Goal: Task Accomplishment & Management: Complete application form

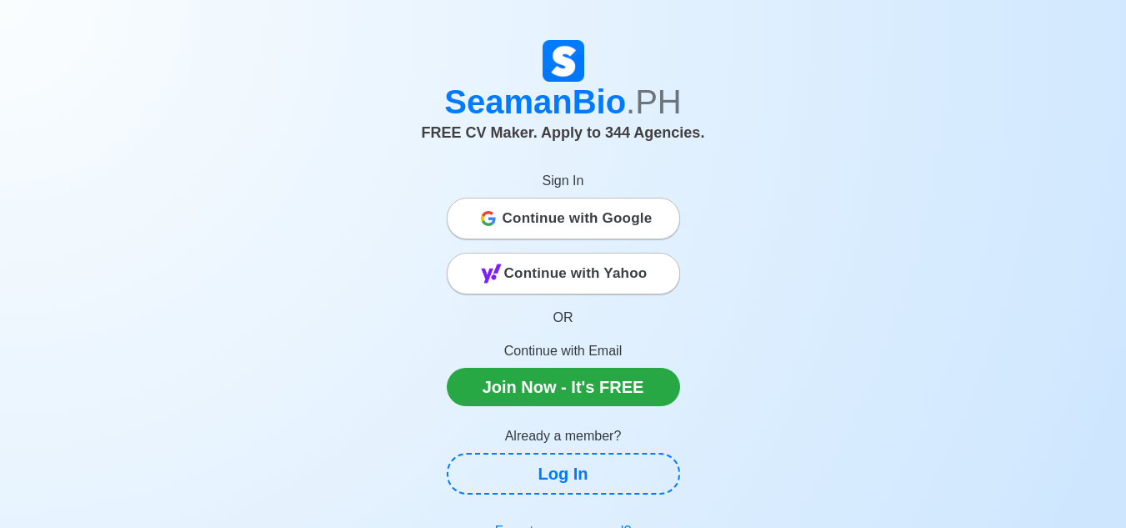
click at [591, 233] on span "Continue with Google" at bounding box center [578, 218] width 150 height 33
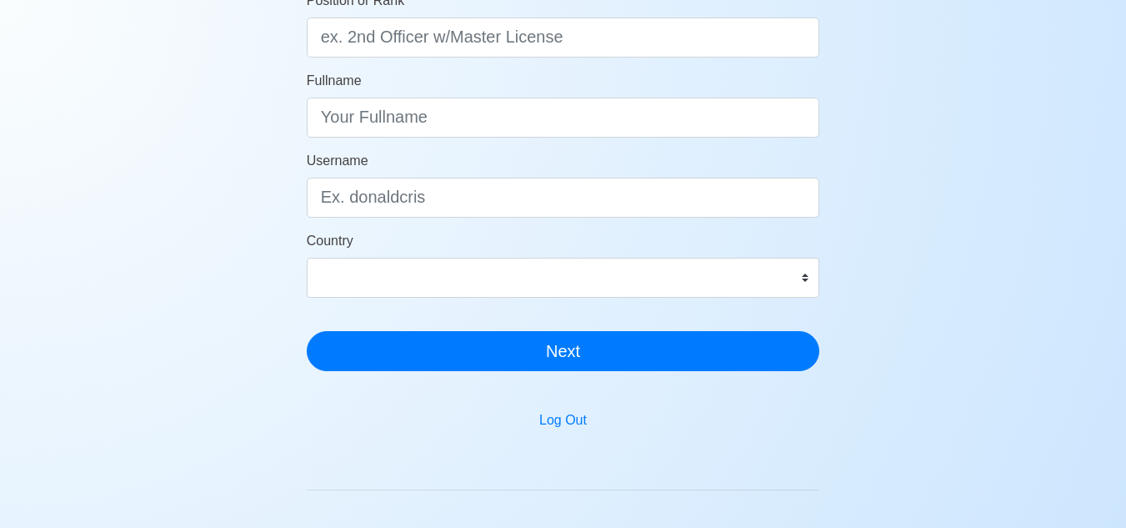
scroll to position [250, 0]
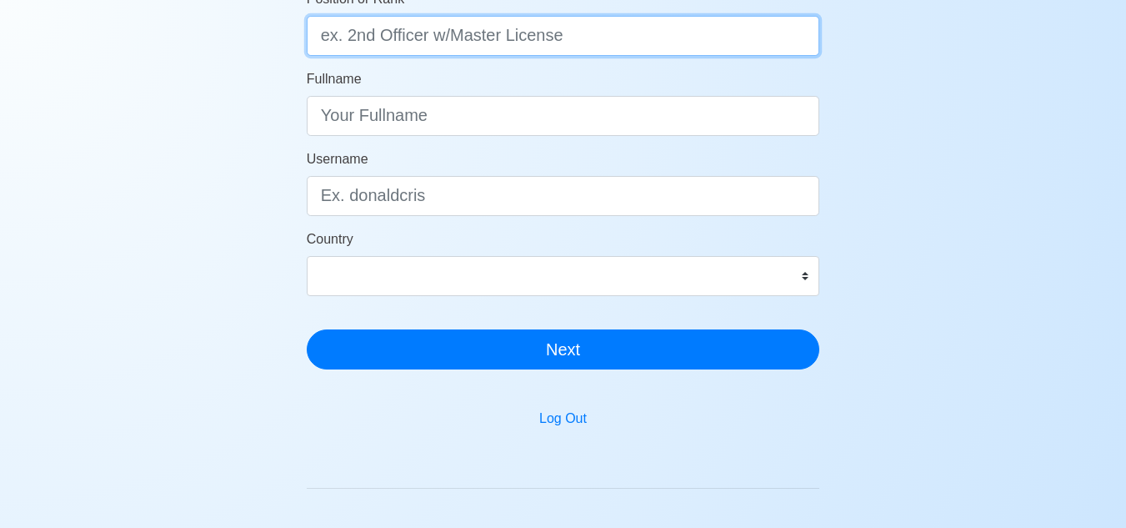
click at [547, 35] on input "Position or Rank" at bounding box center [563, 36] width 513 height 40
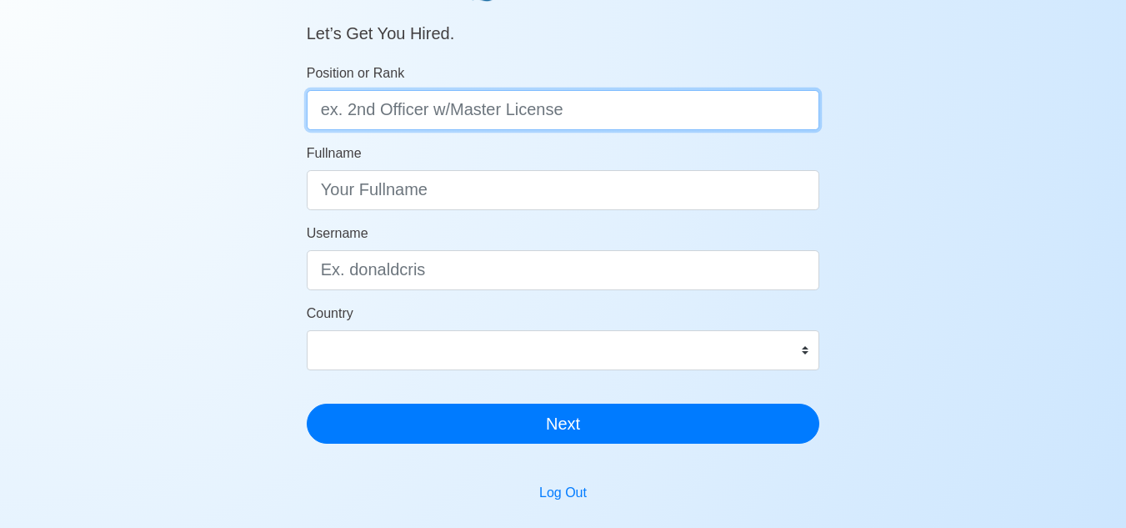
scroll to position [167, 0]
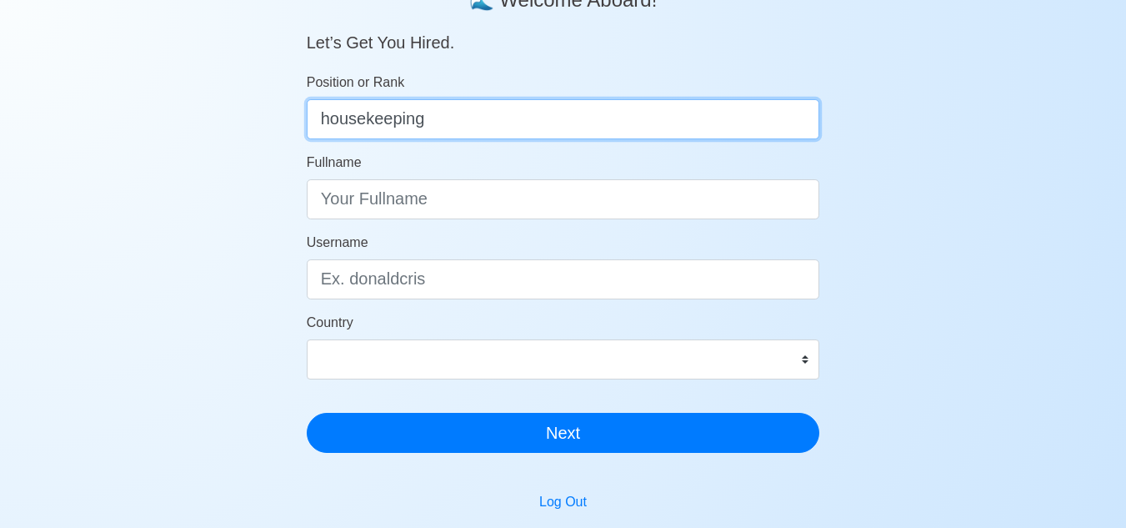
type input "housekeeping"
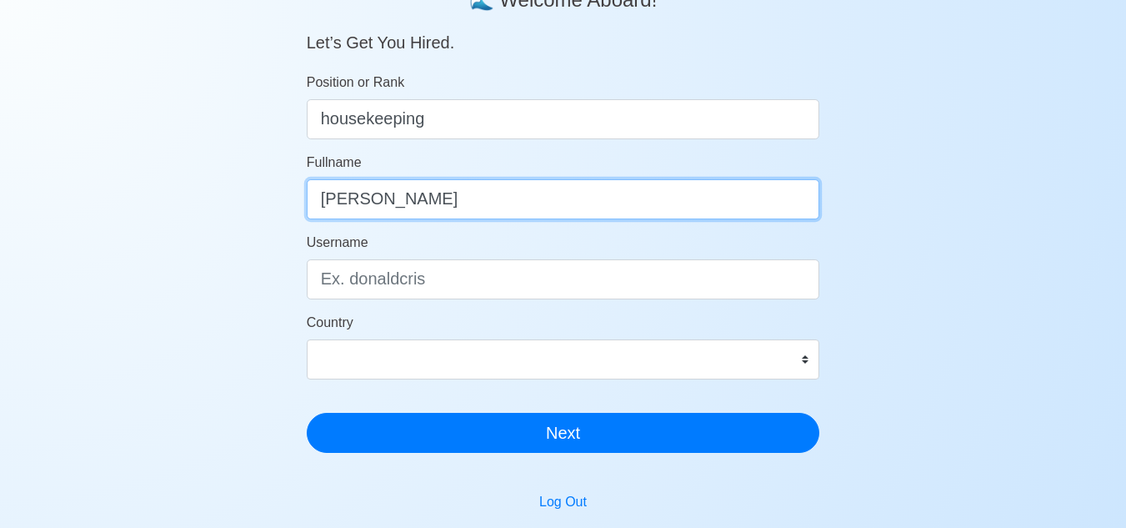
type input "[PERSON_NAME]"
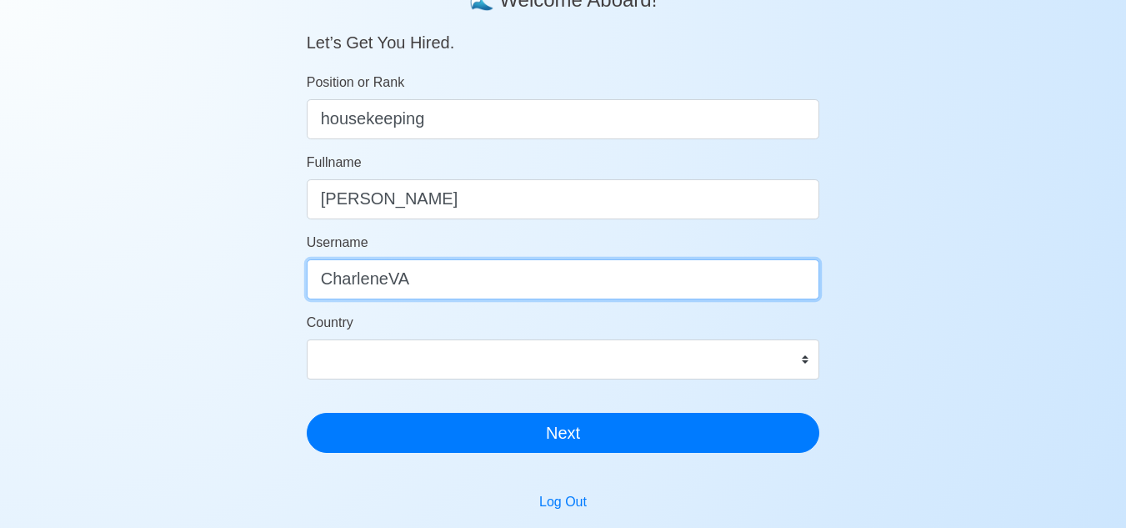
type input "CharleneVA"
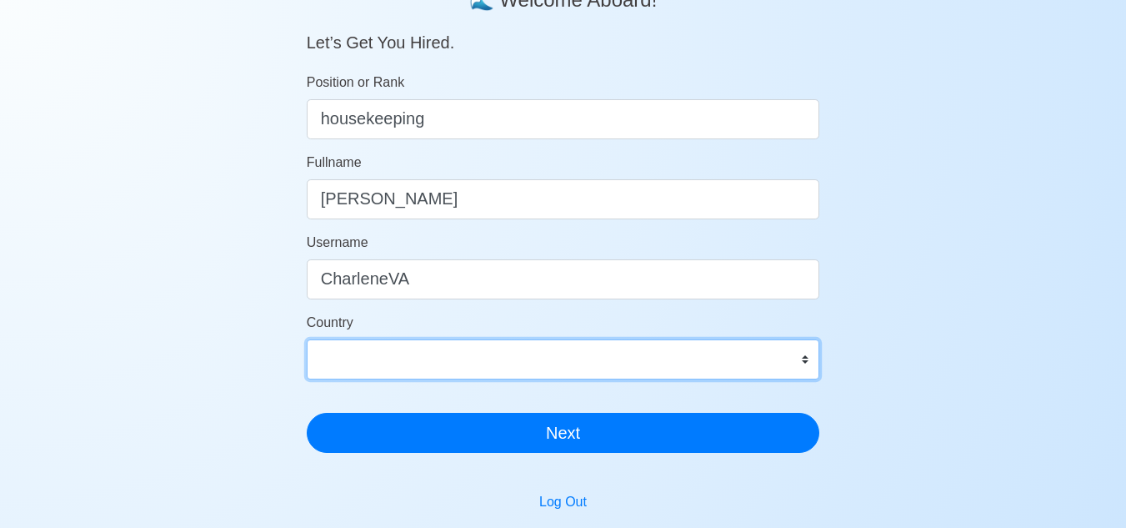
click at [807, 367] on select "Afghanistan Åland Islands Albania Algeria American Samoa Andorra Angola Anguill…" at bounding box center [563, 359] width 513 height 40
select select "PH"
click at [307, 339] on select "Afghanistan Åland Islands Albania Algeria American Samoa Andorra Angola Anguill…" at bounding box center [563, 359] width 513 height 40
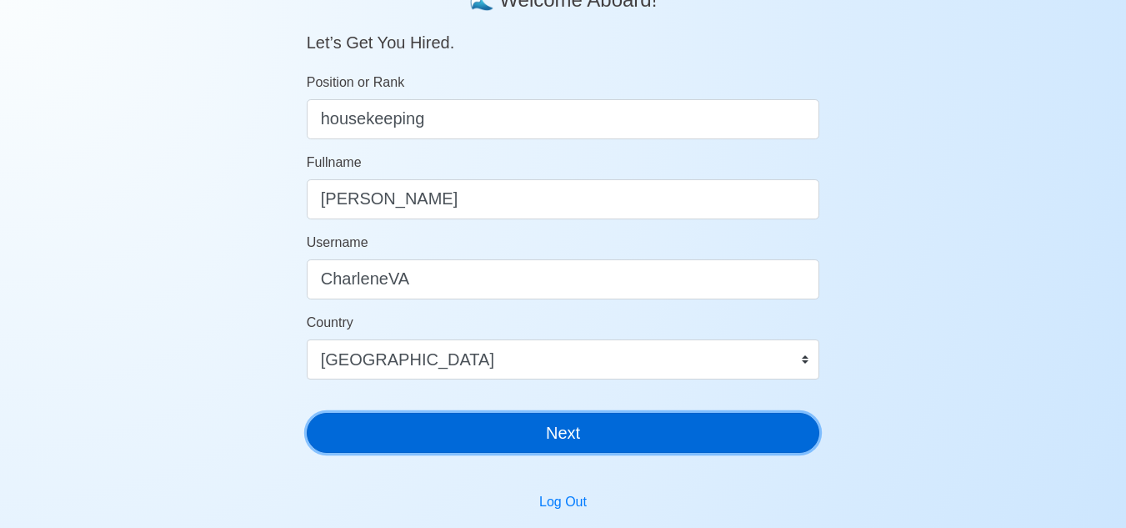
click at [675, 431] on button "Next" at bounding box center [563, 433] width 513 height 40
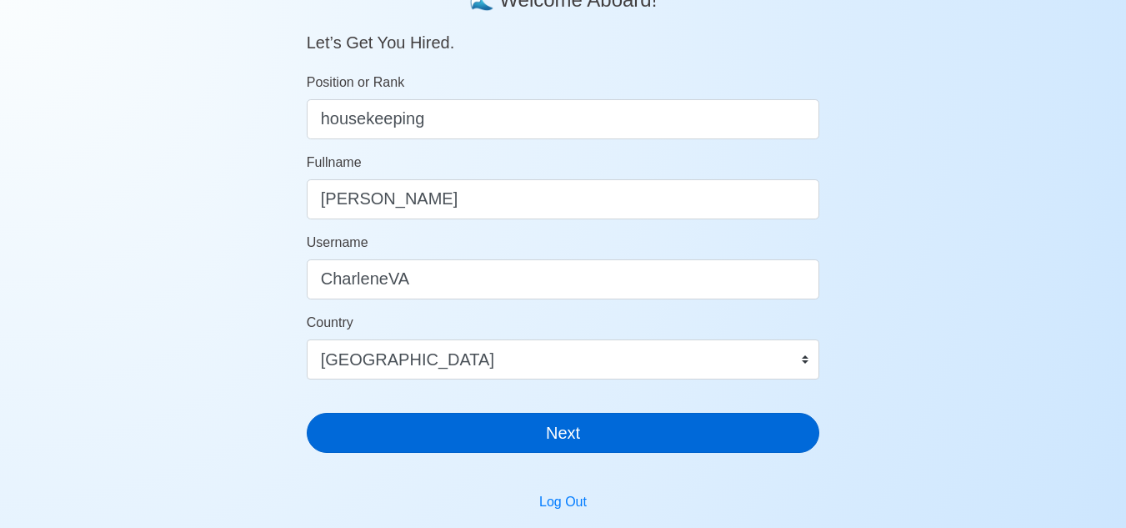
scroll to position [20, 0]
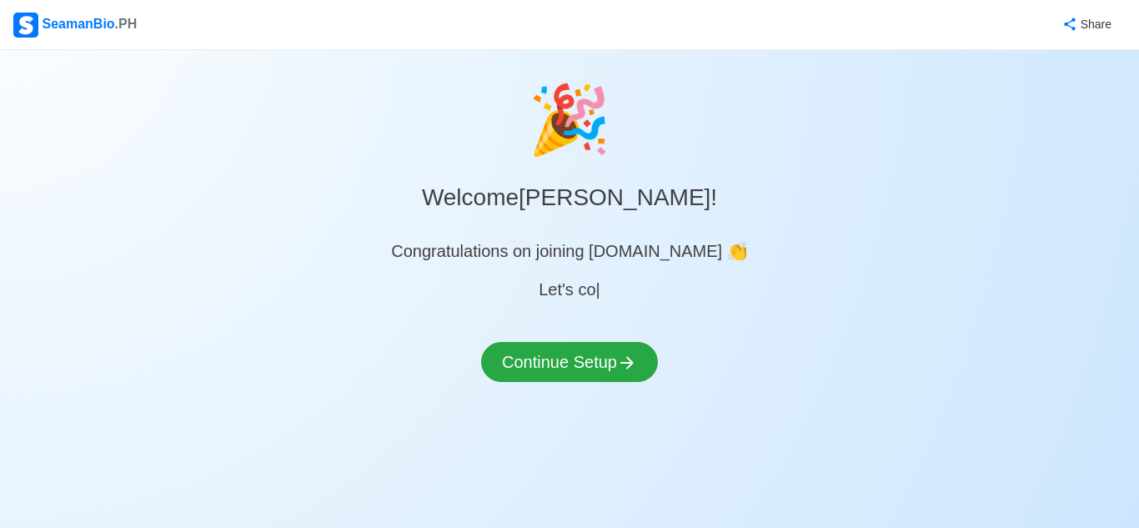
click at [624, 329] on div "🎉 Welcome Charlene V. Ariola ! Congratulations on joining SeamanBio.PH 👏 Let's …" at bounding box center [569, 246] width 1139 height 352
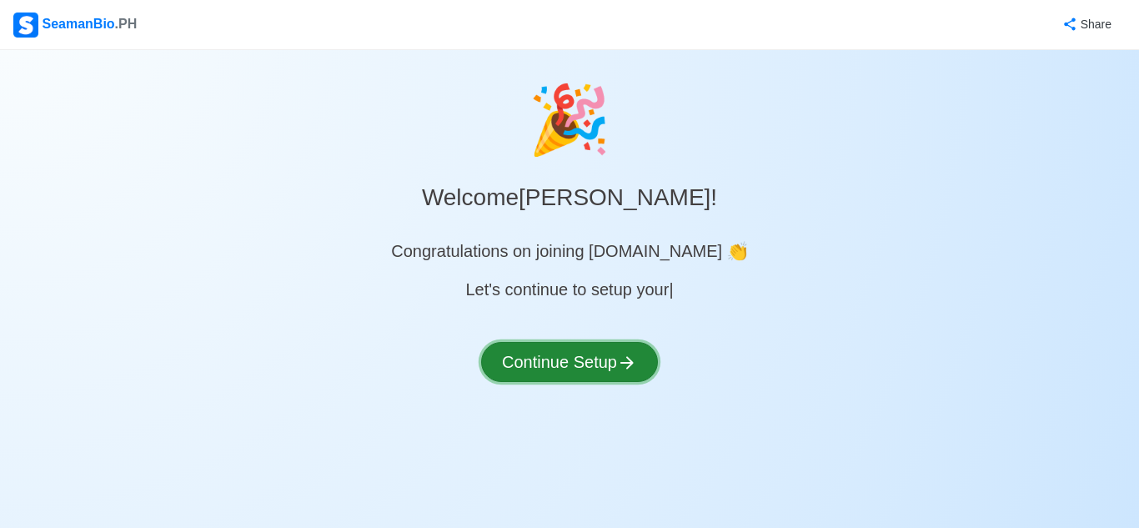
click at [637, 371] on icon at bounding box center [627, 363] width 20 height 20
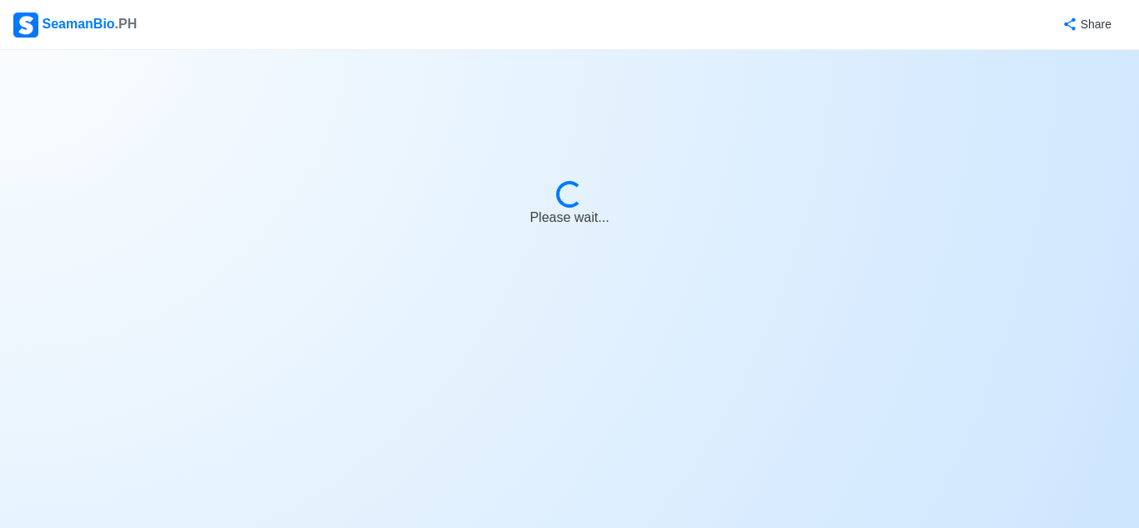
select select "Visible for Hiring"
select select "PH"
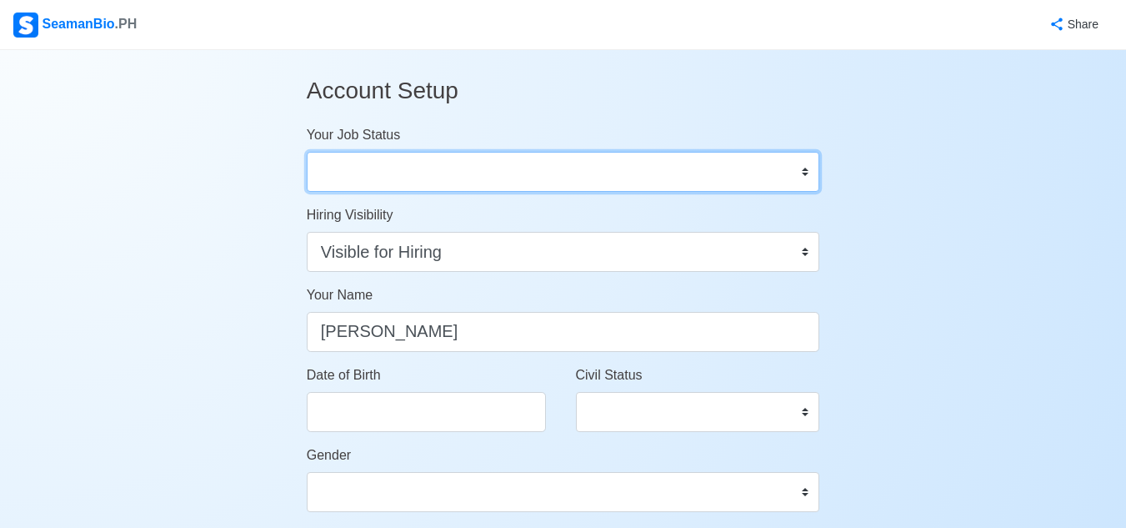
click at [532, 168] on select "Onboard Actively Looking for Job Not Looking for Job" at bounding box center [563, 172] width 513 height 40
select select "Actively Looking for Job"
click at [307, 152] on select "Onboard Actively Looking for Job Not Looking for Job" at bounding box center [563, 172] width 513 height 40
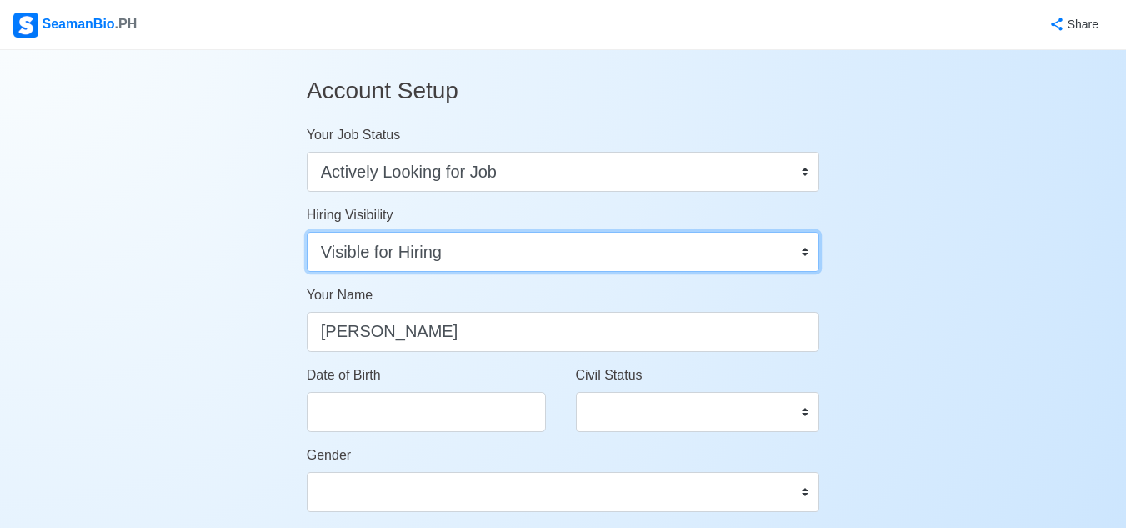
click at [518, 253] on select "Visible for Hiring Not Visible for Hiring" at bounding box center [563, 252] width 513 height 40
click at [307, 232] on select "Visible for Hiring Not Visible for Hiring" at bounding box center [563, 252] width 513 height 40
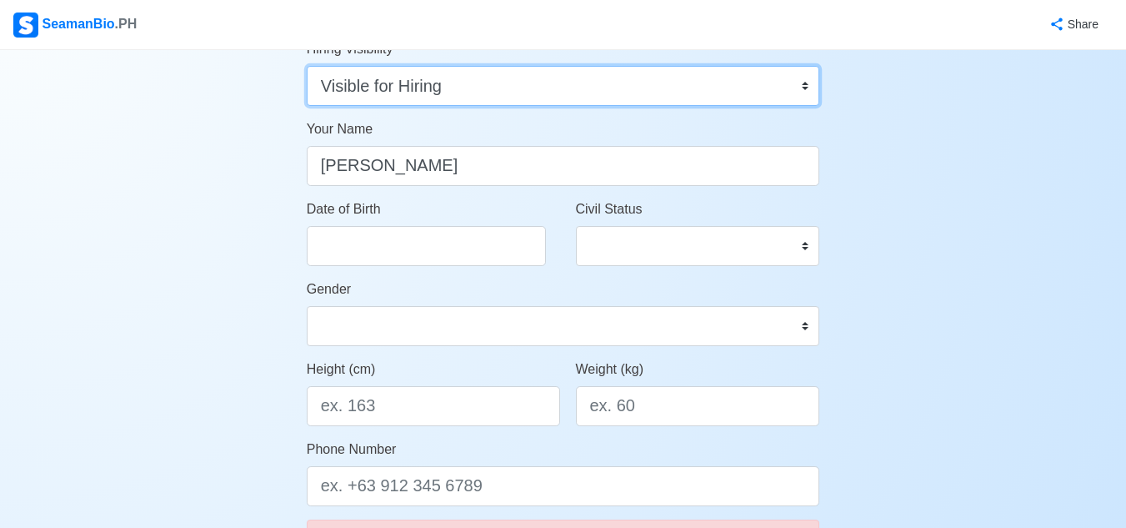
scroll to position [167, 0]
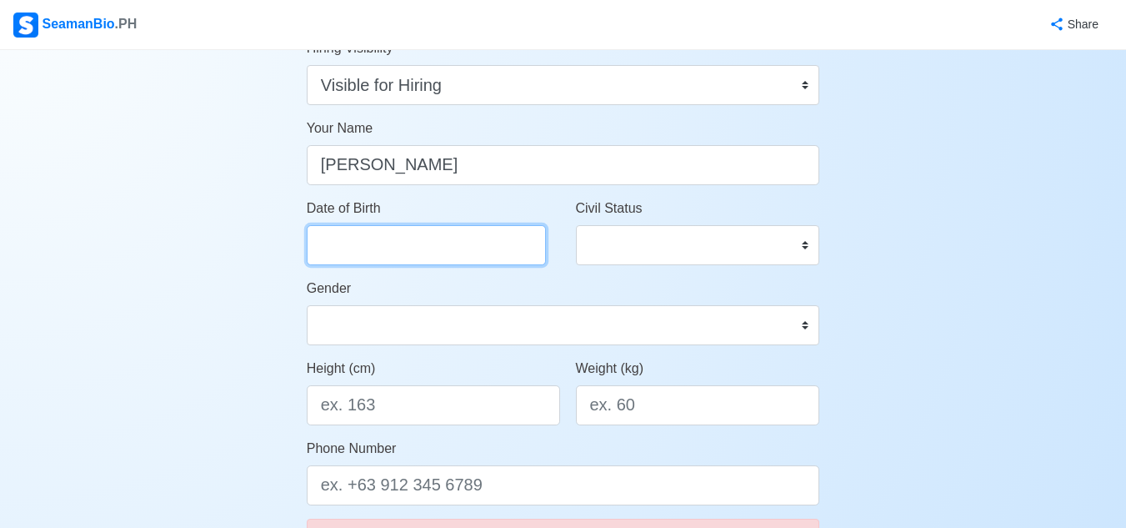
click at [460, 233] on input "Date of Birth" at bounding box center [426, 245] width 239 height 40
select select "****"
select select "******"
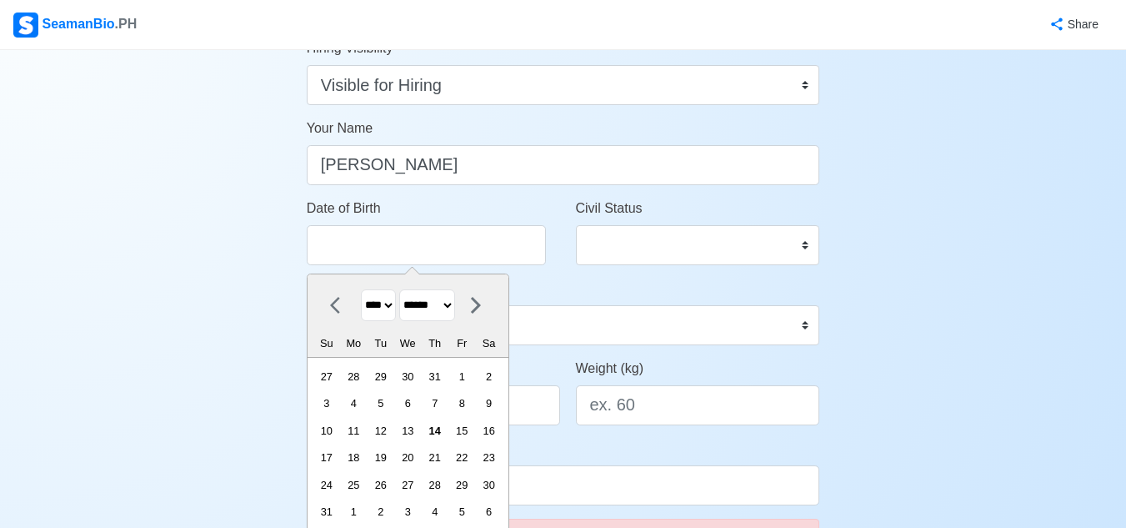
click at [396, 304] on select "**** **** **** **** **** **** **** **** **** **** **** **** **** **** **** ****…" at bounding box center [378, 305] width 35 height 33
select select "****"
click at [361, 289] on select "**** **** **** **** **** **** **** **** **** **** **** **** **** **** **** ****…" at bounding box center [378, 305] width 35 height 33
click at [454, 307] on select "******* ******** ***** ***** *** **** **** ****** ********* ******* ******** **…" at bounding box center [427, 305] width 56 height 33
select select "*******"
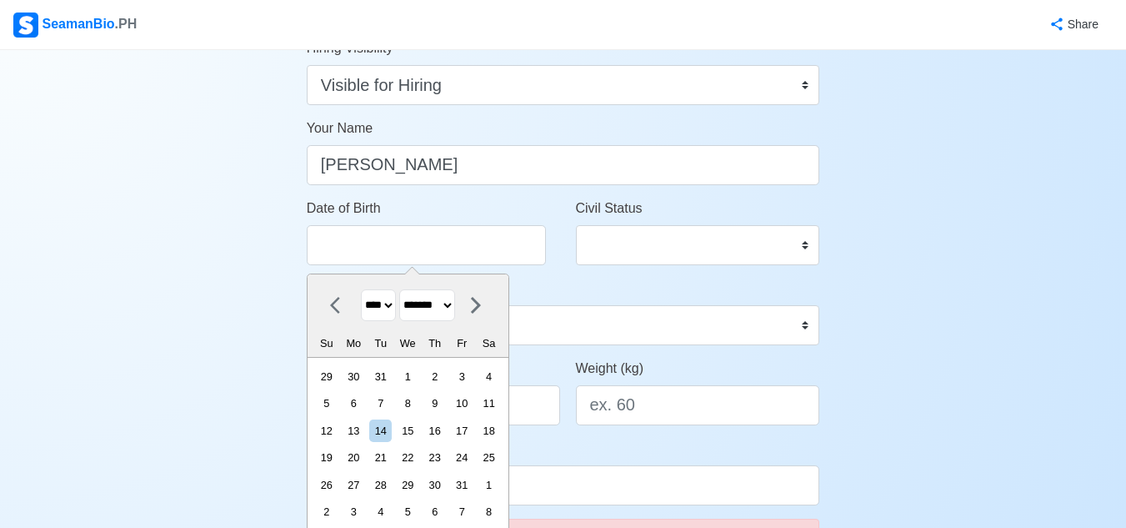
click at [406, 289] on select "******* ******** ***** ***** *** **** **** ****** ********* ******* ******** **…" at bounding box center [427, 305] width 56 height 33
click at [365, 398] on div "8" at bounding box center [354, 403] width 23 height 23
type input "[DATE]"
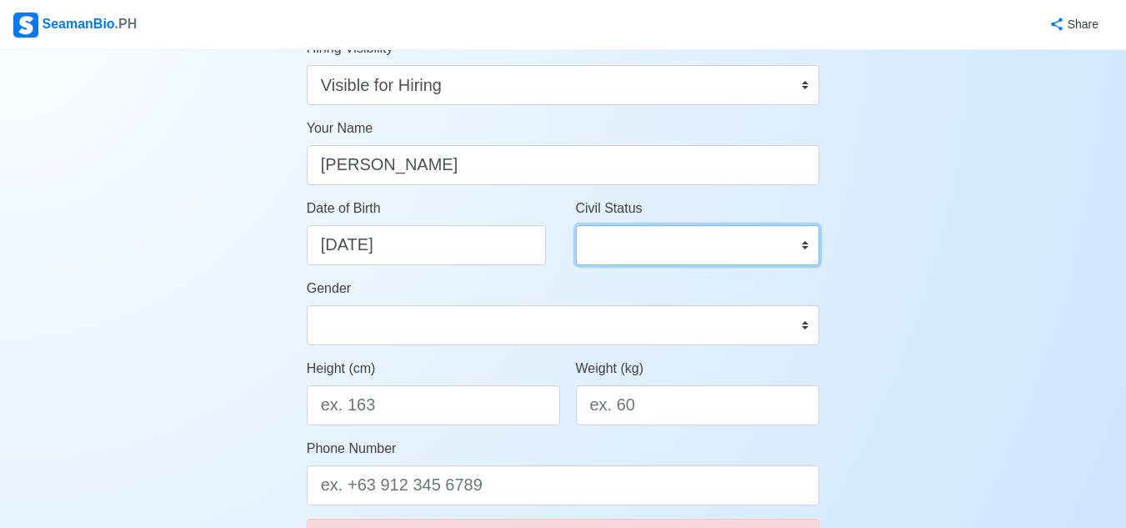
click at [624, 244] on select "Single Married Widowed Separated" at bounding box center [698, 245] width 244 height 40
select select "Single"
click at [576, 225] on select "Single Married Widowed Separated" at bounding box center [698, 245] width 244 height 40
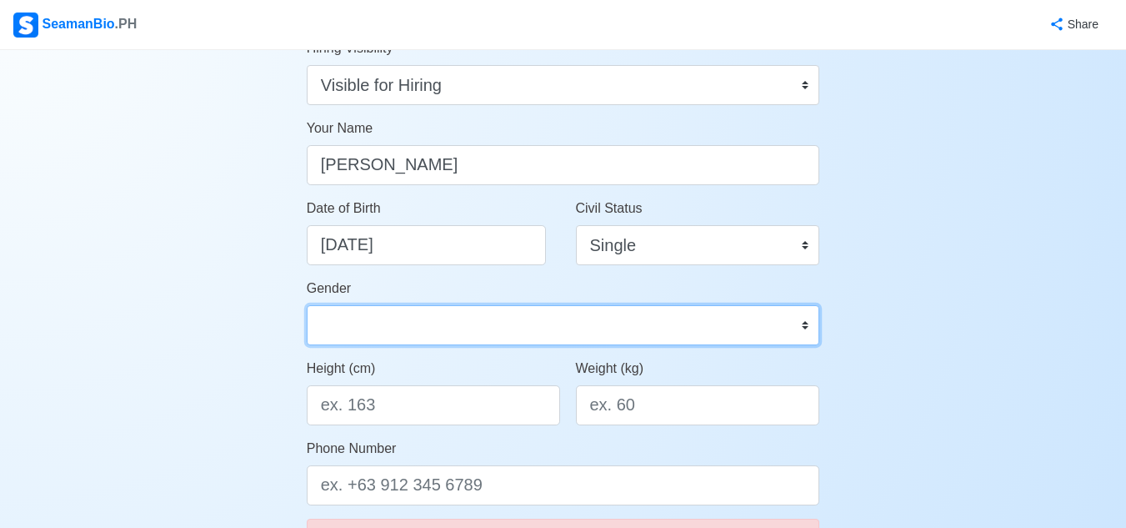
click at [557, 307] on select "Male Female" at bounding box center [563, 325] width 513 height 40
select select "[DEMOGRAPHIC_DATA]"
click at [307, 305] on select "Male Female" at bounding box center [563, 325] width 513 height 40
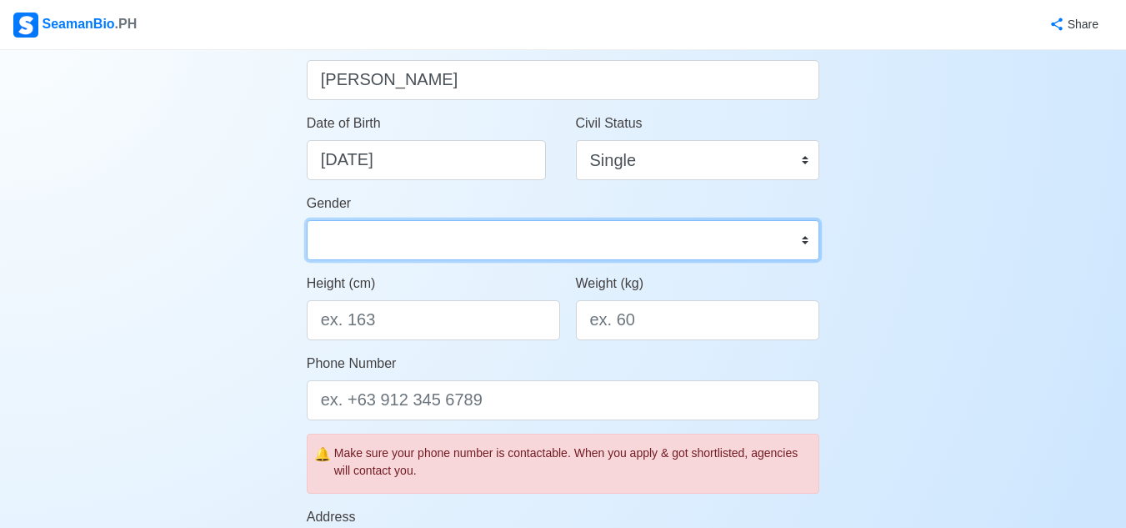
scroll to position [333, 0]
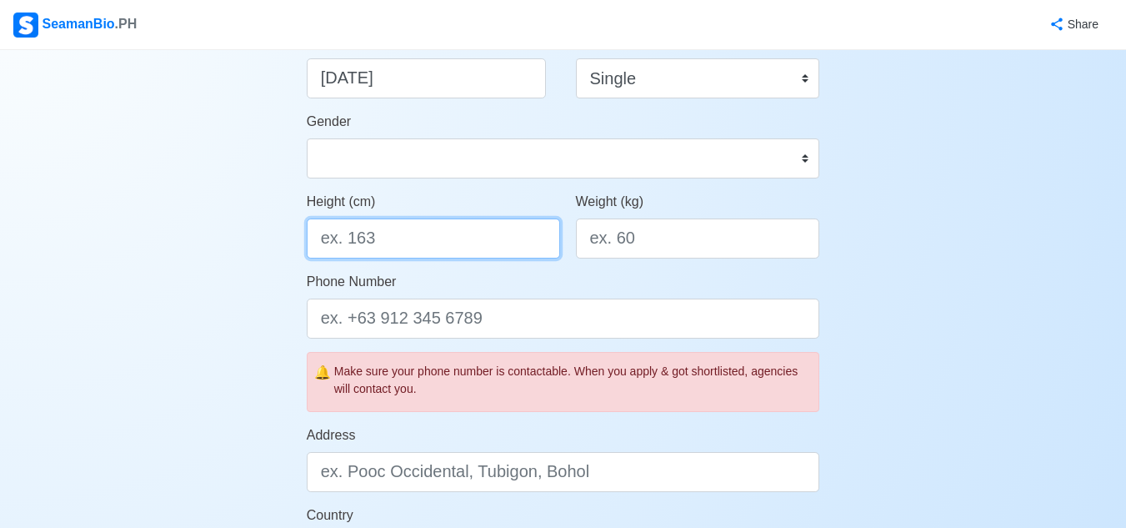
click at [496, 236] on input "Height (cm)" at bounding box center [433, 238] width 253 height 40
type input "159"
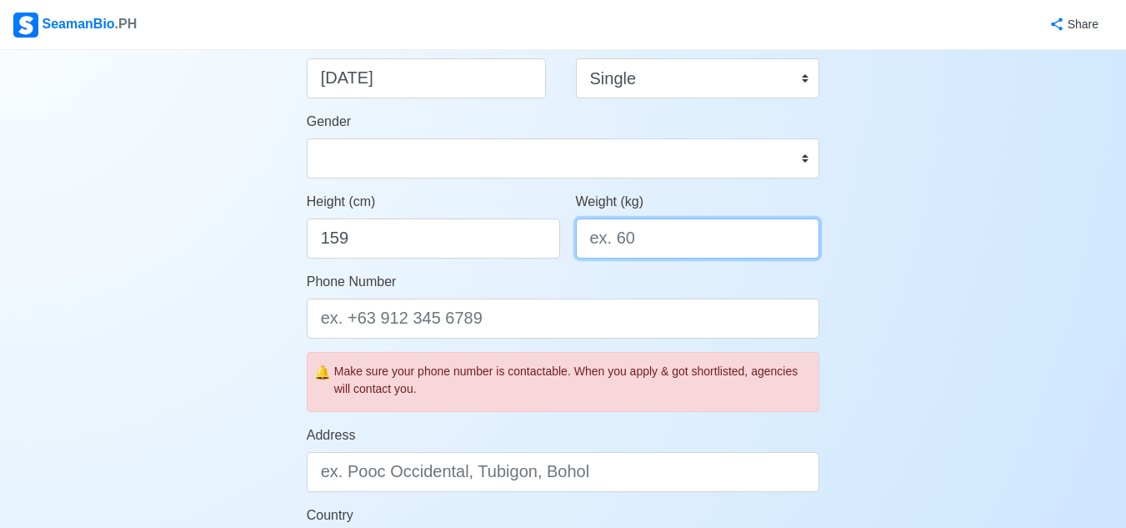
click at [661, 232] on input "Weight (kg)" at bounding box center [698, 238] width 244 height 40
type input "54"
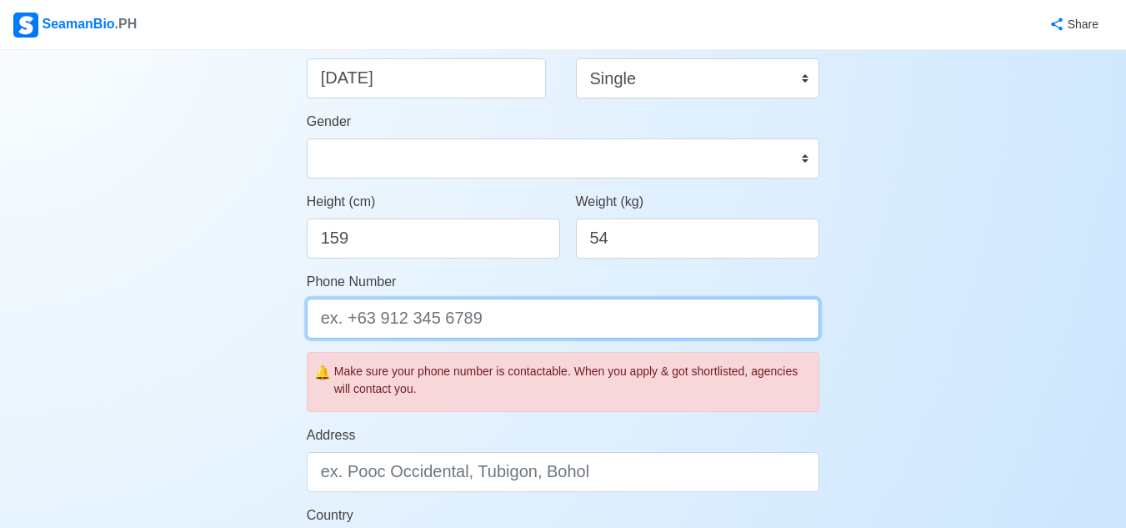
click at [480, 327] on input "Phone Number" at bounding box center [563, 318] width 513 height 40
type input "-"
type input "="
type input "+"
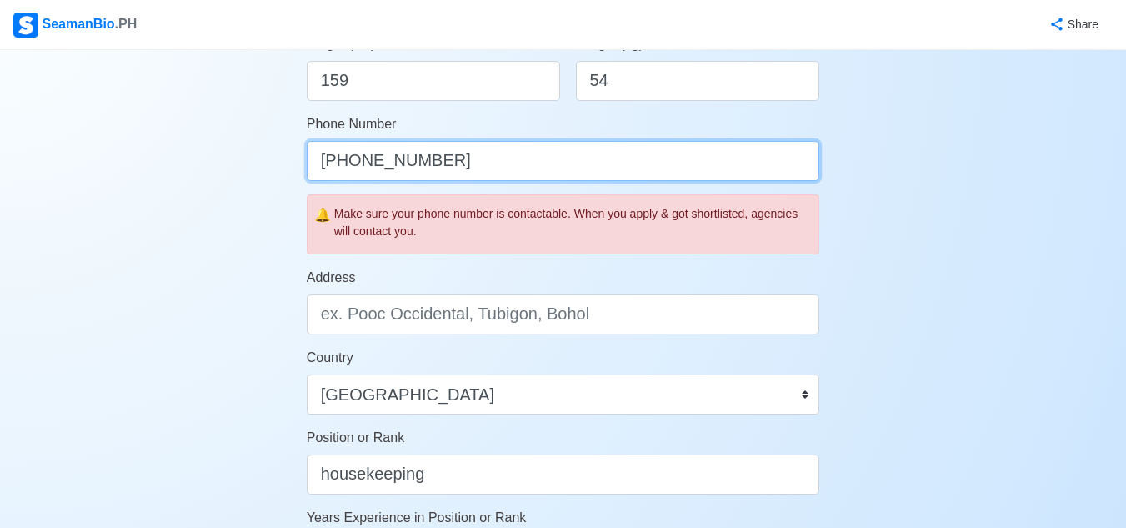
scroll to position [584, 0]
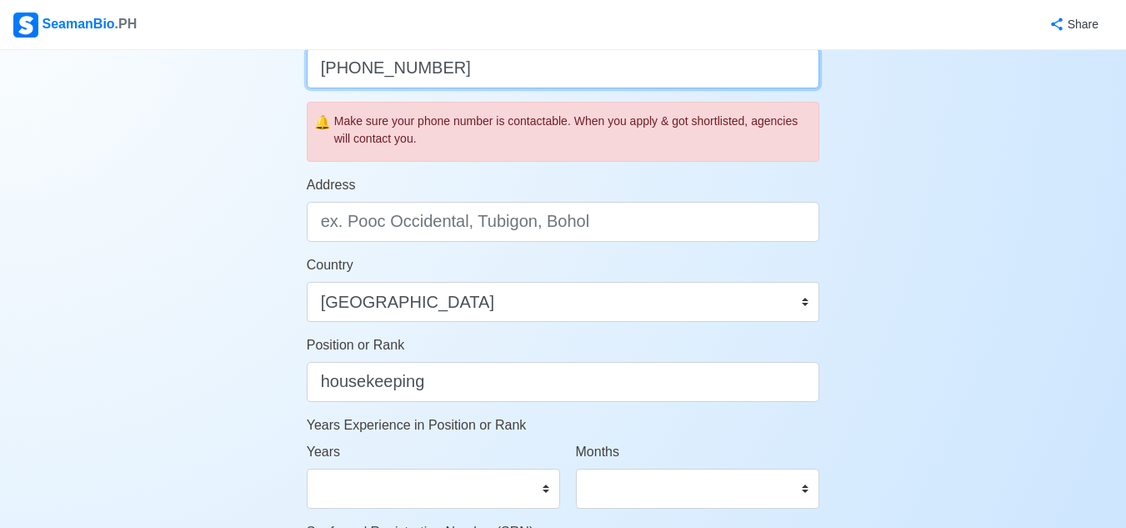
type input "[PHONE_NUMBER]"
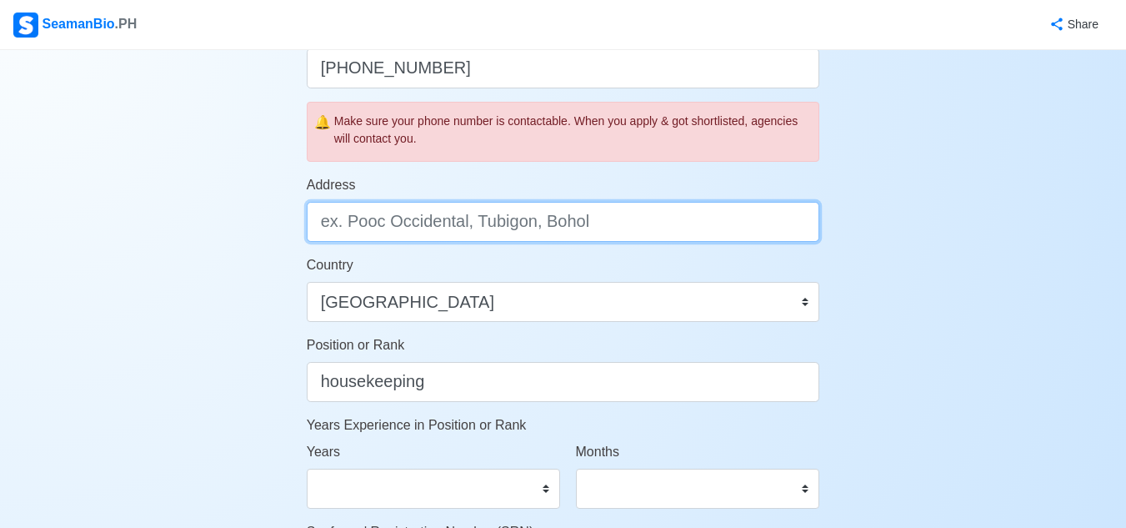
click at [489, 232] on input "Address" at bounding box center [563, 222] width 513 height 40
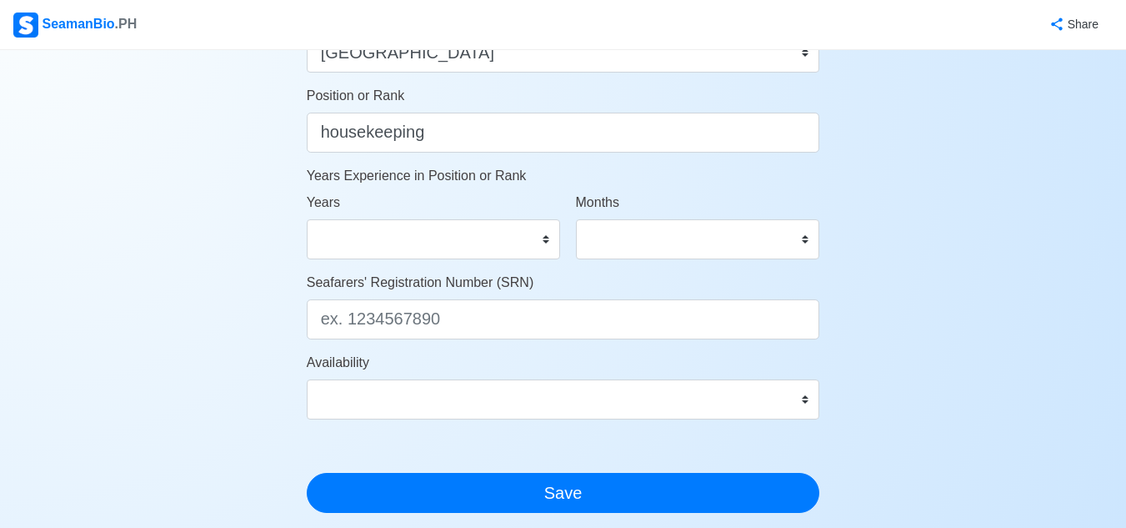
scroll to position [834, 0]
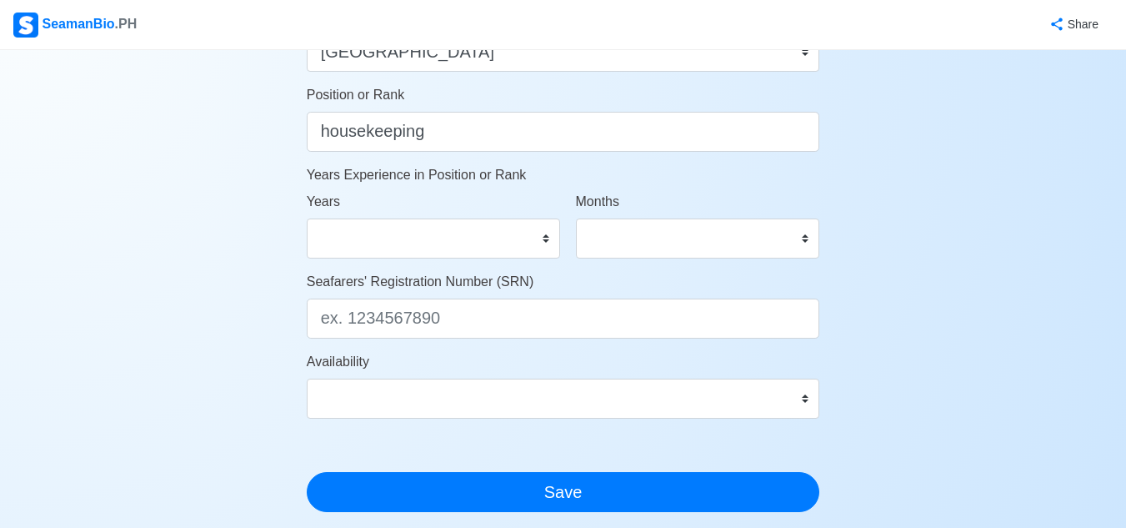
type input "Pamplona Uno, [GEOGRAPHIC_DATA]"
click at [515, 250] on select "0 1 2 3 4 5 6 7 8 9 10 11 12 13 14 15 16 17 18 19 20 21 22 23 24 25 26 27 28 29…" at bounding box center [433, 238] width 253 height 40
select select "0"
click at [307, 218] on select "0 1 2 3 4 5 6 7 8 9 10 11 12 13 14 15 16 17 18 19 20 21 22 23 24 25 26 27 28 29…" at bounding box center [433, 238] width 253 height 40
click at [684, 238] on select "0 1 2 3 4 5 6 7 8 9 10 11" at bounding box center [698, 238] width 244 height 40
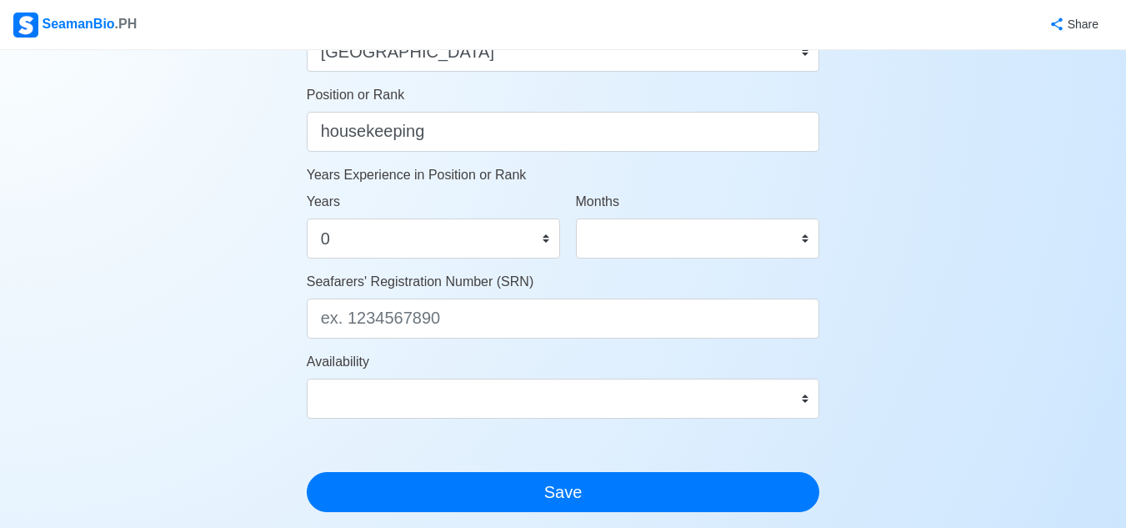
click at [411, 173] on p "Years Experience in Position or Rank" at bounding box center [563, 175] width 513 height 20
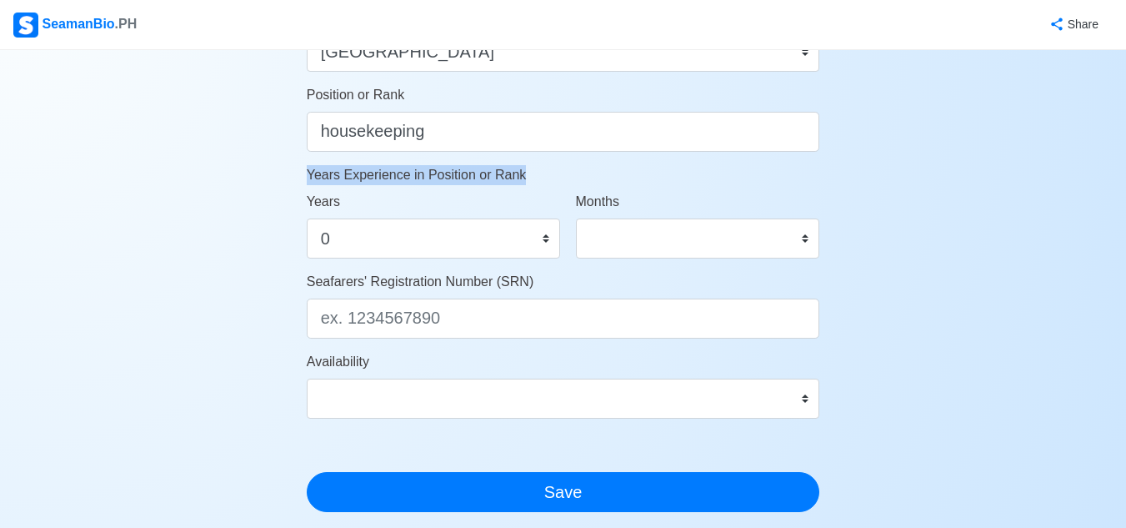
copy p "Years Experience in Position or Rank"
click at [711, 242] on select "0 1 2 3 4 5 6 7 8 9 10 11" at bounding box center [698, 238] width 244 height 40
select select "5"
click at [576, 218] on select "0 1 2 3 4 5 6 7 8 9 10 11" at bounding box center [698, 238] width 244 height 40
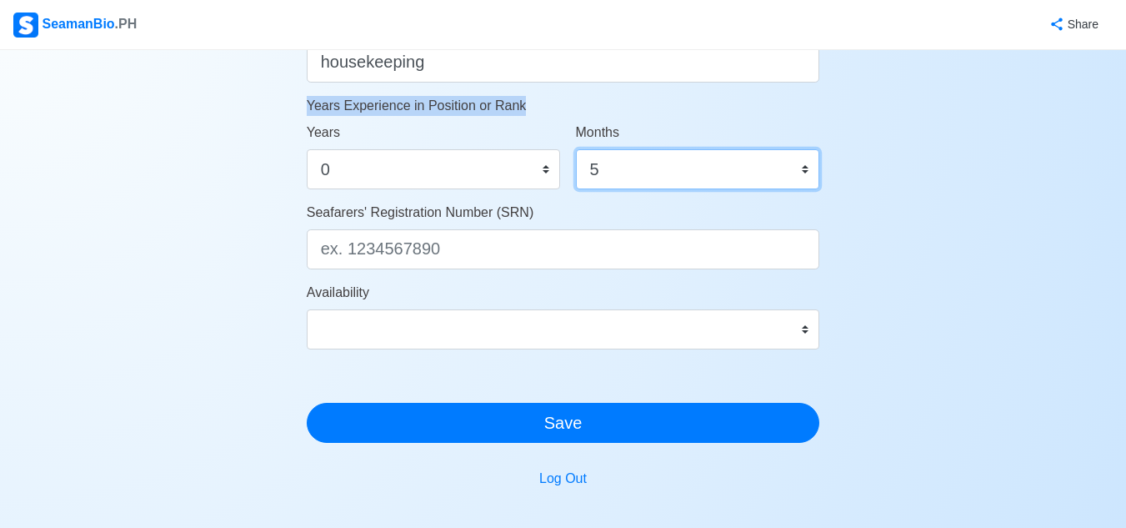
scroll to position [1000, 0]
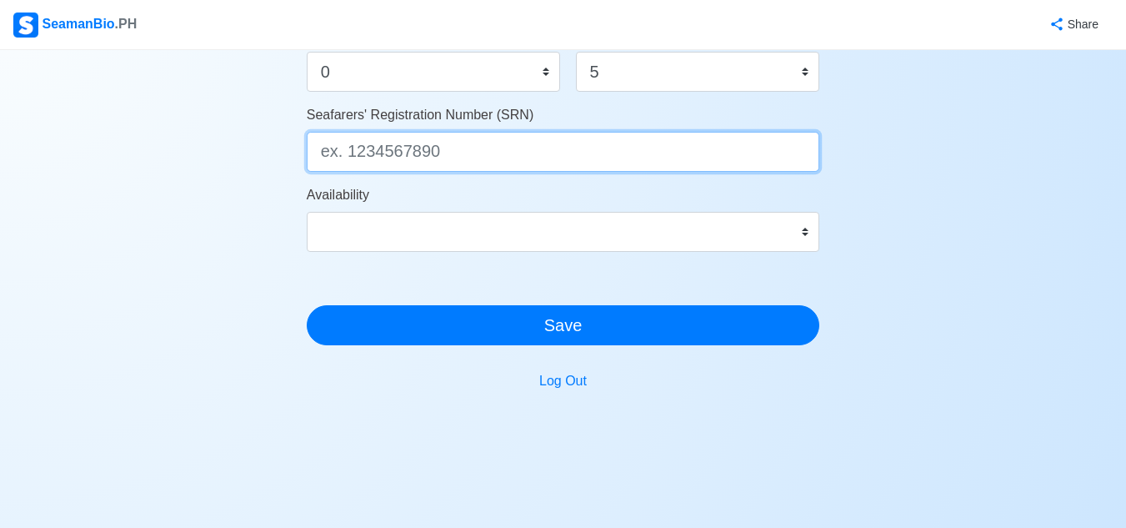
click at [555, 152] on input "Seafarers' Registration Number (SRN)" at bounding box center [563, 152] width 513 height 40
type input "0101080116"
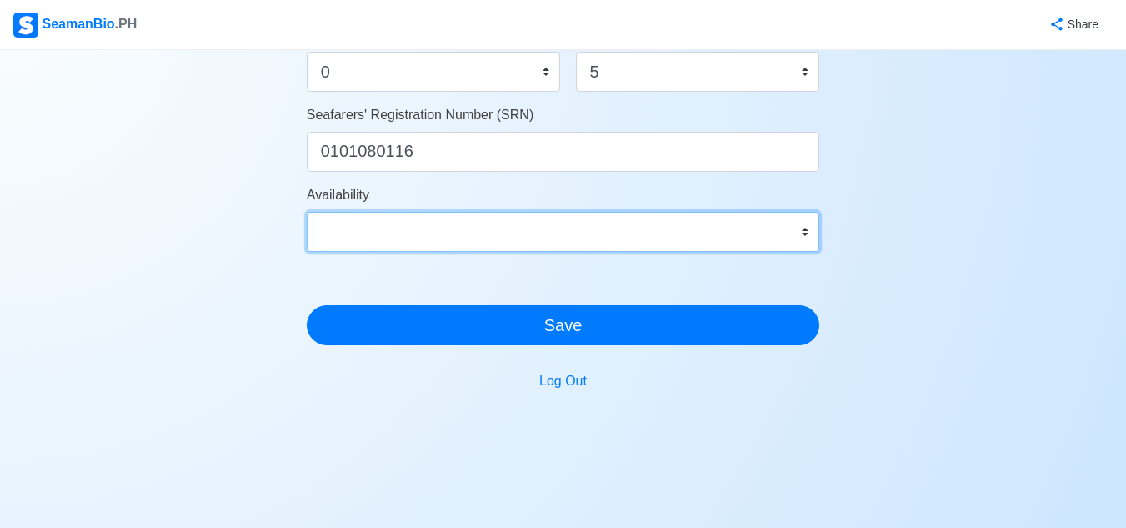
click at [675, 234] on select "Immediate Sep 2025 Oct 2025 Nov 2025 Dec 2025 Jan 2026 Feb 2026 Mar 2026 Apr 20…" at bounding box center [563, 232] width 513 height 40
click at [307, 212] on select "Immediate Sep 2025 Oct 2025 Nov 2025 Dec 2025 Jan 2026 Feb 2026 Mar 2026 Apr 20…" at bounding box center [563, 232] width 513 height 40
click at [533, 238] on select "Immediate Sep 2025 Oct 2025 Nov 2025 Dec 2025 Jan 2026 Feb 2026 Mar 2026 Apr 20…" at bounding box center [563, 232] width 513 height 40
click at [307, 212] on select "Immediate Sep 2025 Oct 2025 Nov 2025 Dec 2025 Jan 2026 Feb 2026 Mar 2026 Apr 20…" at bounding box center [563, 232] width 513 height 40
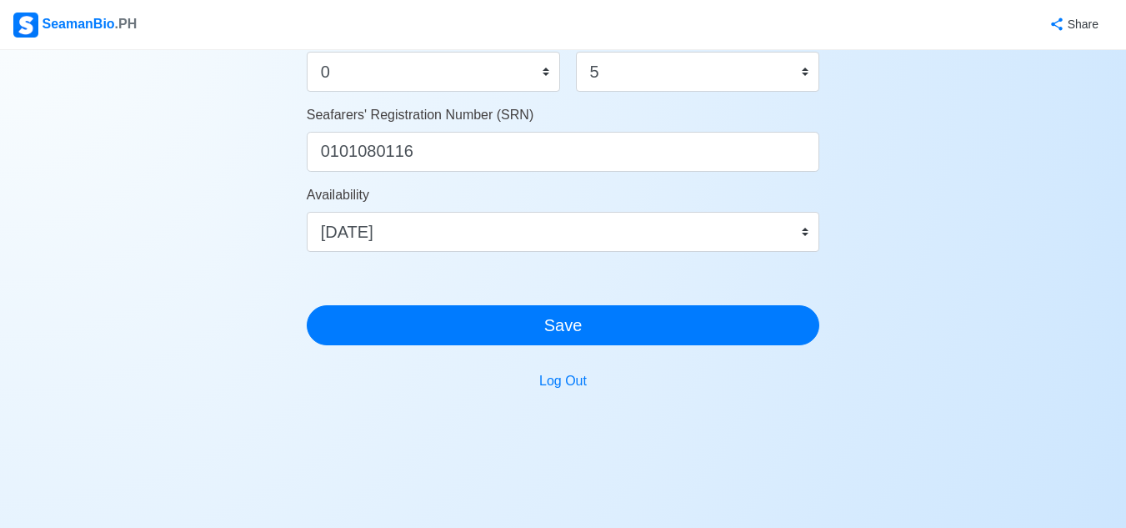
click at [338, 189] on label "Availability" at bounding box center [338, 195] width 63 height 20
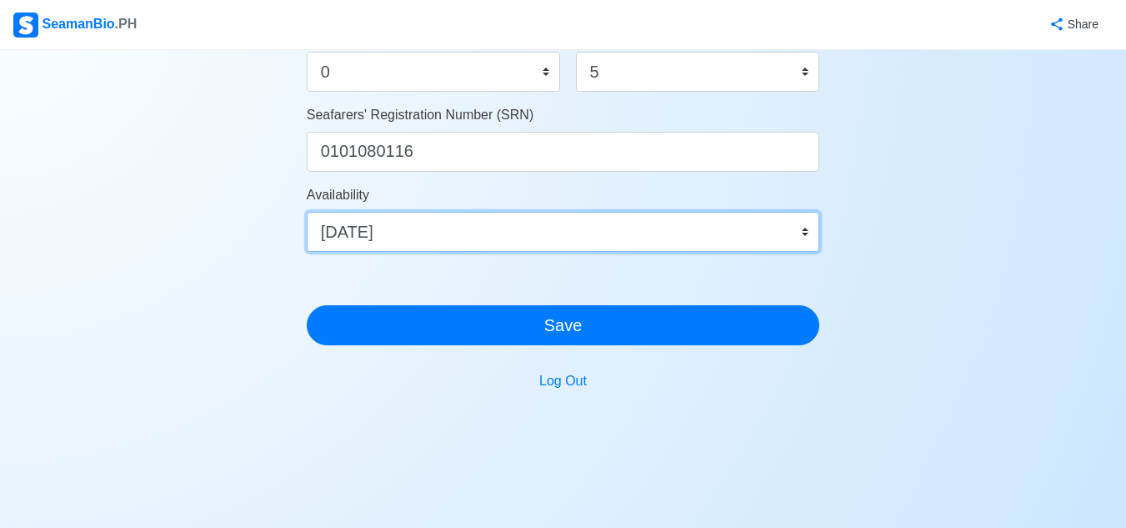
click at [338, 212] on select "Immediate Sep 2025 Oct 2025 Nov 2025 Dec 2025 Jan 2026 Feb 2026 Mar 2026 Apr 20…" at bounding box center [563, 232] width 513 height 40
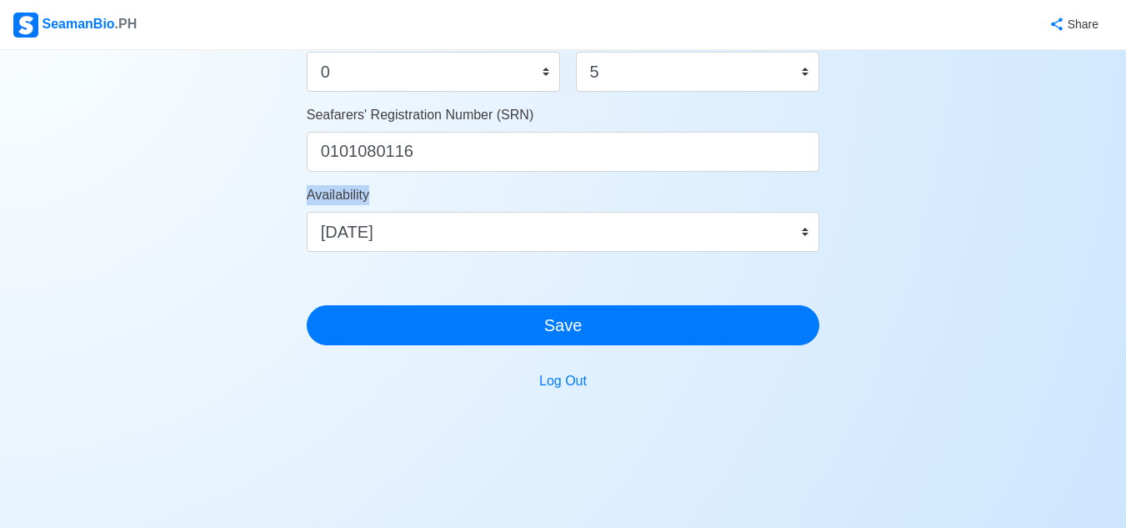
click at [338, 189] on label "Availability" at bounding box center [338, 195] width 63 height 20
click at [338, 212] on select "Immediate Sep 2025 Oct 2025 Nov 2025 Dec 2025 Jan 2026 Feb 2026 Mar 2026 Apr 20…" at bounding box center [563, 232] width 513 height 40
click at [338, 189] on label "Availability" at bounding box center [338, 195] width 63 height 20
click at [338, 212] on select "Immediate Sep 2025 Oct 2025 Nov 2025 Dec 2025 Jan 2026 Feb 2026 Mar 2026 Apr 20…" at bounding box center [563, 232] width 513 height 40
copy div "Availability Immediate Sep 2025 Oct 2025 Nov 2025 Dec 2025 Jan 2026 Feb 2026 Ma…"
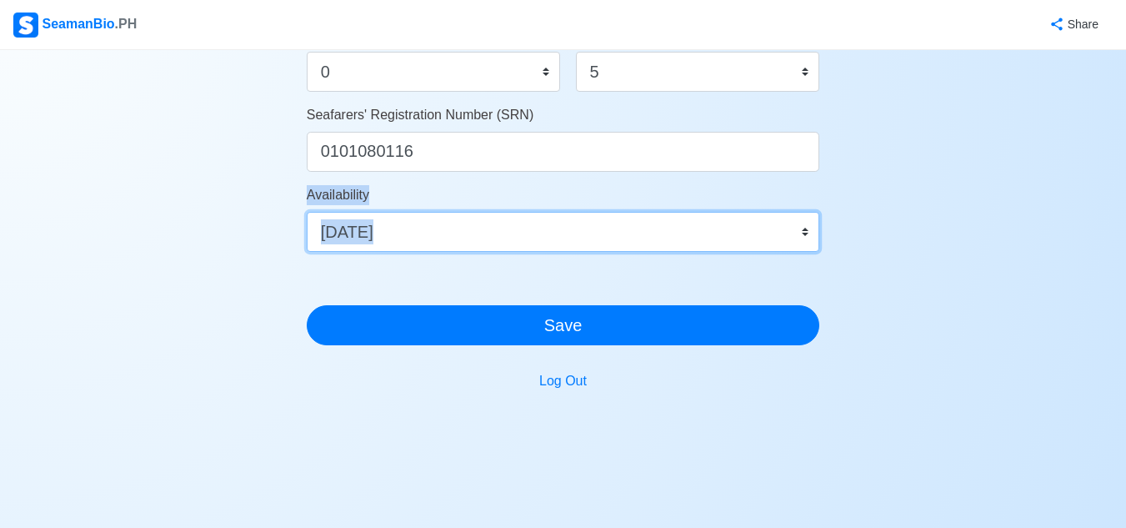
click at [506, 225] on select "Immediate Sep 2025 Oct 2025 Nov 2025 Dec 2025 Jan 2026 Feb 2026 Mar 2026 Apr 20…" at bounding box center [563, 232] width 513 height 40
select select "1756656000000"
click at [307, 212] on select "Immediate Sep 2025 Oct 2025 Nov 2025 Dec 2025 Jan 2026 Feb 2026 Mar 2026 Apr 20…" at bounding box center [563, 232] width 513 height 40
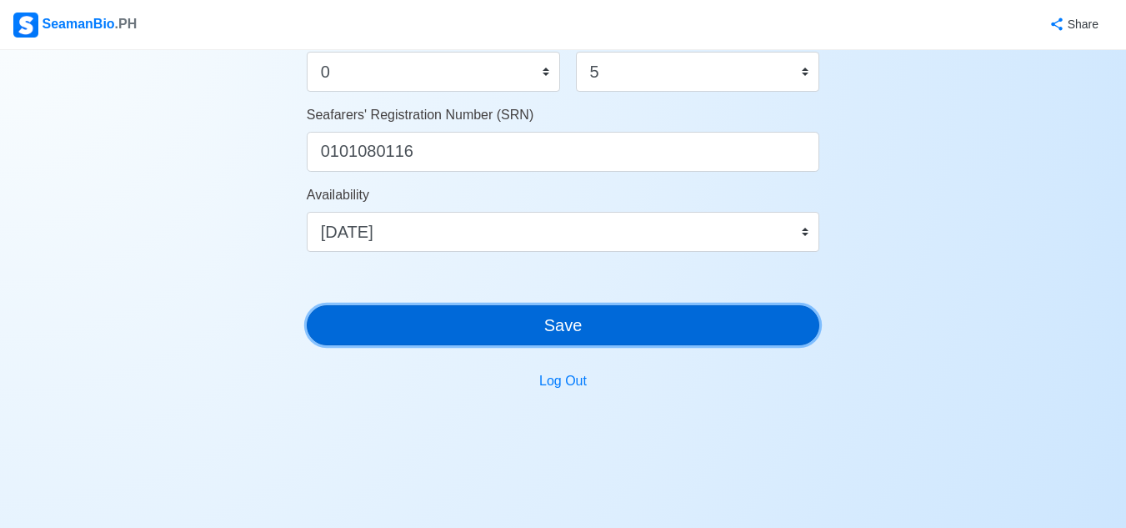
click at [704, 321] on button "Save" at bounding box center [563, 325] width 513 height 40
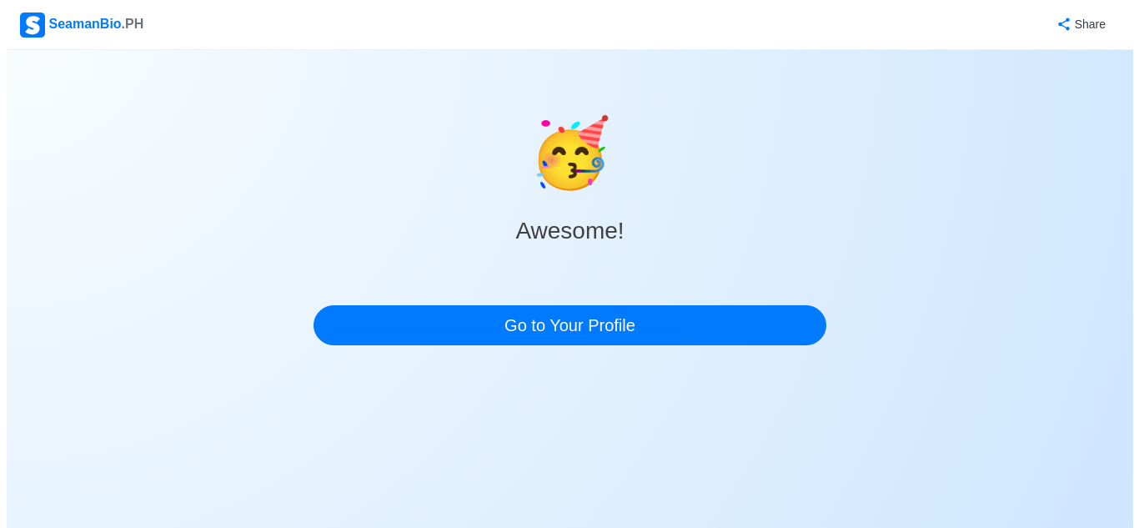
scroll to position [0, 0]
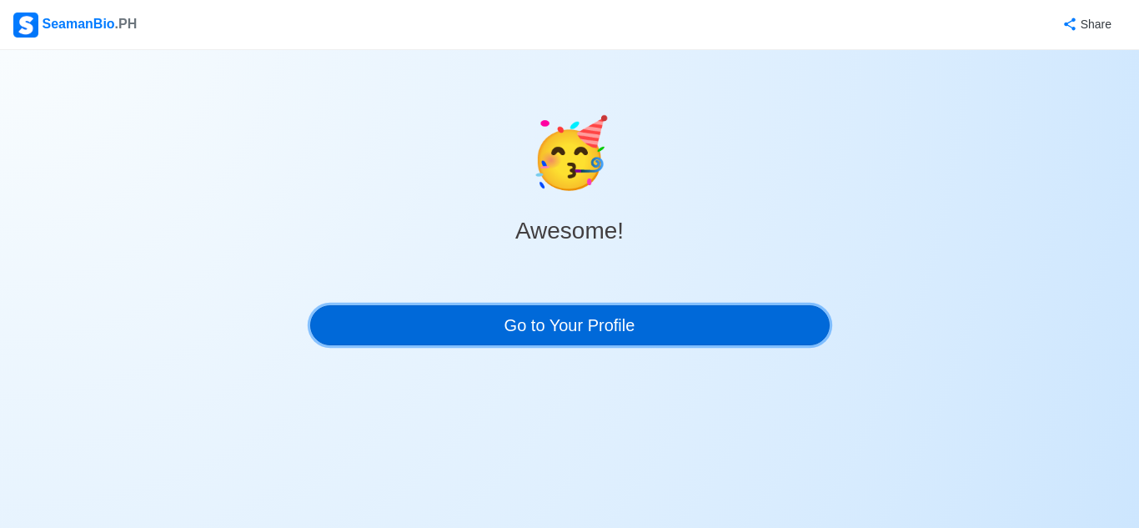
click at [704, 313] on link "Go to Your Profile" at bounding box center [569, 325] width 519 height 40
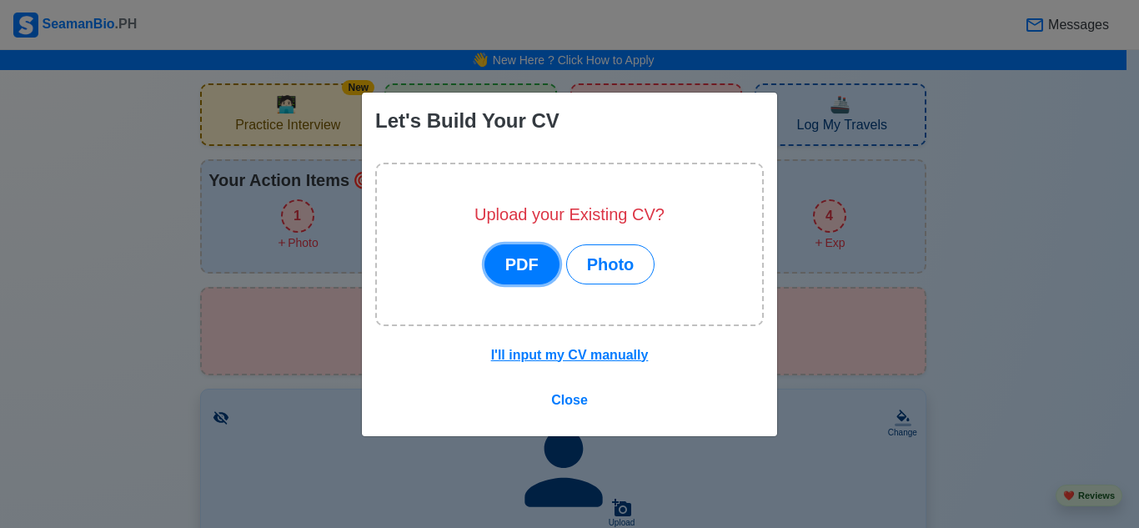
click at [506, 270] on button "PDF" at bounding box center [521, 264] width 75 height 40
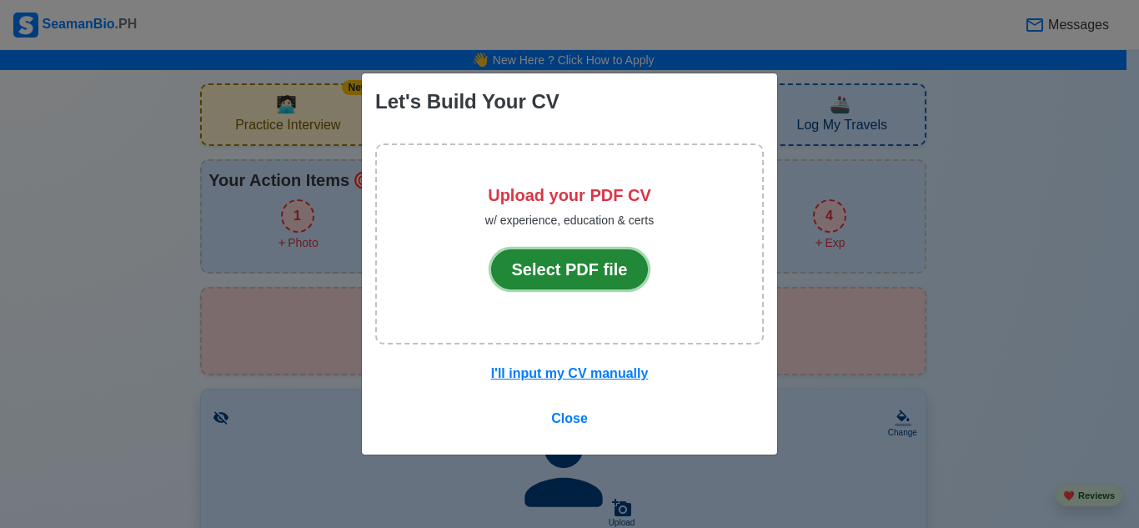
click at [524, 270] on button "Select PDF file" at bounding box center [570, 269] width 158 height 40
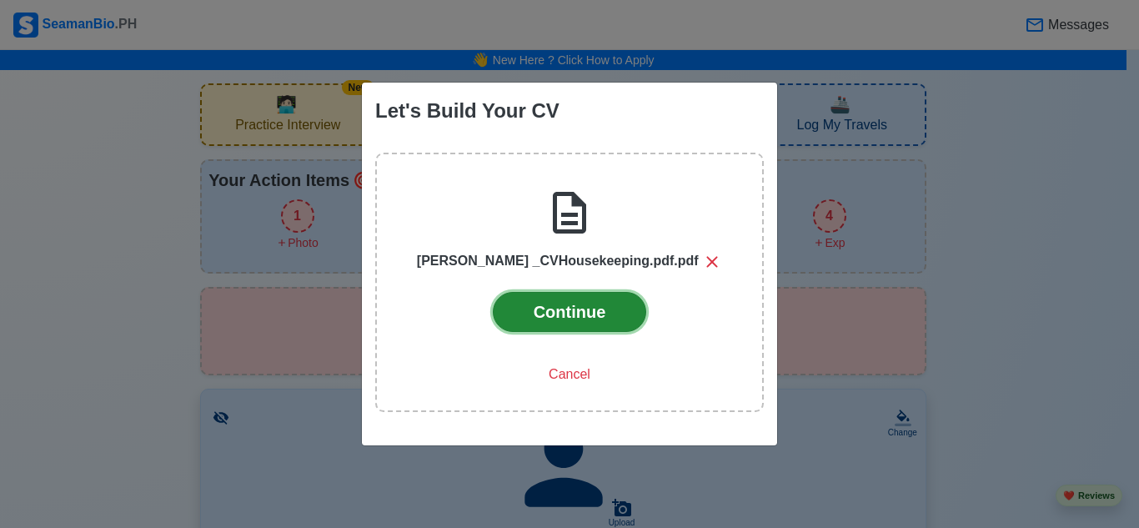
click at [550, 325] on button "Continue" at bounding box center [570, 312] width 154 height 40
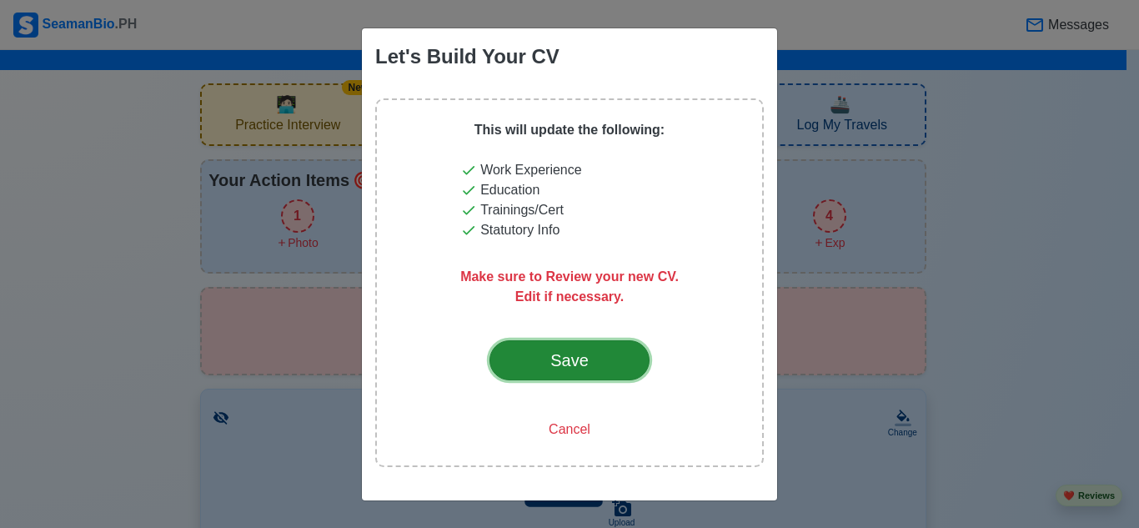
click at [606, 353] on div "Save" at bounding box center [569, 360] width 78 height 25
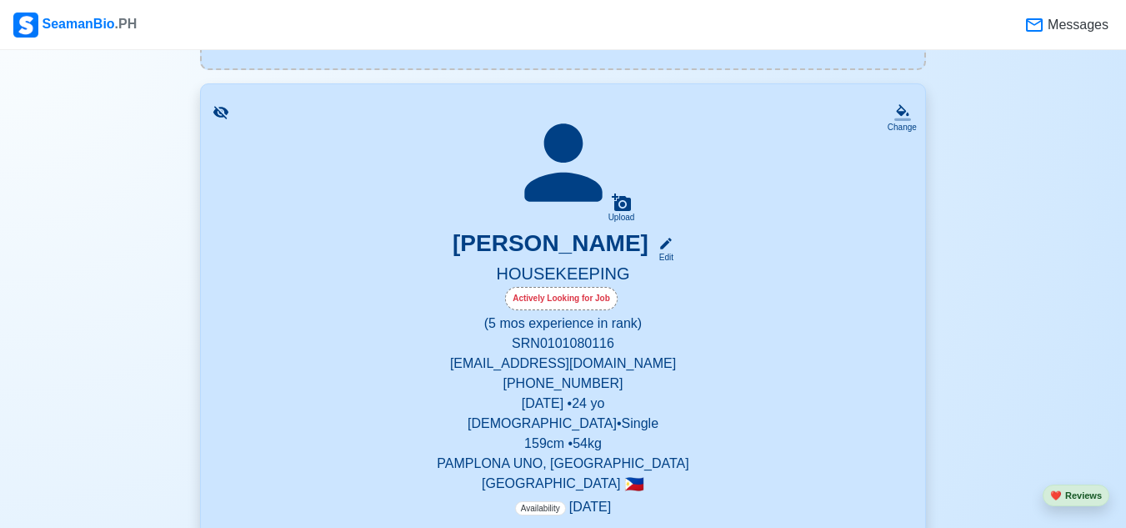
scroll to position [83, 0]
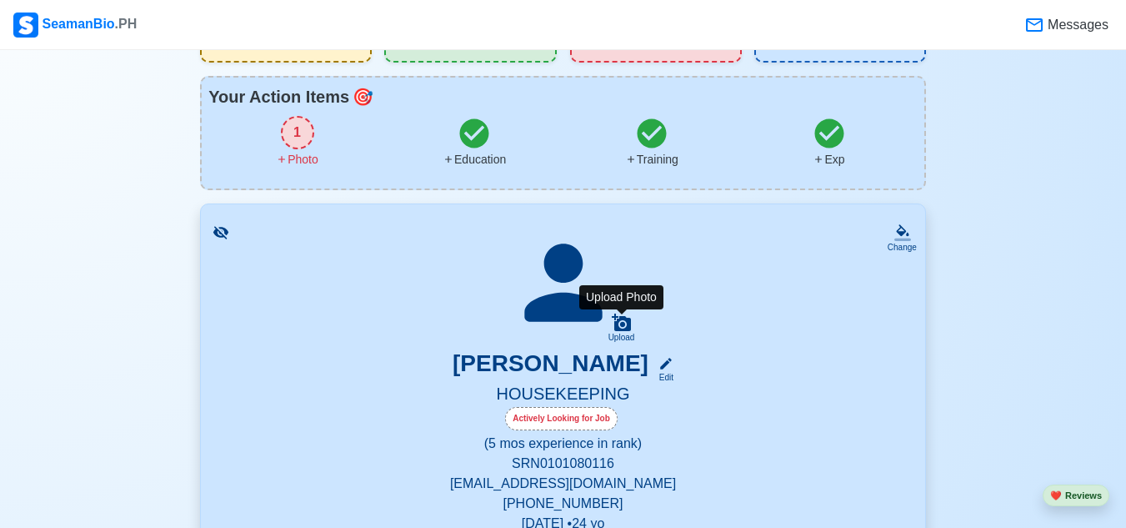
click at [629, 323] on icon at bounding box center [621, 322] width 19 height 18
click at [0, 0] on input "Upload" at bounding box center [0, 0] width 0 height 0
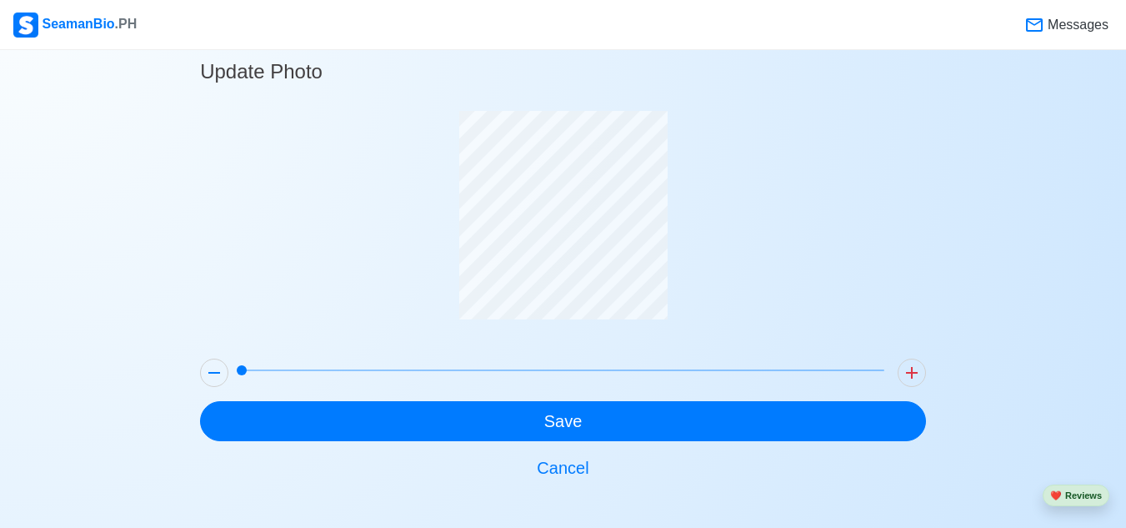
scroll to position [28, 0]
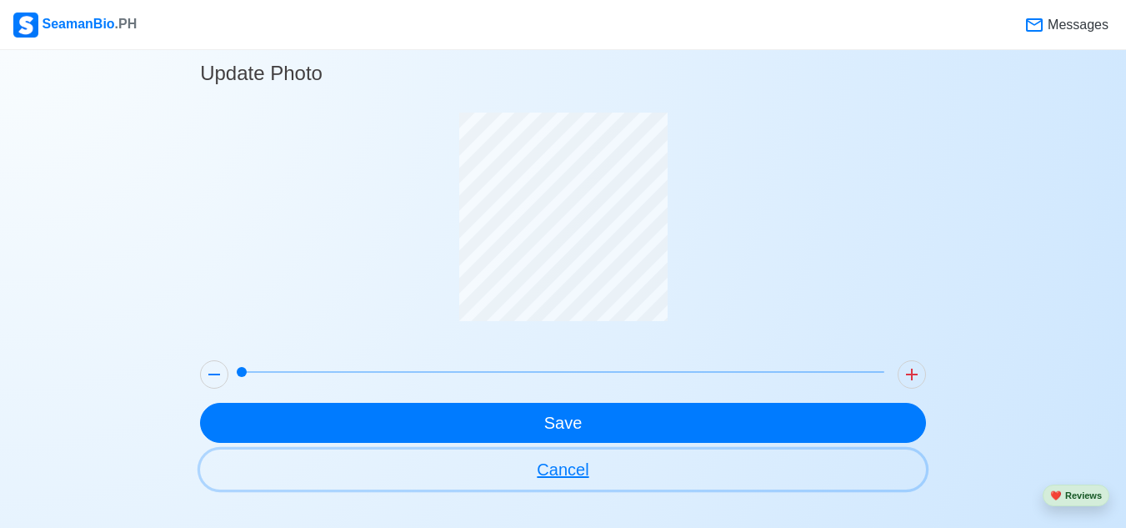
click at [569, 476] on button "Cancel" at bounding box center [563, 469] width 726 height 40
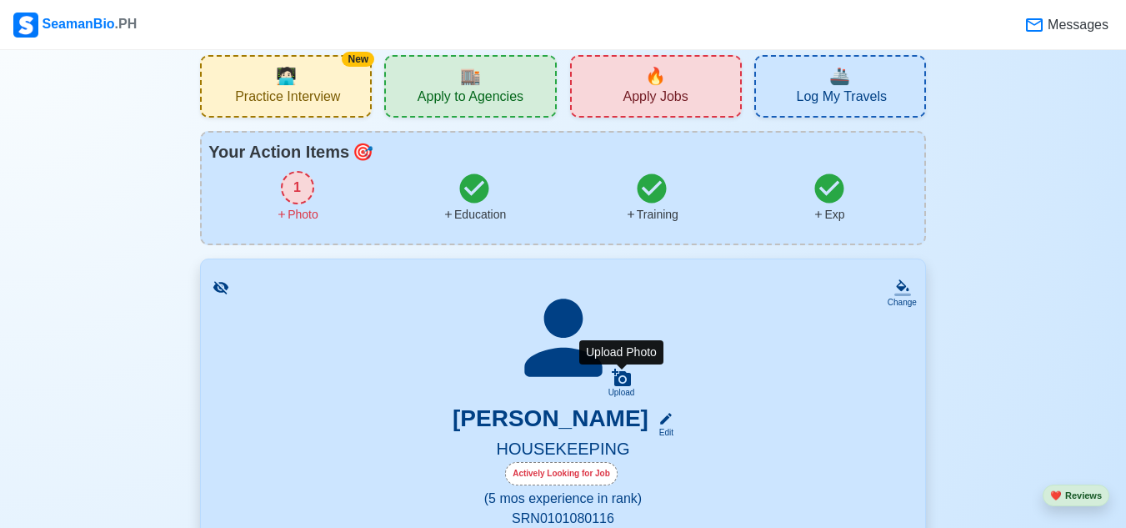
click at [626, 384] on icon at bounding box center [621, 377] width 19 height 18
click at [0, 0] on input "Upload" at bounding box center [0, 0] width 0 height 0
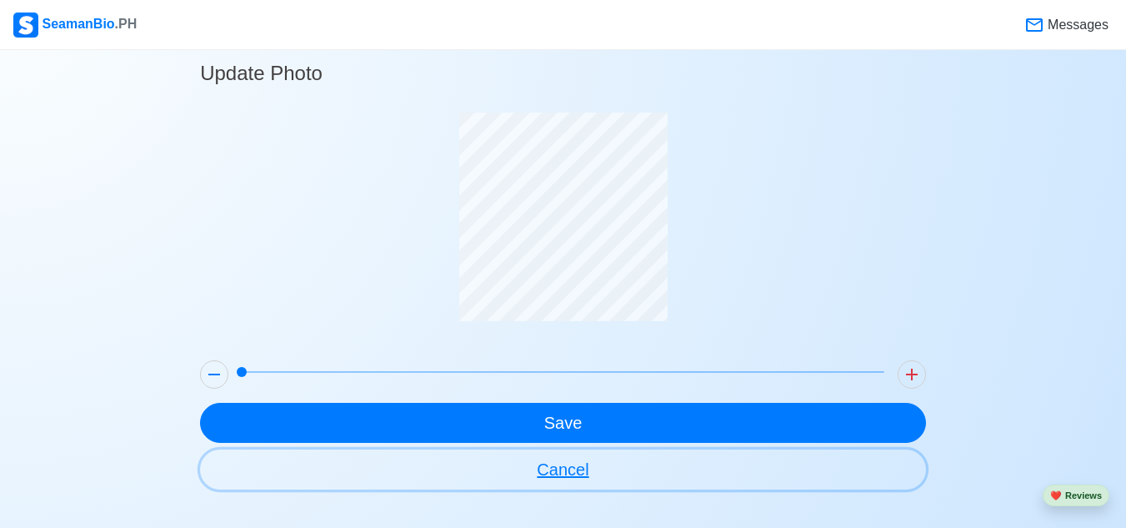
click at [579, 468] on button "Cancel" at bounding box center [563, 469] width 726 height 40
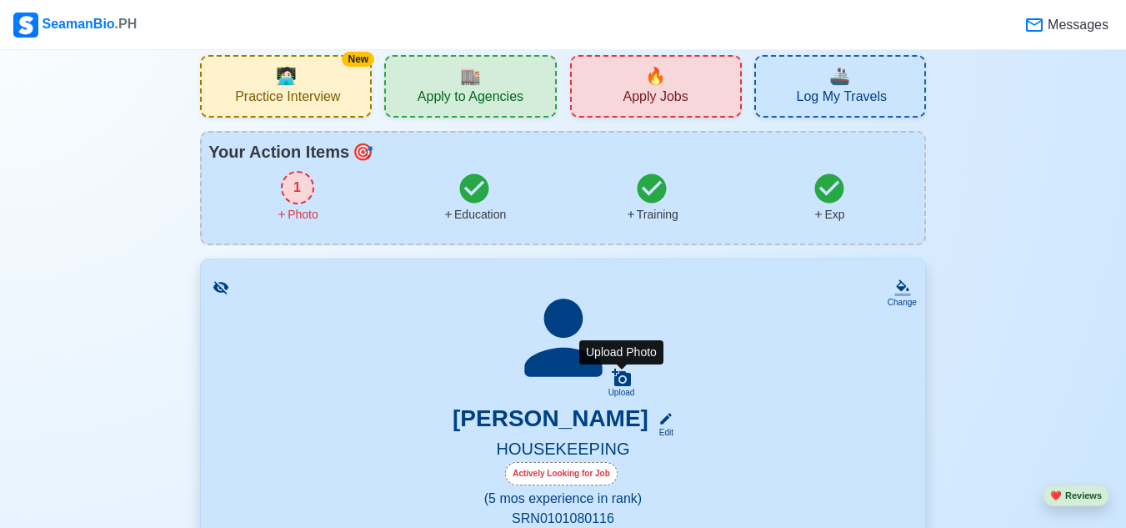
click at [622, 386] on icon at bounding box center [621, 377] width 19 height 18
click at [0, 0] on input "Upload" at bounding box center [0, 0] width 0 height 0
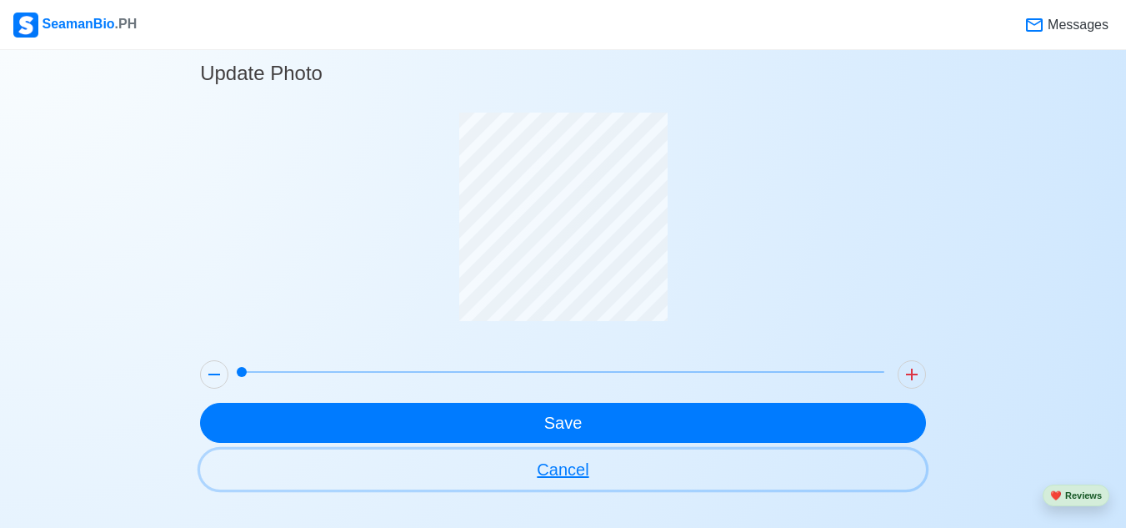
click at [559, 466] on button "Cancel" at bounding box center [563, 469] width 726 height 40
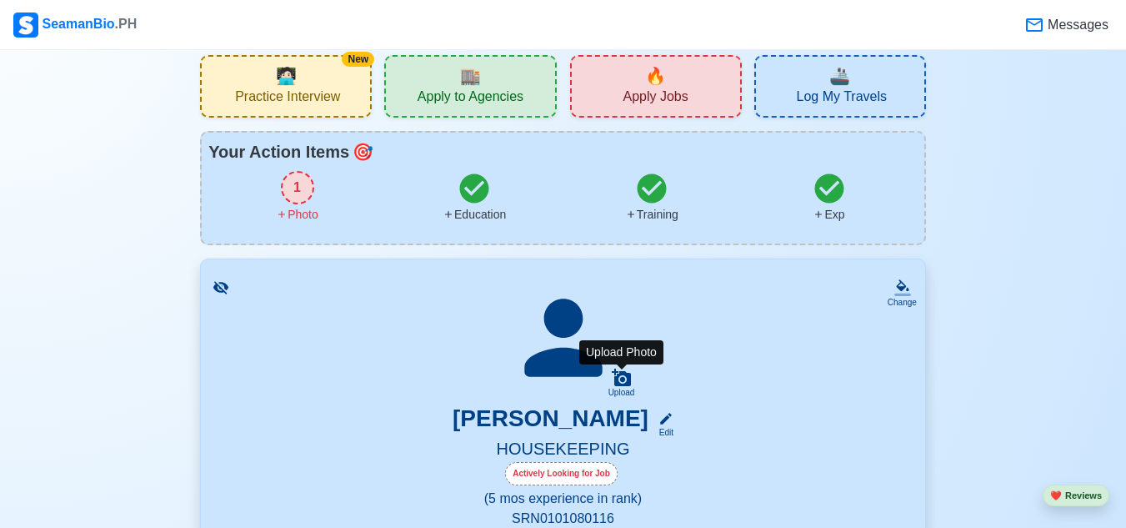
click at [618, 380] on icon at bounding box center [621, 377] width 19 height 18
click at [0, 0] on input "Upload" at bounding box center [0, 0] width 0 height 0
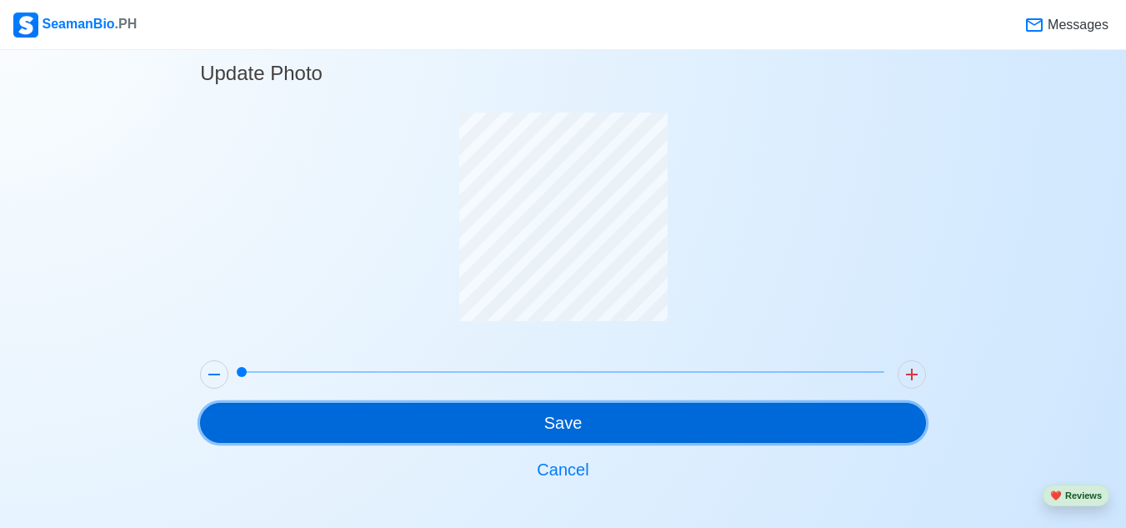
click at [809, 422] on button "Save" at bounding box center [563, 423] width 726 height 40
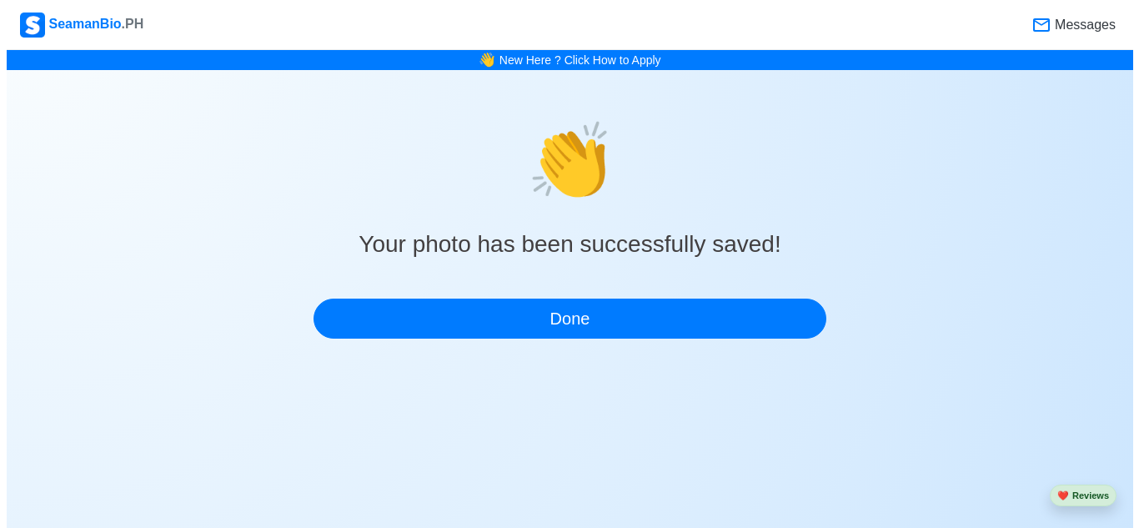
scroll to position [0, 0]
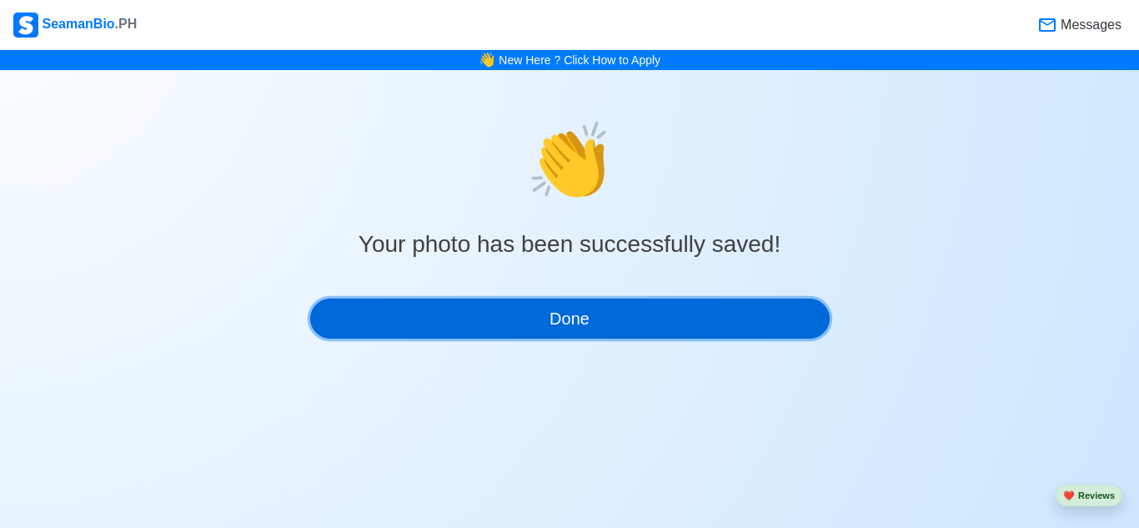
click at [579, 333] on button "Done" at bounding box center [569, 318] width 519 height 40
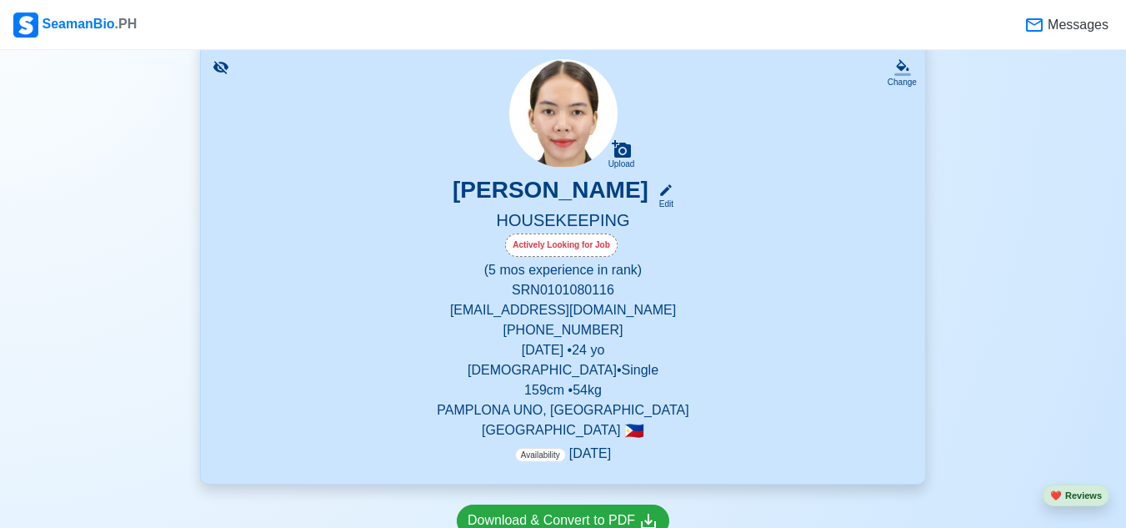
scroll to position [250, 0]
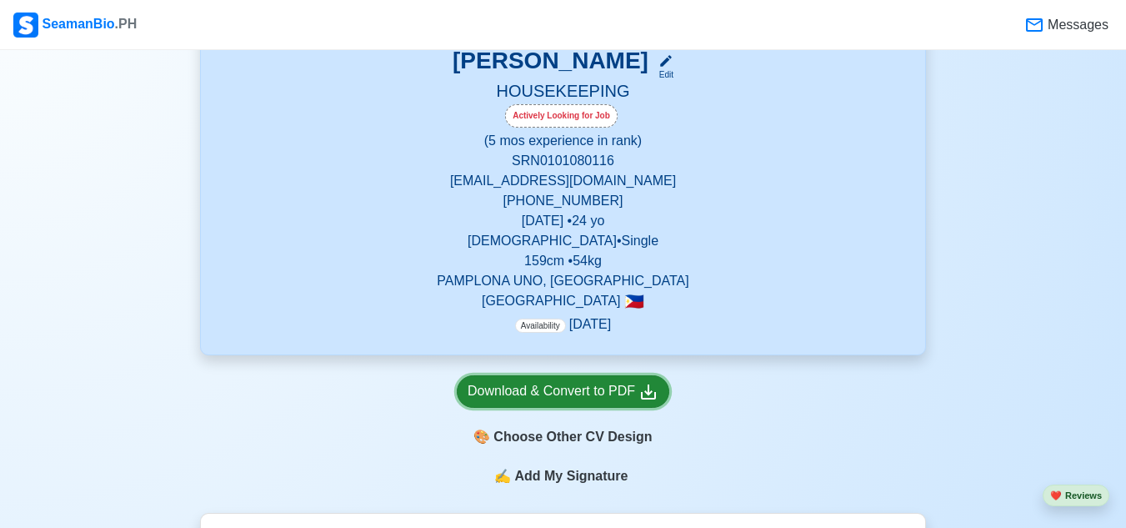
click at [631, 401] on div "Download & Convert to PDF" at bounding box center [563, 391] width 191 height 21
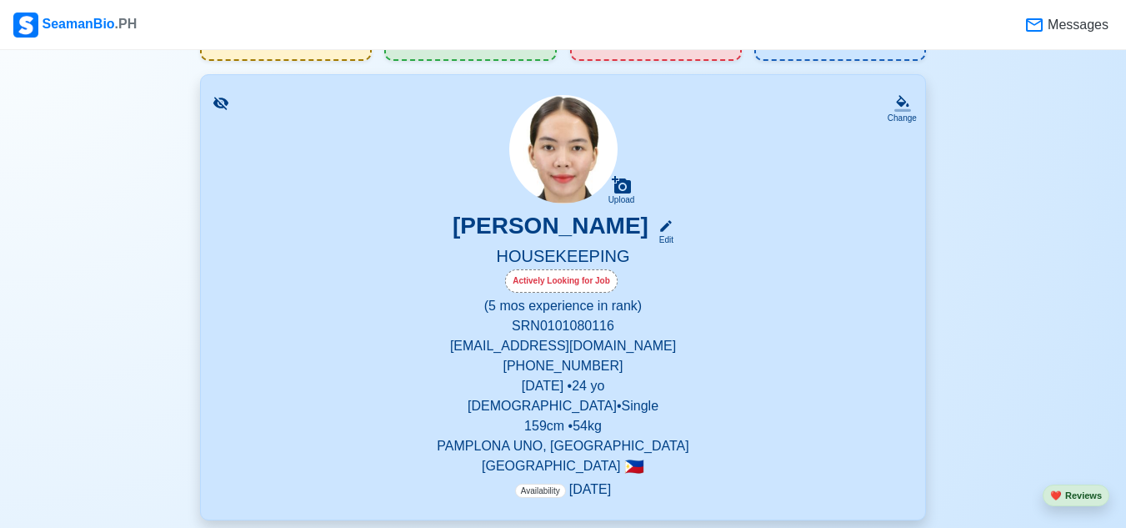
scroll to position [83, 0]
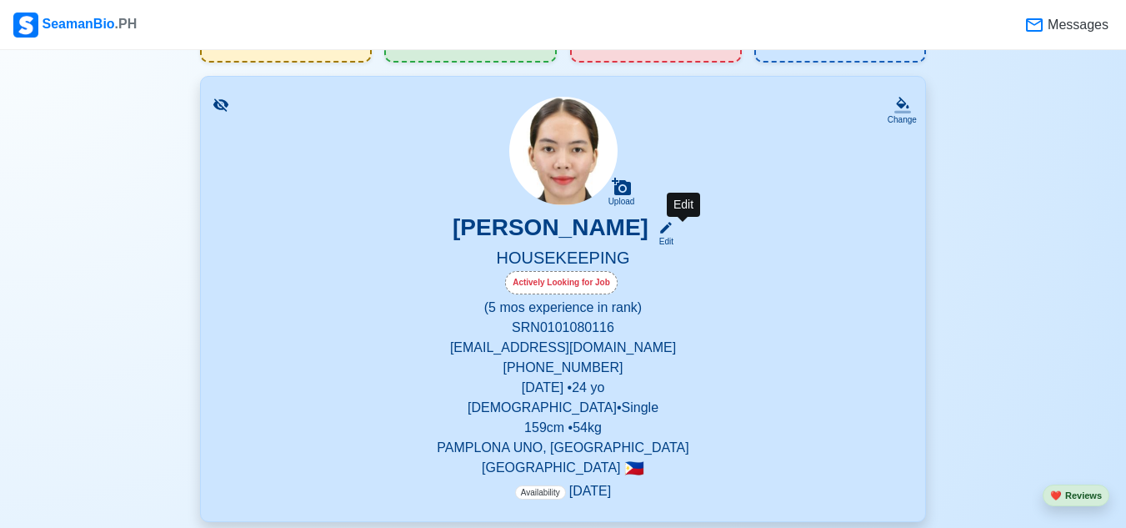
click at [674, 222] on icon at bounding box center [666, 227] width 15 height 15
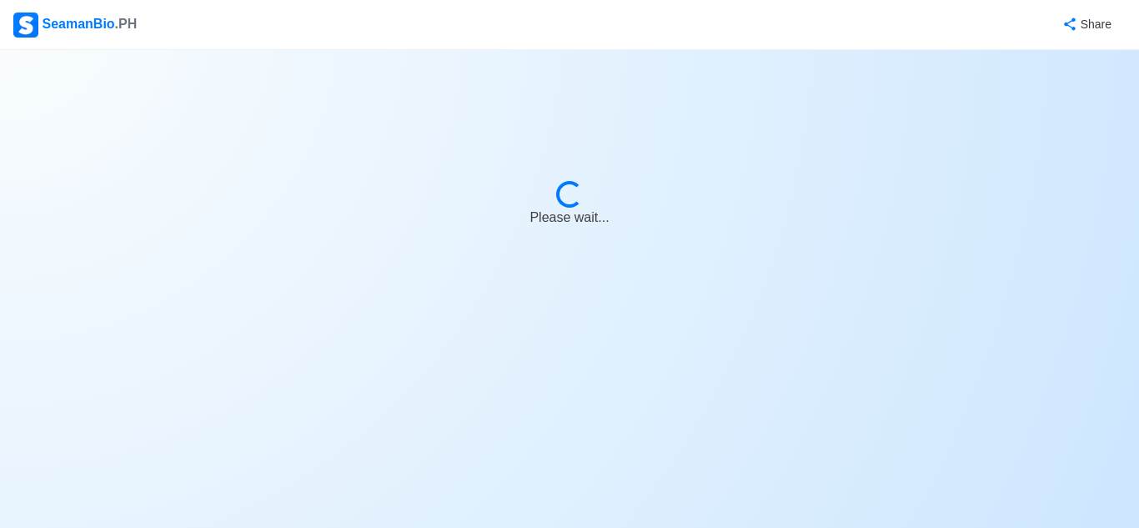
select select "Actively Looking for Job"
select select "Visible for Hiring"
select select "Single"
select select "[DEMOGRAPHIC_DATA]"
select select "PH"
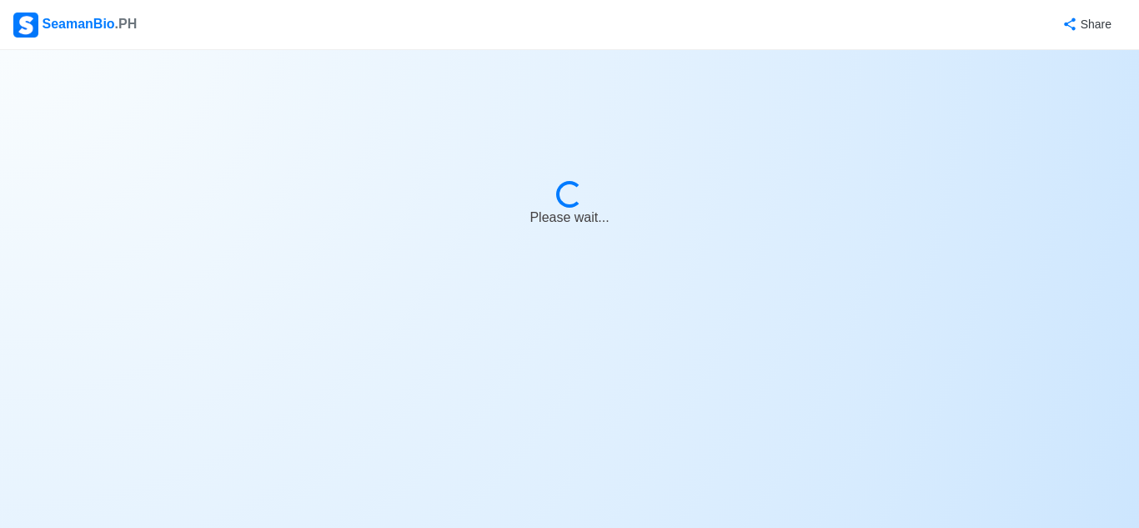
select select "0"
select select "5"
select select "1756656000000"
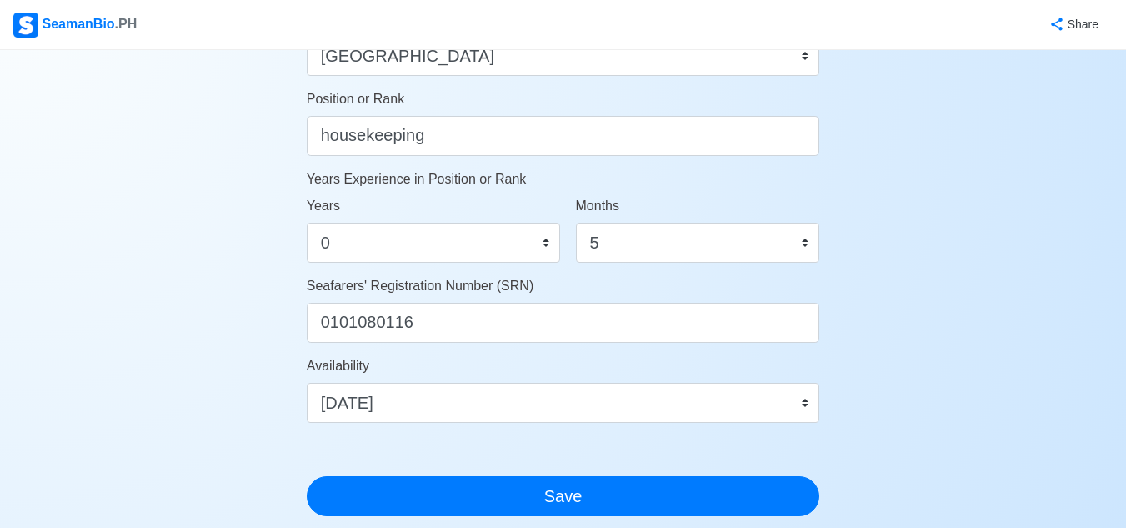
scroll to position [917, 0]
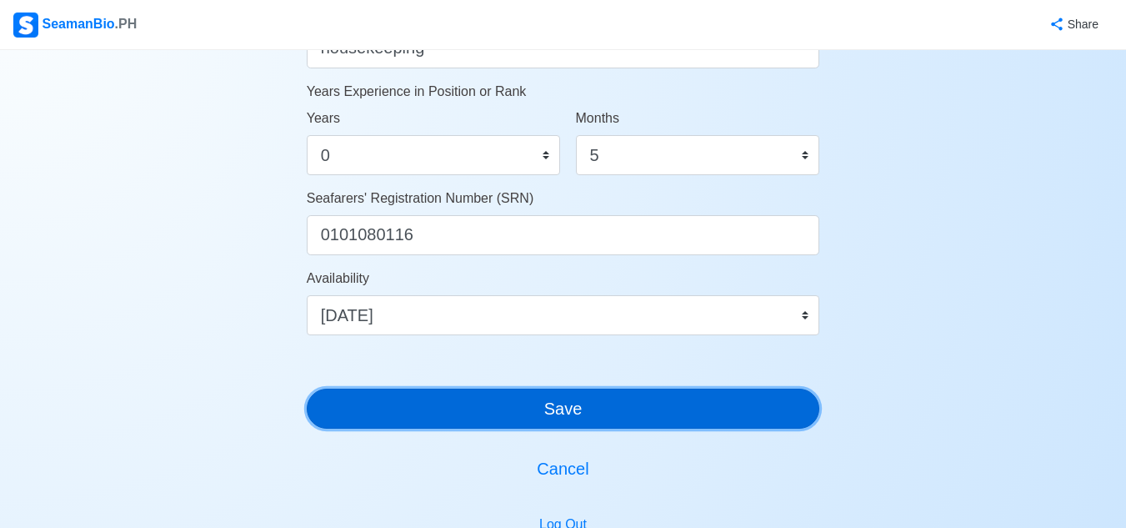
click at [597, 395] on button "Save" at bounding box center [563, 408] width 513 height 40
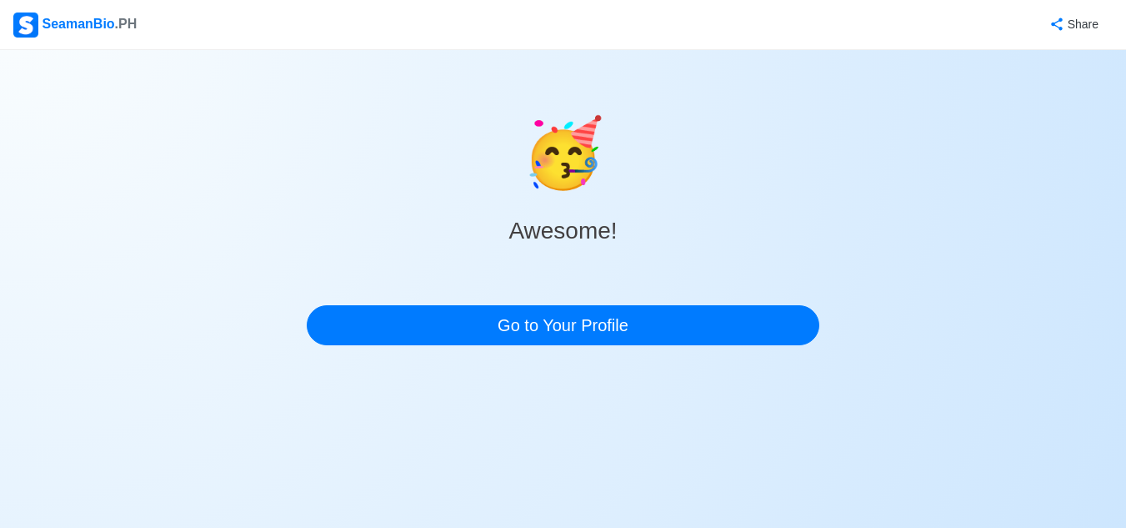
scroll to position [0, 0]
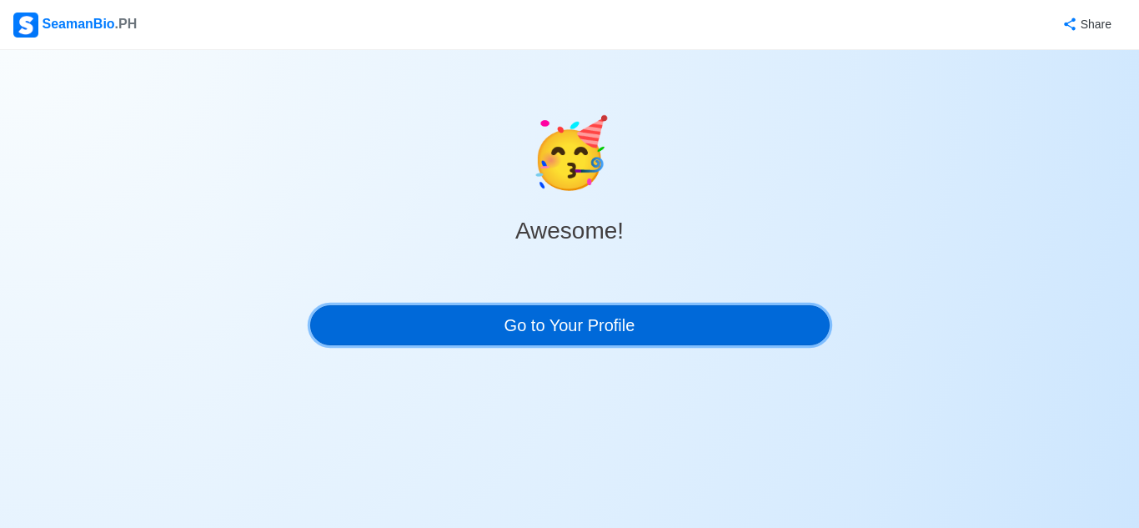
click at [617, 320] on link "Go to Your Profile" at bounding box center [569, 325] width 519 height 40
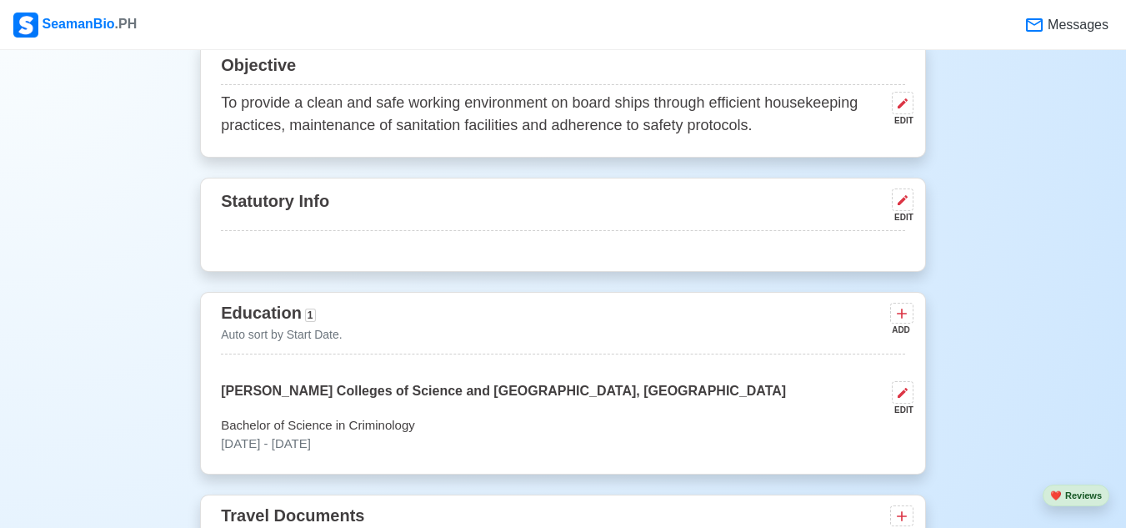
scroll to position [750, 0]
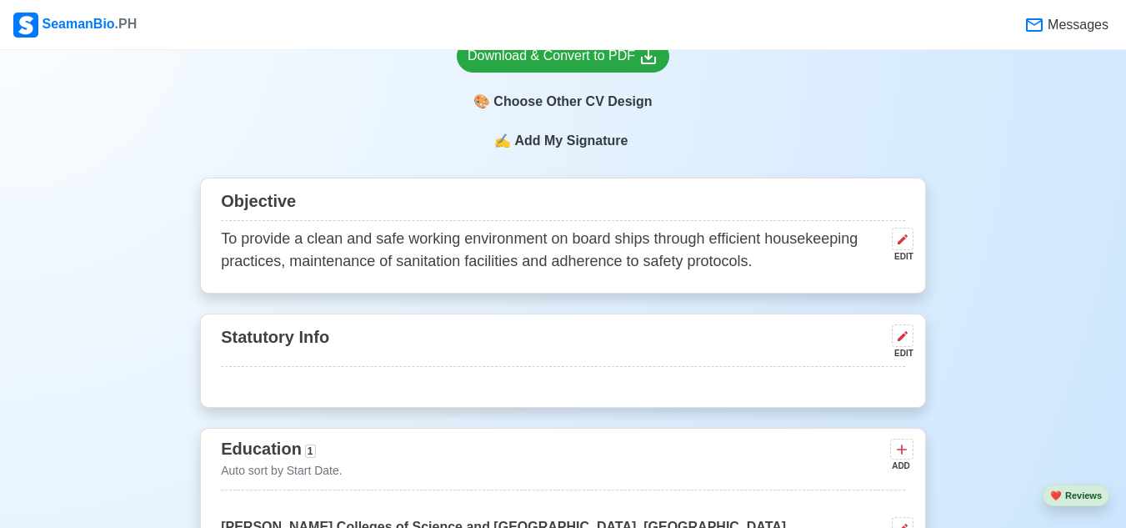
scroll to position [584, 0]
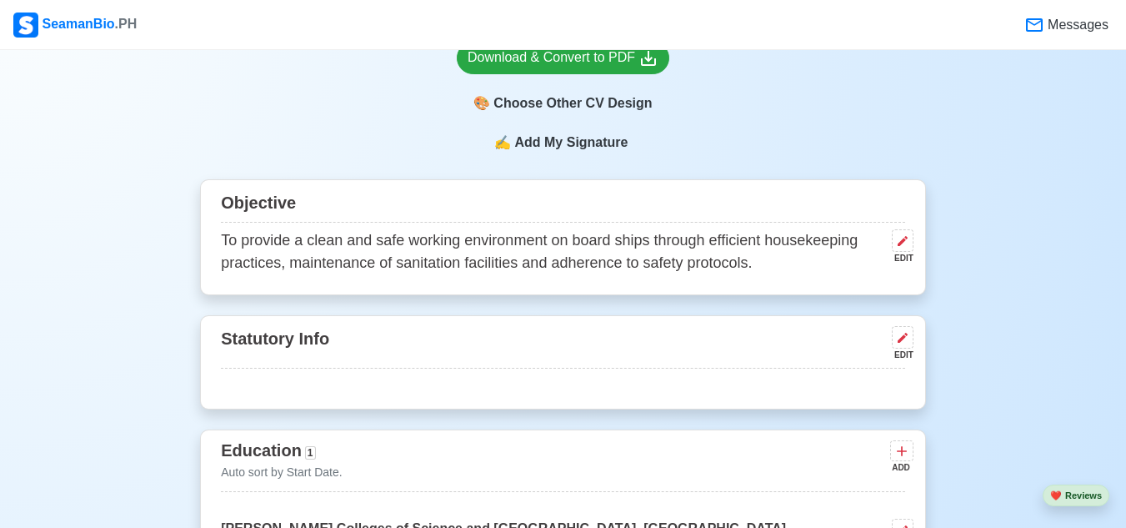
click at [653, 267] on p "To provide a clean and safe working environment on board ships through efficien…" at bounding box center [553, 251] width 664 height 45
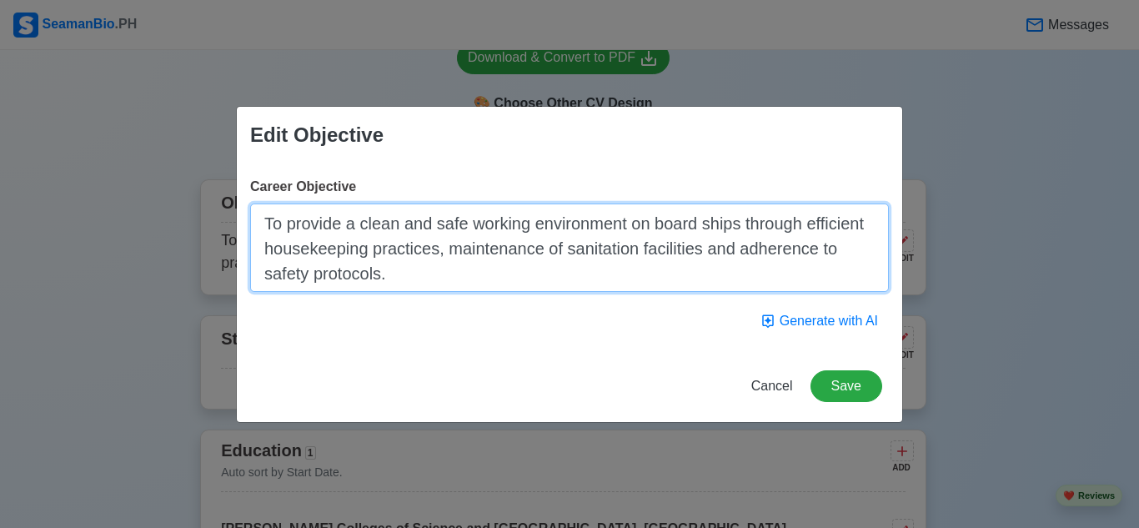
drag, startPoint x: 389, startPoint y: 273, endPoint x: 259, endPoint y: 224, distance: 138.7
click at [259, 224] on textarea "To provide a clean and safe working environment on board ships through efficien…" at bounding box center [569, 247] width 639 height 88
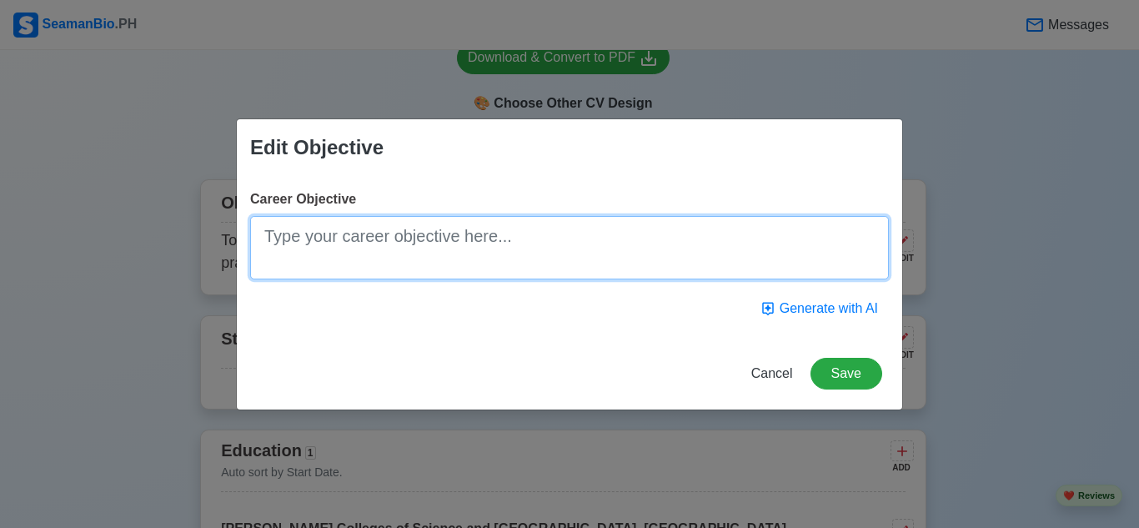
paste textarea "Motivated and detail-oriented professional with hands-on experience in guest se…"
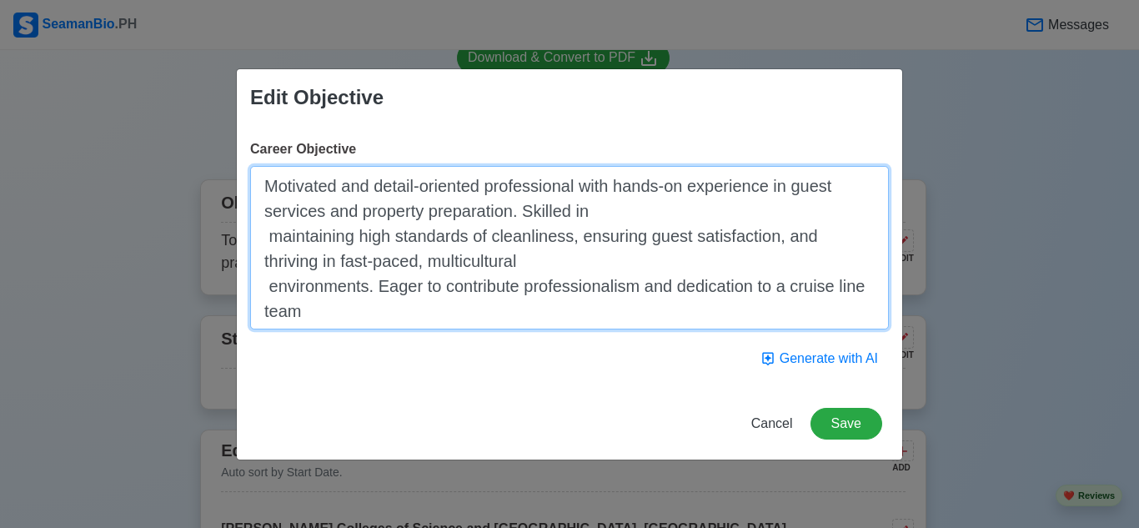
click at [270, 193] on textarea "Motivated and detail-oriented professional with hands-on experience in guest se…" at bounding box center [569, 247] width 639 height 163
click at [268, 239] on textarea "Motivated and detail-oriented professional with hands-on experience in guest se…" at bounding box center [569, 247] width 639 height 163
click at [269, 281] on textarea "Motivated and detail-oriented professional with hands-on experience in guest se…" at bounding box center [569, 247] width 639 height 163
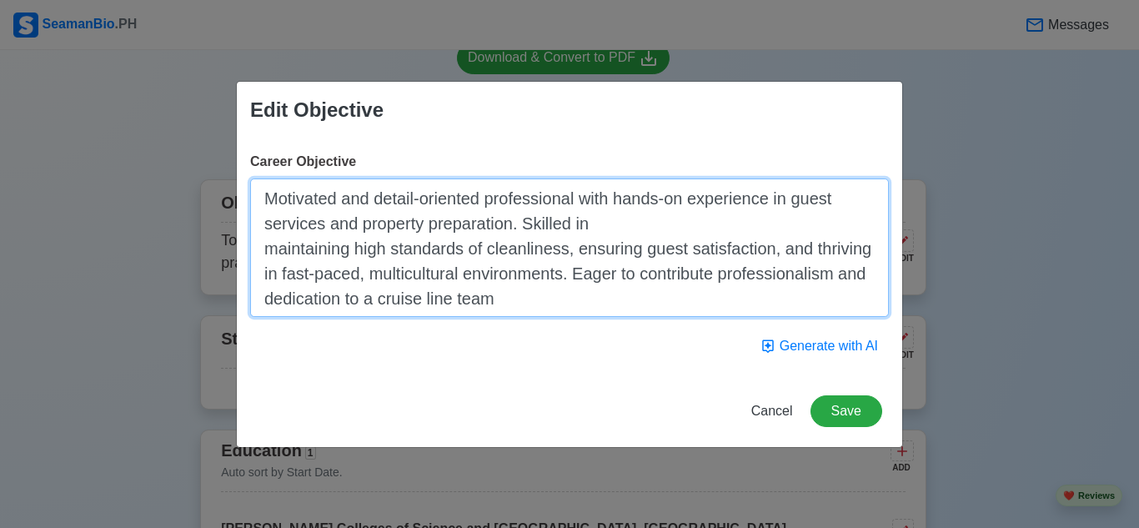
click at [263, 254] on textarea "Motivated and detail-oriented professional with hands-on experience in guest se…" at bounding box center [569, 247] width 639 height 138
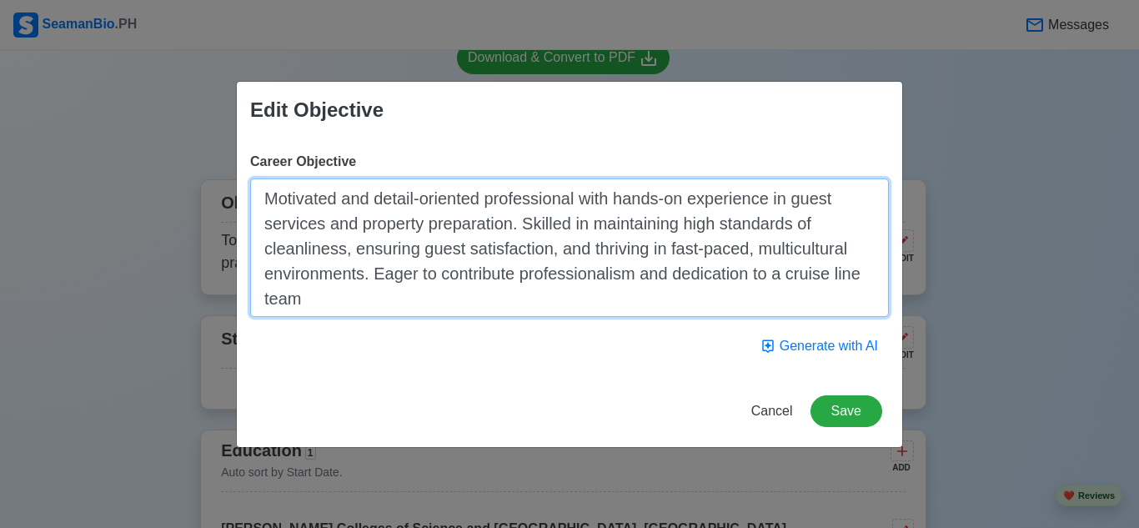
click at [267, 255] on textarea "Motivated and detail-oriented professional with hands-on experience in guest se…" at bounding box center [569, 247] width 639 height 138
type textarea "Motivated and detail-oriented professional with hands-on experience in guest se…"
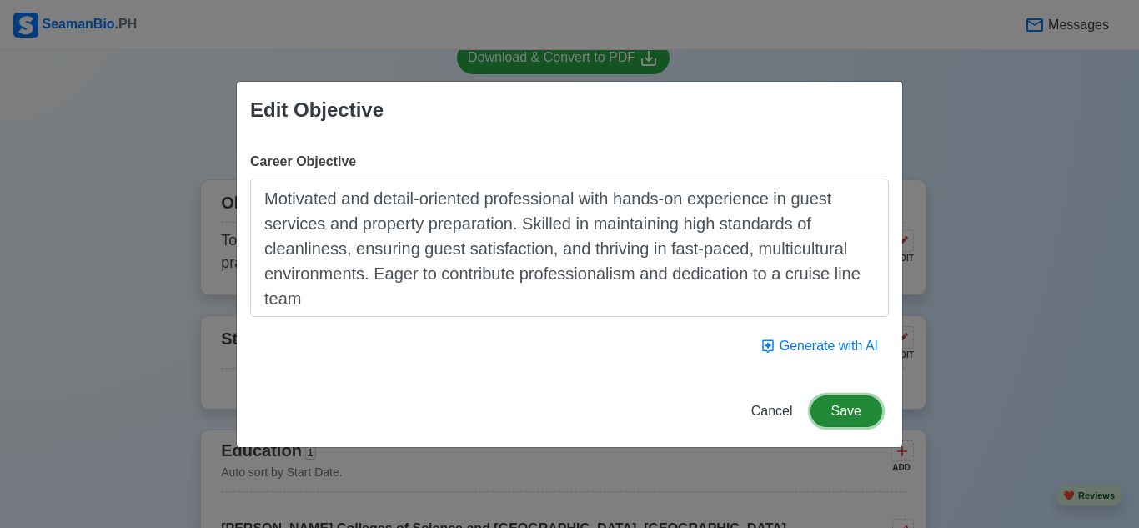
click at [839, 410] on button "Save" at bounding box center [846, 411] width 72 height 32
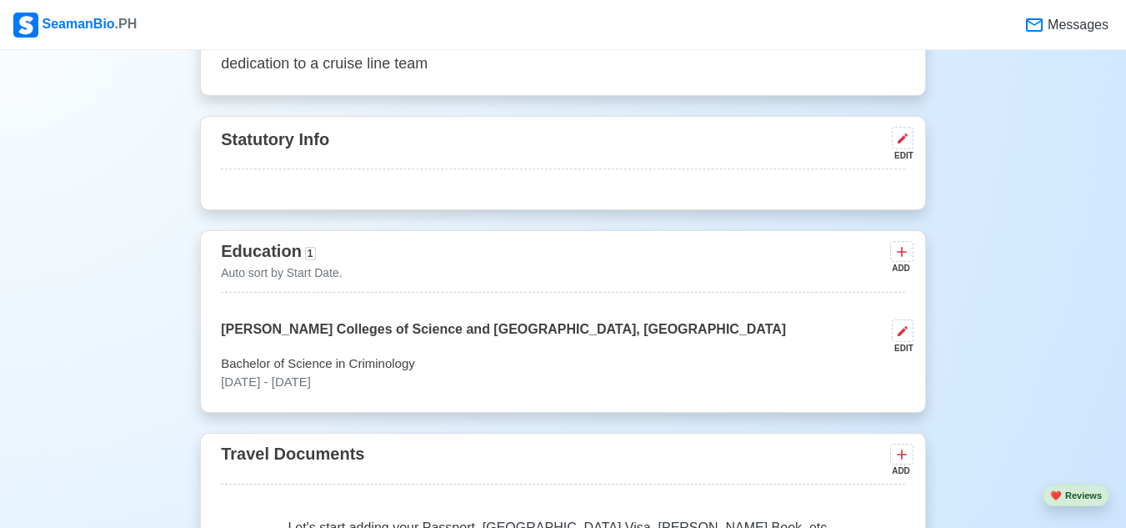
scroll to position [834, 0]
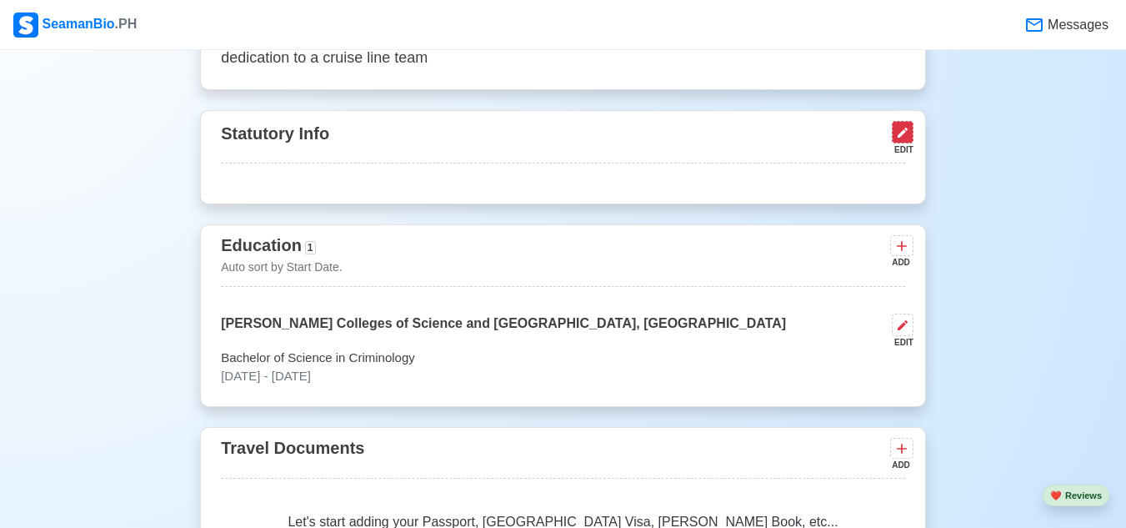
click at [899, 138] on icon at bounding box center [903, 133] width 10 height 10
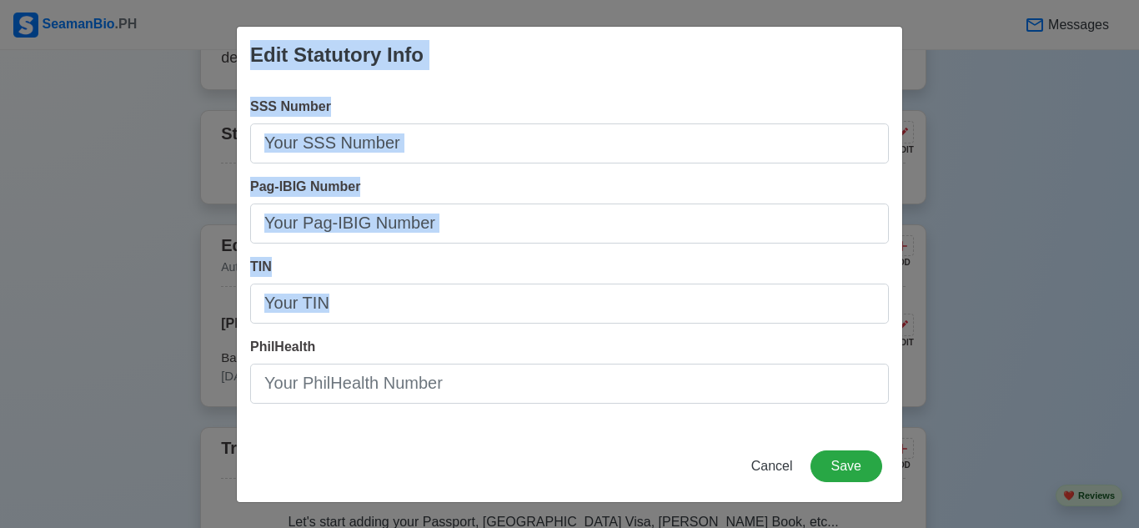
drag, startPoint x: 238, startPoint y: 40, endPoint x: 425, endPoint y: 403, distance: 408.2
click at [425, 403] on div "Edit Statutory Info SSS Number Pag-IBIG Number TIN PhilHealth Cancel Save" at bounding box center [569, 264] width 667 height 477
copy div "Edit Statutory Info SSS Number Pag-IBIG Number TIN"
click at [767, 458] on span "Cancel" at bounding box center [772, 465] width 42 height 14
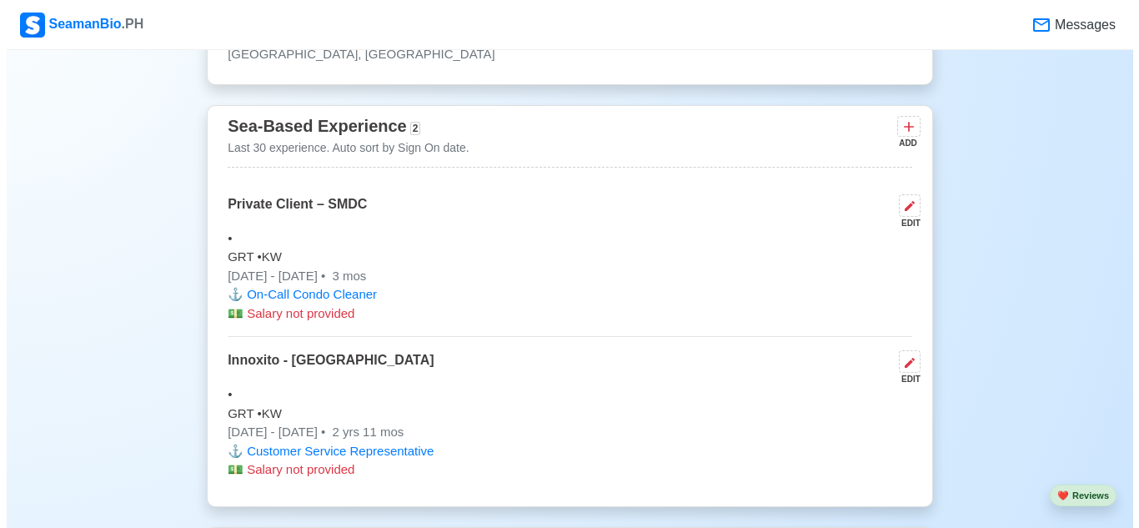
scroll to position [2001, 0]
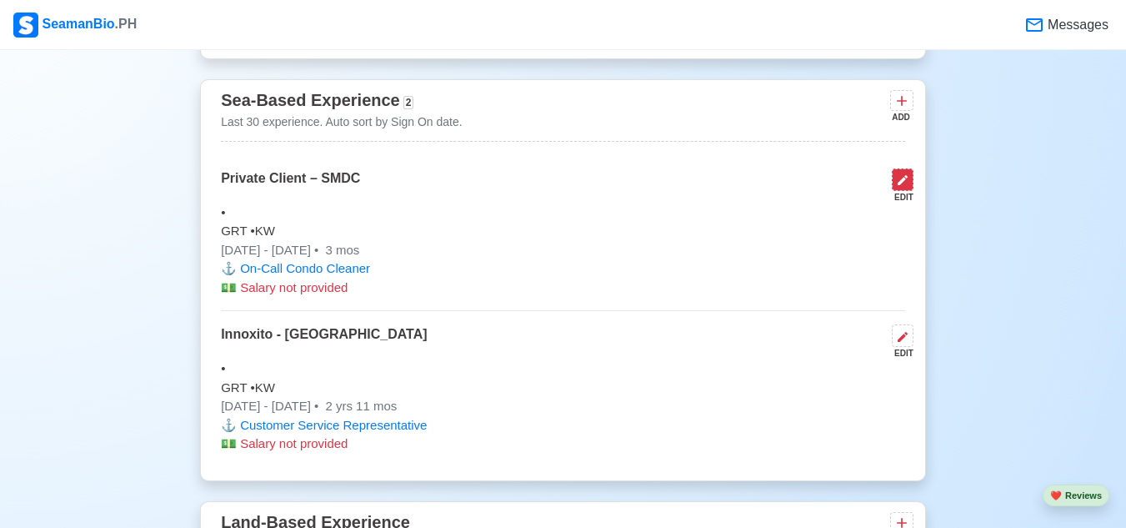
click at [899, 185] on icon at bounding box center [903, 180] width 10 height 10
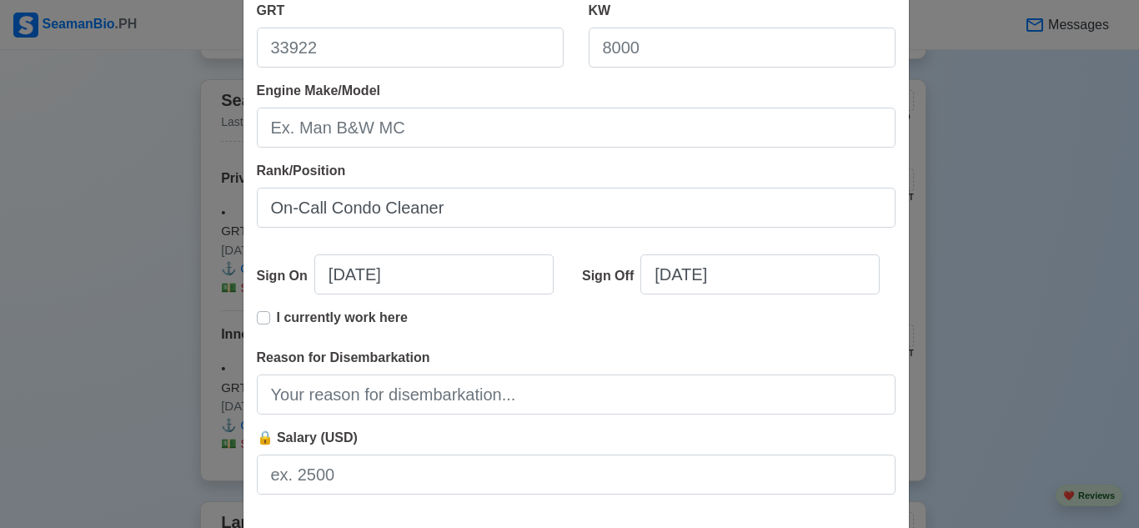
scroll to position [423, 0]
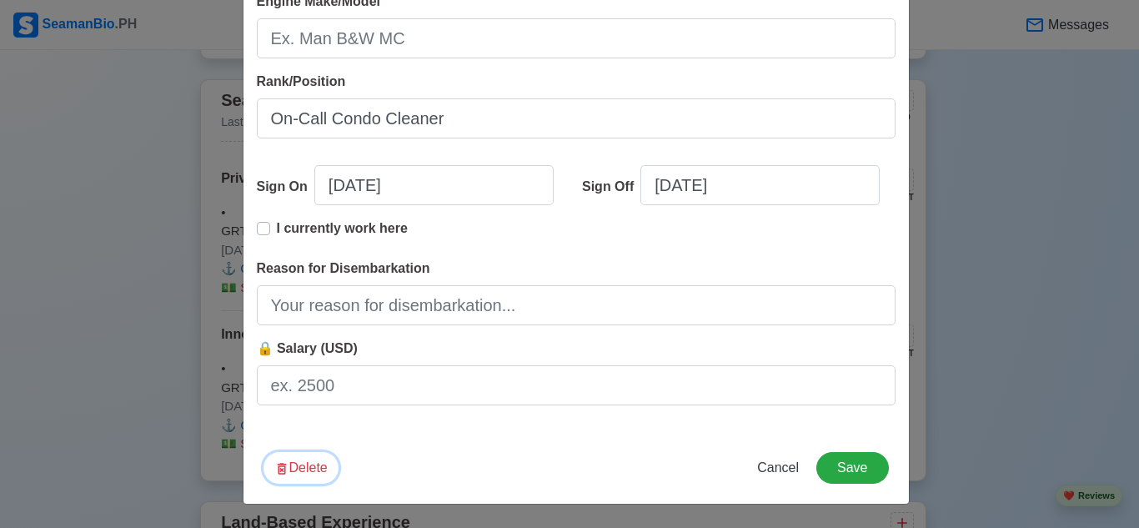
click at [312, 459] on button "Delete" at bounding box center [300, 468] width 75 height 32
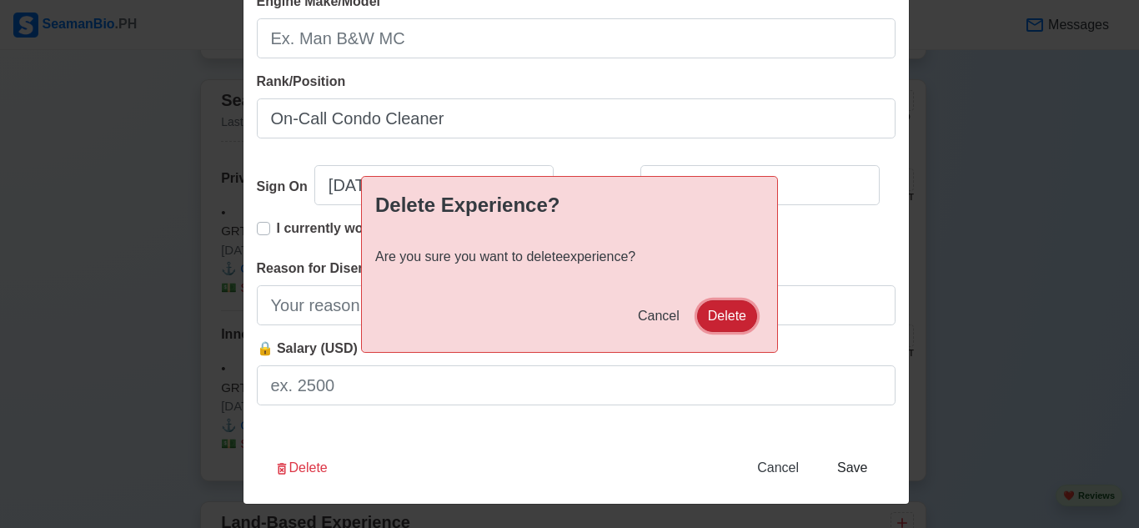
click at [712, 325] on button "Delete" at bounding box center [727, 316] width 60 height 32
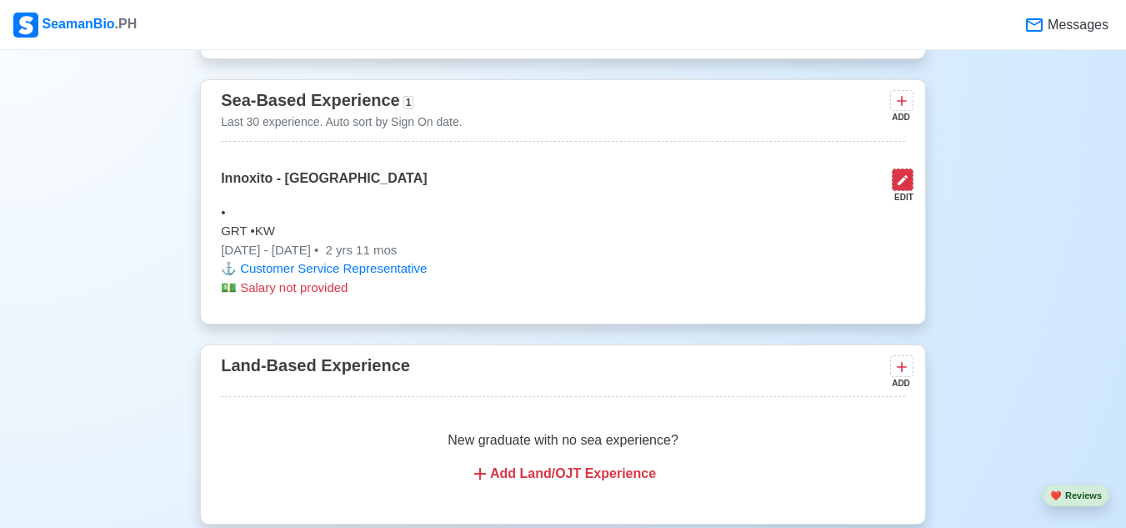
click at [901, 187] on icon at bounding box center [902, 179] width 13 height 13
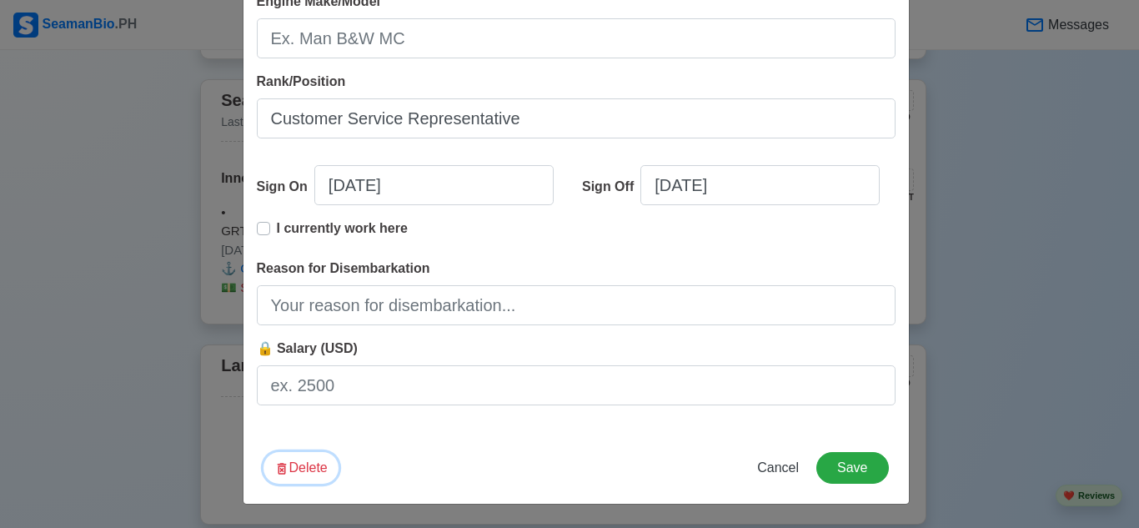
click at [320, 468] on button "Delete" at bounding box center [300, 468] width 75 height 32
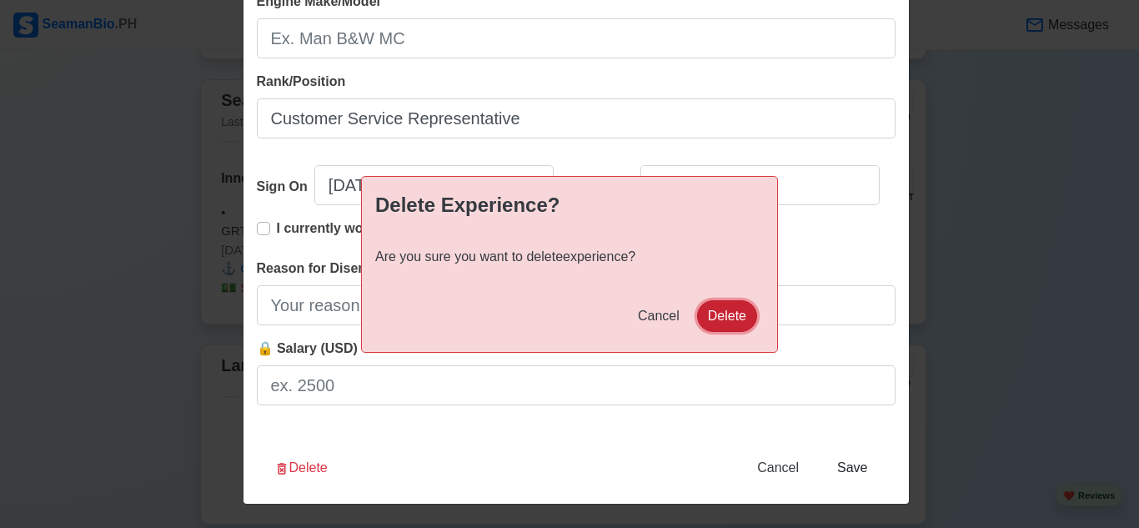
click at [740, 304] on button "Delete" at bounding box center [727, 316] width 60 height 32
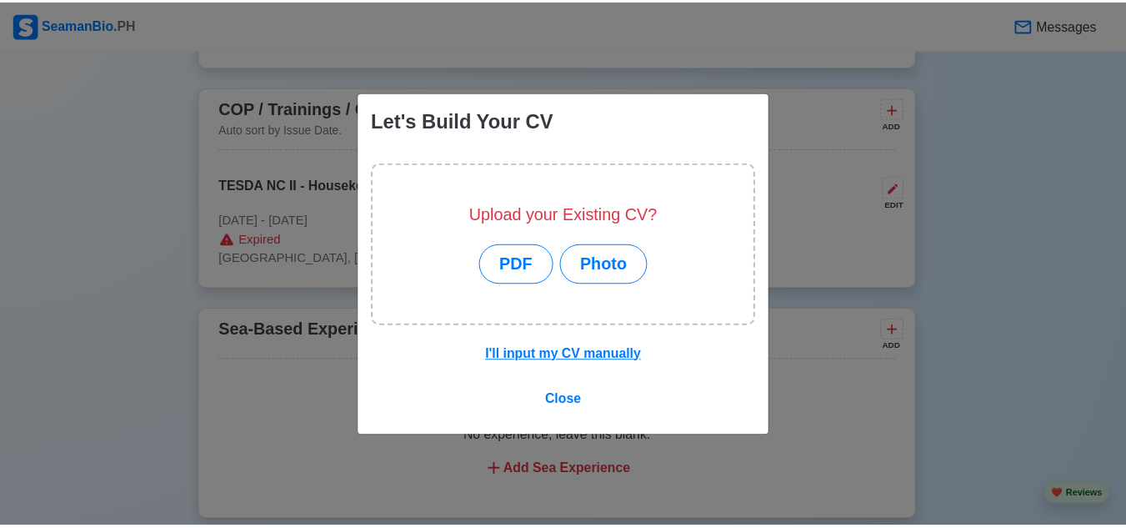
scroll to position [2230, 0]
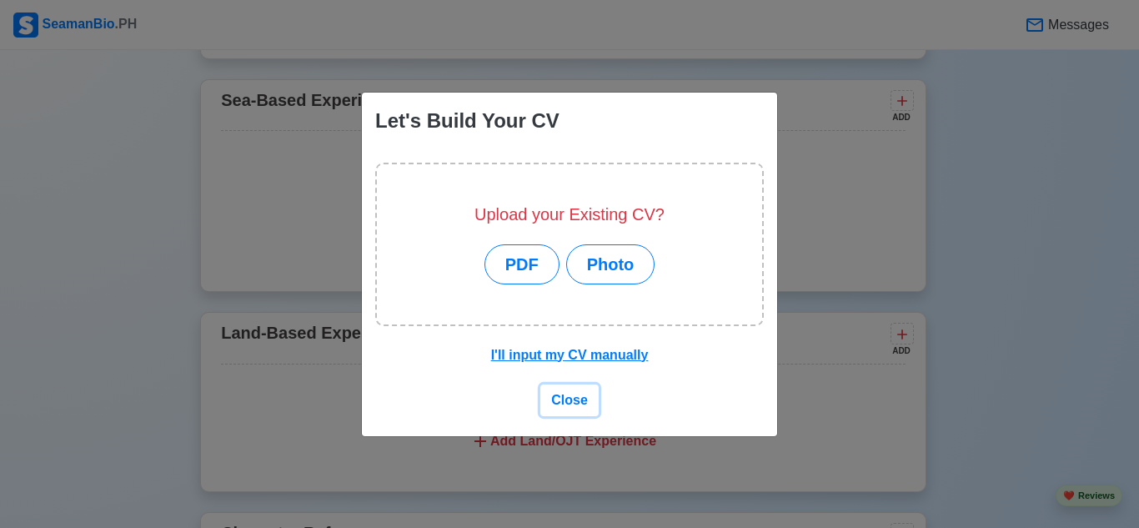
click at [572, 403] on span "Close" at bounding box center [569, 400] width 37 height 14
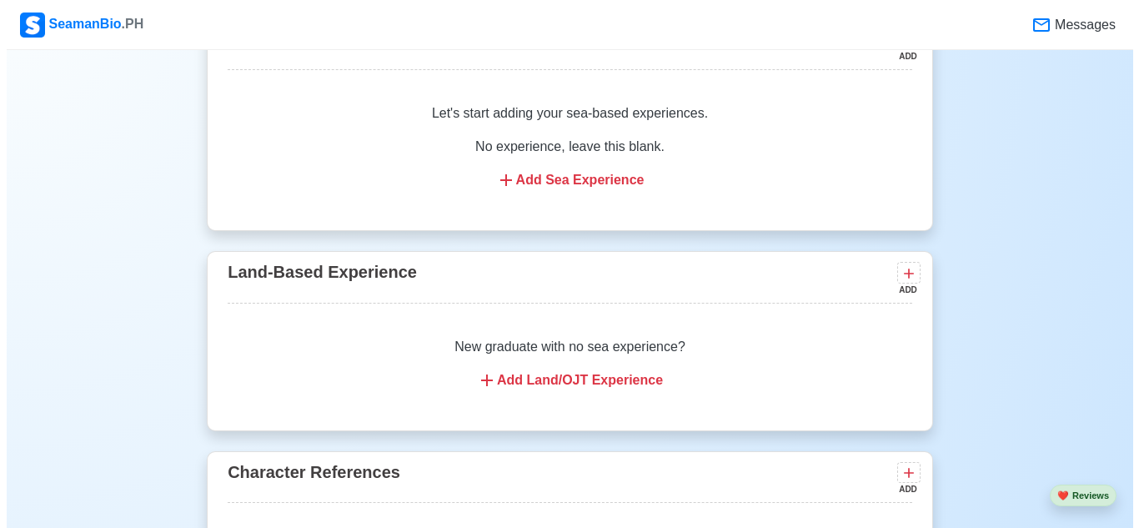
scroll to position [2397, 0]
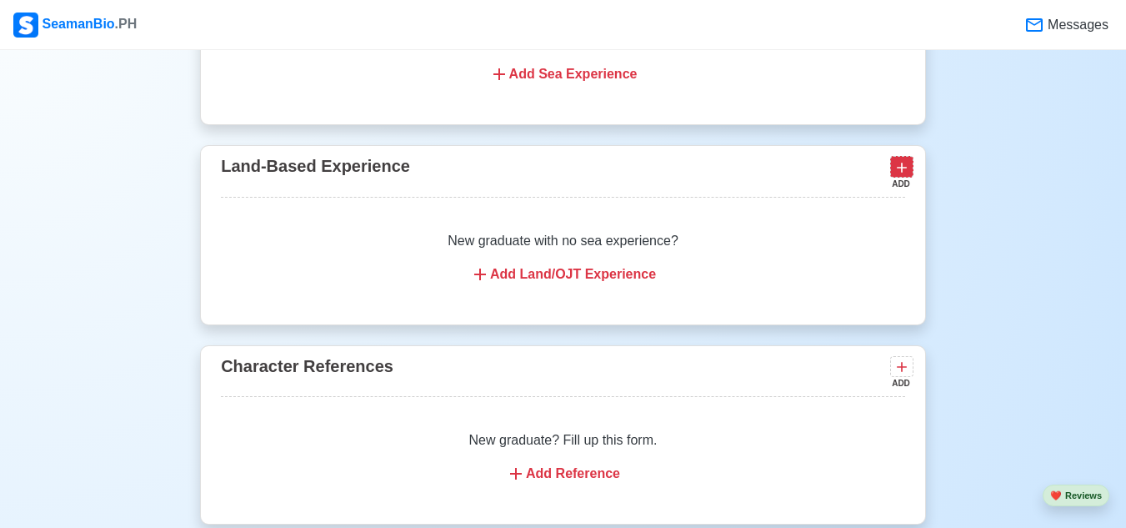
click at [902, 176] on icon at bounding box center [902, 167] width 17 height 17
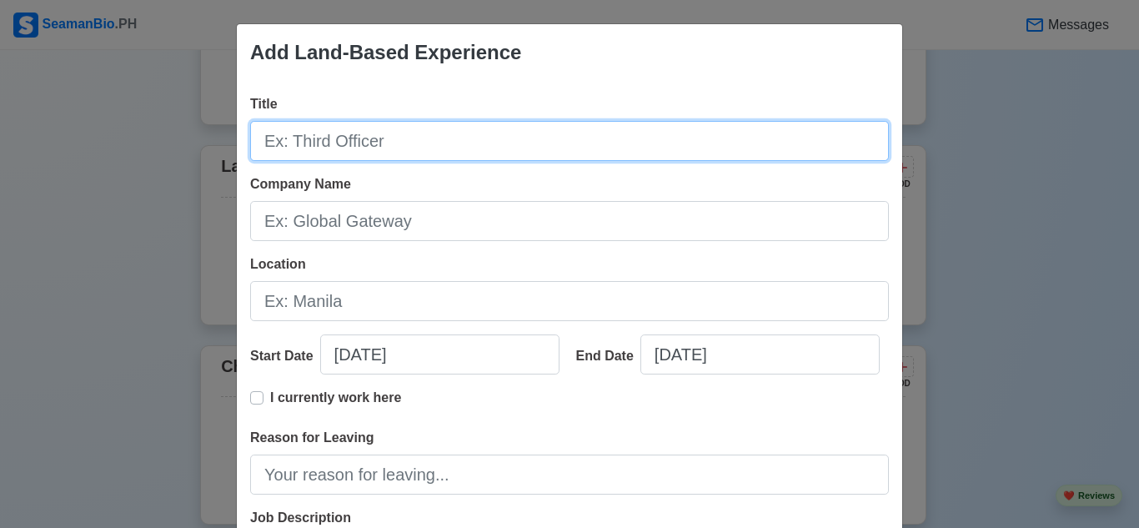
click at [508, 134] on input "Title" at bounding box center [569, 141] width 639 height 40
click at [588, 146] on input "Title" at bounding box center [569, 141] width 639 height 40
paste input "| [DATE] – [DATE] On-Call Condo Cleaner"
type input "| [DATE] – [DATE] On-Call Condo Cleaner"
paste input "On-Call Condo Cleaner"
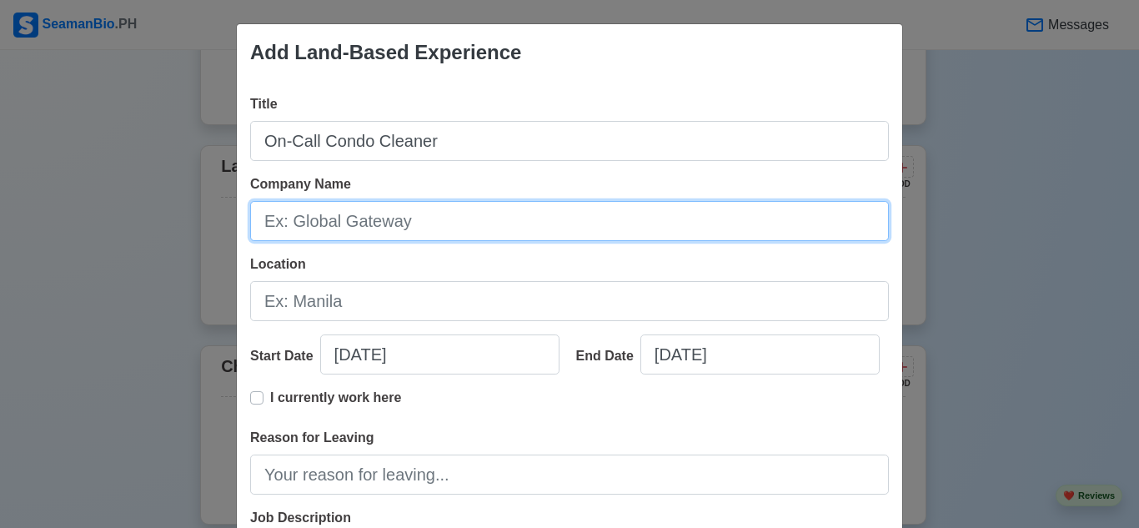
click at [393, 219] on input "Company Name" at bounding box center [569, 221] width 639 height 40
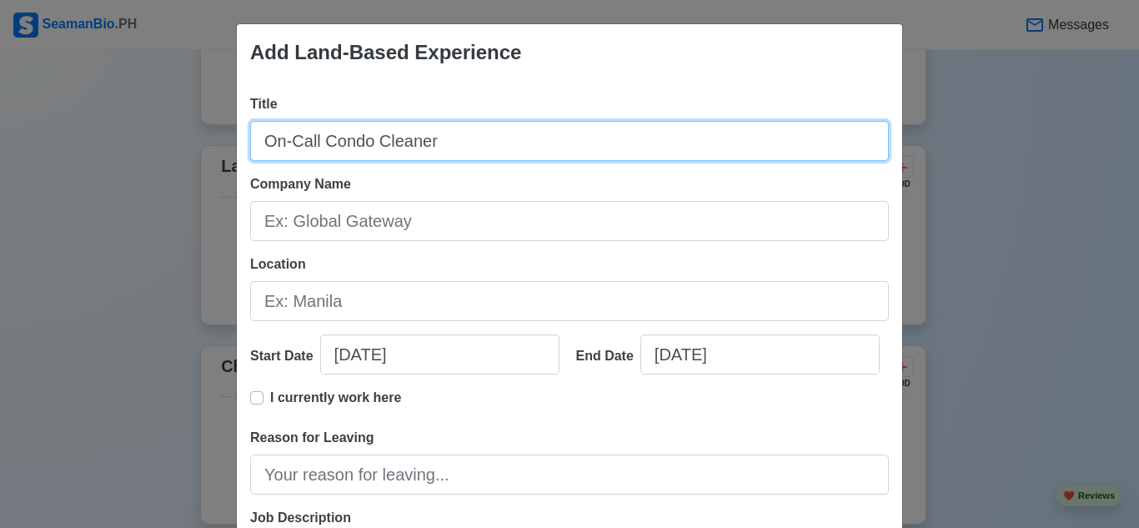
click at [403, 150] on input "On-Call Condo Cleaner" at bounding box center [569, 141] width 639 height 40
paste input "On-Call Condo Cleaner (Housekeeping)"
drag, startPoint x: 431, startPoint y: 146, endPoint x: 393, endPoint y: 148, distance: 38.4
click at [393, 148] on input "On-Call Condo CleaOn-Call Condo Cleaner (Housekeeping)ner" at bounding box center [569, 141] width 639 height 40
click at [409, 140] on input "On-Call Condo CleaOn-Call Condo Cleaner (Housekeeping)ner" at bounding box center [569, 141] width 639 height 40
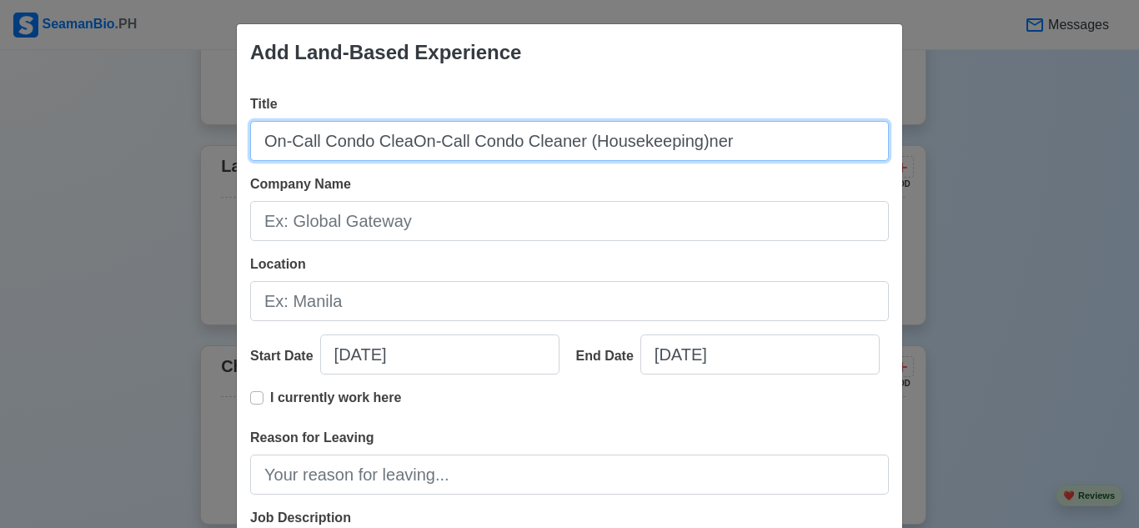
drag, startPoint x: 408, startPoint y: 139, endPoint x: 244, endPoint y: 136, distance: 164.3
click at [250, 136] on input "On-Call Condo CleaOn-Call Condo Cleaner (Housekeeping)ner" at bounding box center [569, 141] width 639 height 40
type input "On-Call Condo Cleaner (Housekeeping)ner"
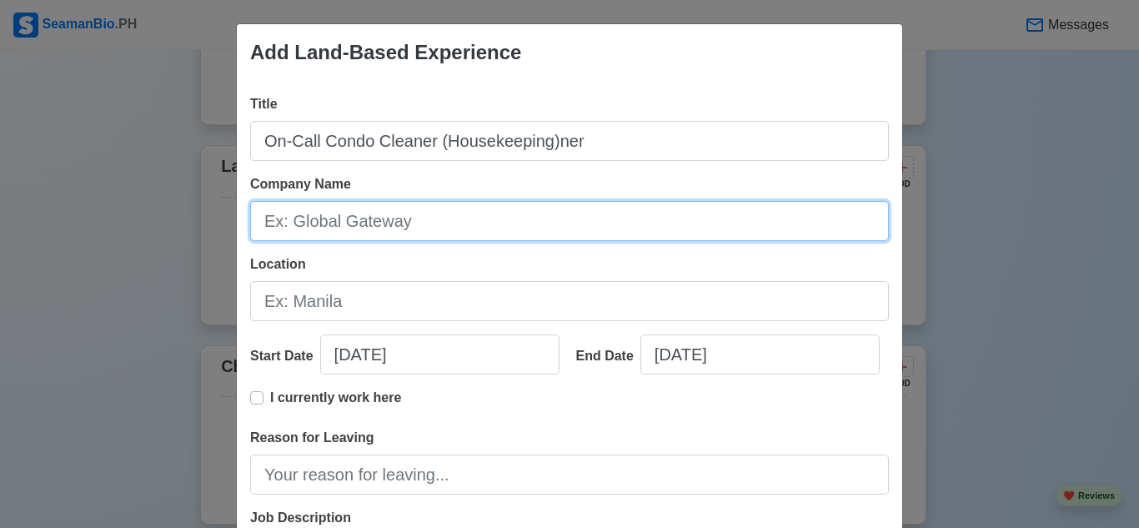
click at [348, 225] on input "Company Name" at bounding box center [569, 221] width 639 height 40
paste input "Private Client – SMDC [GEOGRAPHIC_DATA]"
type input "Private Client – SMDC [GEOGRAPHIC_DATA]"
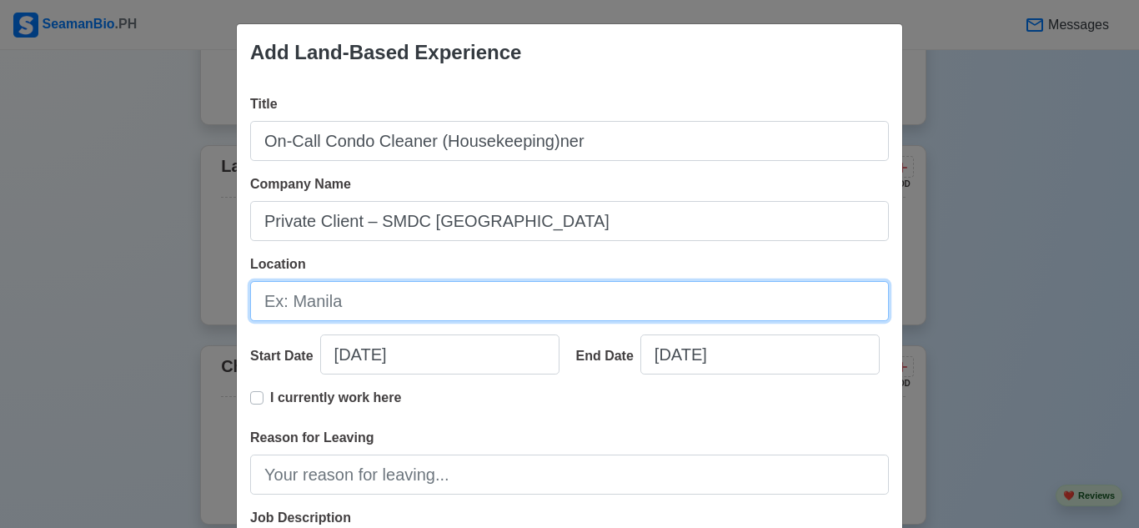
click at [423, 303] on input "Location" at bounding box center [569, 301] width 639 height 40
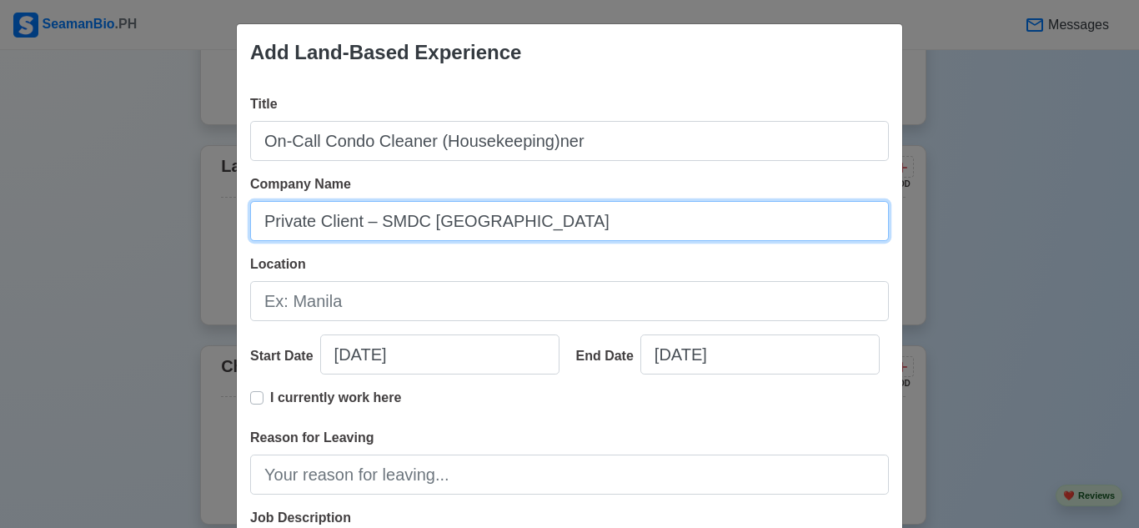
click at [469, 226] on input "Private Client – SMDC [GEOGRAPHIC_DATA]" at bounding box center [569, 221] width 639 height 40
paste input "Private Client (SMDC Condominium, [GEOGRAPHIC_DATA])"
type input "Private Client (SMDC Condominium, [GEOGRAPHIC_DATA])"
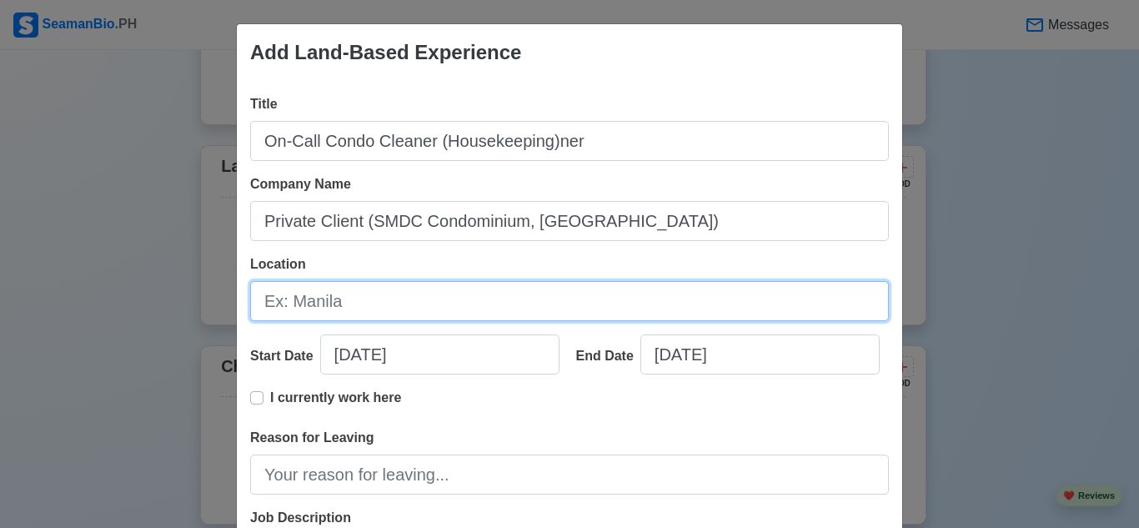
click at [428, 307] on input "Location" at bounding box center [569, 301] width 639 height 40
paste input "[GEOGRAPHIC_DATA], [GEOGRAPHIC_DATA]"
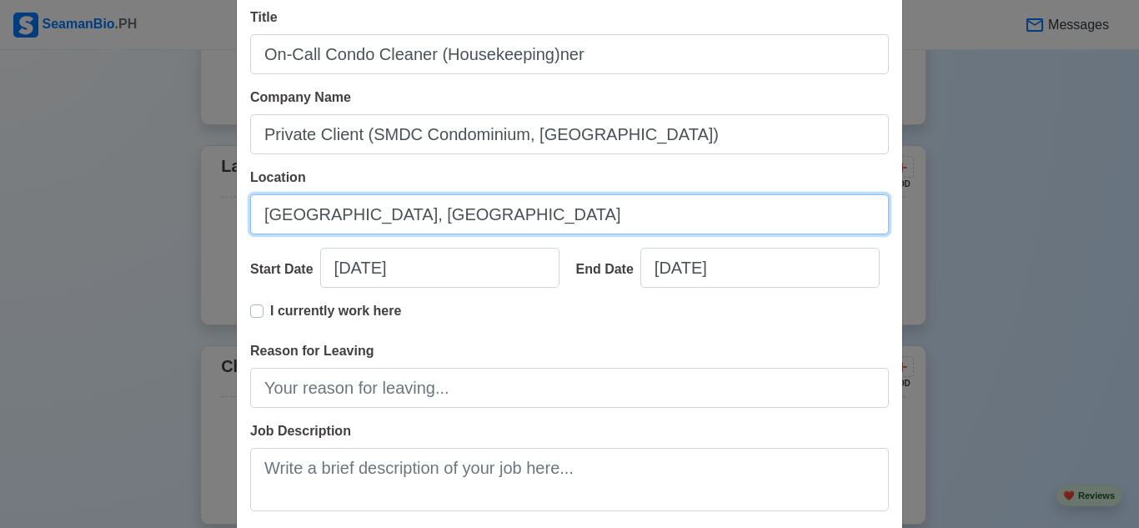
scroll to position [250, 0]
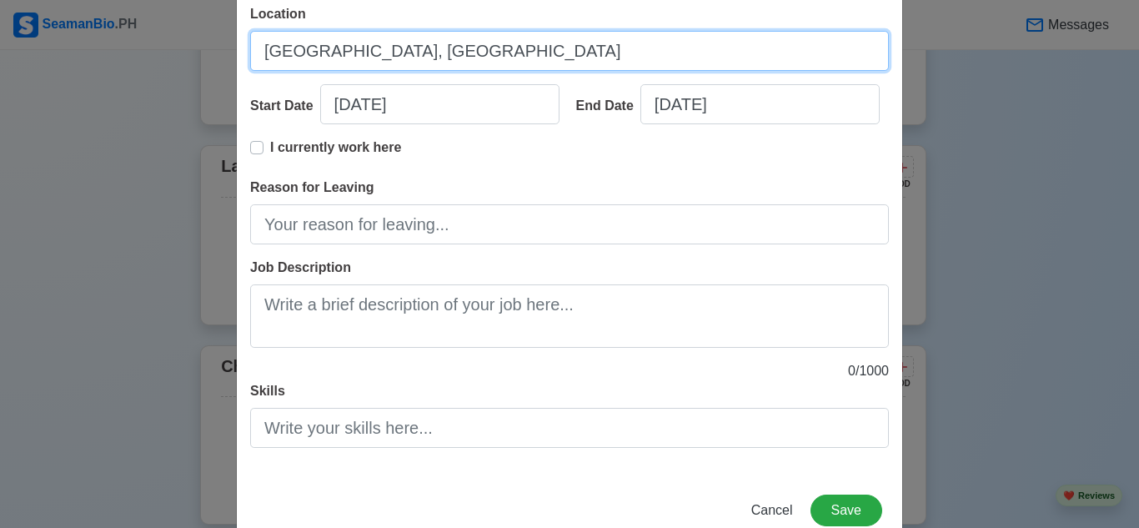
type input "[GEOGRAPHIC_DATA], [GEOGRAPHIC_DATA]"
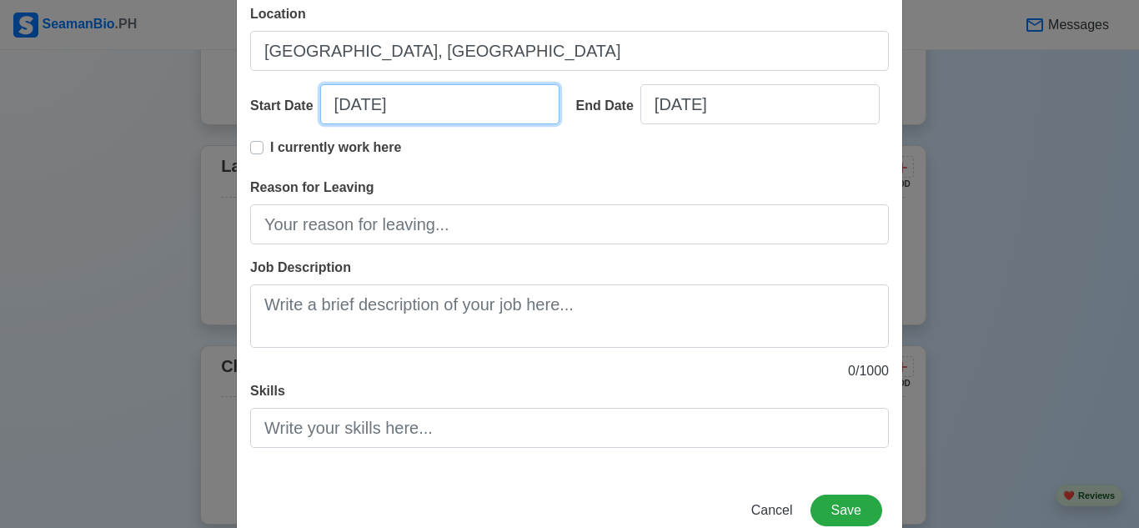
click at [418, 112] on input "[DATE]" at bounding box center [439, 104] width 239 height 40
select select "****"
select select "******"
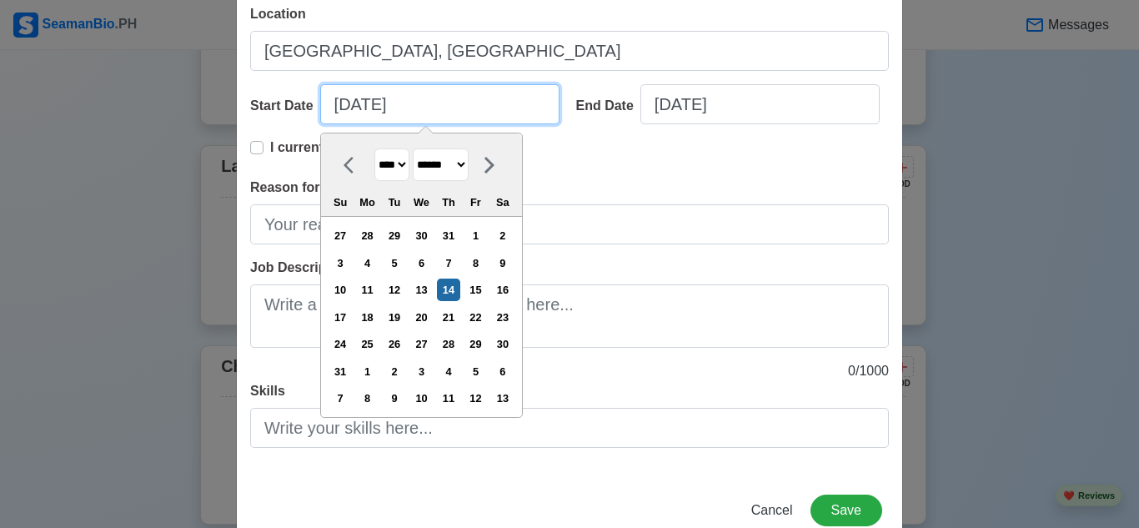
click at [341, 103] on input "[DATE]" at bounding box center [439, 104] width 239 height 40
click at [350, 109] on input "[DATE]" at bounding box center [439, 104] width 239 height 40
type input "[DATE]"
select select "*****"
click at [375, 103] on input "[DATE]" at bounding box center [439, 104] width 239 height 40
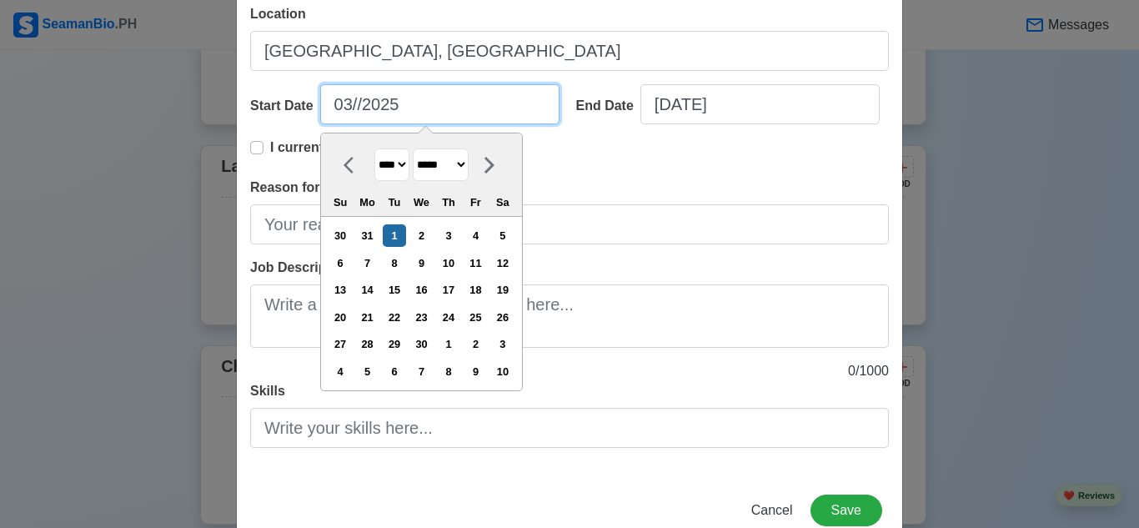
type input "[DATE]"
select select "*****"
type input "[DATE]"
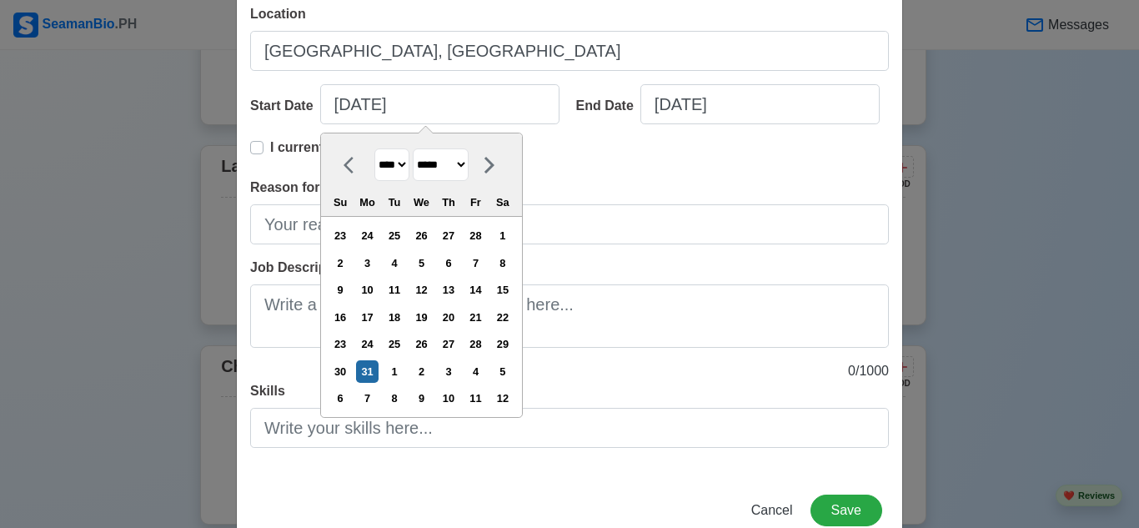
click at [627, 159] on div "I currently work here" at bounding box center [569, 158] width 639 height 40
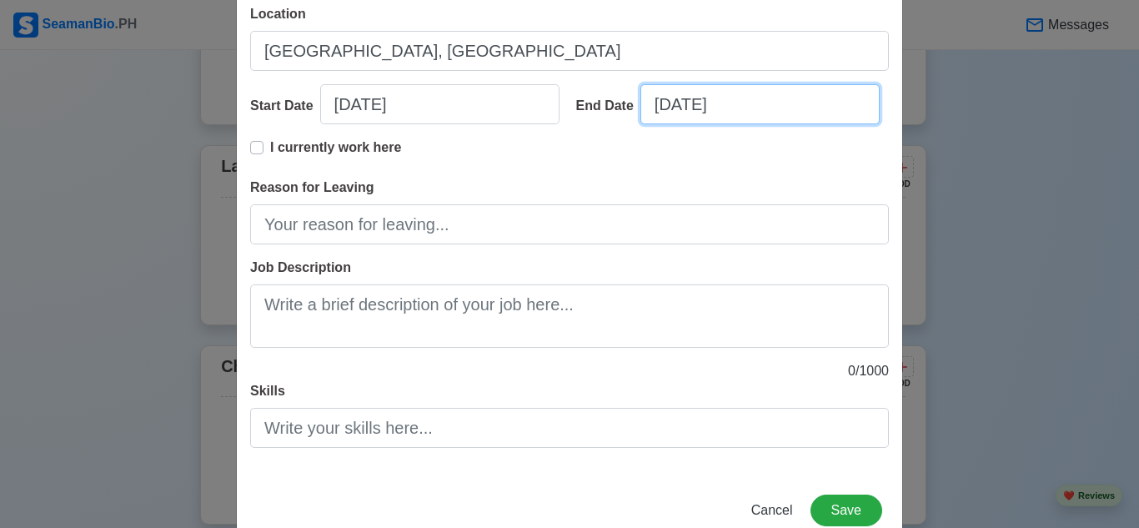
click at [709, 114] on input "[DATE]" at bounding box center [759, 104] width 239 height 40
select select "****"
select select "******"
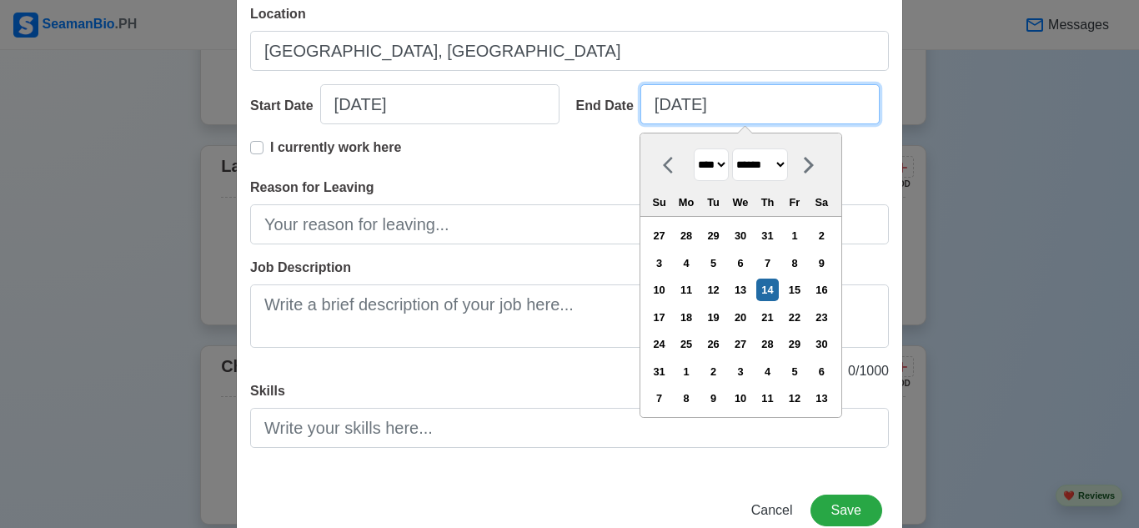
click at [682, 113] on input "[DATE]" at bounding box center [759, 104] width 239 height 40
click at [664, 102] on input "[DATE]" at bounding box center [759, 104] width 239 height 40
click at [691, 111] on input "[DATE]" at bounding box center [759, 104] width 239 height 40
type input "[DATE]"
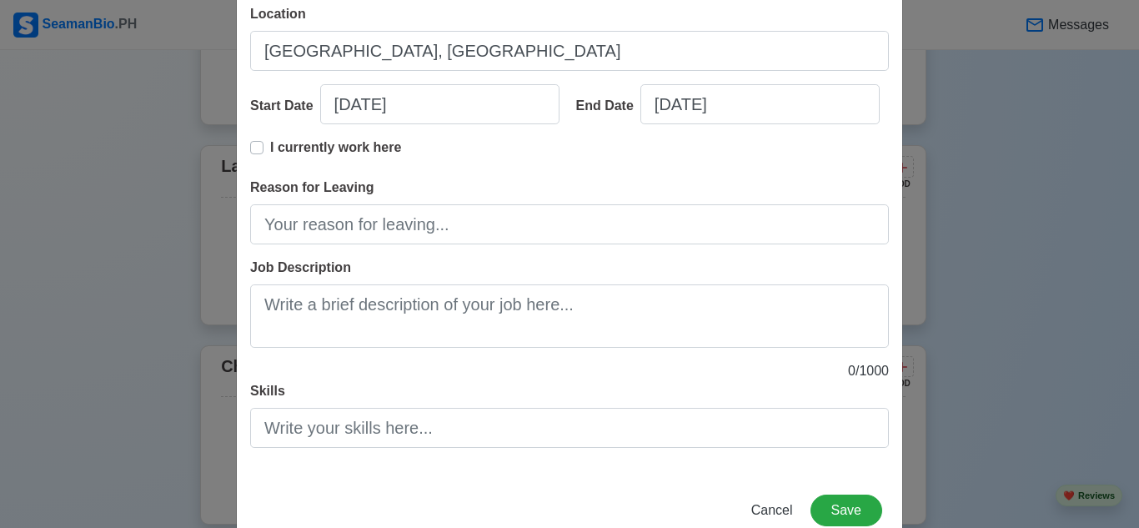
click at [499, 168] on div "I currently work here" at bounding box center [569, 158] width 639 height 40
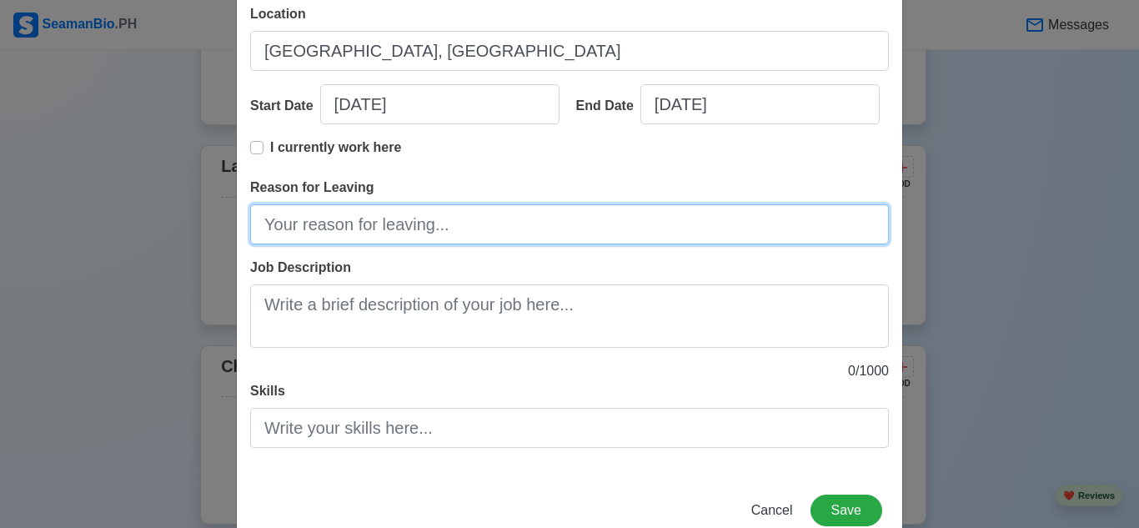
click at [477, 218] on input "Reason for Leaving" at bounding box center [569, 224] width 639 height 40
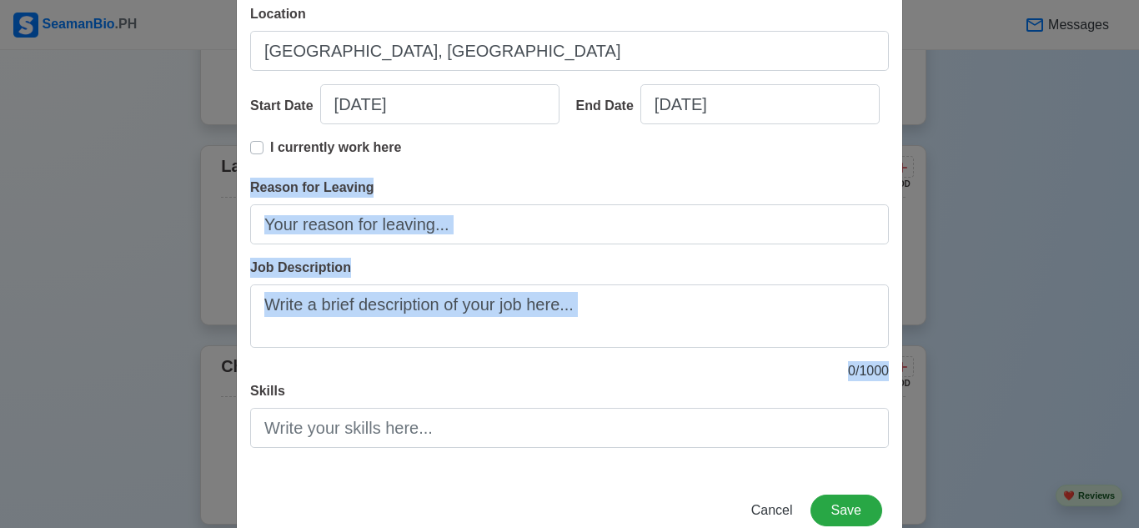
drag, startPoint x: 241, startPoint y: 179, endPoint x: 323, endPoint y: 431, distance: 264.7
click at [323, 431] on div "Title On-Call Condo Cleaner (Housekeeping)ner Company Name Private Client (SMDC…" at bounding box center [569, 153] width 665 height 644
copy div "Reason for Leaving Job Description 0 / 1000"
click at [493, 234] on input "Reason for Leaving" at bounding box center [569, 224] width 639 height 40
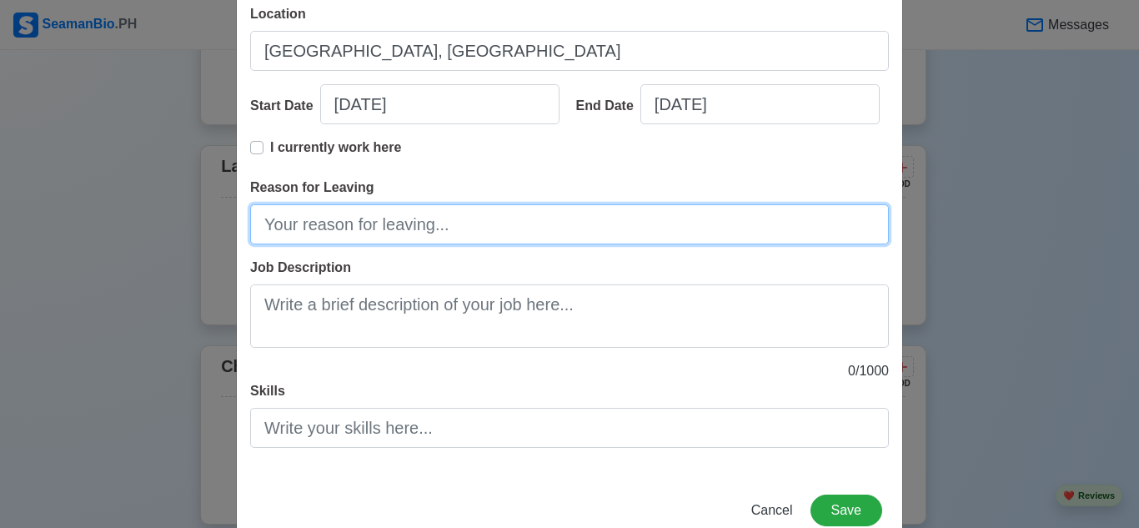
click at [494, 226] on input "Reason for Leaving" at bounding box center [569, 224] width 639 height 40
paste input "Seeking career growth in the maritime industry and preparing for overseas emplo…"
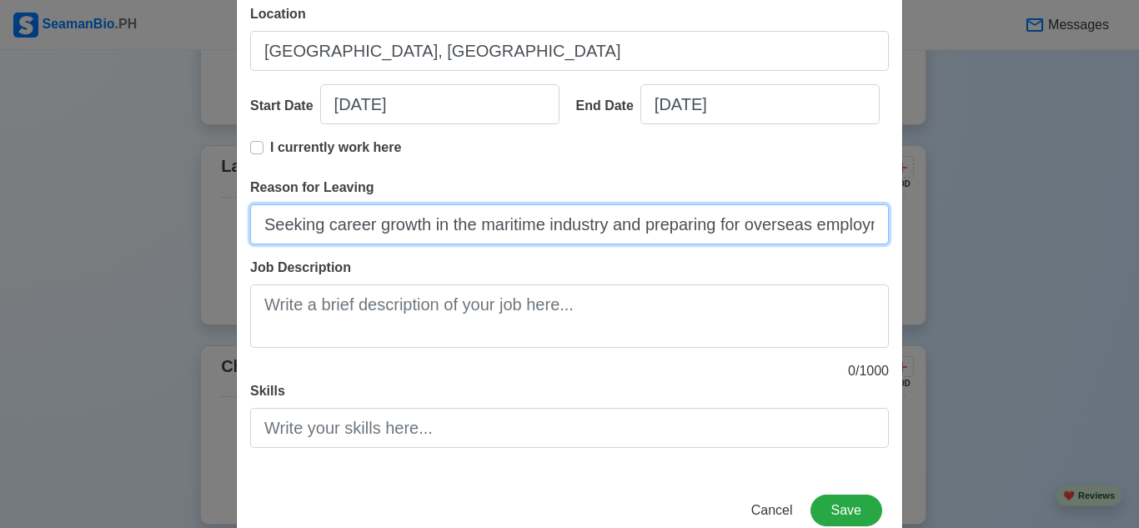
scroll to position [0, 38]
type input "Seeking career growth in the maritime industry and preparing for overseas emplo…"
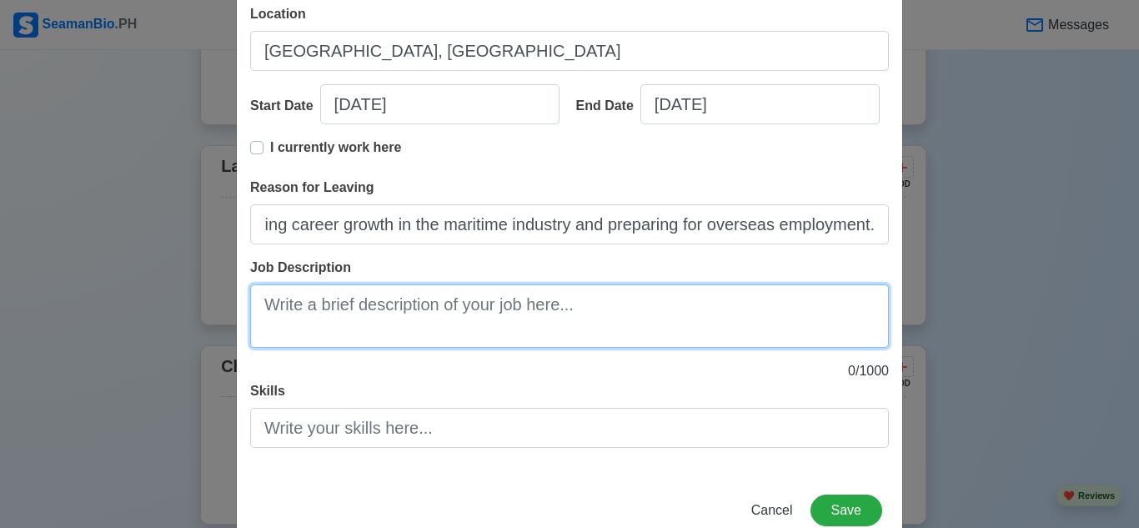
click at [346, 318] on textarea "Job Description" at bounding box center [569, 315] width 639 height 63
click at [558, 324] on textarea "Job Description" at bounding box center [569, 315] width 639 height 63
paste textarea "Performed thorough cleaning and sanitizing of condominium units, including bedr…"
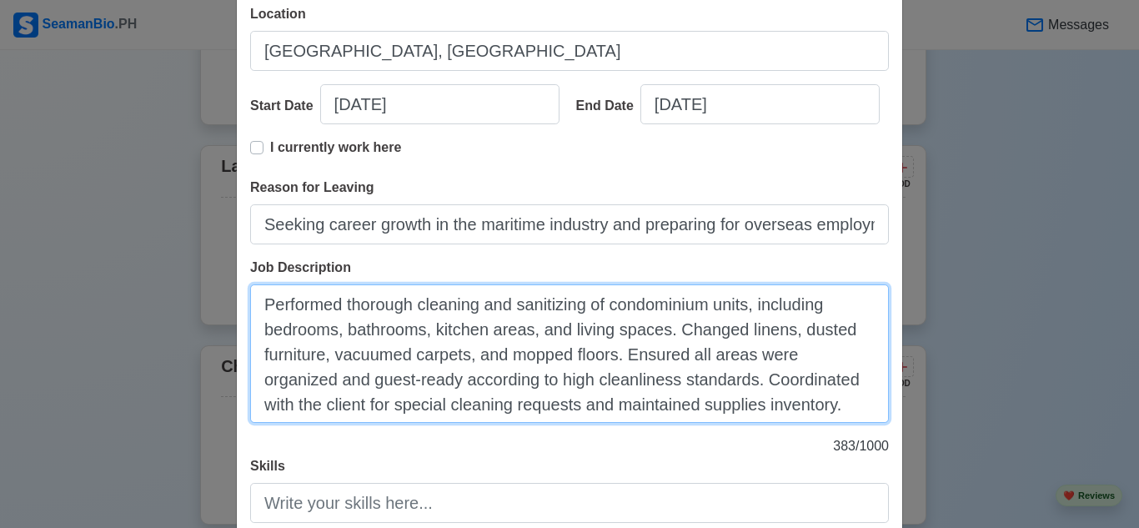
click at [342, 383] on textarea "Performed thorough cleaning and sanitizing of condominium units, including bedr…" at bounding box center [569, 353] width 639 height 138
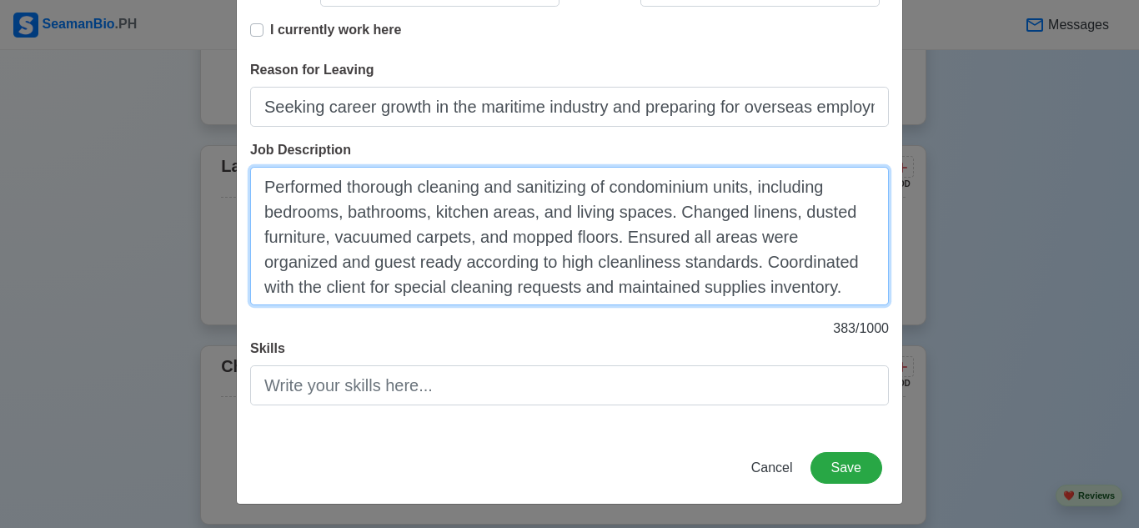
type textarea "Performed thorough cleaning and sanitizing of condominium units, including bedr…"
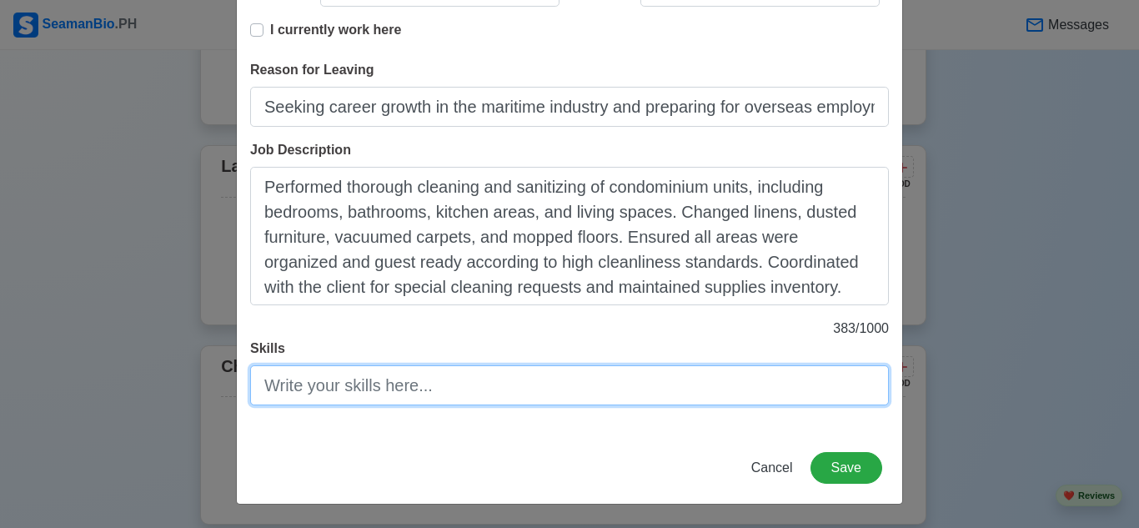
click at [494, 389] on input "Skills" at bounding box center [569, 385] width 639 height 40
paste input "General housekeeping and cleaning Sanitizing and disinfecting surfaces Bed maki…"
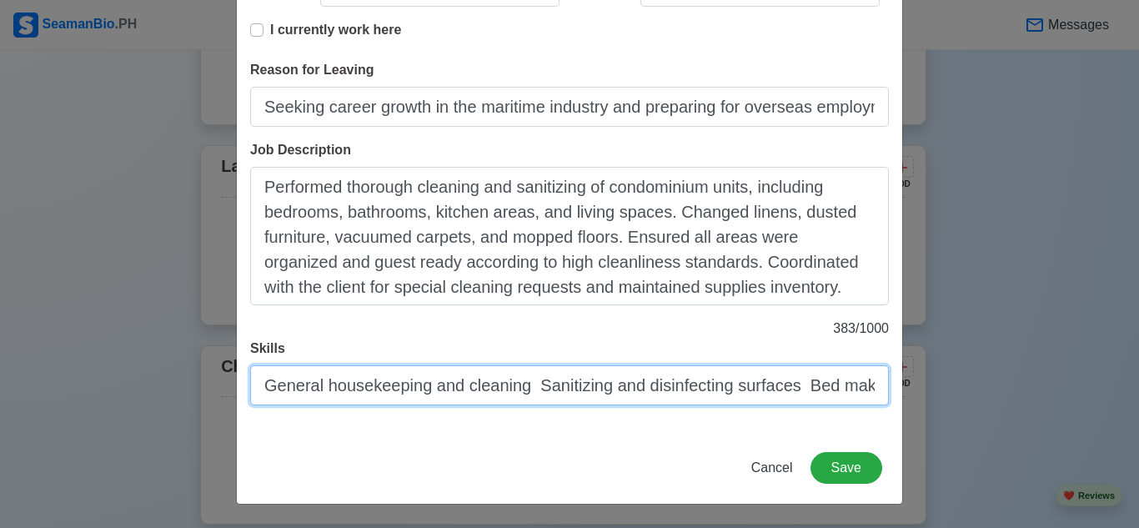
scroll to position [0, 958]
type input "General housekeeping and cleaning Sanitizing and disinfecting surfaces Bed maki…"
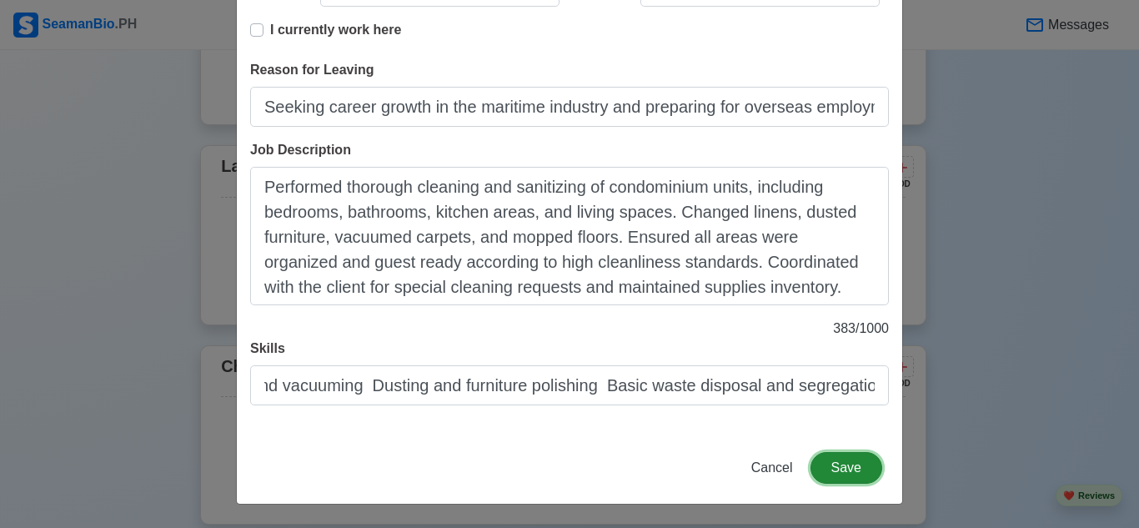
scroll to position [0, 0]
click at [849, 466] on button "Save" at bounding box center [846, 468] width 72 height 32
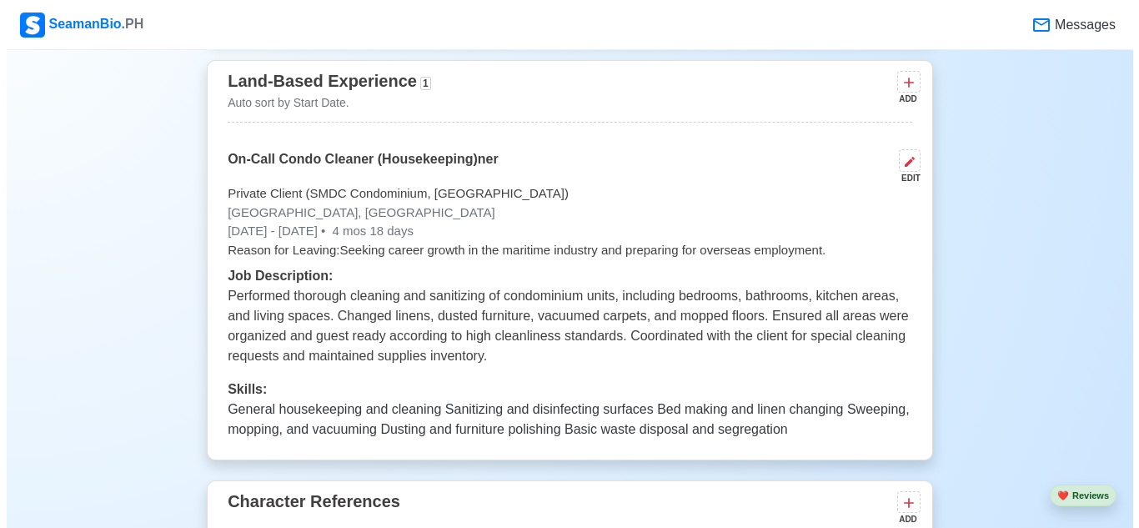
scroll to position [2378, 0]
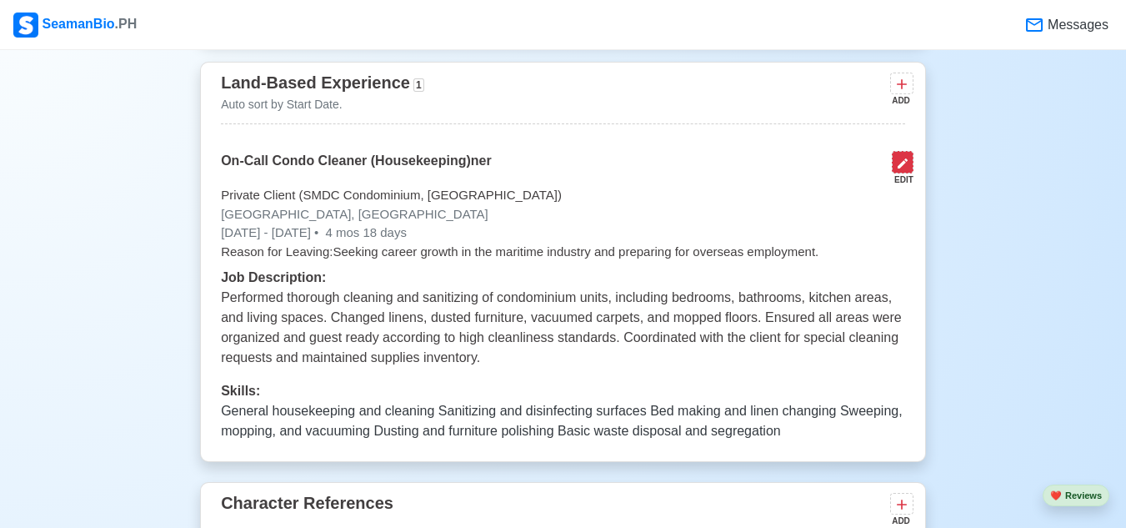
click at [906, 173] on button at bounding box center [903, 162] width 22 height 23
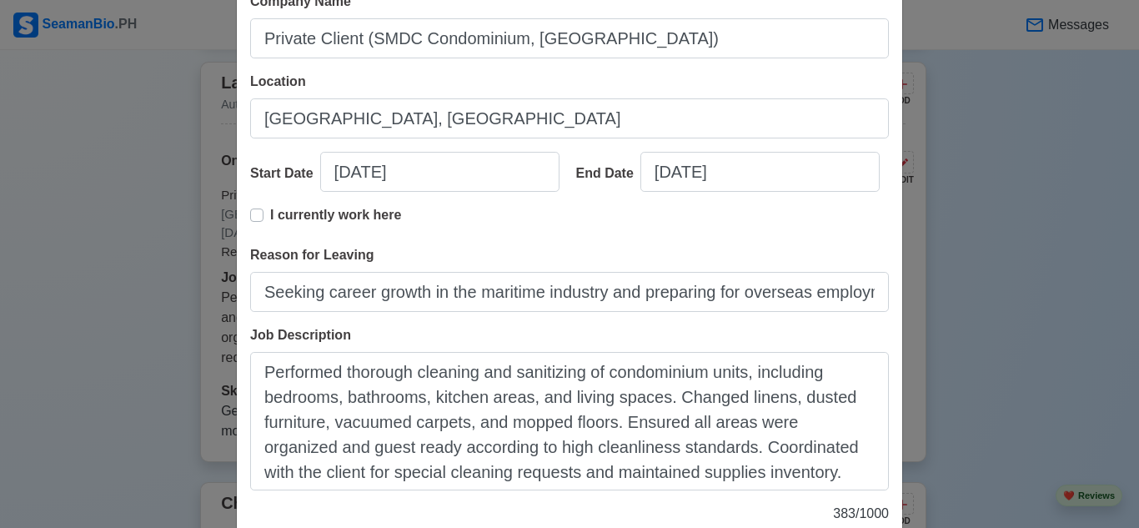
scroll to position [333, 0]
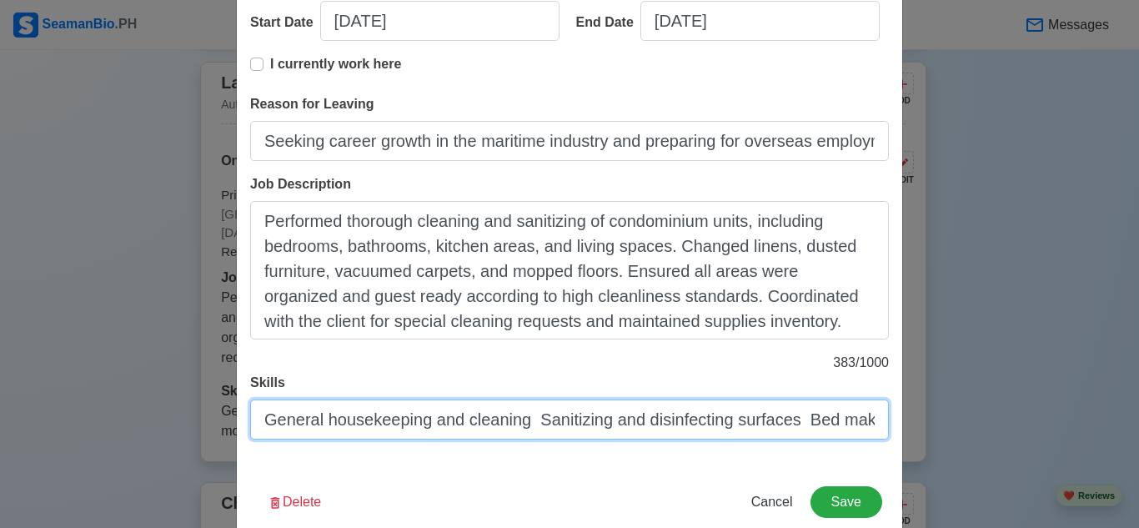
click at [402, 418] on input "General housekeeping and cleaning Sanitizing and disinfecting surfaces Bed maki…" at bounding box center [569, 419] width 639 height 40
click at [719, 427] on input "1.General housekeeping and cleaning Sanitizing and disinfecting surfaces Bed ma…" at bounding box center [569, 419] width 639 height 40
click at [545, 417] on input "1.General housekeeping and cleaning Sanitizing and disinfecting surfaces Bed ma…" at bounding box center [569, 419] width 639 height 40
click at [716, 427] on input "1.General housekeeping and cleaning , Sanitizing and disinfecting surfaces Bed …" at bounding box center [569, 419] width 639 height 40
click at [536, 425] on input "1.General housekeeping and cleaning , Sanitizing and disinfecting surfaces , Be…" at bounding box center [569, 419] width 639 height 40
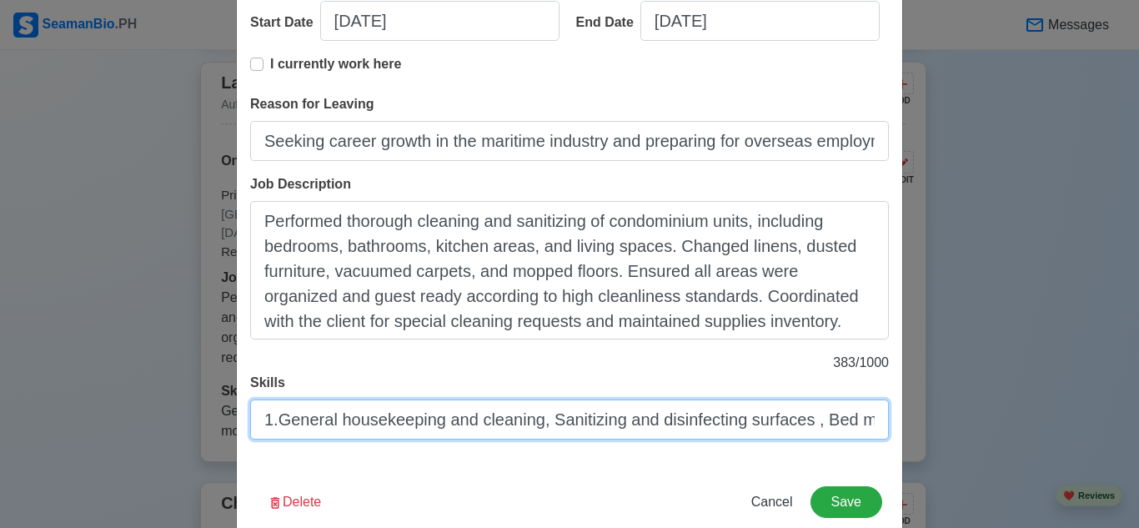
click at [802, 421] on input "1.General housekeeping and cleaning, Sanitizing and disinfecting surfaces , Bed…" at bounding box center [569, 419] width 639 height 40
type input "1.General housekeeping and cleaning, Sanitizing and disinfecting surfaces, Bed …"
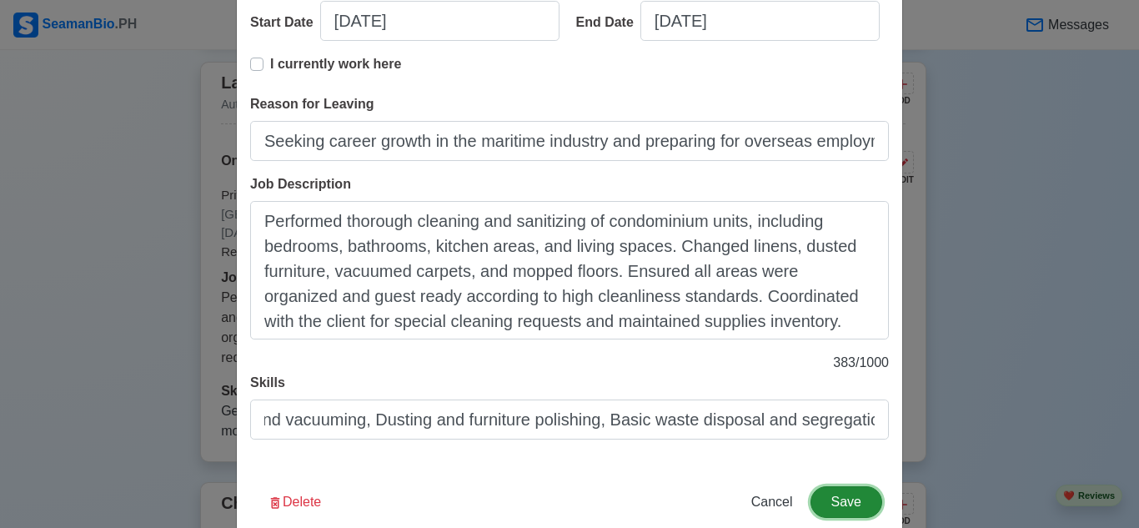
scroll to position [0, 0]
click at [834, 494] on button "Save" at bounding box center [846, 502] width 72 height 32
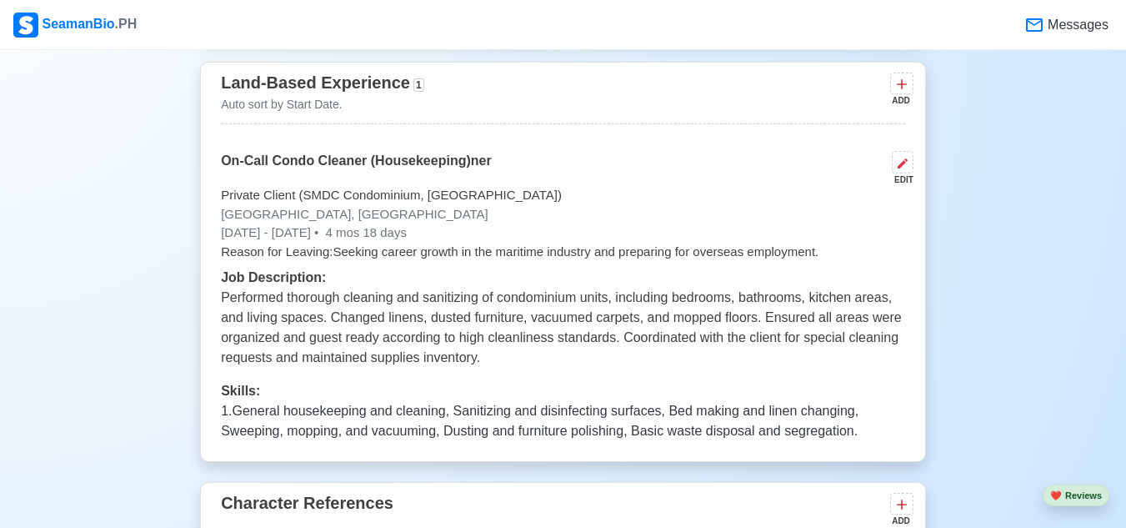
click at [911, 183] on div "EDIT" at bounding box center [899, 179] width 28 height 13
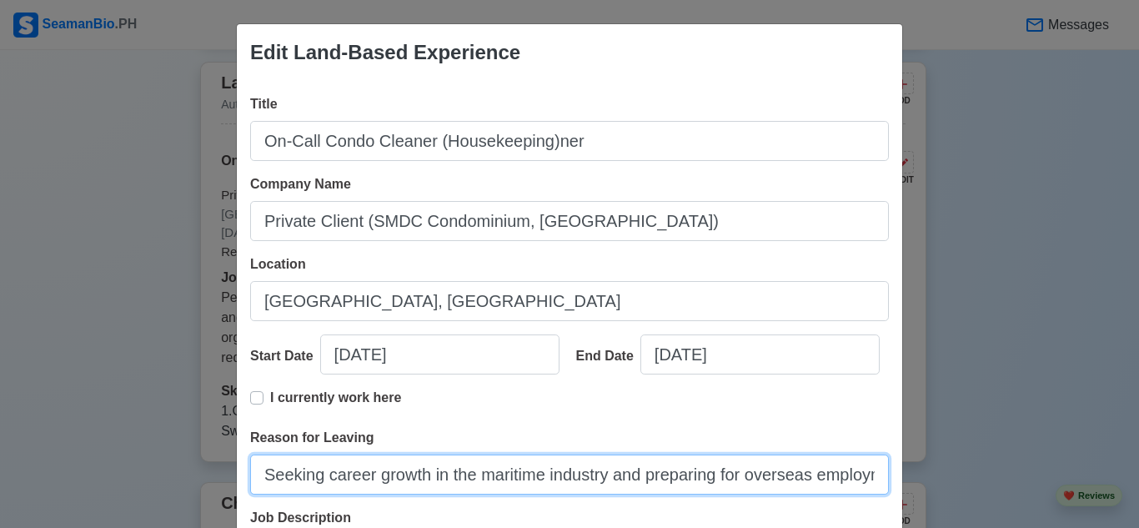
click at [353, 478] on input "Seeking career growth in the maritime industry and preparing for overseas emplo…" at bounding box center [569, 474] width 639 height 40
click at [449, 486] on input "Seeking career growth in the maritime industry and preparing for overseas emplo…" at bounding box center [569, 474] width 639 height 40
click at [453, 482] on input "Seeking career growth in the maritime industry and preparing for overseas emplo…" at bounding box center [569, 474] width 639 height 40
click at [329, 484] on input "Seeking career growth in the maritime industry and preparing for overseas emplo…" at bounding box center [569, 474] width 639 height 40
click at [328, 478] on input "Seeking career growth in the maritime industry and preparing for overseas emplo…" at bounding box center [569, 474] width 639 height 40
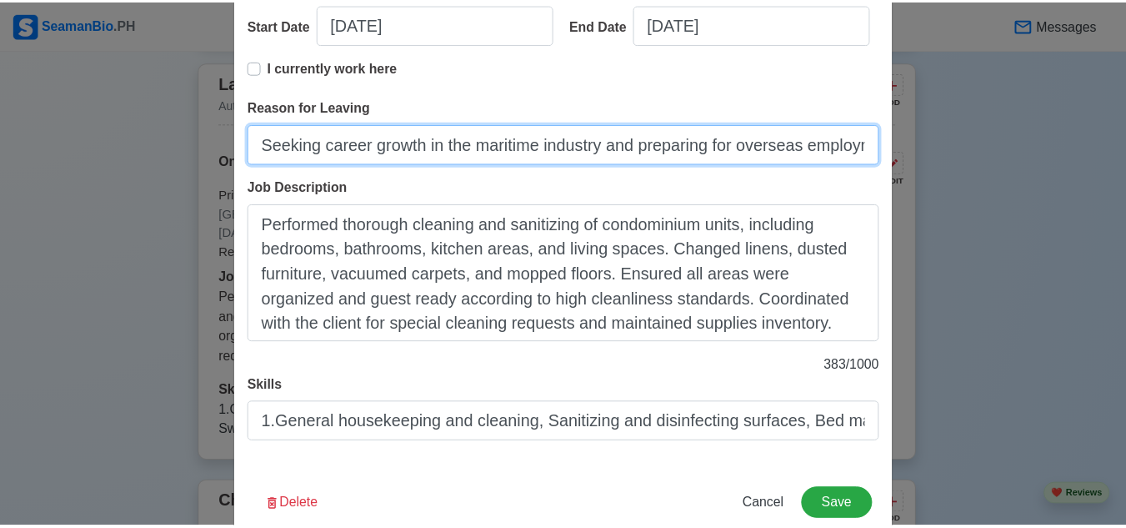
scroll to position [333, 0]
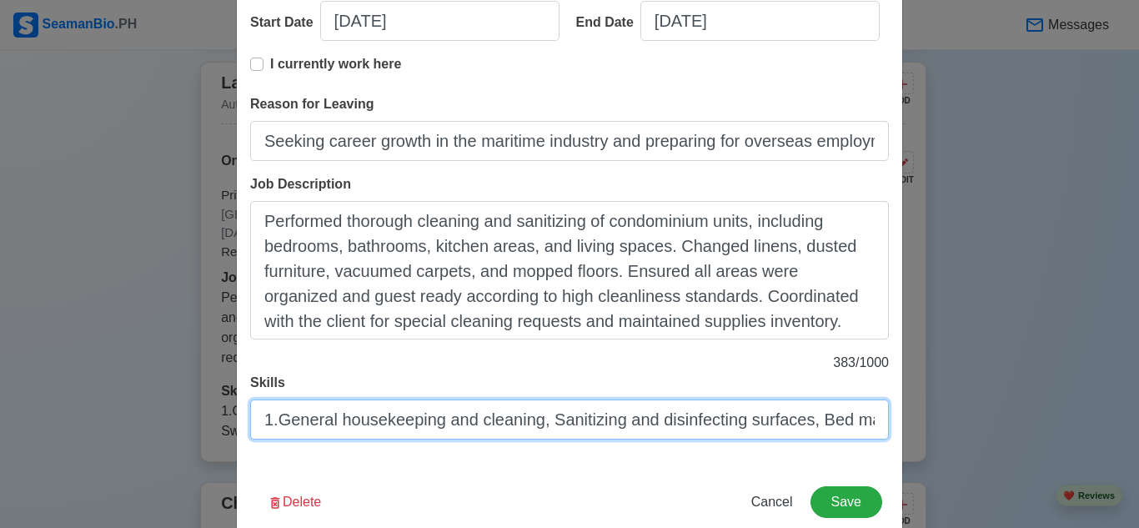
click at [404, 423] on input "1.General housekeeping and cleaning, Sanitizing and disinfecting surfaces, Bed …" at bounding box center [569, 419] width 639 height 40
type input "General housekeeping and cleaning, Sanitizing and disinfecting surfaces, Bed ma…"
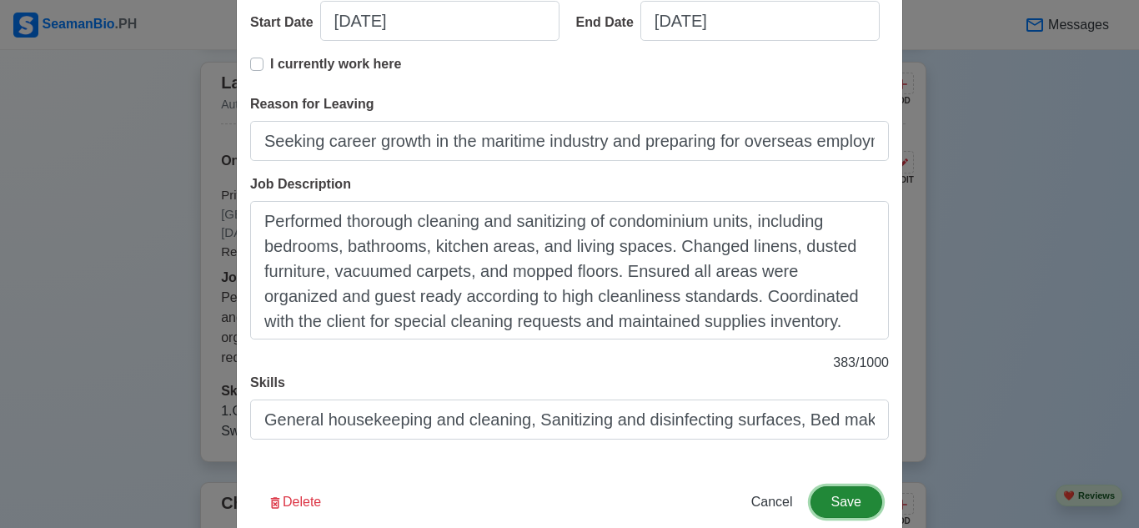
click at [867, 503] on button "Save" at bounding box center [846, 502] width 72 height 32
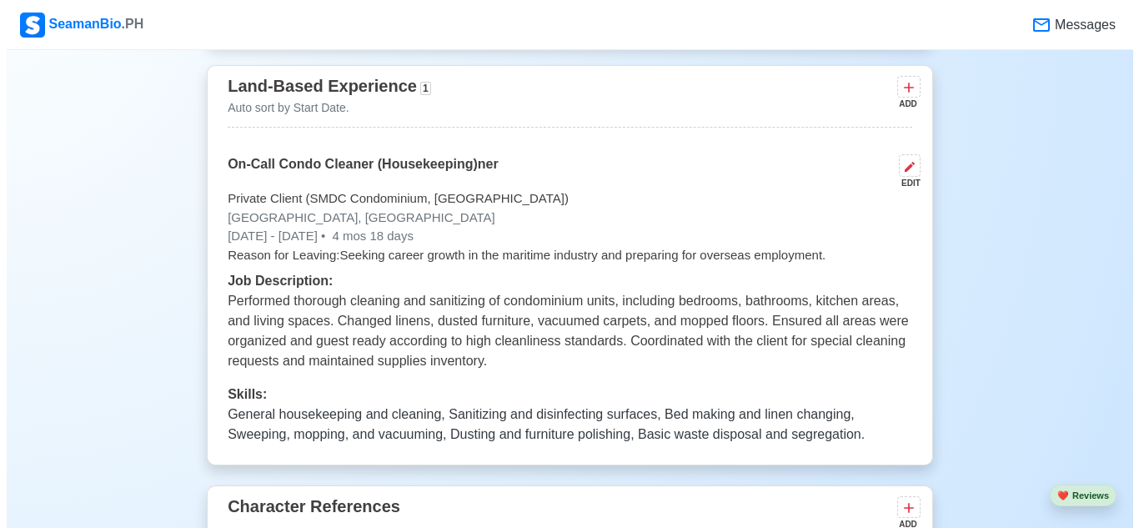
scroll to position [2212, 0]
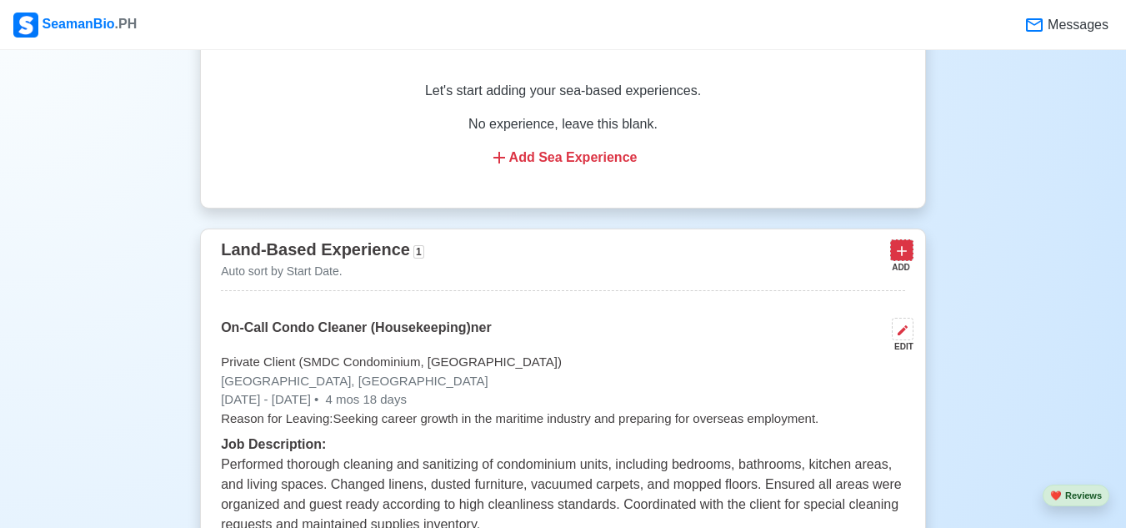
click at [909, 259] on icon at bounding box center [902, 251] width 17 height 17
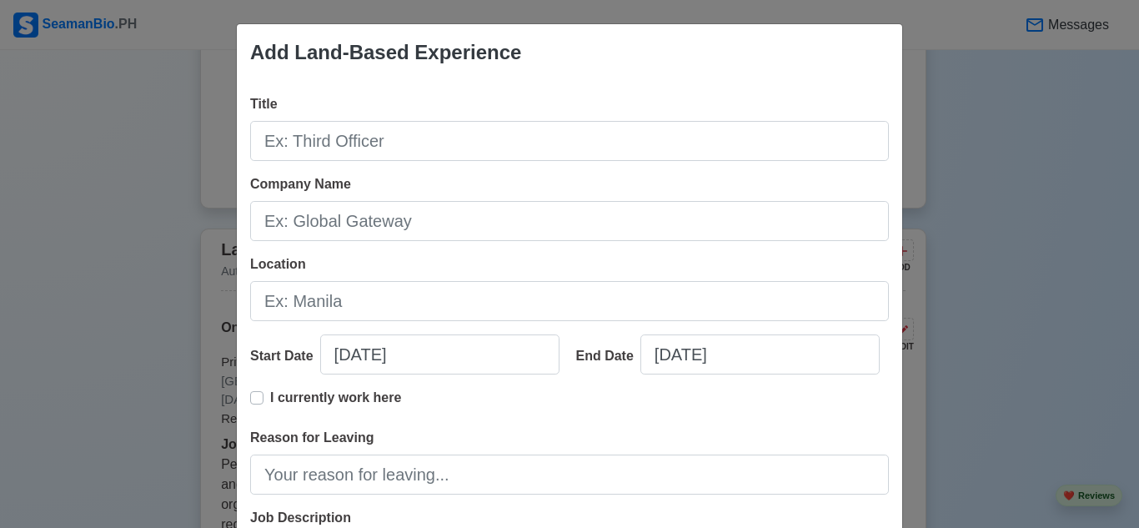
click at [560, 118] on div "Title" at bounding box center [569, 127] width 639 height 67
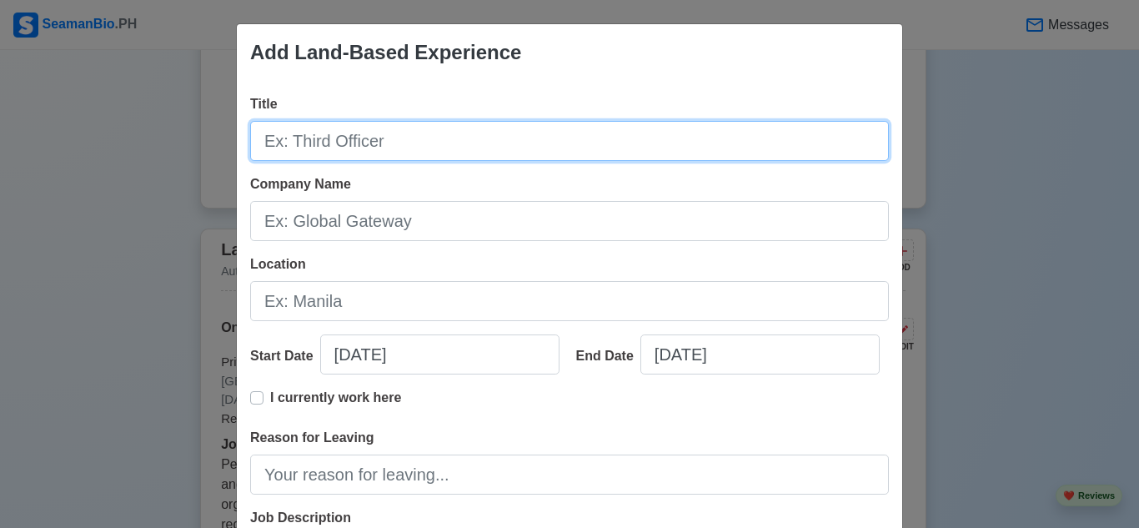
drag, startPoint x: 360, startPoint y: 143, endPoint x: 368, endPoint y: 137, distance: 10.7
click at [361, 143] on input "Title" at bounding box center [569, 141] width 639 height 40
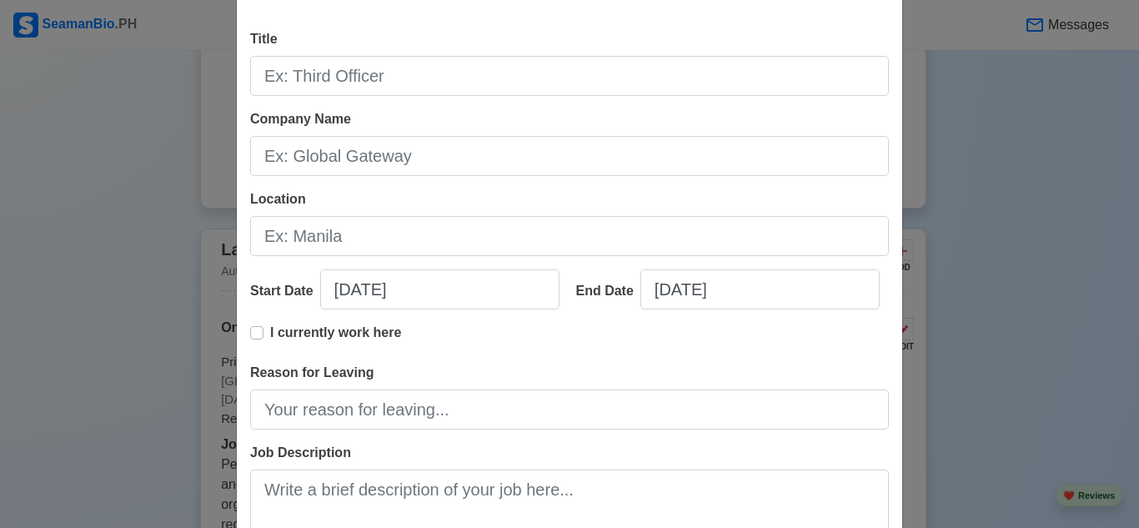
scroll to position [0, 0]
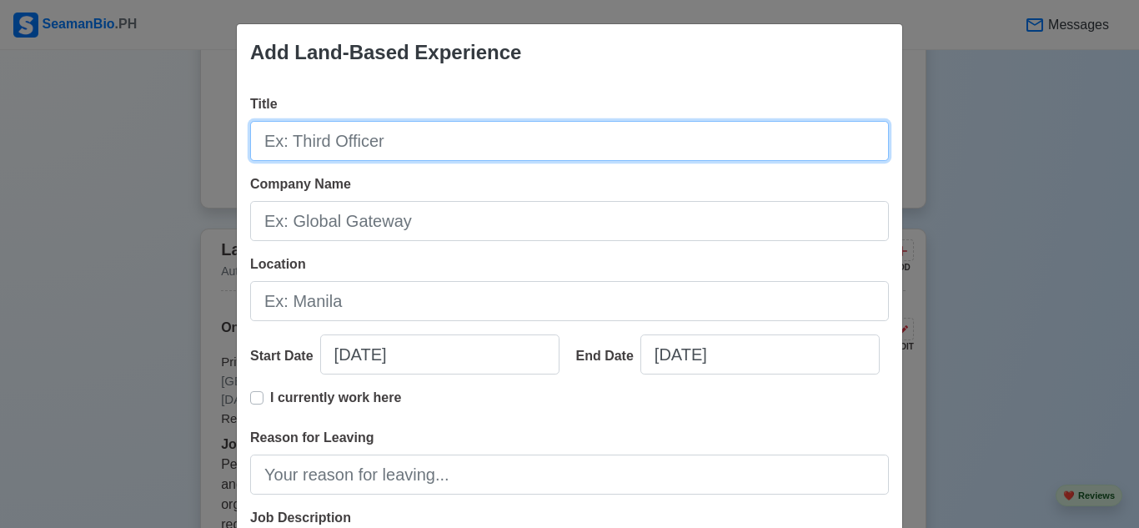
click at [380, 155] on input "Title" at bounding box center [569, 141] width 639 height 40
paste input "Customer Service Representative"
type input "Customer Service Representative"
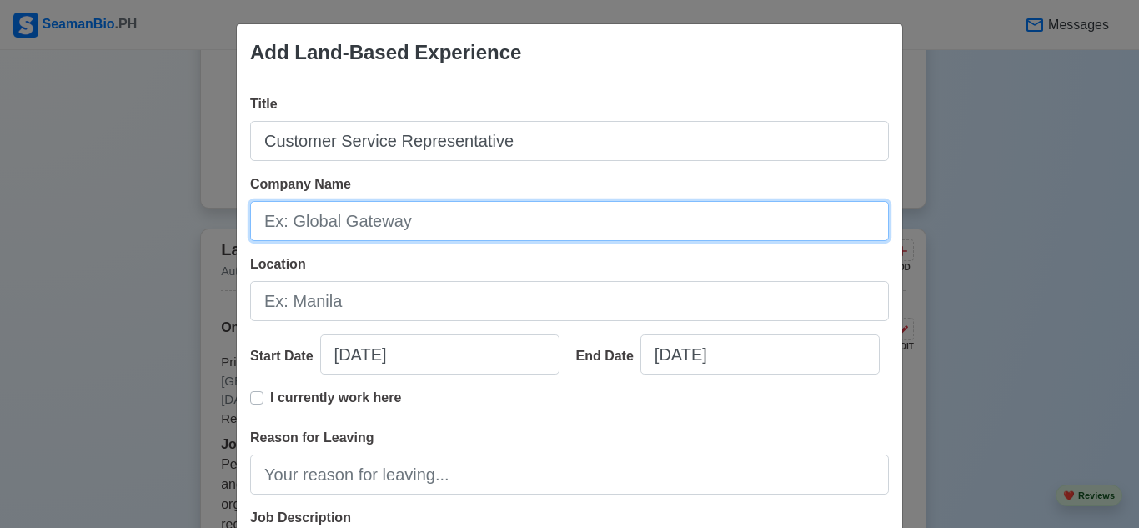
click at [388, 220] on input "Company Name" at bounding box center [569, 221] width 639 height 40
paste input "Innoxito"
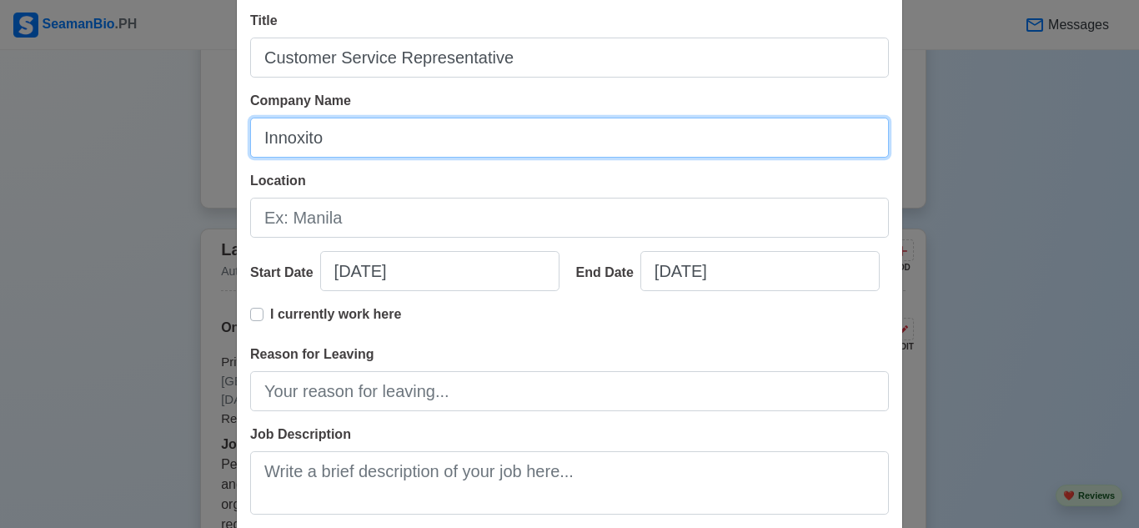
type input "Innoxito"
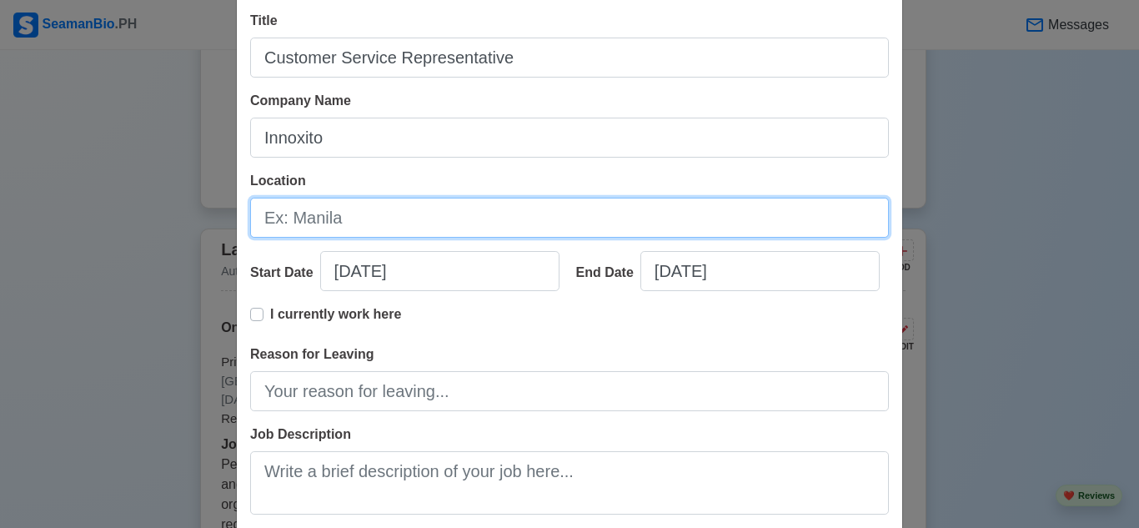
click at [394, 217] on input "Location" at bounding box center [569, 218] width 639 height 40
click at [363, 223] on input "Location" at bounding box center [569, 218] width 639 height 40
paste input "[GEOGRAPHIC_DATA], [GEOGRAPHIC_DATA]"
type input "[GEOGRAPHIC_DATA], [GEOGRAPHIC_DATA]"
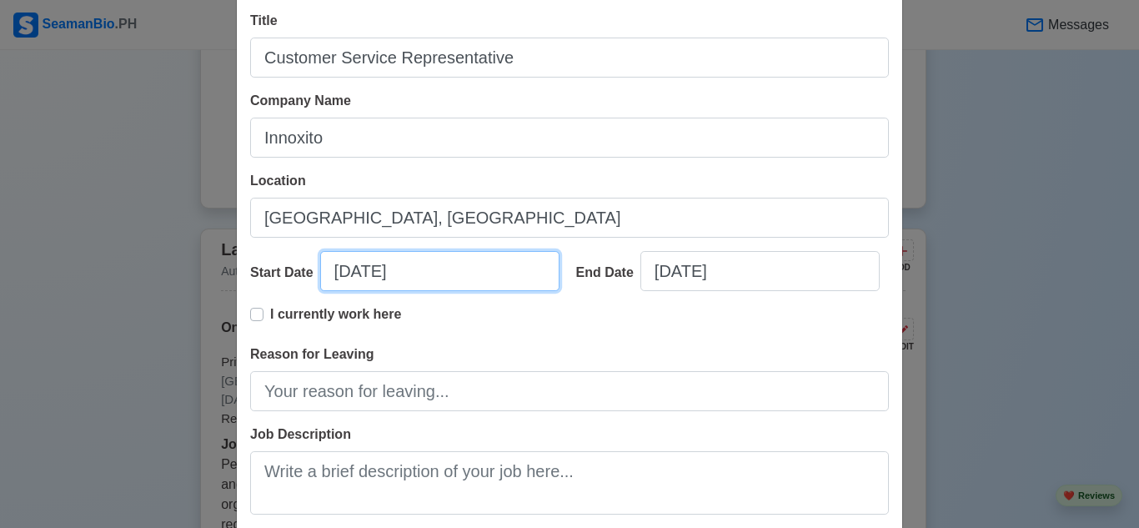
click at [425, 271] on input "[DATE]" at bounding box center [439, 271] width 239 height 40
select select "****"
select select "******"
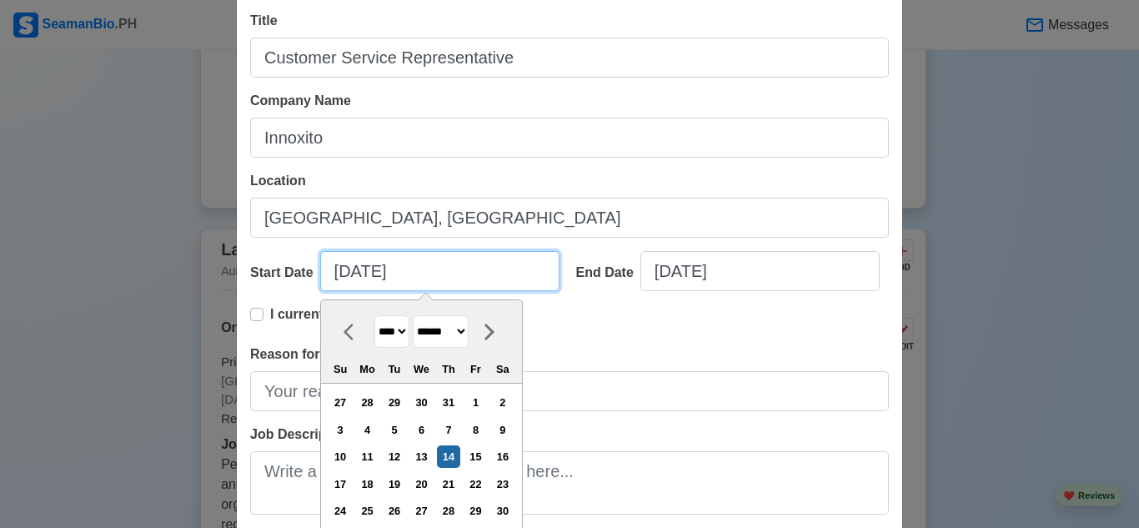
click at [340, 260] on input "[DATE]" at bounding box center [439, 271] width 239 height 40
click at [347, 267] on input "[DATE]" at bounding box center [439, 271] width 239 height 40
type input "[DATE]"
select select "***"
type input "[DATE]"
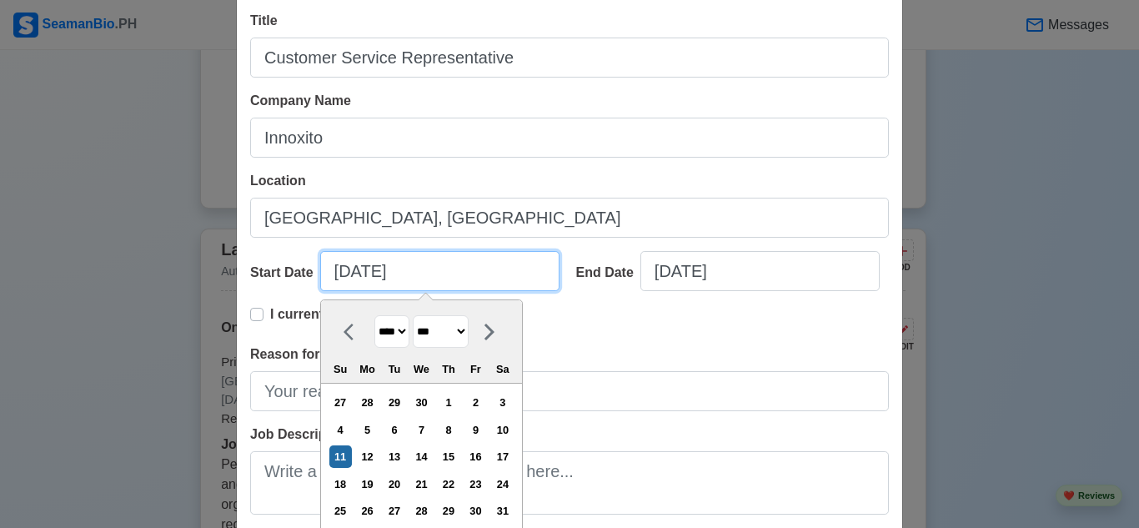
select select "****"
type input "[DATE]"
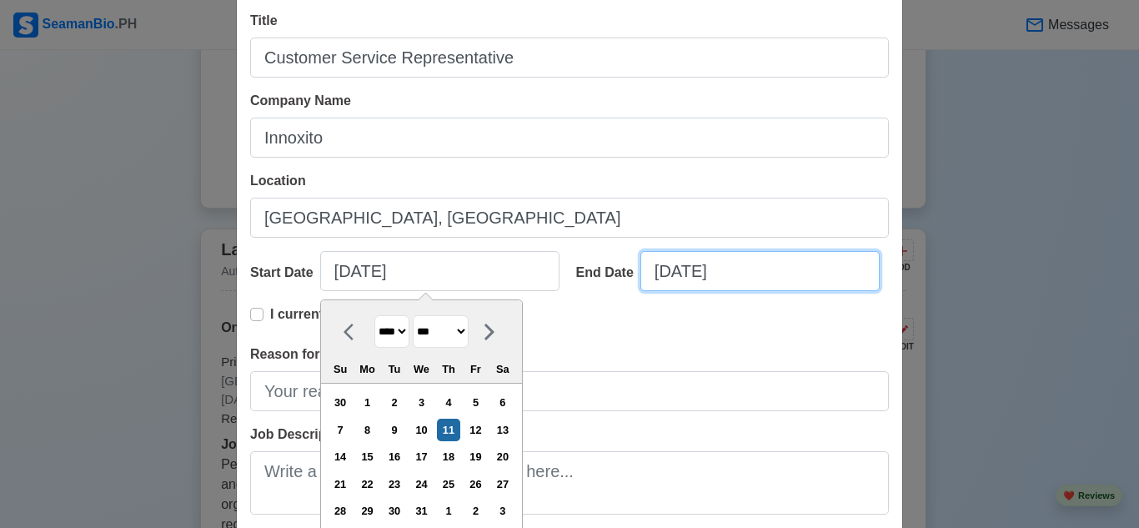
click at [734, 278] on input "[DATE]" at bounding box center [759, 271] width 239 height 40
select select "****"
select select "******"
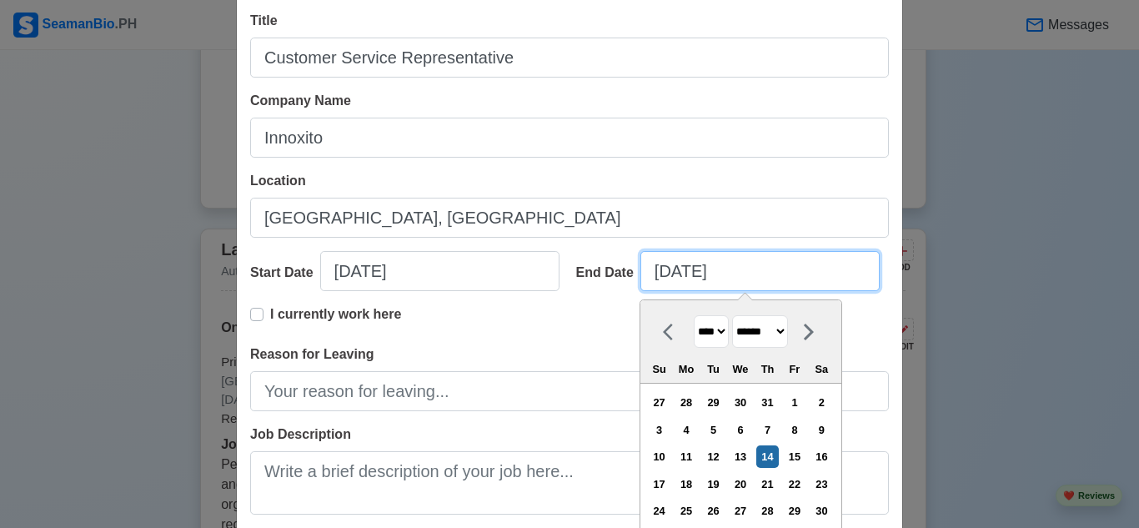
click at [657, 273] on input "[DATE]" at bounding box center [759, 271] width 239 height 40
click at [664, 274] on input "[DATE]" at bounding box center [759, 271] width 239 height 40
type input "[DATE]"
select select "*******"
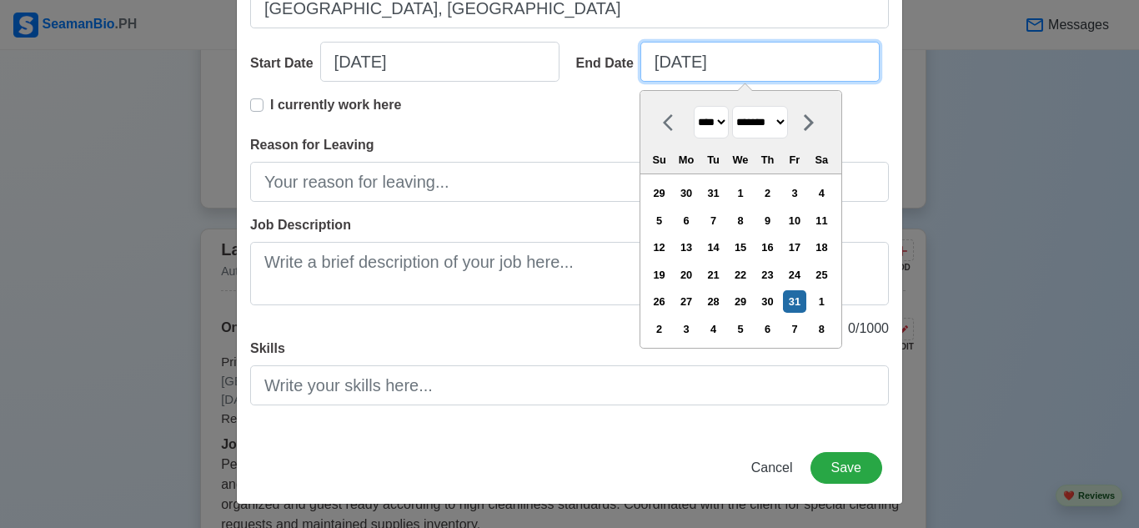
type input "[DATE]"
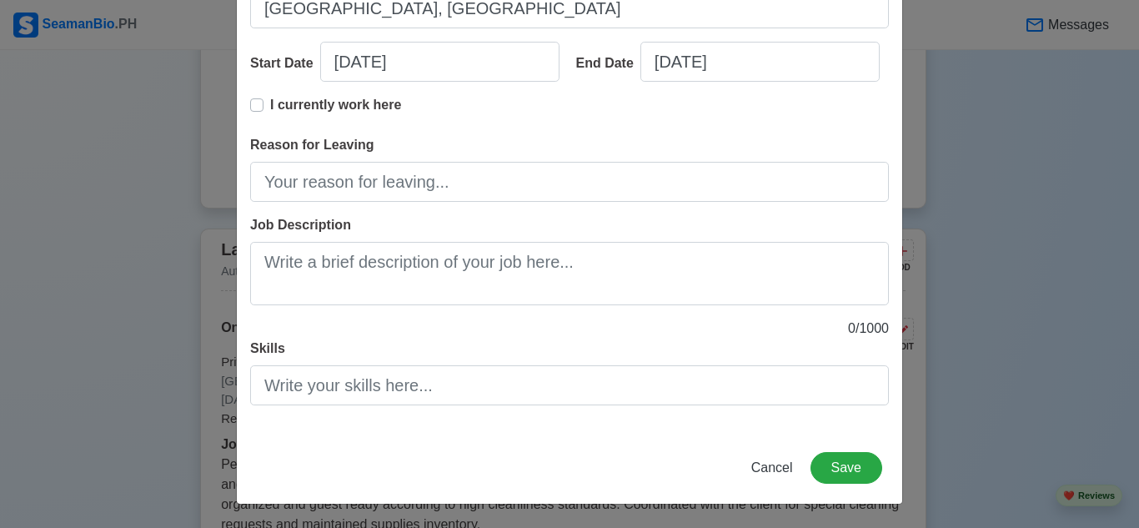
click at [507, 117] on div "I currently work here" at bounding box center [569, 115] width 639 height 40
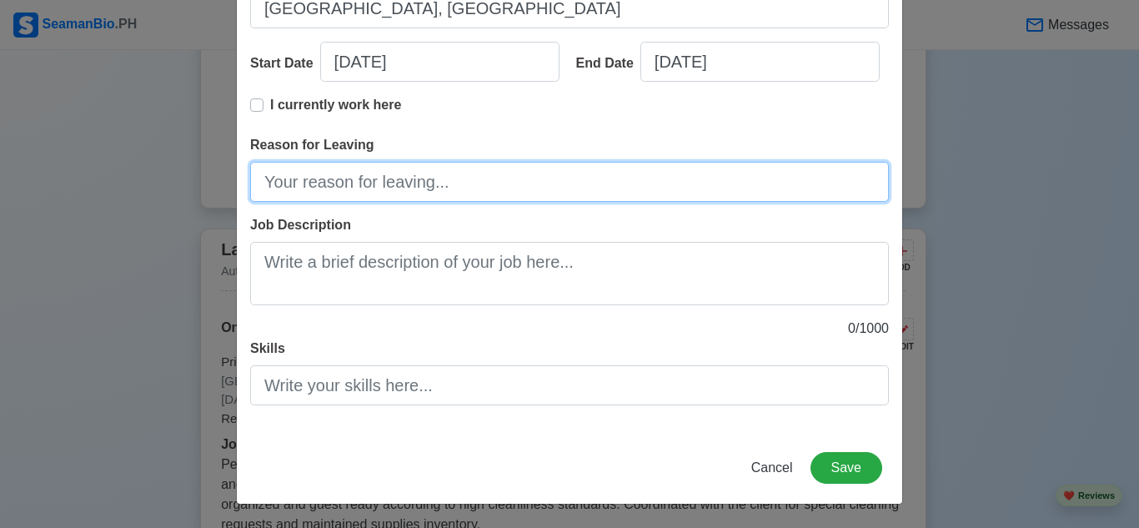
click at [494, 191] on input "Reason for Leaving" at bounding box center [569, 182] width 639 height 40
paste input "Pursuing a career in the maritime industry and seeking opportunities related to…"
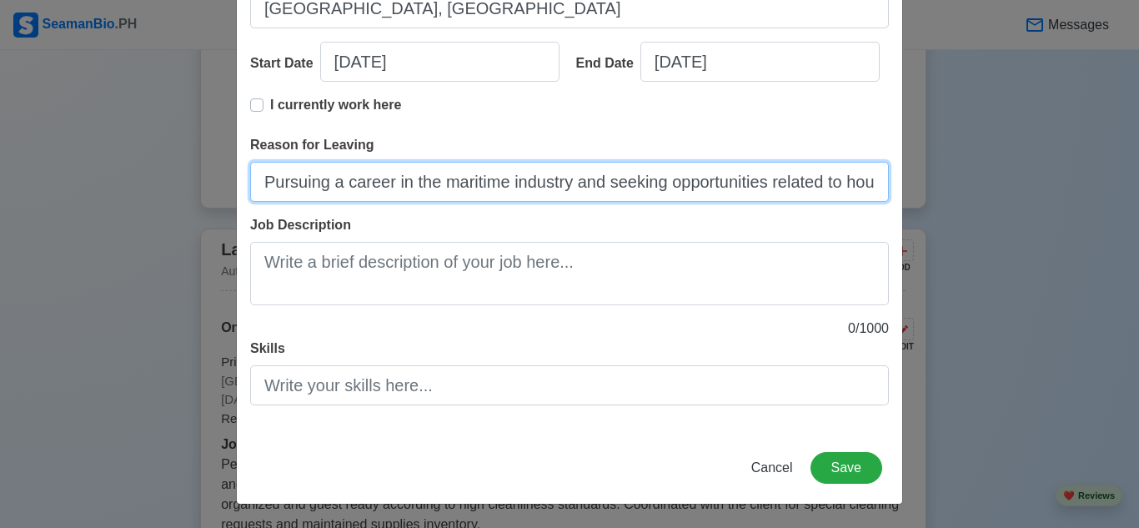
scroll to position [0, 175]
type input "Pursuing a career in the maritime industry and seeking opportunities related to…"
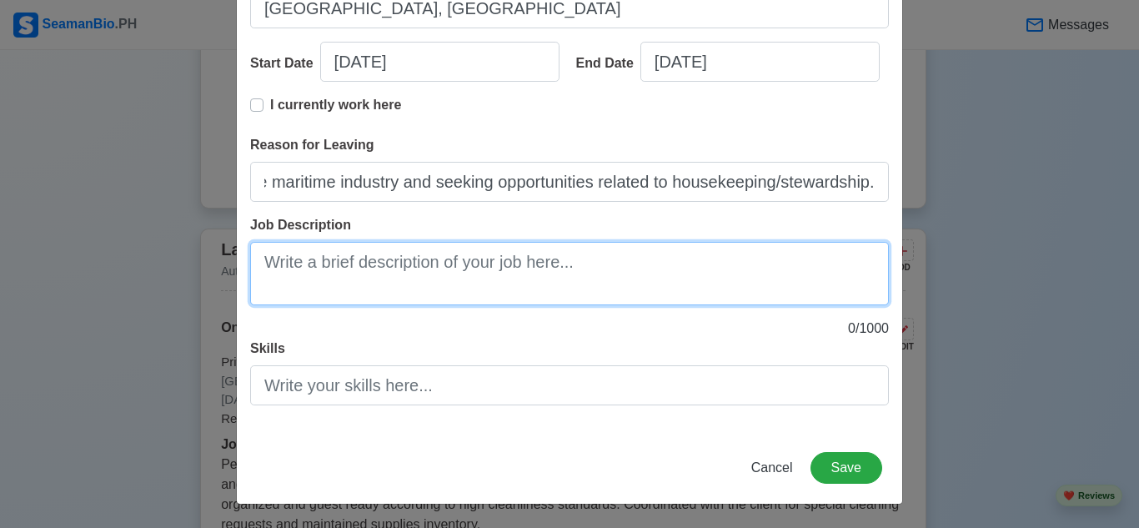
click at [484, 275] on textarea "Job Description" at bounding box center [569, 273] width 639 height 63
click at [405, 278] on textarea "Job Description" at bounding box center [569, 273] width 639 height 63
click at [330, 270] on textarea "Job Description" at bounding box center [569, 273] width 639 height 63
paste textarea "Handled inbound calls, directory assistance, and telephone operator duties with…"
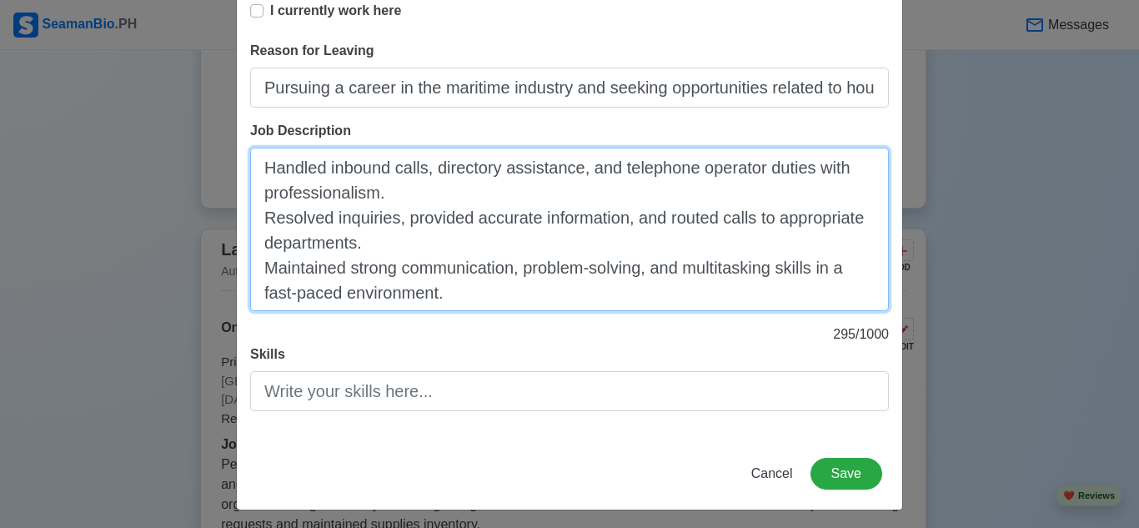
scroll to position [393, 0]
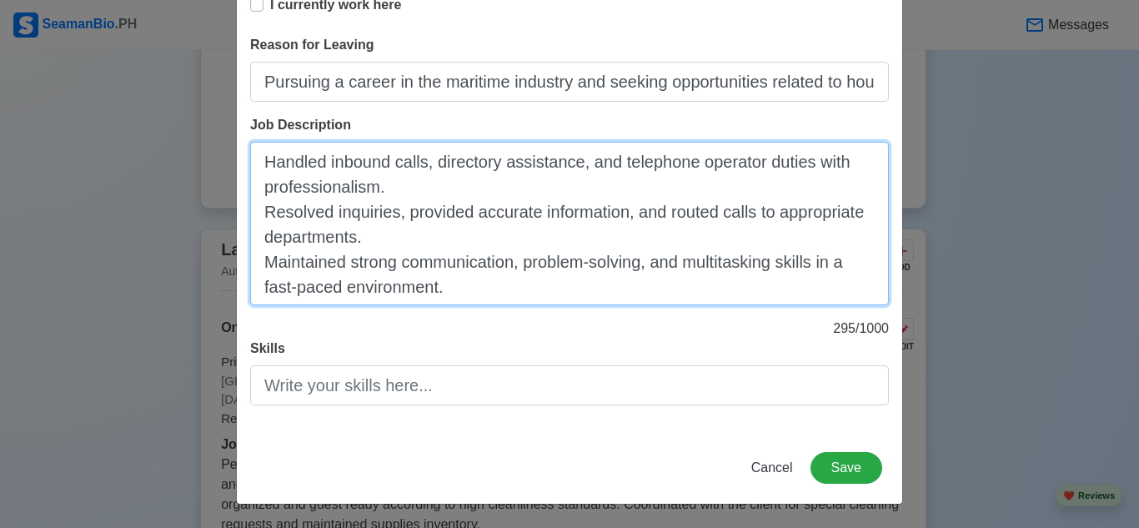
type textarea "Handled inbound calls, directory assistance, and telephone operator duties with…"
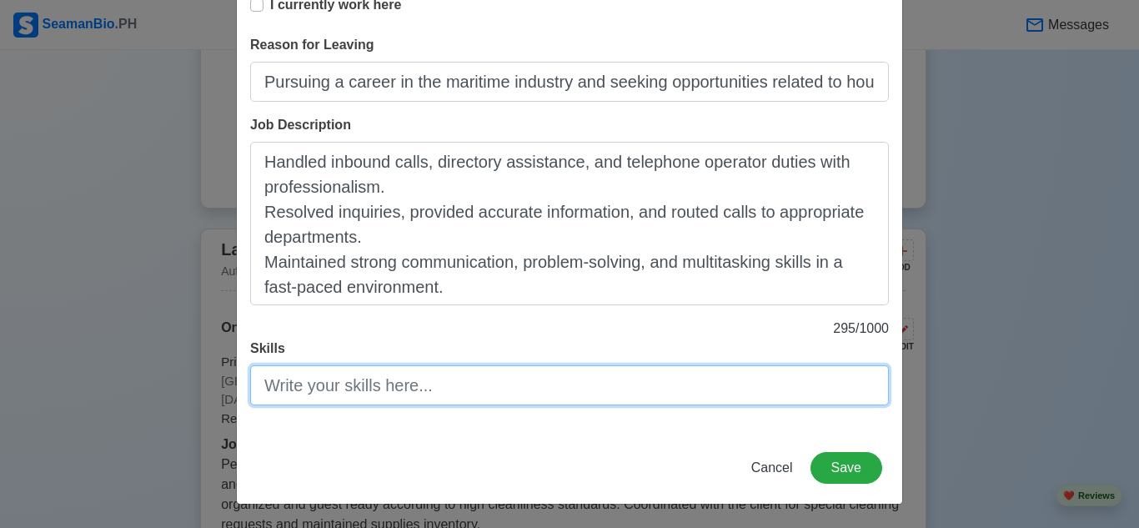
click at [488, 385] on input "Skills" at bounding box center [569, 385] width 639 height 40
paste input "Effective verbal communication Active listening and empathy Call handling and t…"
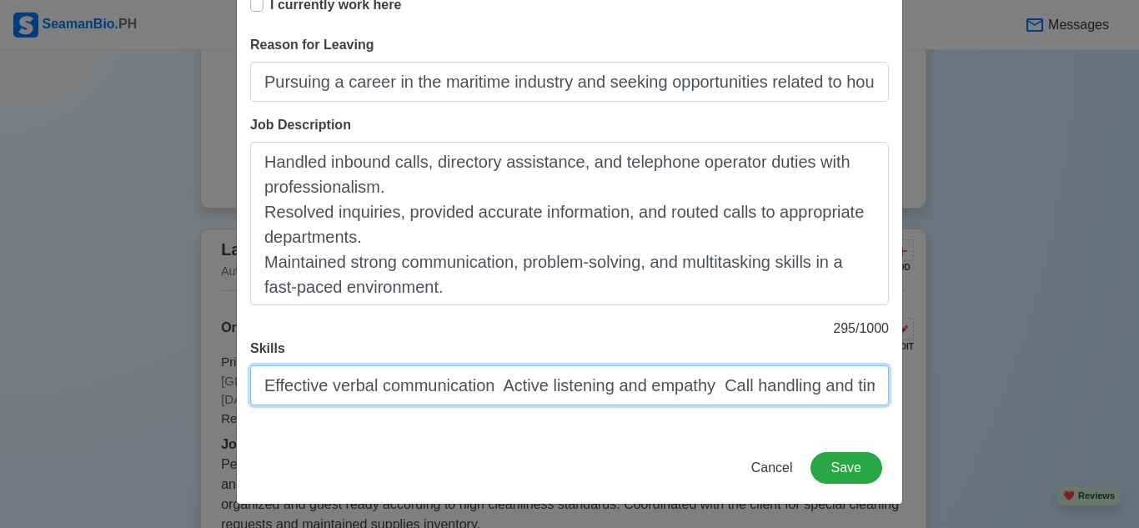
scroll to position [0, 902]
click at [479, 390] on input "Effective verbal communication Active listening and empathy Call handling and t…" at bounding box center [569, 385] width 639 height 40
click at [494, 386] on input "Effective verbal communication Active listening and empathy Call handling and t…" at bounding box center [569, 385] width 639 height 40
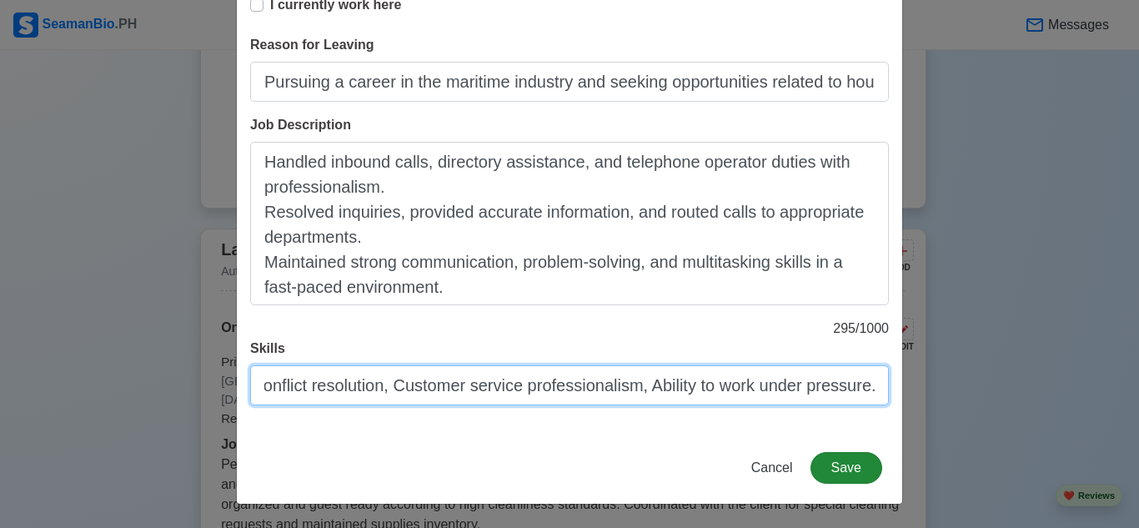
type input "Effective verbal communication, Active listening and empathy, Call handling and…"
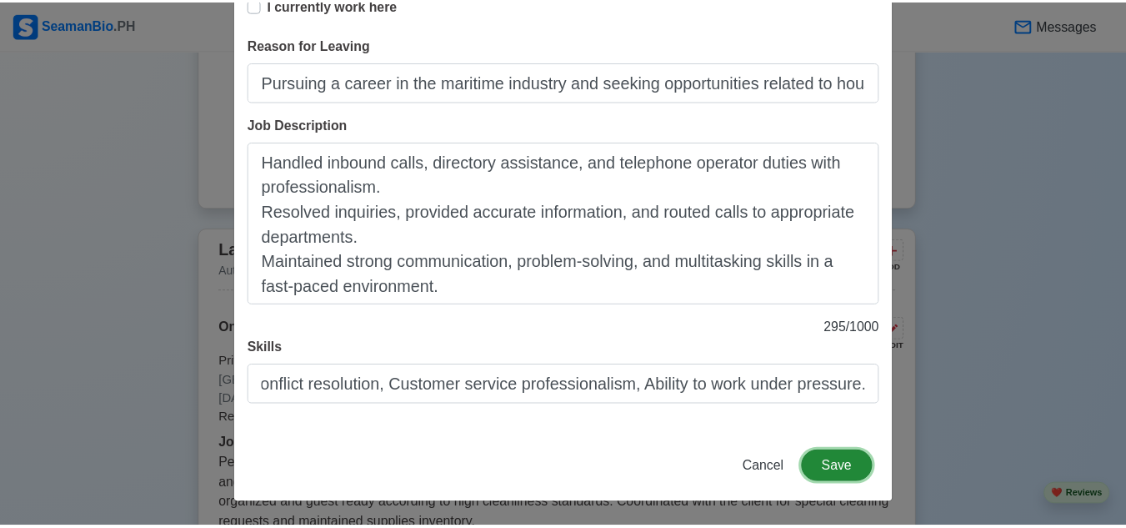
scroll to position [0, 0]
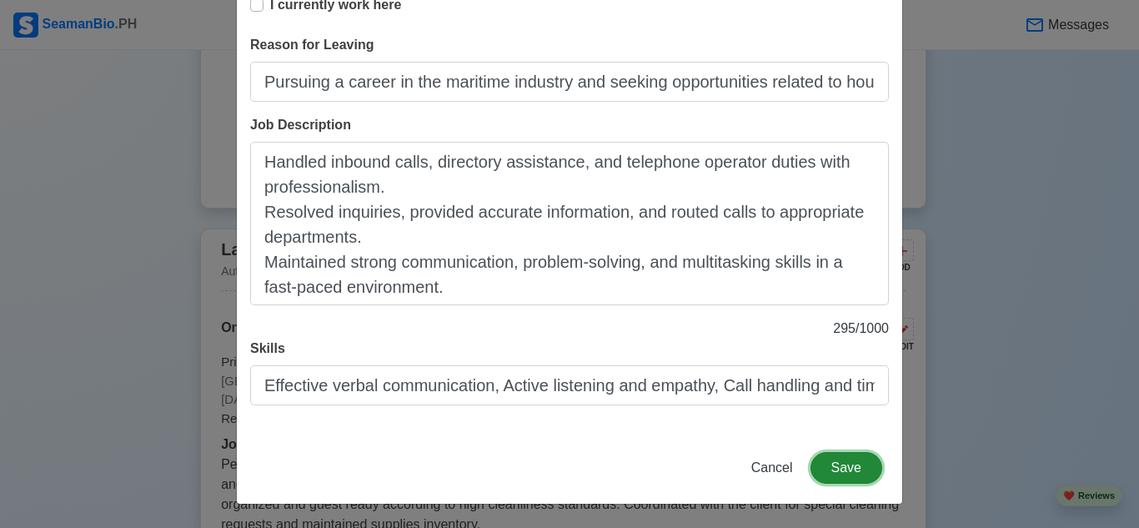
click at [839, 473] on button "Save" at bounding box center [846, 468] width 72 height 32
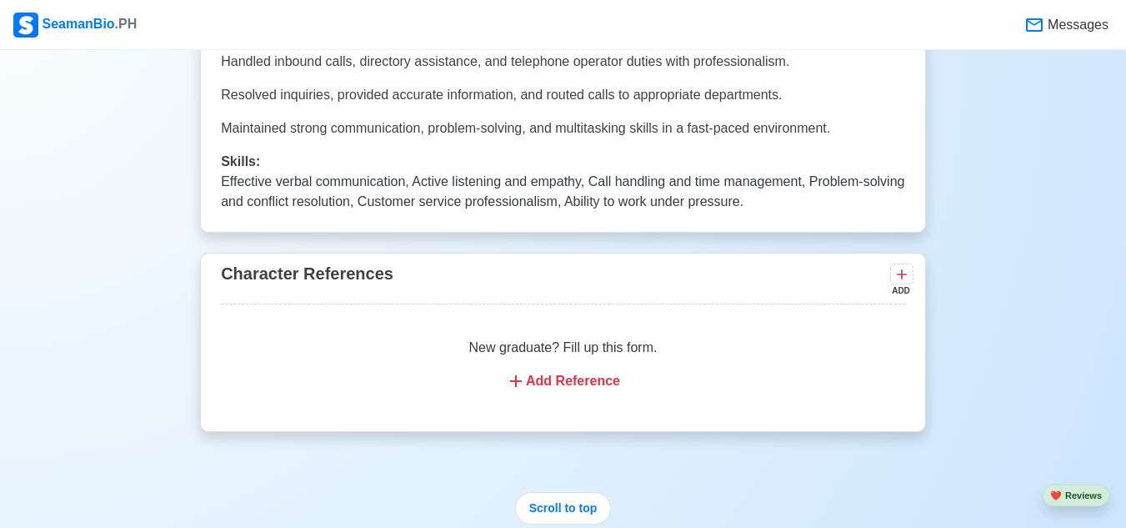
scroll to position [3128, 0]
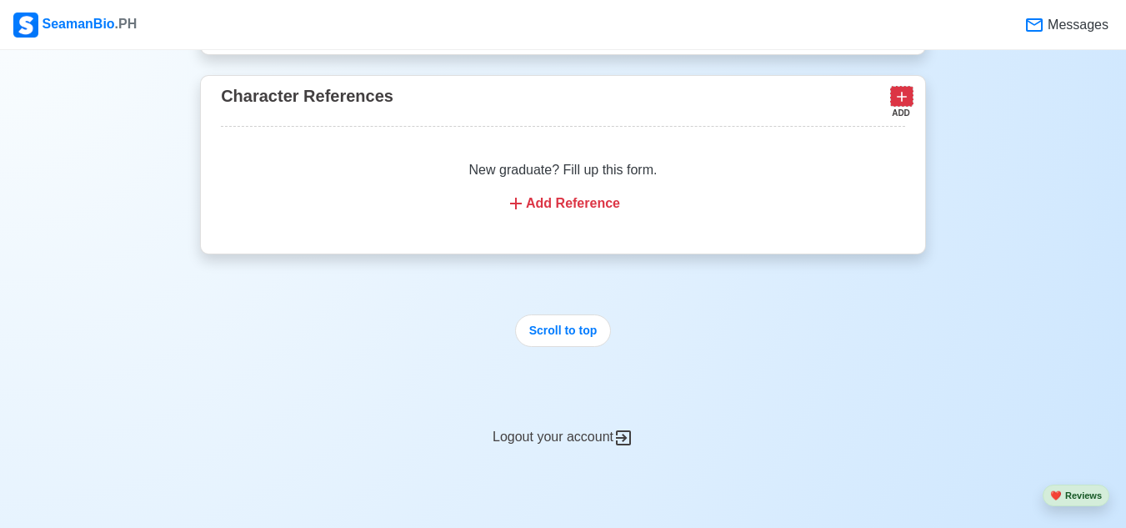
click at [896, 105] on icon at bounding box center [902, 96] width 17 height 17
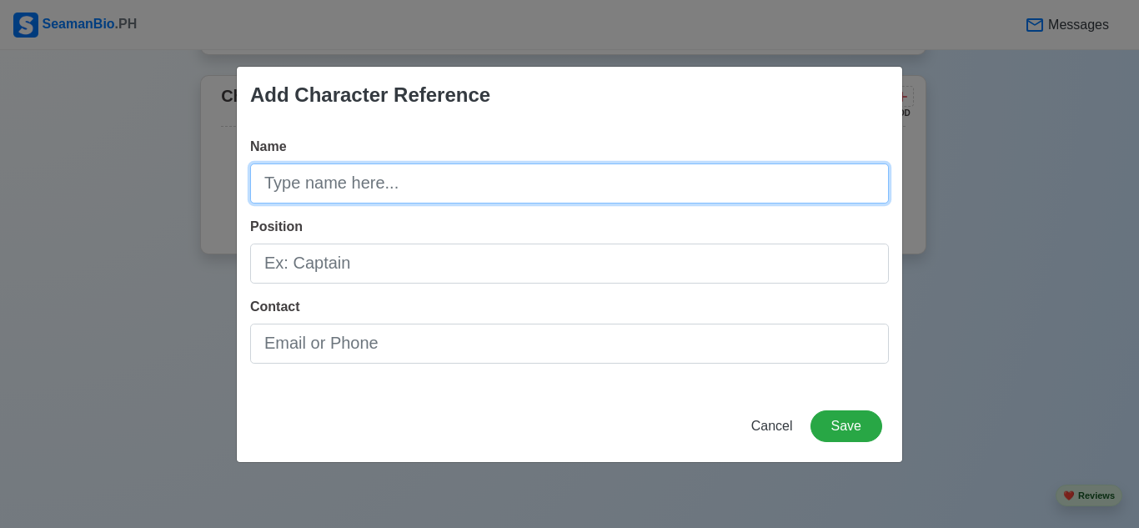
click at [575, 187] on input "Name" at bounding box center [569, 183] width 639 height 40
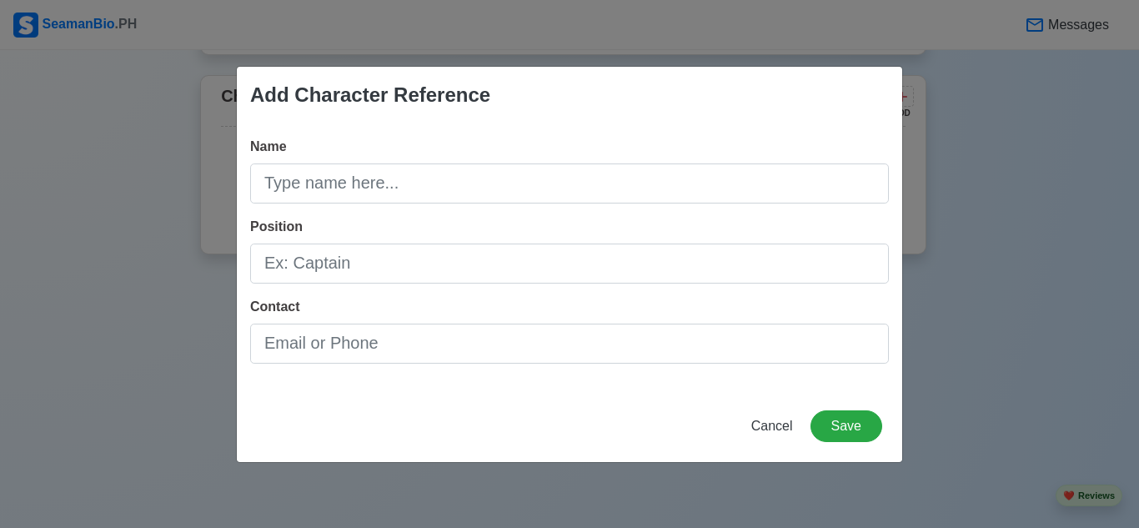
click at [610, 235] on div "Position" at bounding box center [569, 250] width 639 height 67
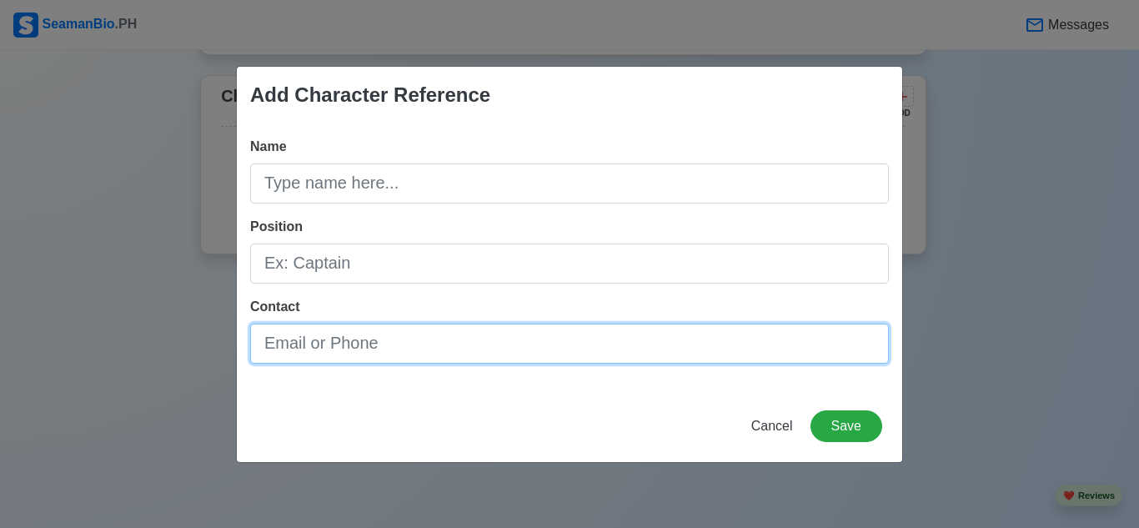
click at [475, 351] on input "Contact" at bounding box center [569, 343] width 639 height 40
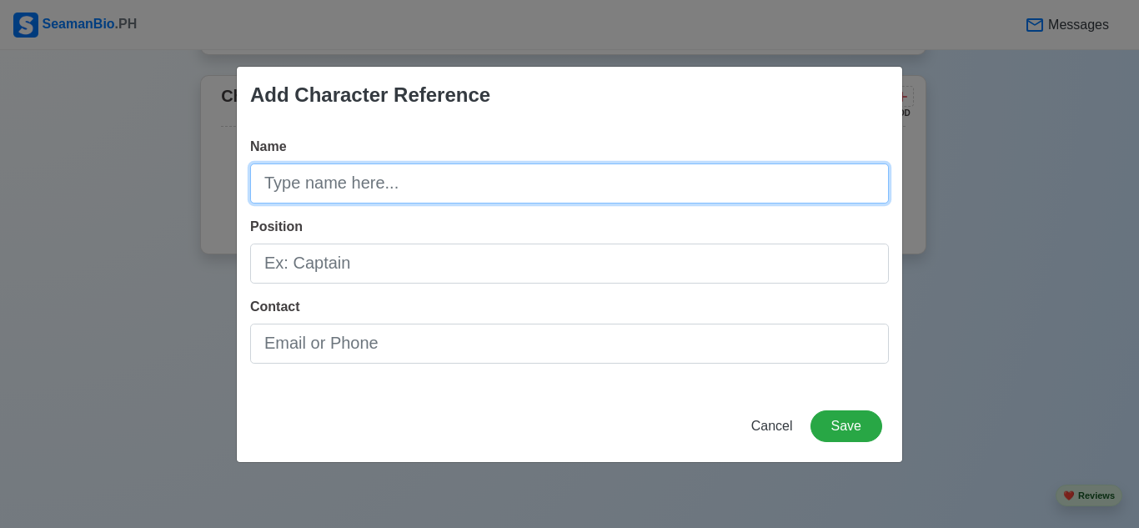
click at [444, 185] on input "Name" at bounding box center [569, 183] width 639 height 40
click at [464, 193] on input "Name" at bounding box center [569, 183] width 639 height 40
paste input "[PERSON_NAME]"
type input "[PERSON_NAME]"
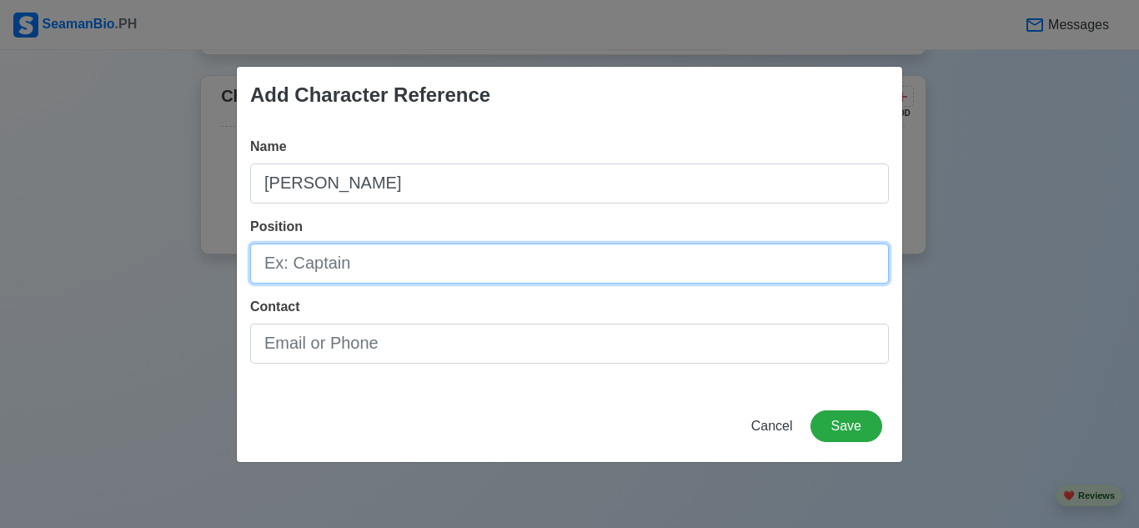
click at [441, 271] on input "Position" at bounding box center [569, 263] width 639 height 40
paste input "Condo Unit Owner"
type input "Condo Unit Owner"
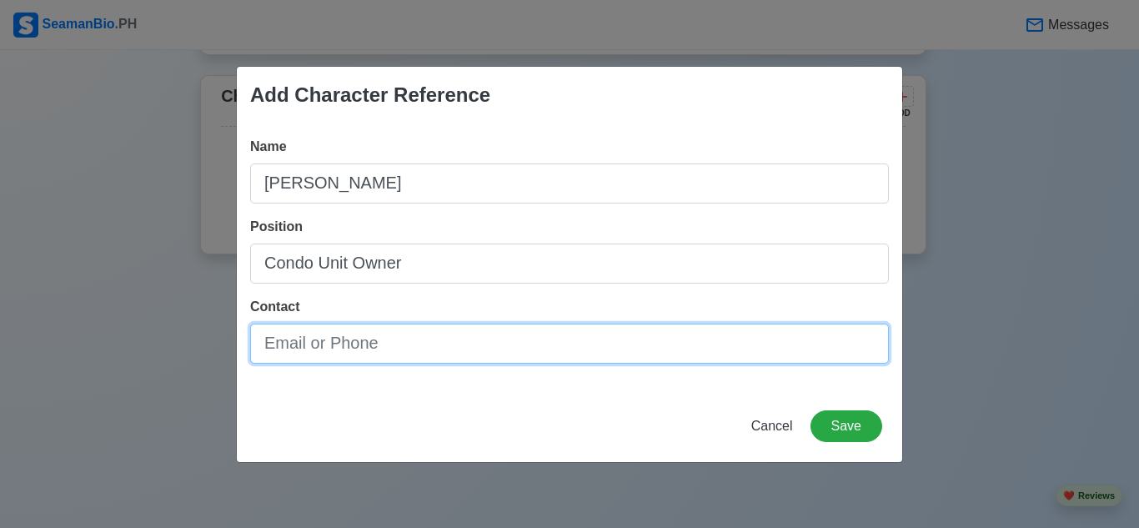
click at [438, 353] on input "Contact" at bounding box center [569, 343] width 639 height 40
paste input "09298433611"
type input "09298433611"
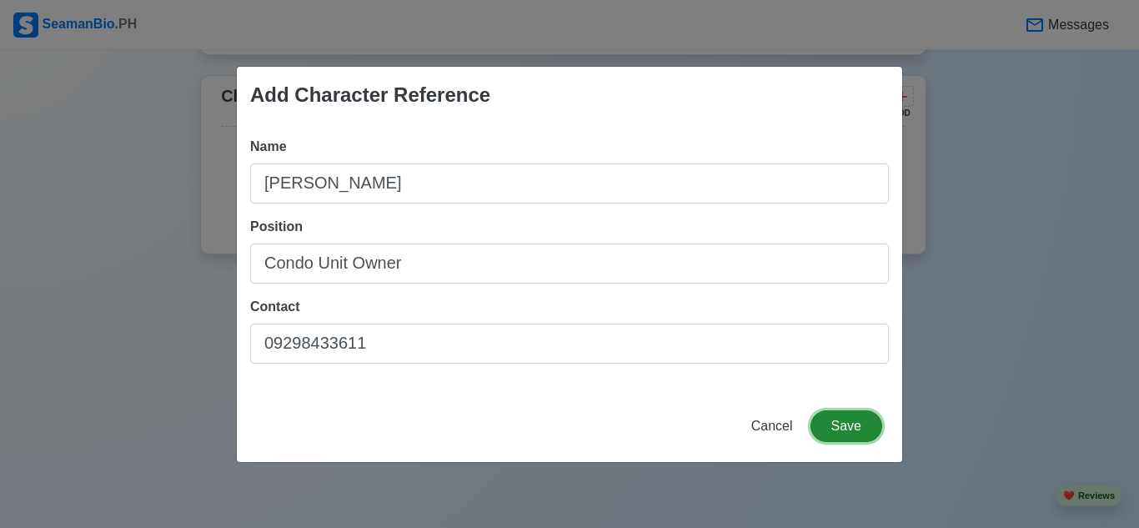
click at [813, 428] on button "Save" at bounding box center [846, 426] width 72 height 32
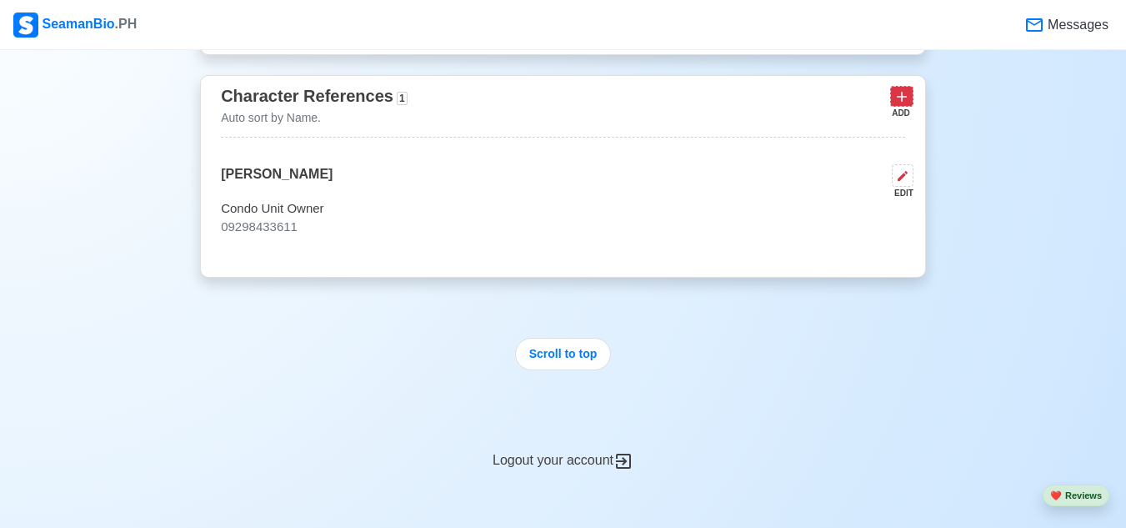
click at [897, 105] on icon at bounding box center [902, 96] width 17 height 17
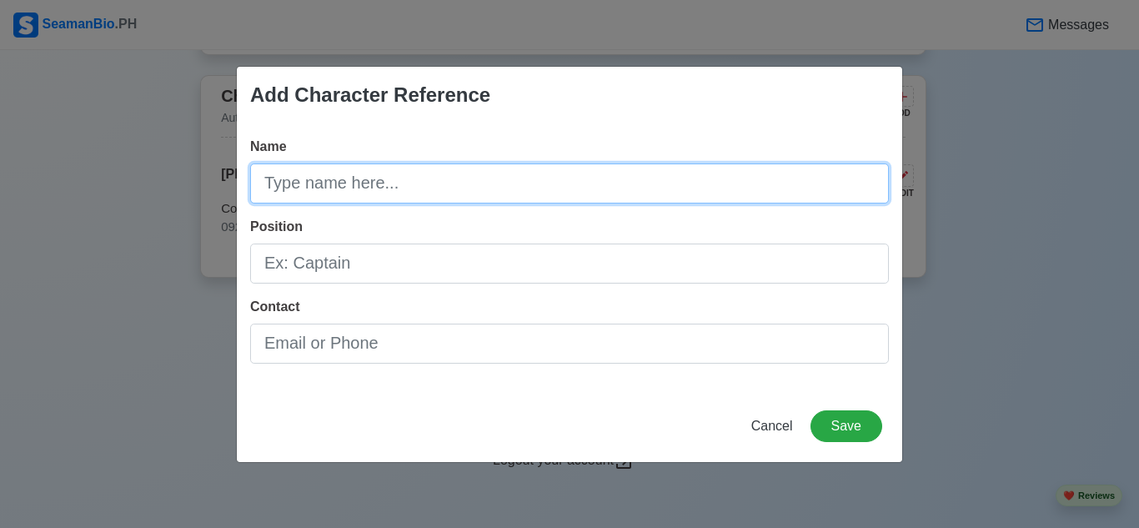
click at [408, 189] on input "Name" at bounding box center [569, 183] width 639 height 40
paste input "[PERSON_NAME]"
type input "[PERSON_NAME]"
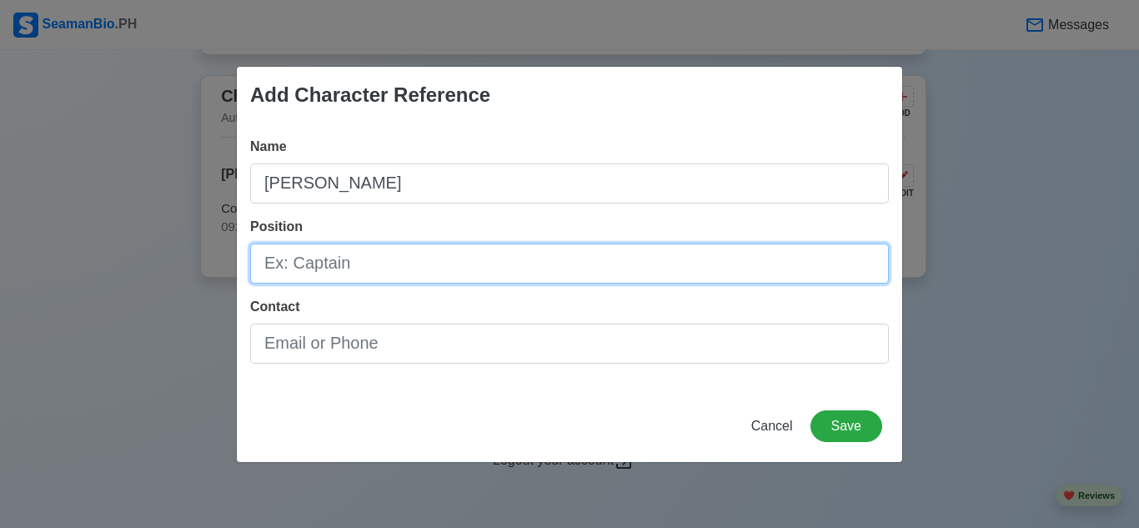
click at [403, 257] on input "Position" at bounding box center [569, 263] width 639 height 40
paste input "Customer Service Rep"
type input "Customer Service Representative"
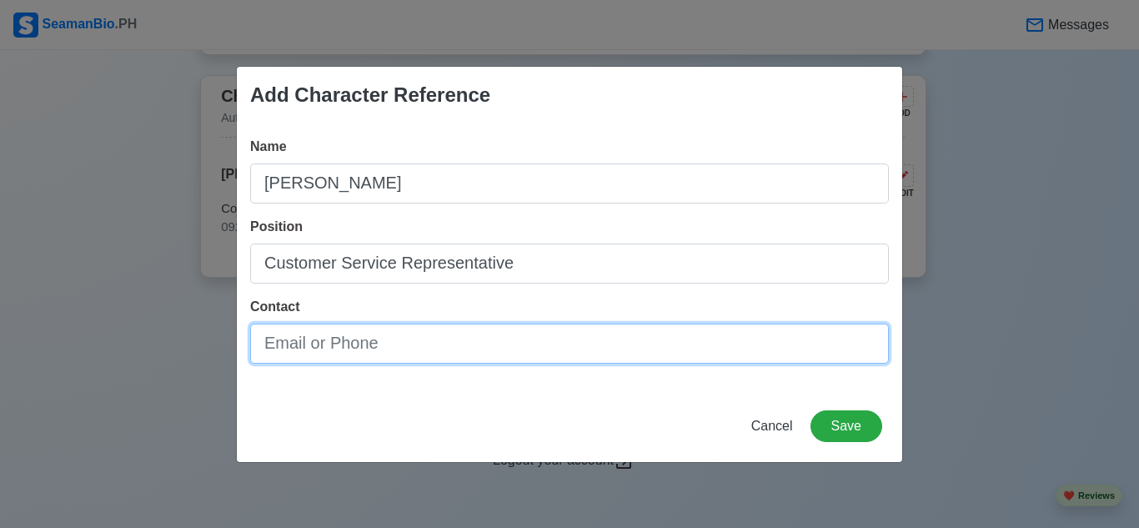
click at [511, 352] on input "Contact" at bounding box center [569, 343] width 639 height 40
click at [370, 347] on input "Contact" at bounding box center [569, 343] width 639 height 40
paste input "09543095998"
type input "09543095998"
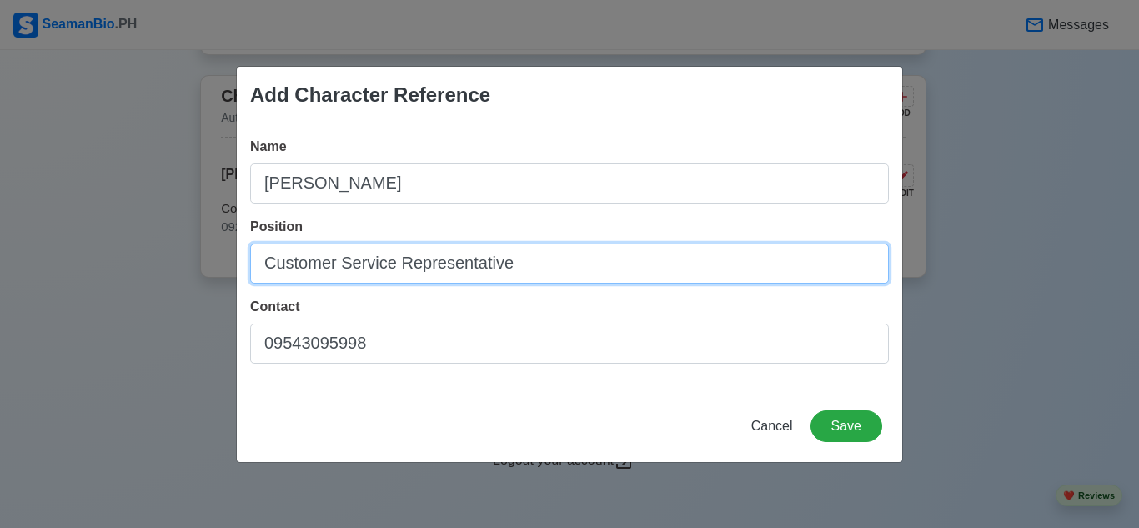
click at [268, 262] on input "Customer Service Representative" at bounding box center [569, 263] width 639 height 40
click at [485, 273] on input "Customer Service Representative" at bounding box center [569, 263] width 639 height 40
paste input "Customer Service Representative (Colleague)"
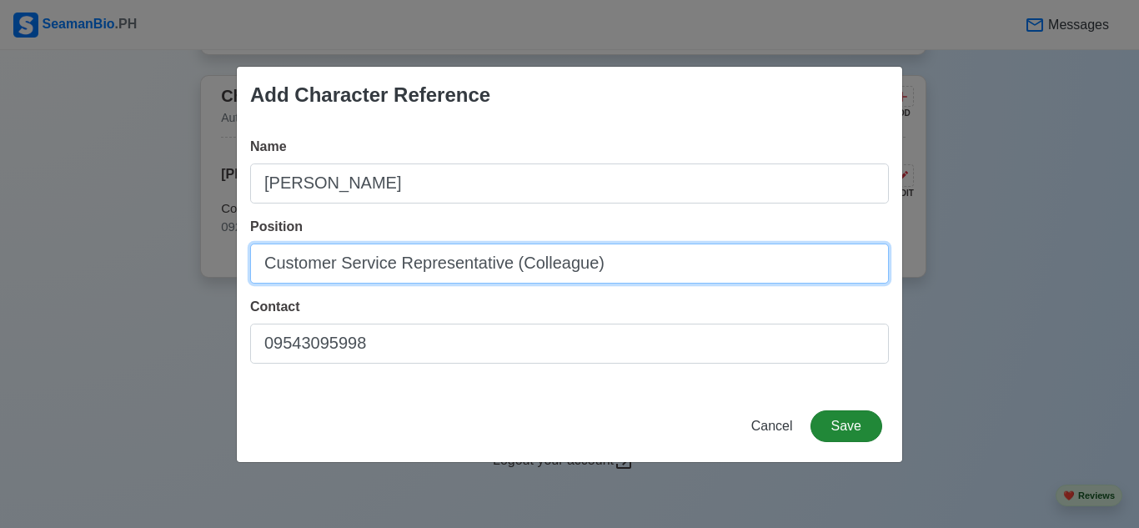
type input "Customer Service Representative (Colleague)"
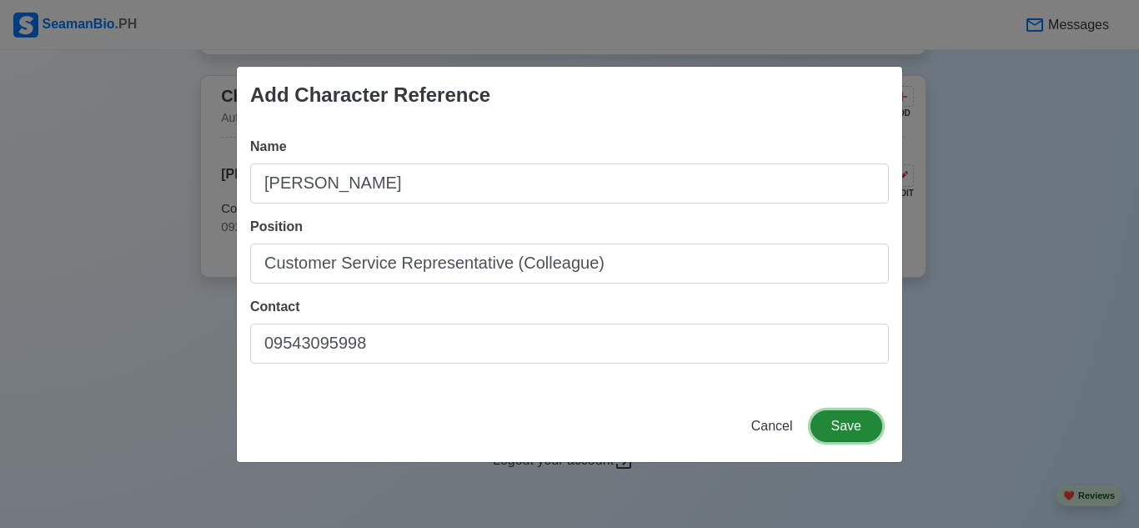
click at [856, 420] on button "Save" at bounding box center [846, 426] width 72 height 32
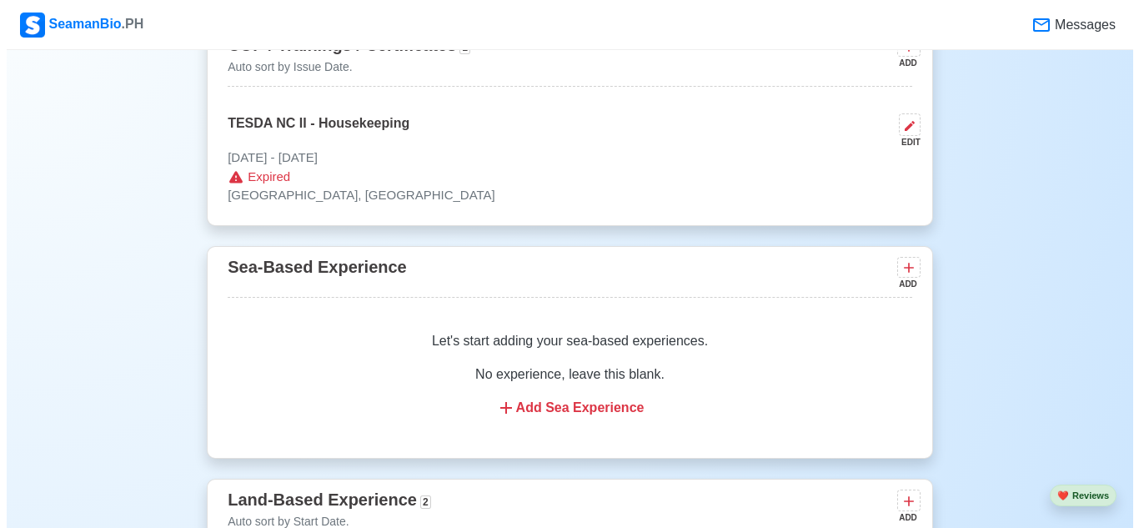
scroll to position [1878, 0]
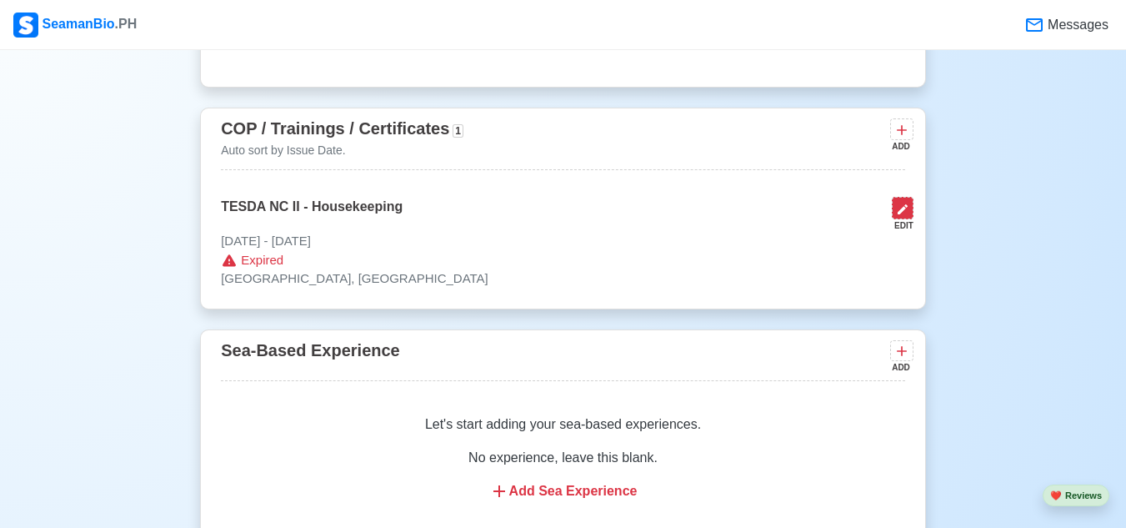
click at [904, 216] on icon at bounding box center [902, 209] width 13 height 13
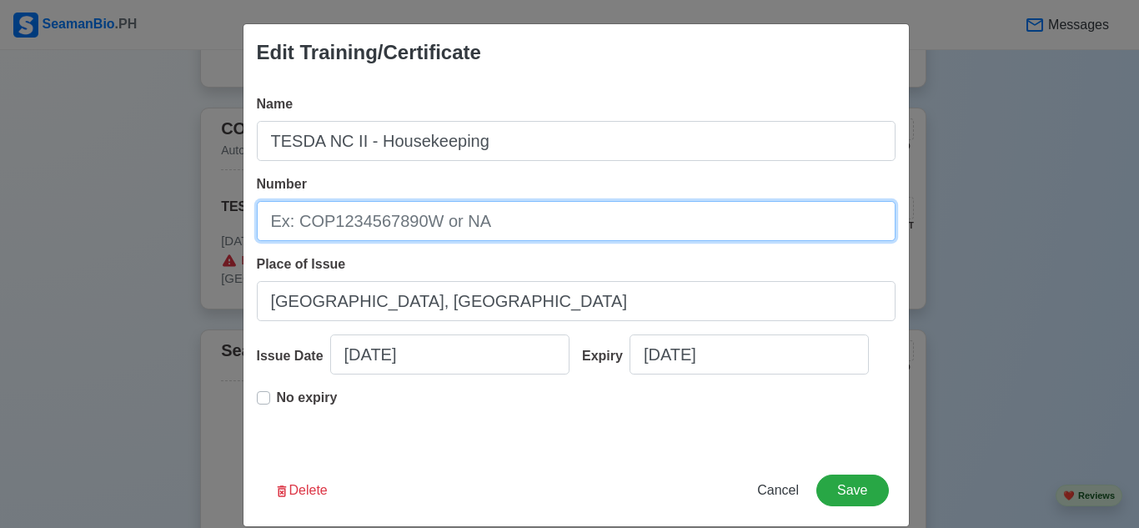
click at [490, 227] on input "Number" at bounding box center [576, 221] width 639 height 40
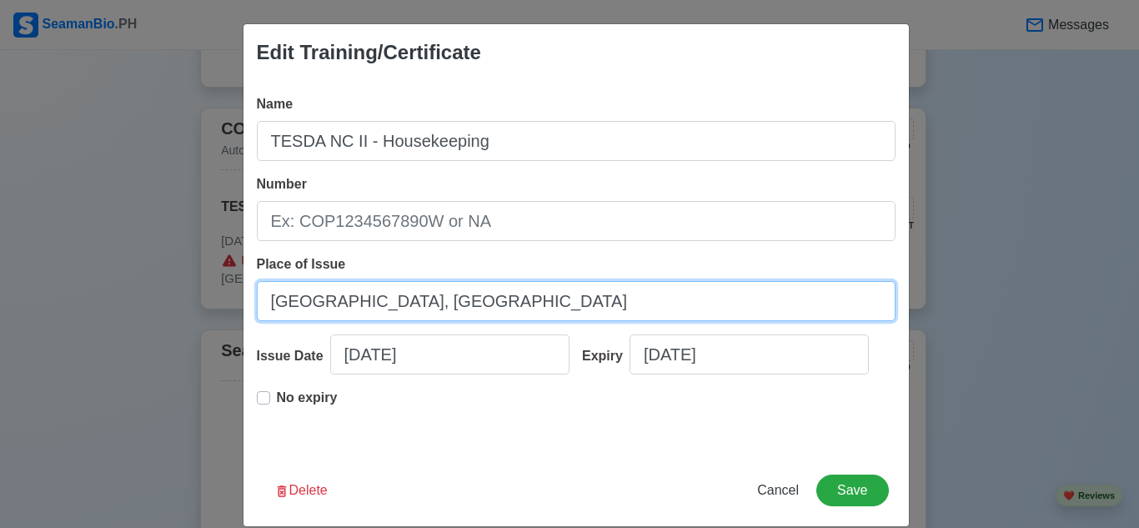
click at [496, 313] on input "[GEOGRAPHIC_DATA], [GEOGRAPHIC_DATA]" at bounding box center [576, 301] width 639 height 40
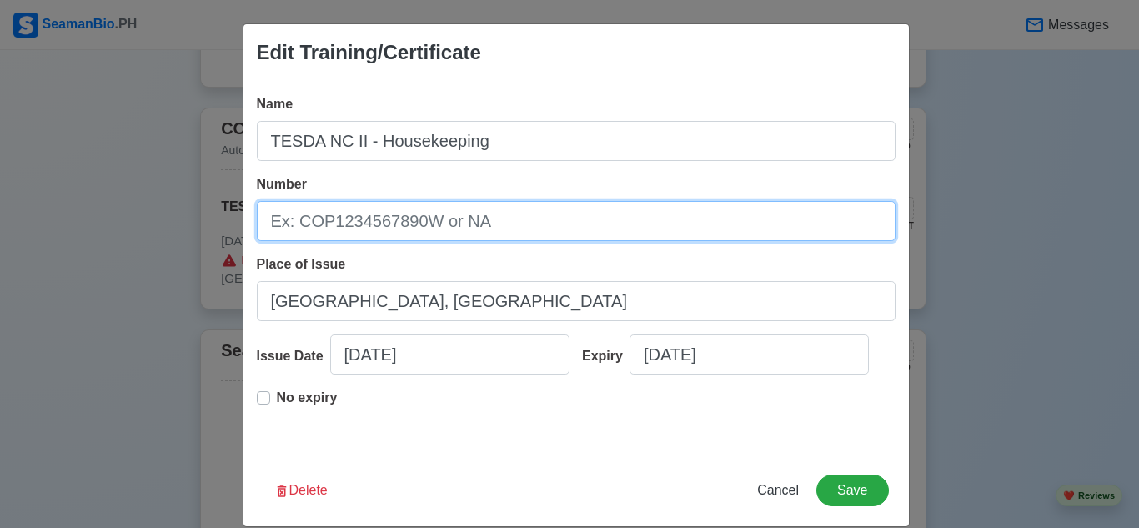
click at [505, 218] on input "Number" at bounding box center [576, 221] width 639 height 40
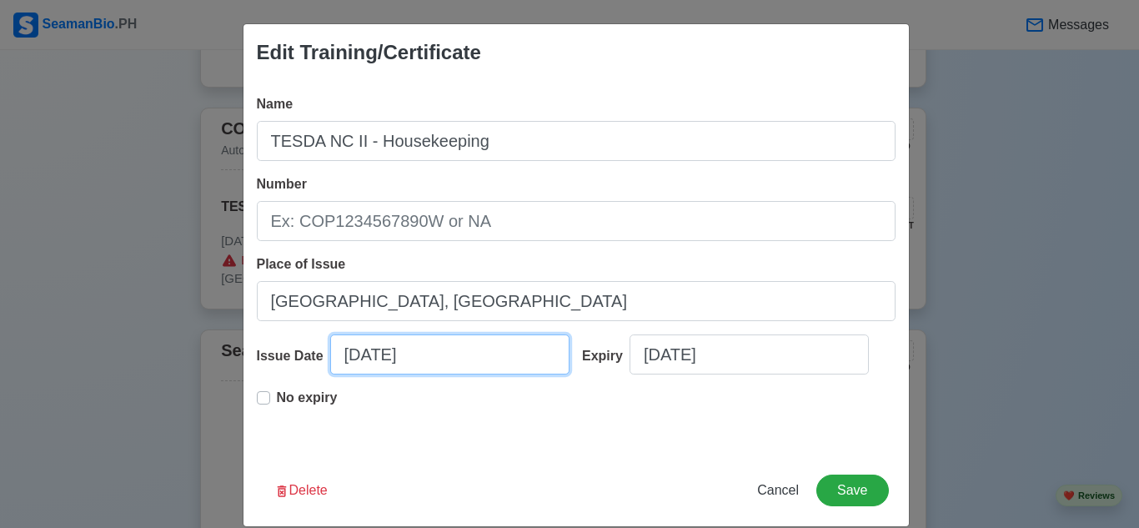
click at [349, 355] on input "[DATE]" at bounding box center [449, 354] width 239 height 40
select select "****"
select select "*****"
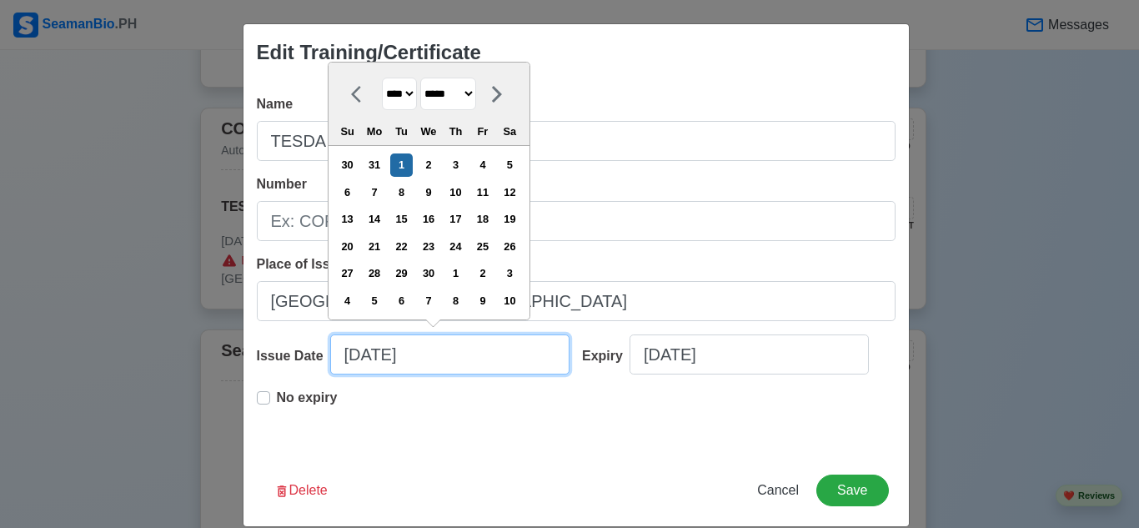
click at [379, 359] on input "[DATE]" at bounding box center [449, 354] width 239 height 40
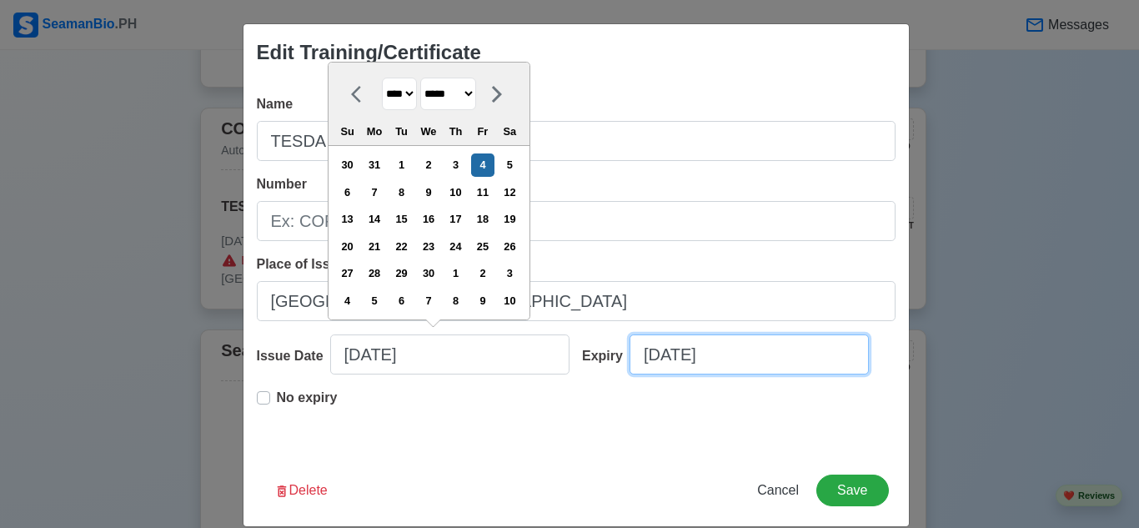
click at [652, 361] on input "[DATE]" at bounding box center [748, 354] width 239 height 40
type input "[DATE]"
select select "****"
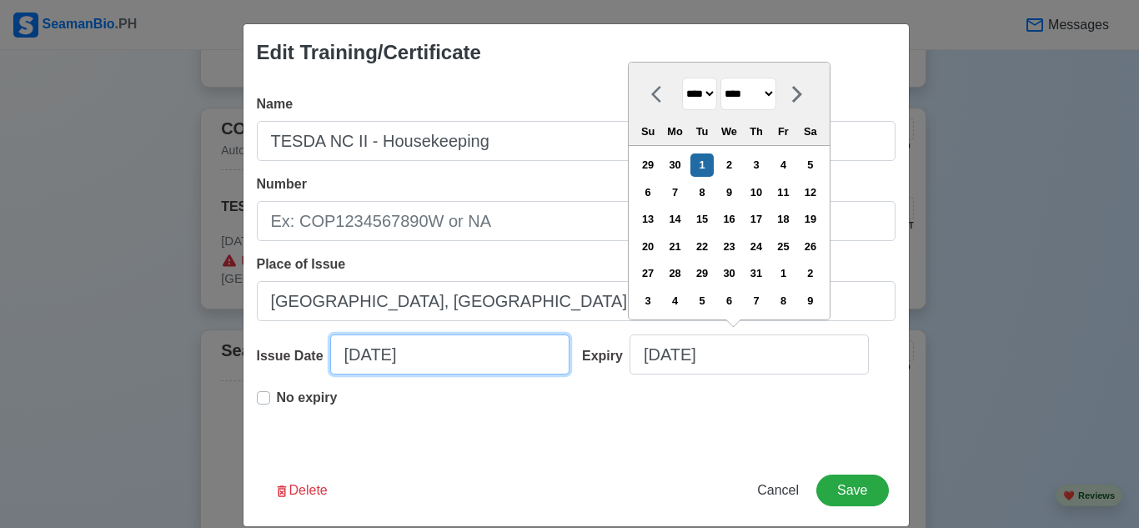
click at [378, 370] on input "[DATE]" at bounding box center [449, 354] width 239 height 40
select select "****"
select select "*****"
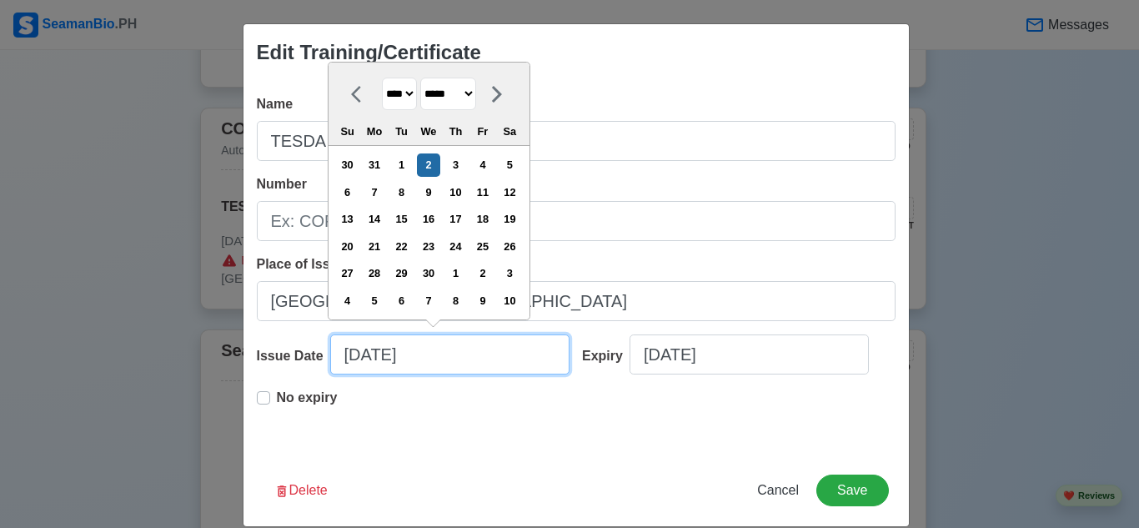
type input "[DATE]"
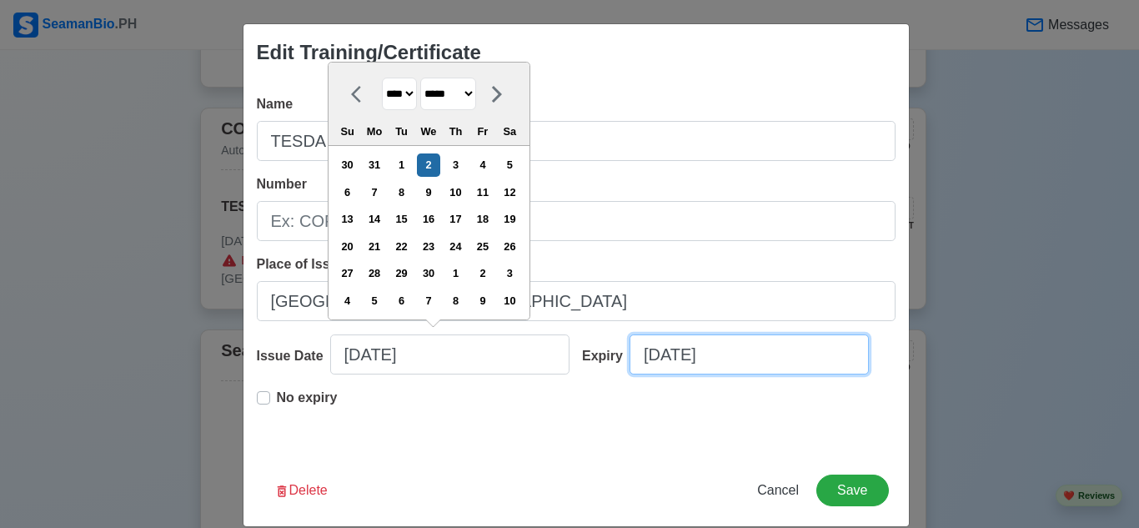
click at [654, 357] on input "[DATE]" at bounding box center [748, 354] width 239 height 40
select select "****"
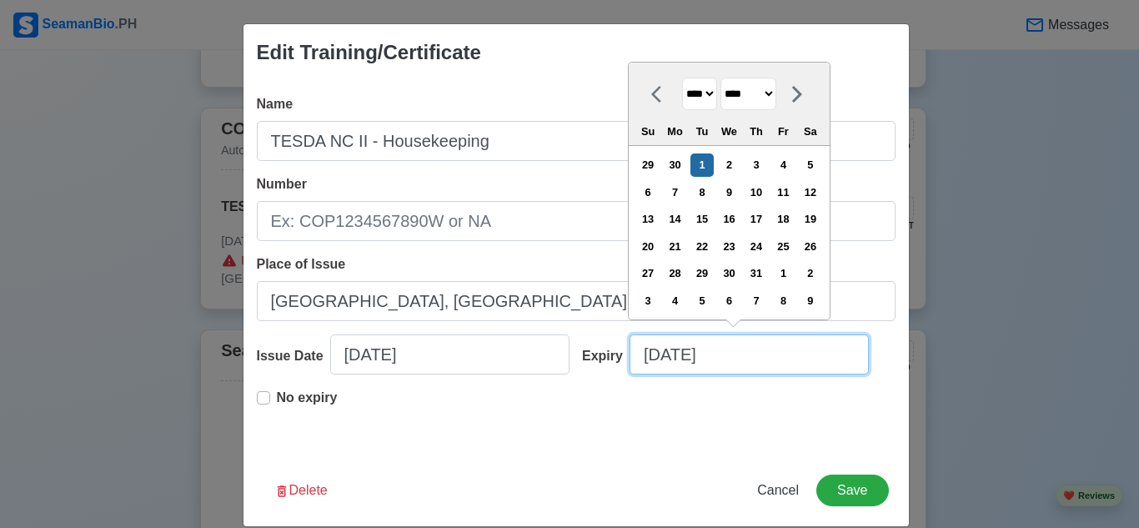
click at [682, 349] on input "[DATE]" at bounding box center [748, 354] width 239 height 40
click at [767, 221] on div "17" at bounding box center [755, 219] width 23 height 23
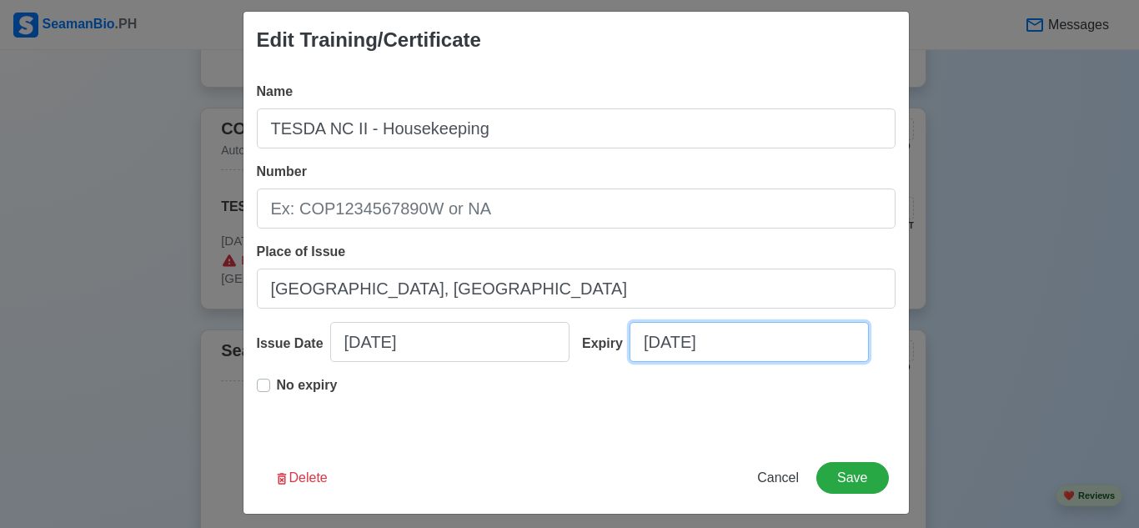
scroll to position [23, 0]
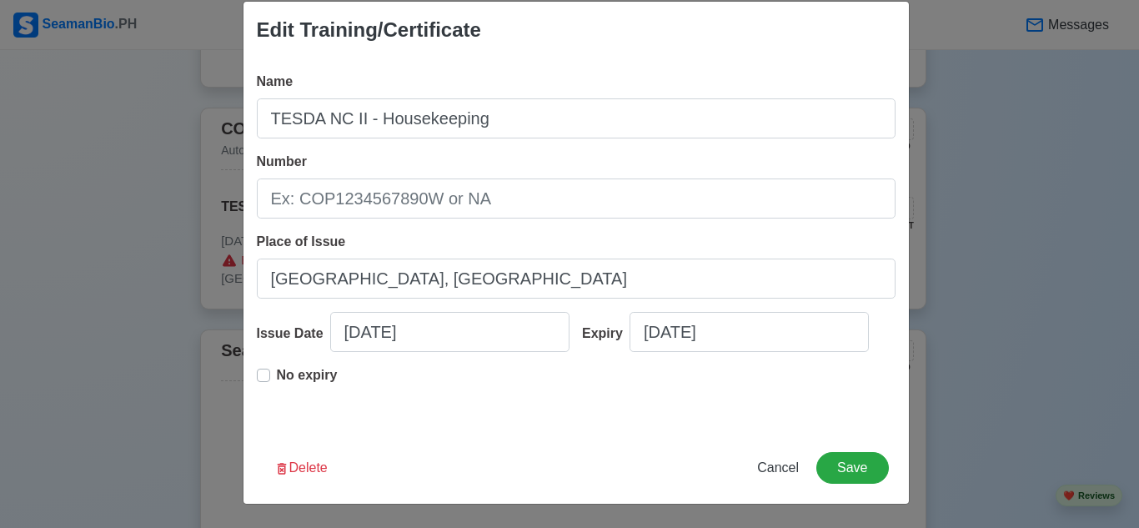
click at [277, 379] on label "No expiry" at bounding box center [307, 381] width 61 height 33
type input "[DATE]"
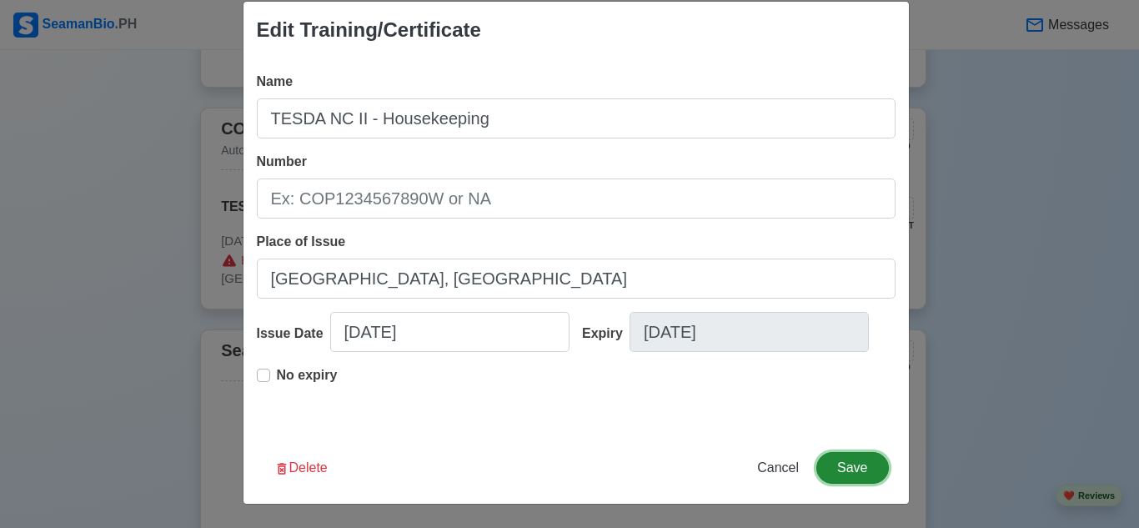
click at [853, 465] on button "Save" at bounding box center [852, 468] width 72 height 32
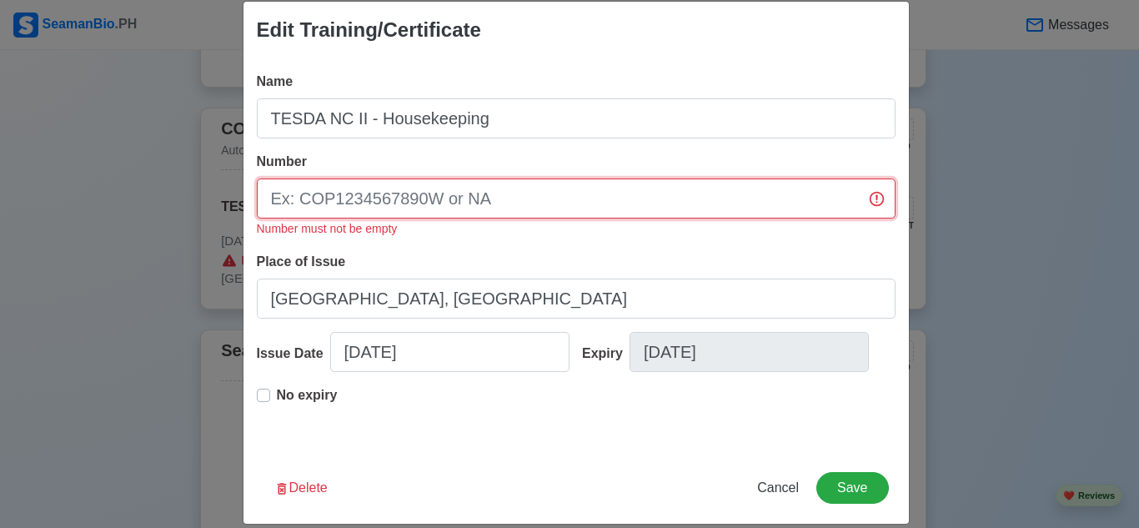
click at [578, 200] on input "Number" at bounding box center [576, 198] width 639 height 40
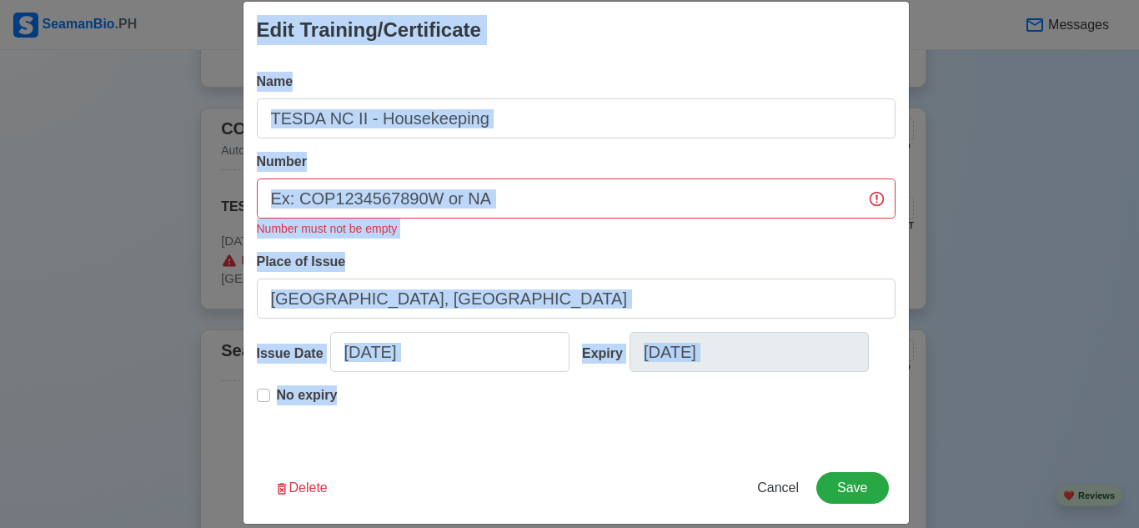
drag, startPoint x: 252, startPoint y: 25, endPoint x: 401, endPoint y: 398, distance: 401.4
click at [401, 398] on div "Edit Training/Certificate Name TESDA NC II - Housekeeping Number Number must no…" at bounding box center [576, 262] width 667 height 523
copy div "Edit Training/Certificate Name Number Number must not be empty Place of Issue I…"
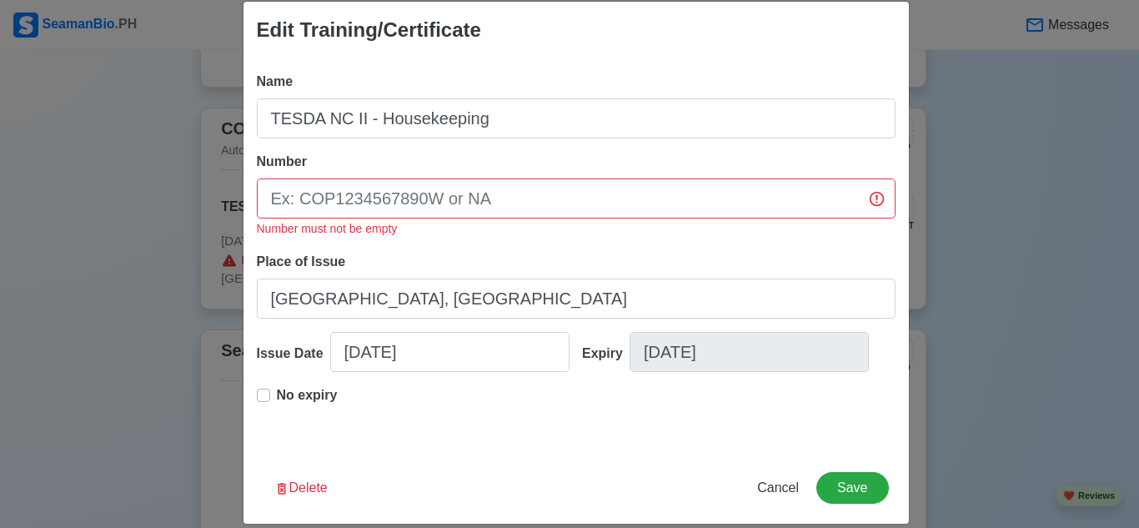
click at [387, 400] on div "No expiry" at bounding box center [576, 411] width 639 height 53
click at [277, 390] on label "No expiry" at bounding box center [307, 401] width 61 height 33
click at [677, 35] on div "Edit Training/Certificate" at bounding box center [575, 30] width 665 height 57
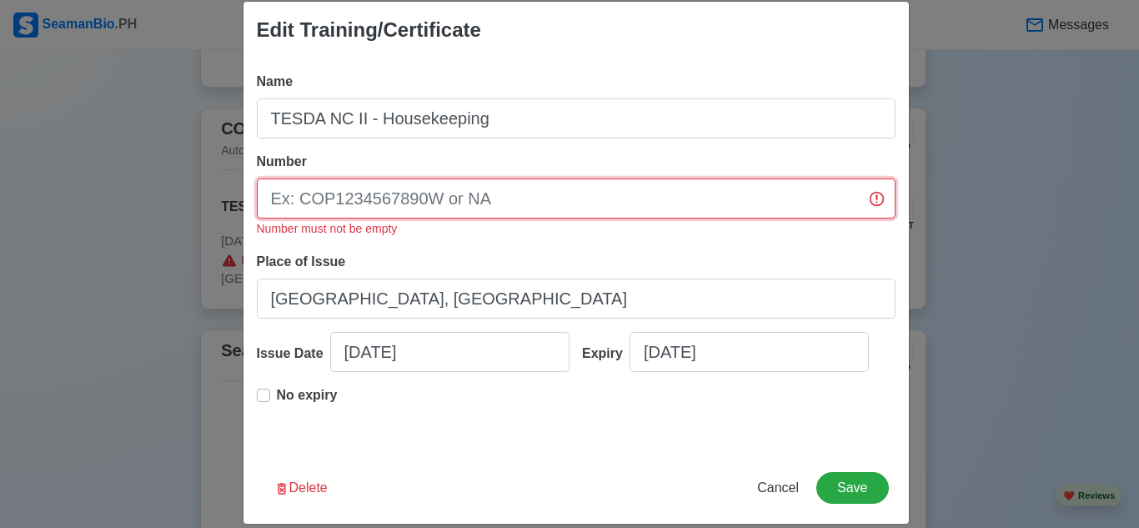
click at [576, 205] on input "Number" at bounding box center [576, 198] width 639 height 40
type input "25130202005108"
click at [441, 404] on div "No expiry" at bounding box center [576, 411] width 639 height 53
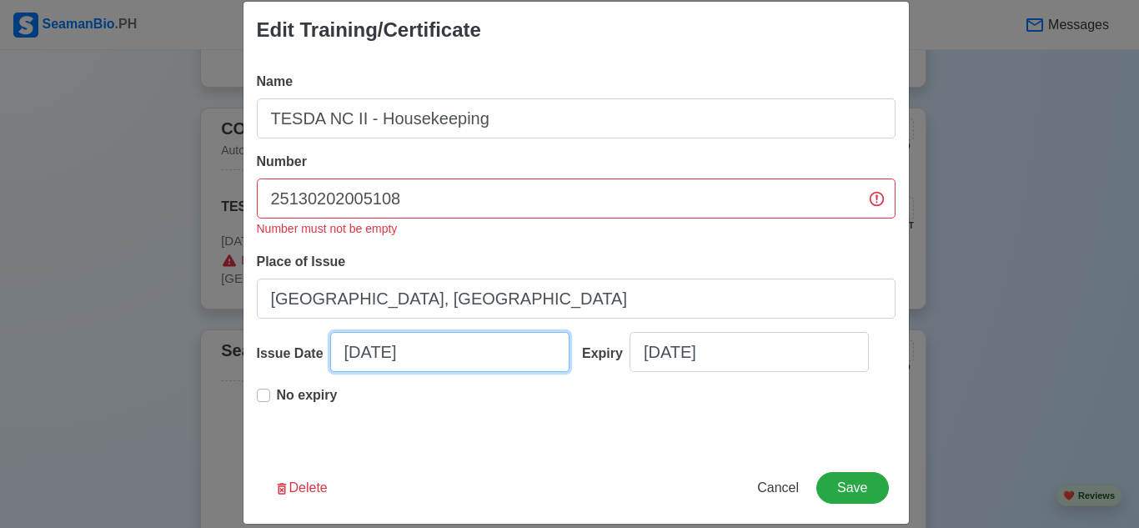
click at [372, 345] on input "[DATE]" at bounding box center [449, 352] width 239 height 40
select select "****"
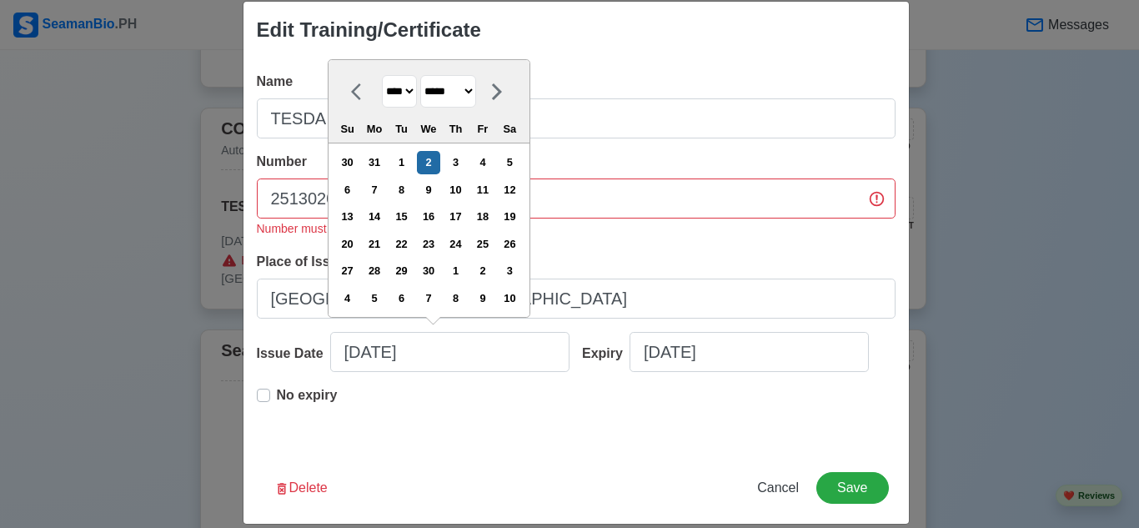
click at [507, 93] on icon at bounding box center [497, 92] width 20 height 20
select select "****"
click at [453, 228] on div "19" at bounding box center [455, 216] width 23 height 23
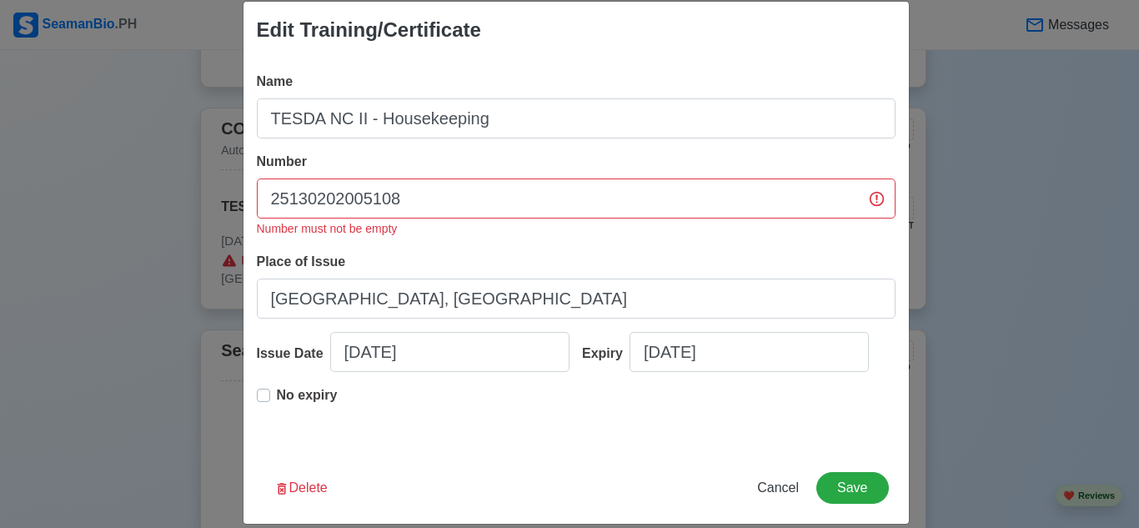
type input "[DATE]"
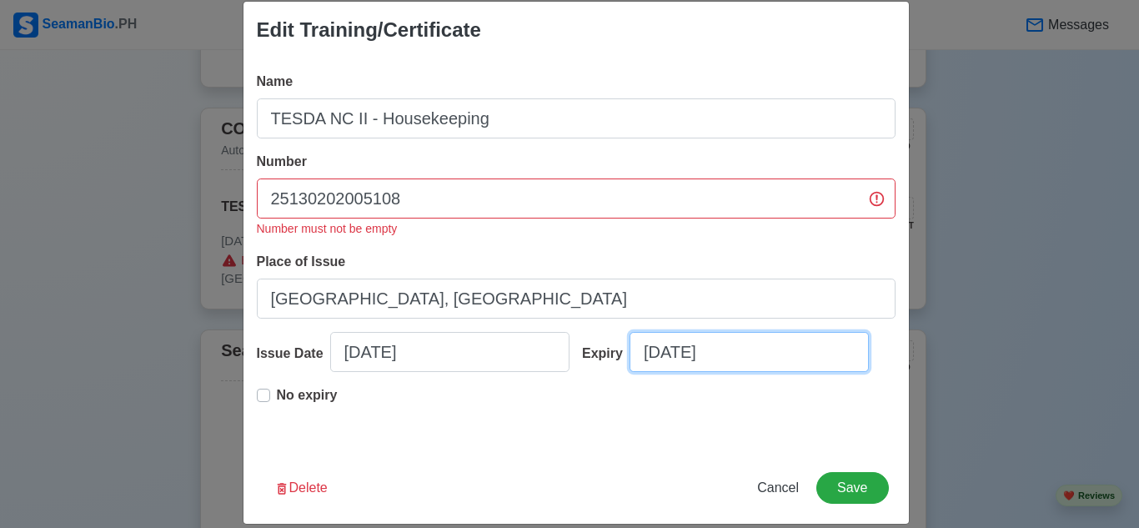
click at [665, 360] on input "[DATE]" at bounding box center [748, 352] width 239 height 40
select select "****"
select select "*****"
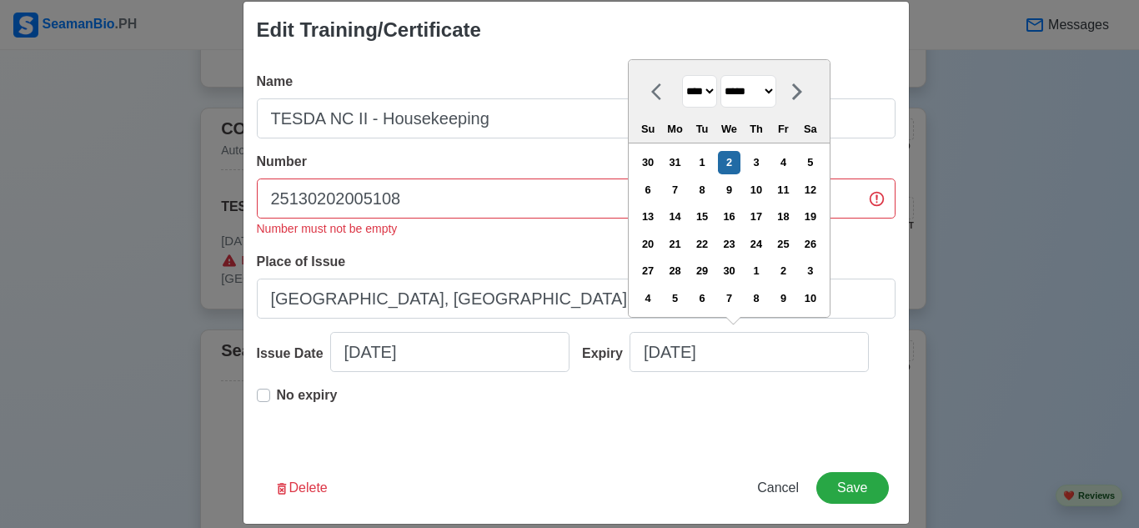
click at [705, 93] on select "**** **** **** **** **** **** **** **** **** **** **** **** **** **** **** ****…" at bounding box center [699, 91] width 35 height 33
select select "****"
click at [682, 75] on select "**** **** **** **** **** **** **** **** **** **** **** **** **** **** **** ****…" at bounding box center [699, 91] width 35 height 33
click at [776, 94] on select "******* ******** ***** ***** *** **** **** ****** ********* ******* ******** **…" at bounding box center [748, 91] width 56 height 33
select select "****"
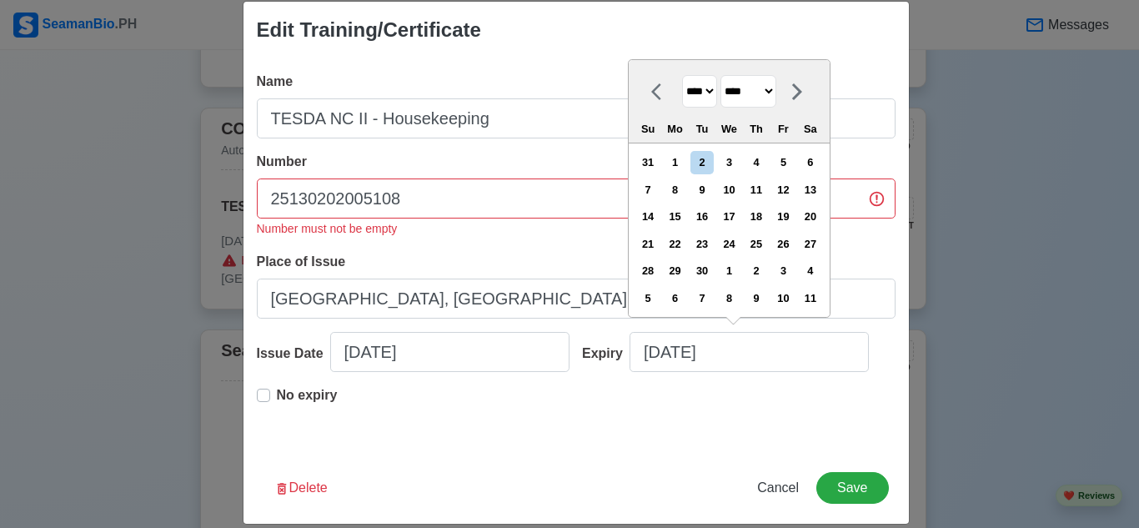
click at [721, 75] on select "******* ******** ***** ***** *** **** **** ****** ********* ******* ******** **…" at bounding box center [748, 91] width 56 height 33
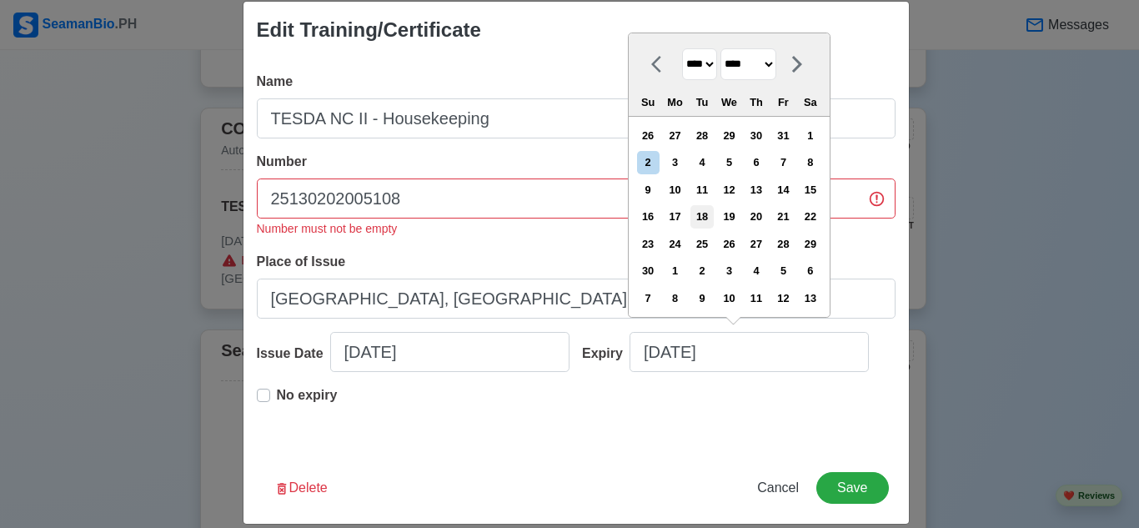
click at [707, 216] on div "18" at bounding box center [701, 216] width 23 height 23
type input "[DATE]"
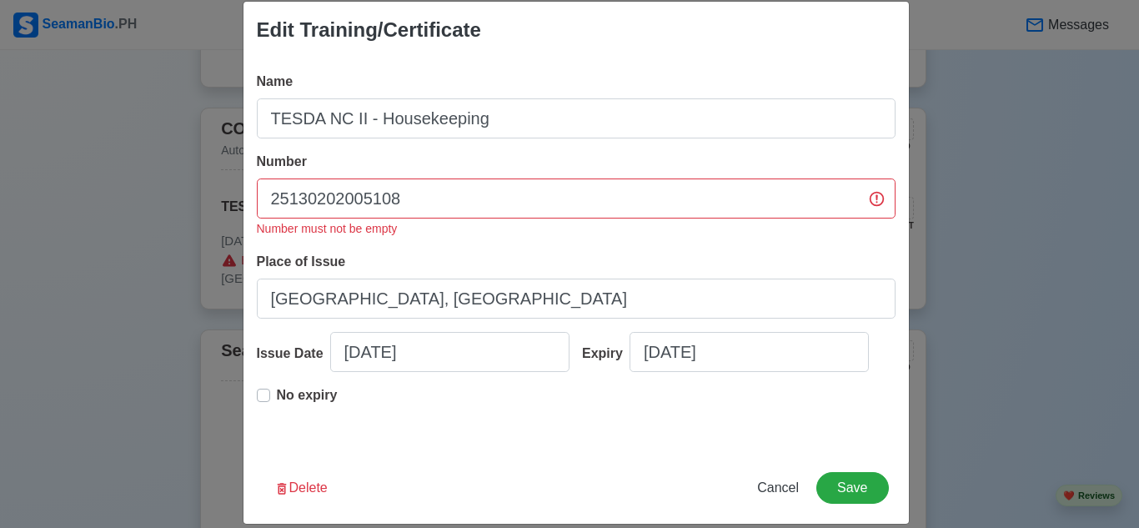
click at [682, 416] on div "No expiry" at bounding box center [576, 411] width 639 height 53
click at [535, 200] on input "25130202005108" at bounding box center [576, 198] width 639 height 40
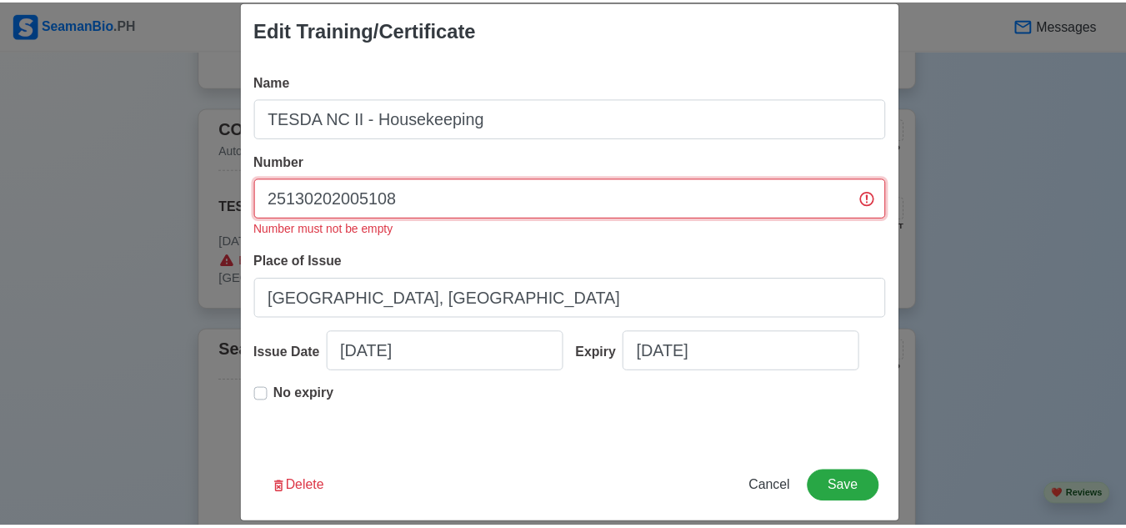
scroll to position [43, 0]
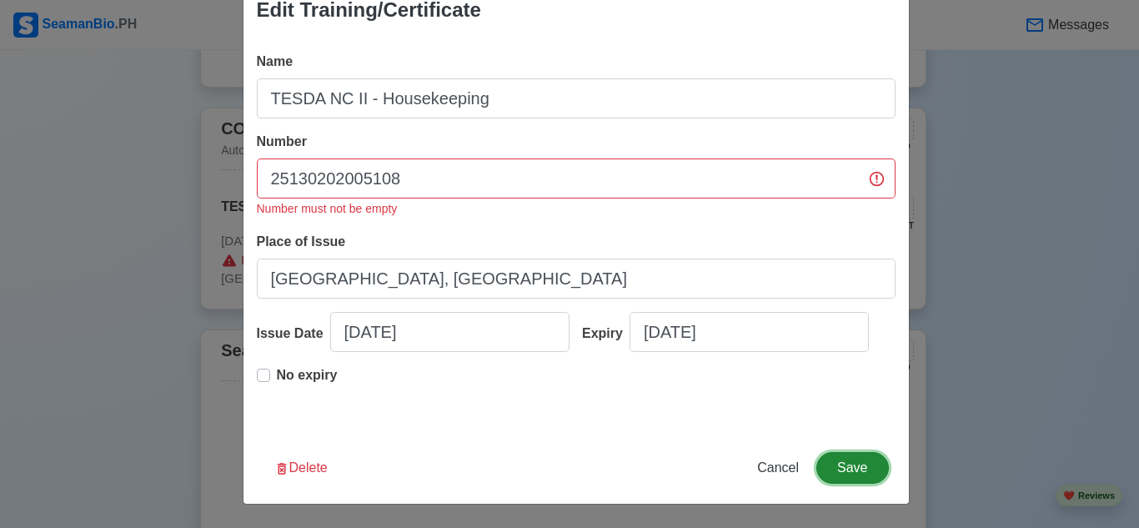
click at [844, 470] on button "Save" at bounding box center [852, 468] width 72 height 32
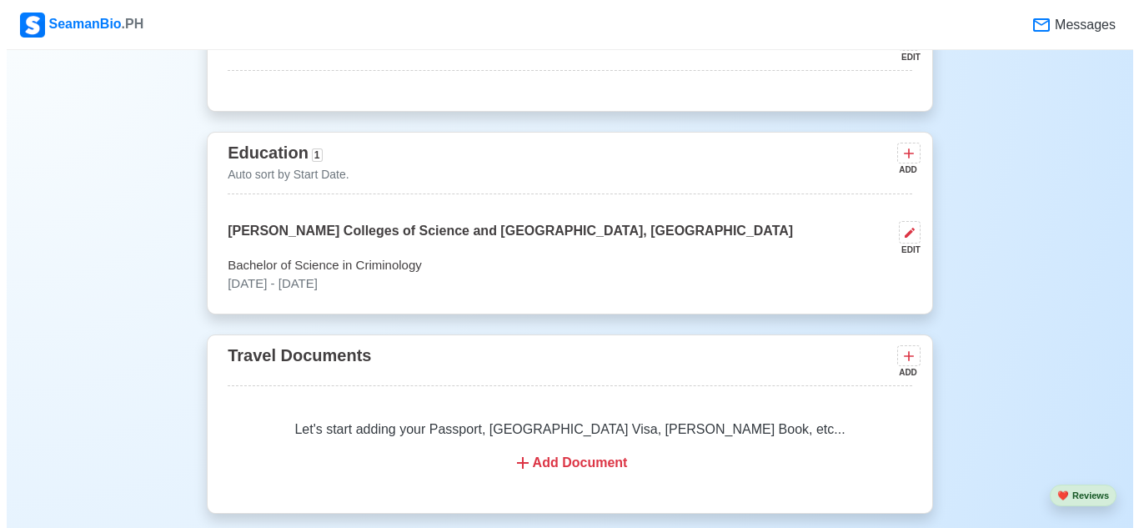
scroll to position [1044, 0]
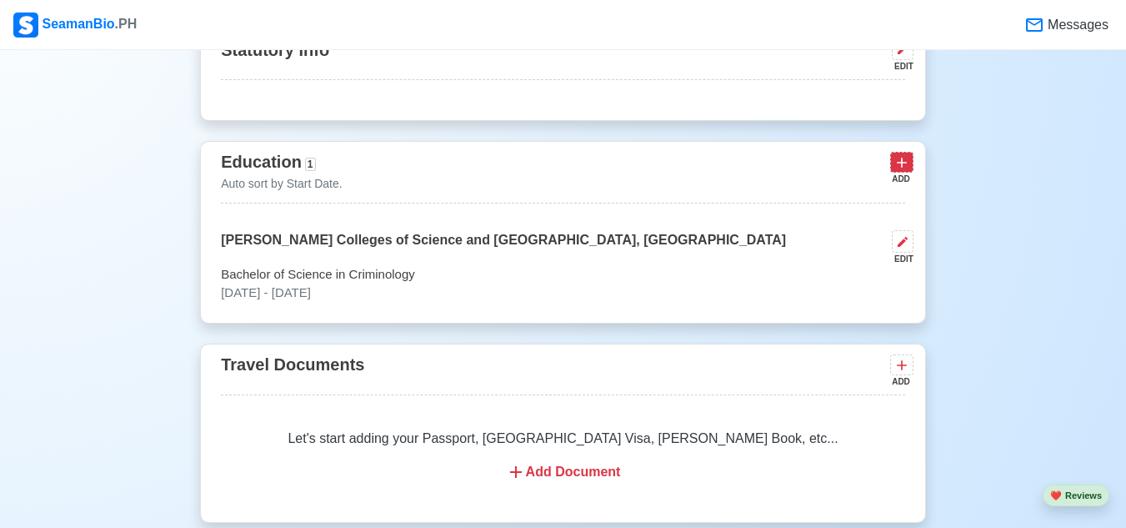
click at [903, 164] on icon at bounding box center [902, 162] width 17 height 17
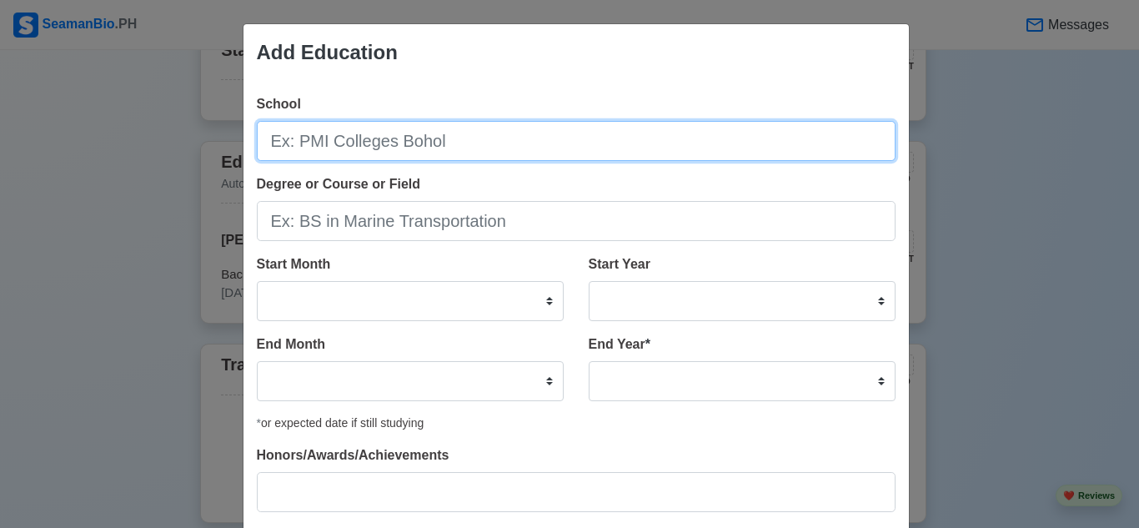
click at [675, 135] on input "School" at bounding box center [576, 141] width 639 height 40
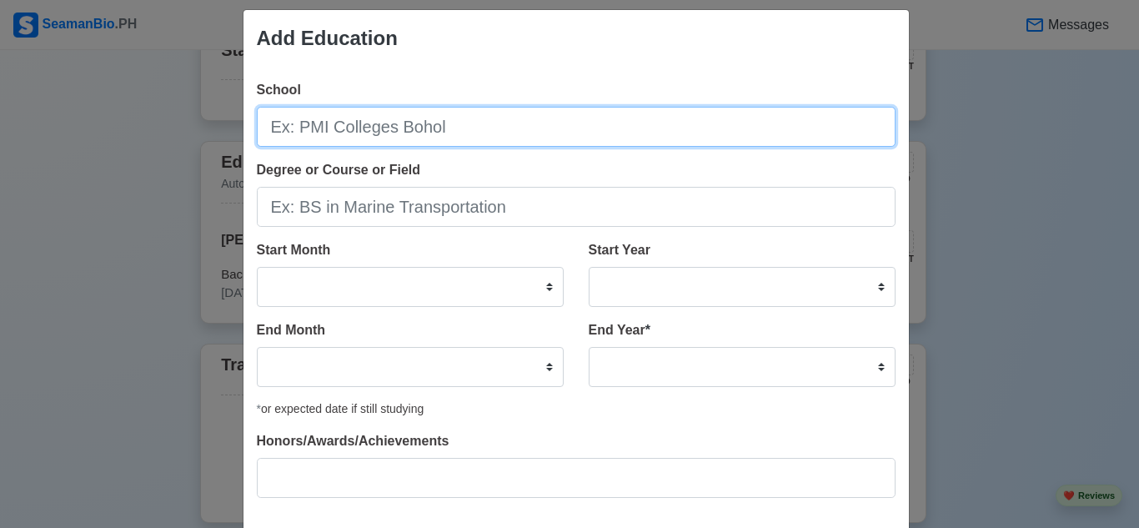
scroll to position [0, 0]
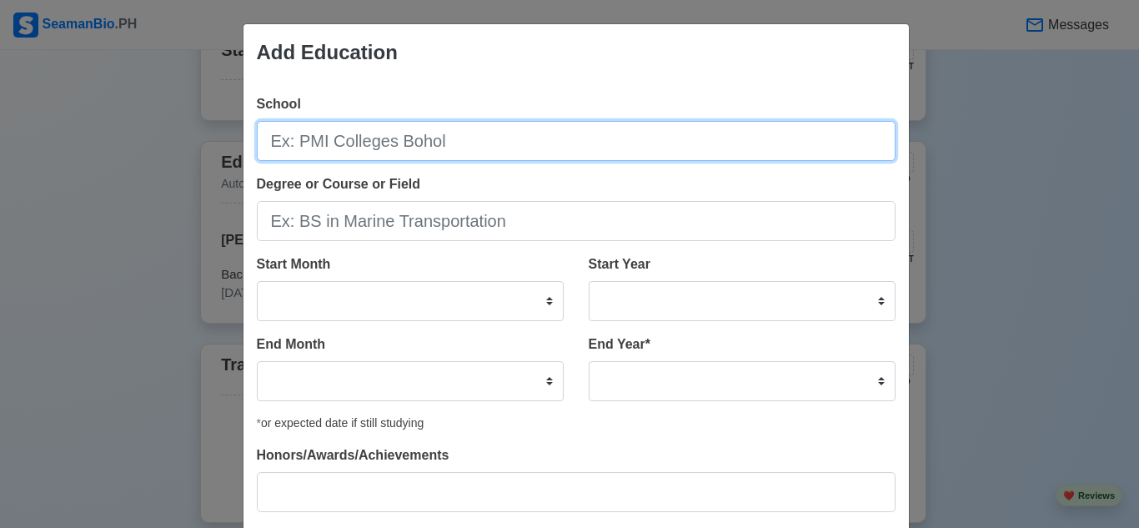
click at [386, 141] on input "School" at bounding box center [576, 141] width 639 height 40
paste input "[GEOGRAPHIC_DATA] Manpower Training Center ( TESDA Acreditted)"
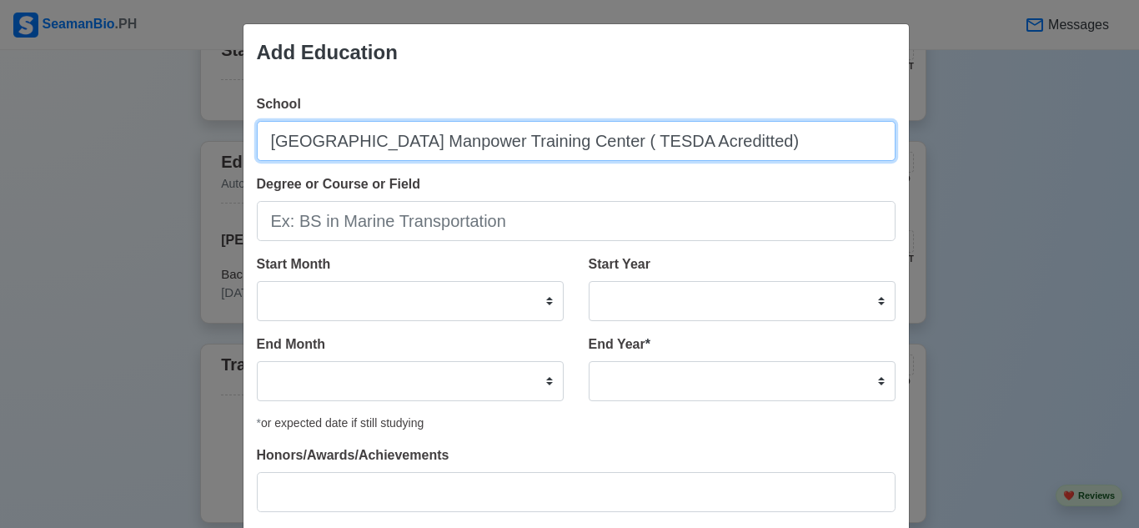
type input "[GEOGRAPHIC_DATA] Manpower Training Center ( TESDA Acreditted)"
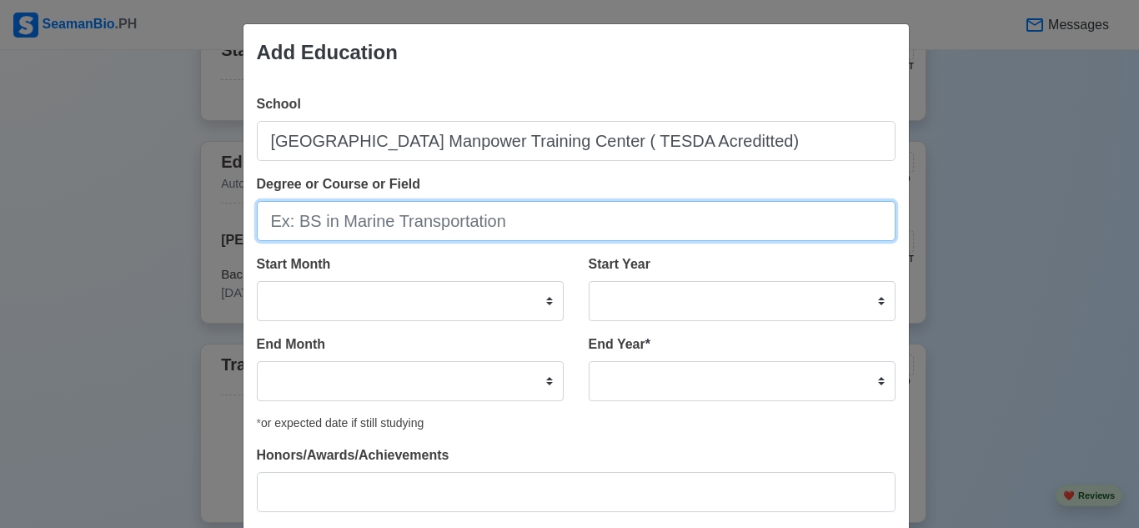
click at [383, 223] on input "Degree or Course or Field" at bounding box center [576, 221] width 639 height 40
type input "Housekeeping"
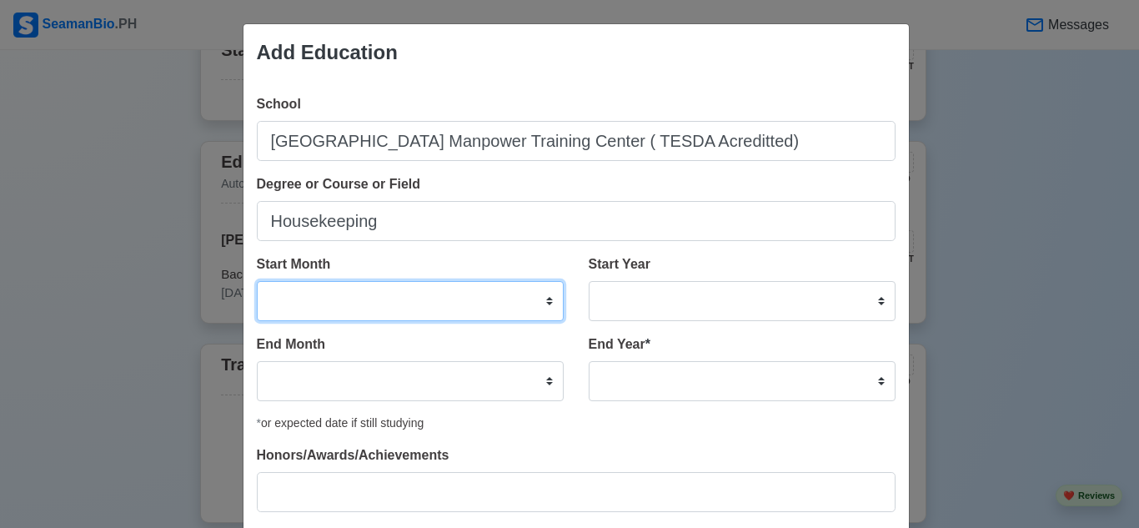
click at [543, 300] on select "January February March April May June July August September October November De…" at bounding box center [410, 301] width 307 height 40
select select "April"
click at [257, 281] on select "January February March April May June July August September October November De…" at bounding box center [410, 301] width 307 height 40
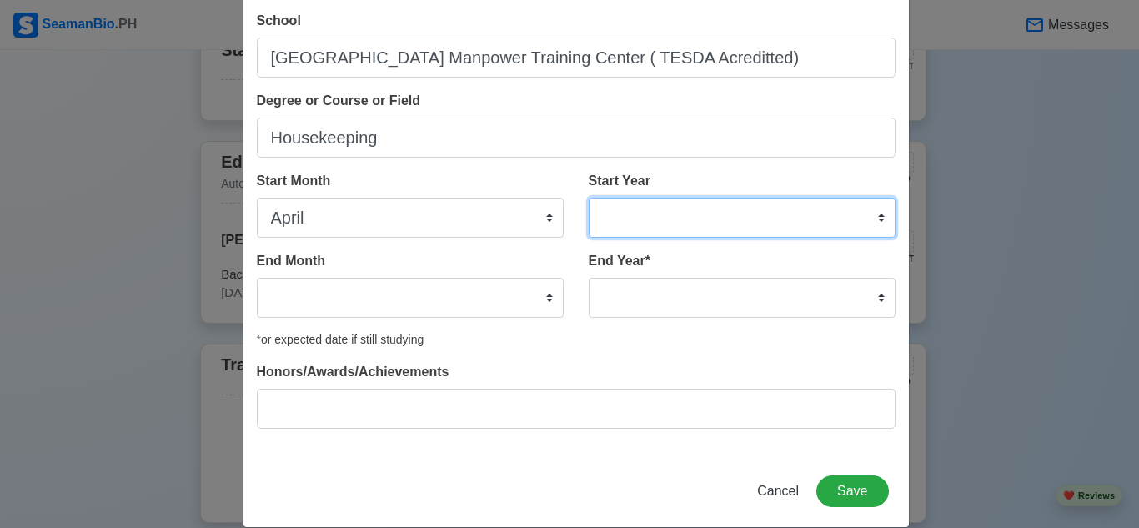
click at [650, 221] on select "2025 2024 2023 2022 2021 2020 2019 2018 2017 2016 2015 2014 2013 2012 2011 2010…" at bounding box center [742, 218] width 307 height 40
select select "2025"
click at [589, 198] on select "2025 2024 2023 2022 2021 2020 2019 2018 2017 2016 2015 2014 2013 2012 2011 2010…" at bounding box center [742, 218] width 307 height 40
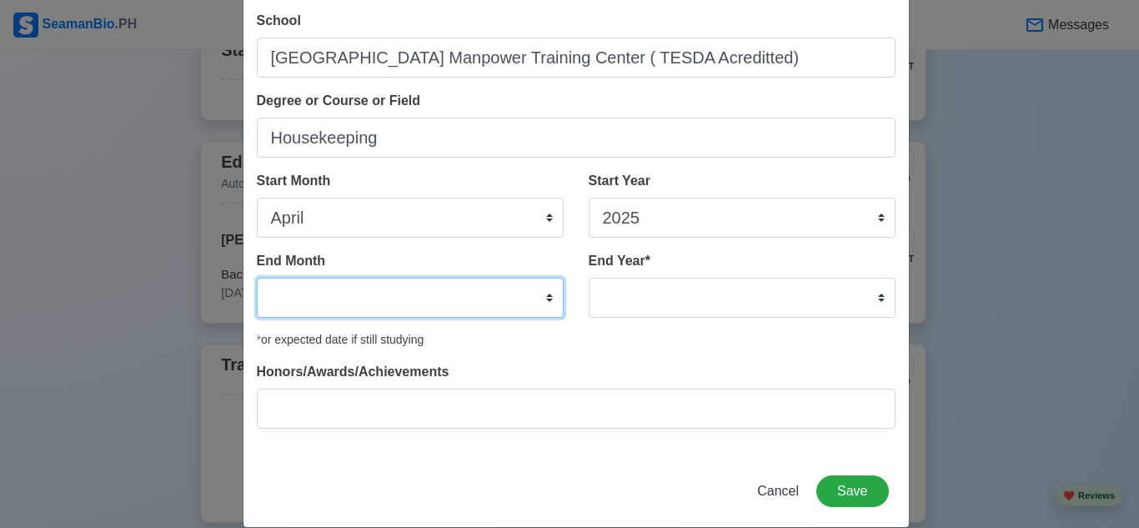
click at [489, 294] on select "January February March April May June July August September October November De…" at bounding box center [410, 298] width 307 height 40
click at [257, 278] on select "January February March April May June July August September October November De…" at bounding box center [410, 298] width 307 height 40
click at [335, 293] on select "January February March April May June July August September October November De…" at bounding box center [410, 298] width 307 height 40
select select "June"
click at [257, 278] on select "January February March April May June July August September October November De…" at bounding box center [410, 298] width 307 height 40
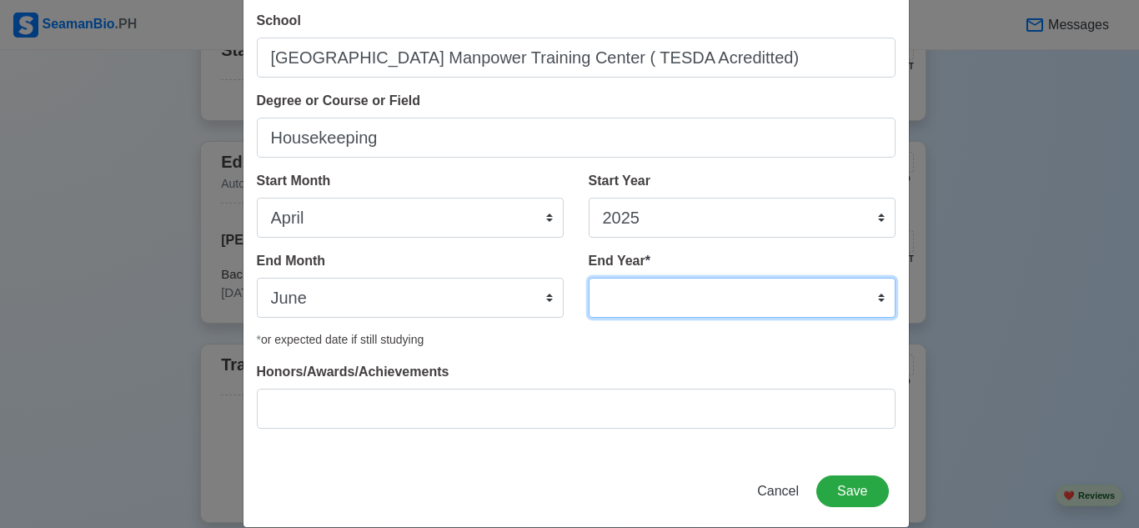
click at [599, 283] on select "2035 2034 2033 2032 2031 2030 2029 2028 2027 2026 2025 2024 2023 2022 2021 2020…" at bounding box center [742, 298] width 307 height 40
select select "2025"
click at [589, 278] on select "2035 2034 2033 2032 2031 2030 2029 2028 2027 2026 2025 2024 2023 2022 2021 2020…" at bounding box center [742, 298] width 307 height 40
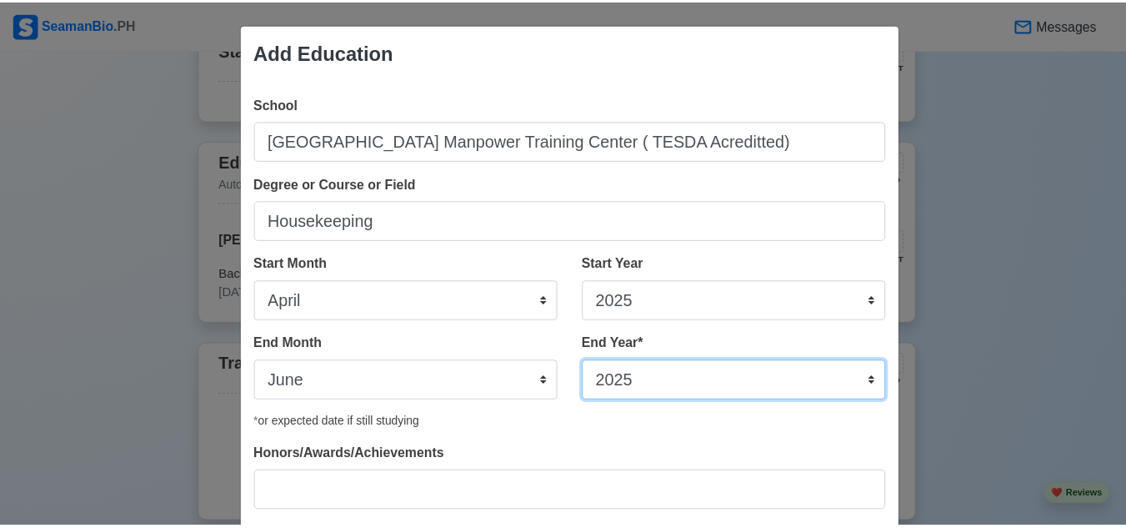
scroll to position [107, 0]
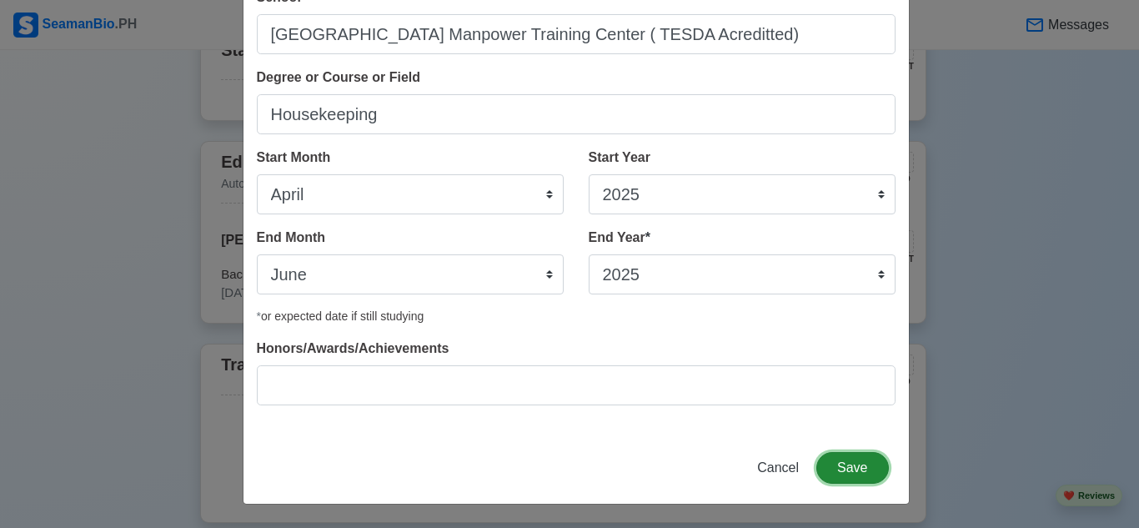
click at [845, 464] on button "Save" at bounding box center [852, 468] width 72 height 32
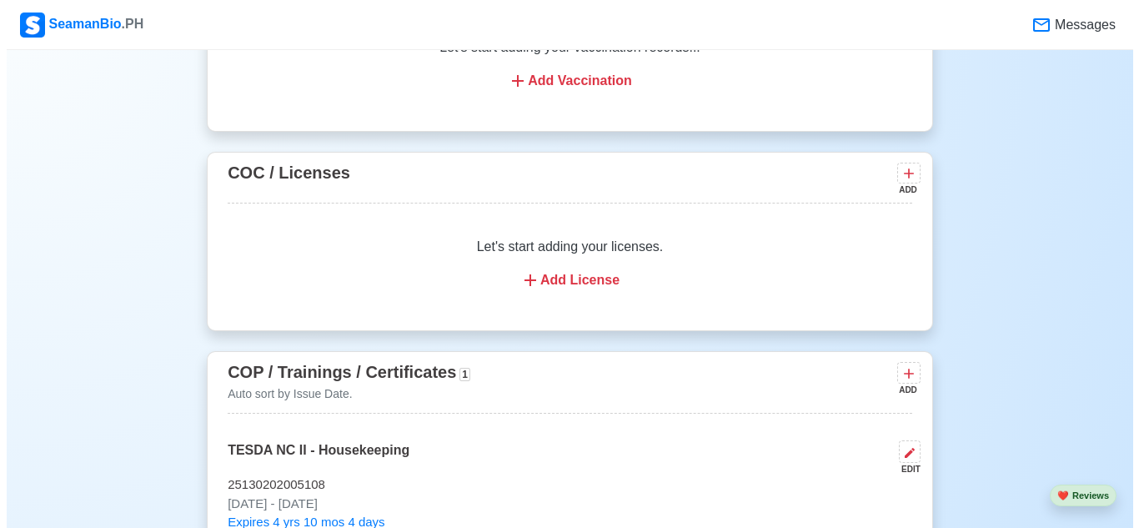
scroll to position [1711, 0]
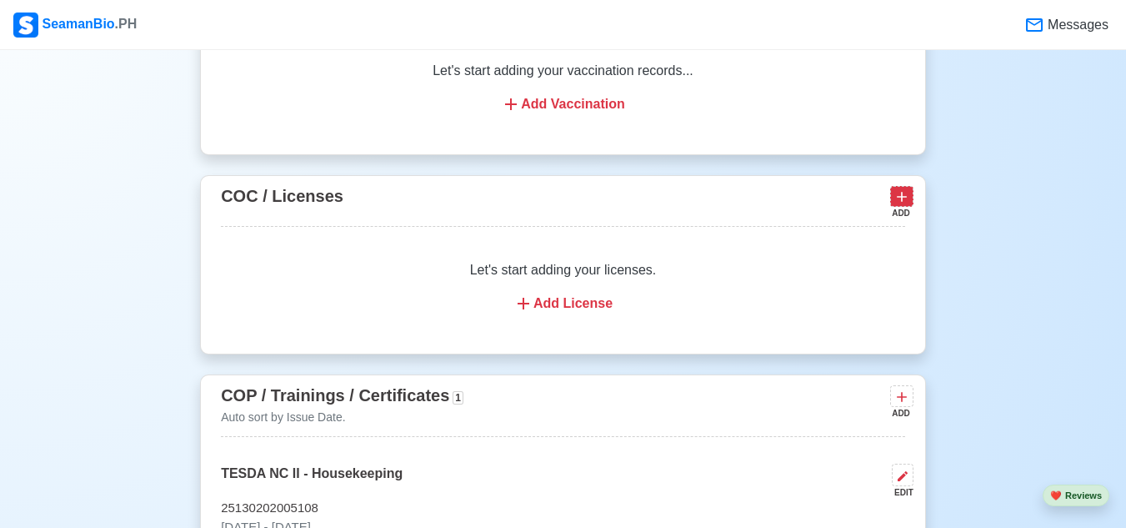
click at [909, 205] on icon at bounding box center [902, 196] width 17 height 17
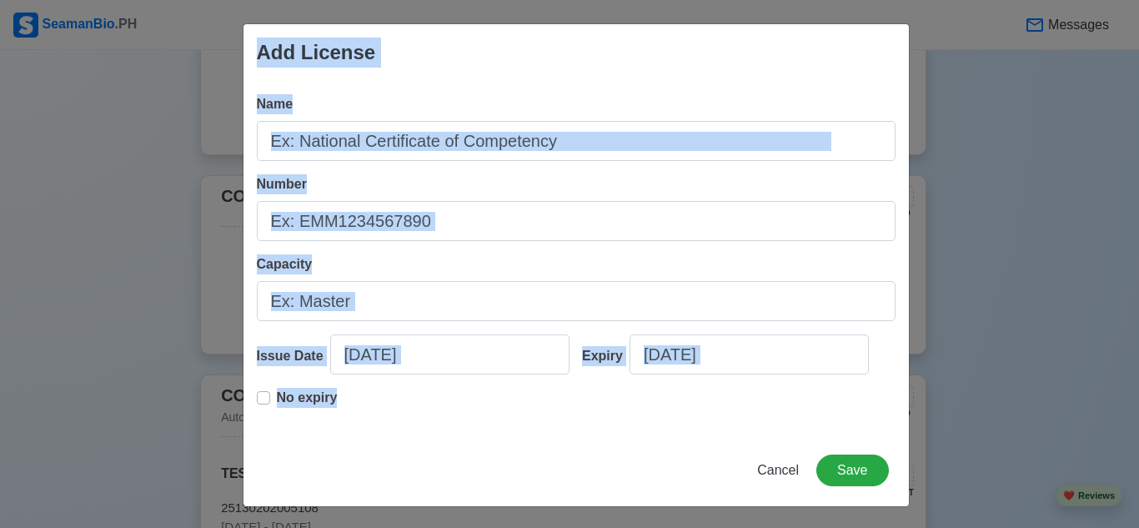
drag, startPoint x: 246, startPoint y: 48, endPoint x: 376, endPoint y: 398, distance: 373.5
click at [376, 398] on div "Add License Name Number Capacity Issue Date [DATE] Expiry [DATE] No expiry Canc…" at bounding box center [576, 264] width 667 height 483
copy div "Add License Name Number Capacity Issue Date Expiry No expiry"
click at [543, 72] on div "Add License" at bounding box center [575, 52] width 665 height 57
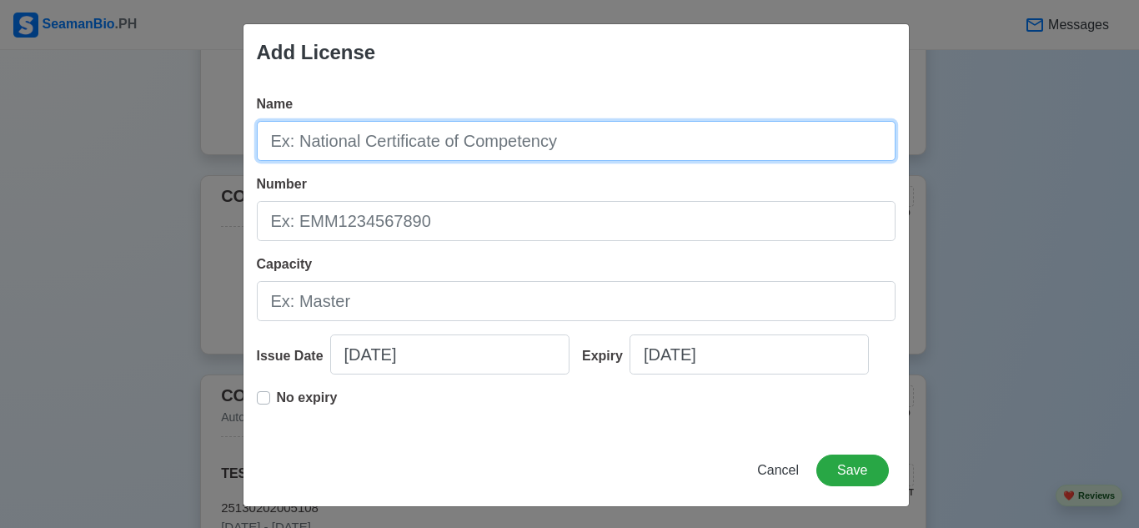
click at [418, 143] on input "Name" at bounding box center [576, 141] width 639 height 40
click at [425, 144] on input "Name" at bounding box center [576, 141] width 639 height 40
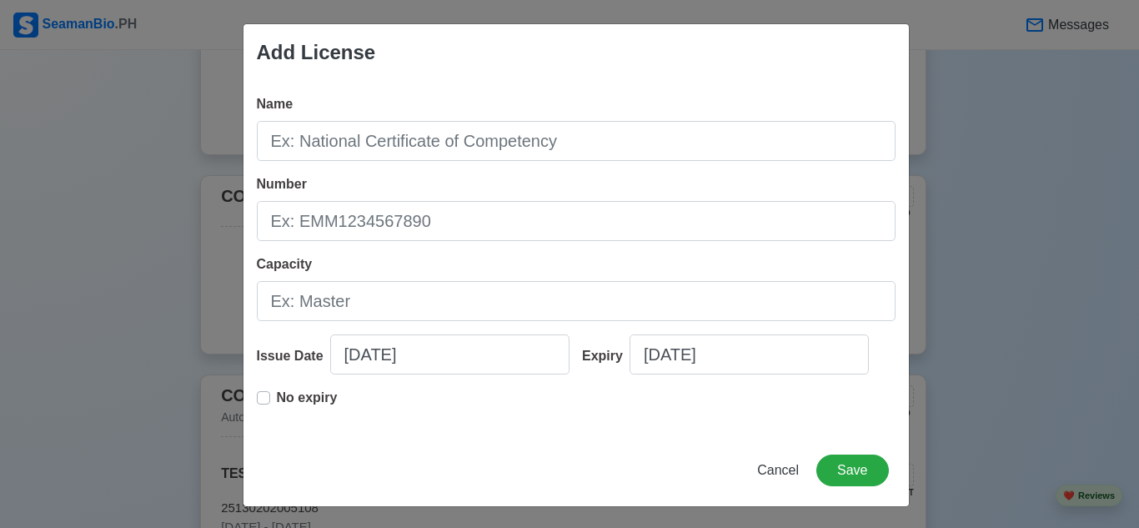
click at [582, 87] on div "Name Number Capacity Issue Date [DATE] Expiry [DATE] No expiry" at bounding box center [575, 257] width 665 height 353
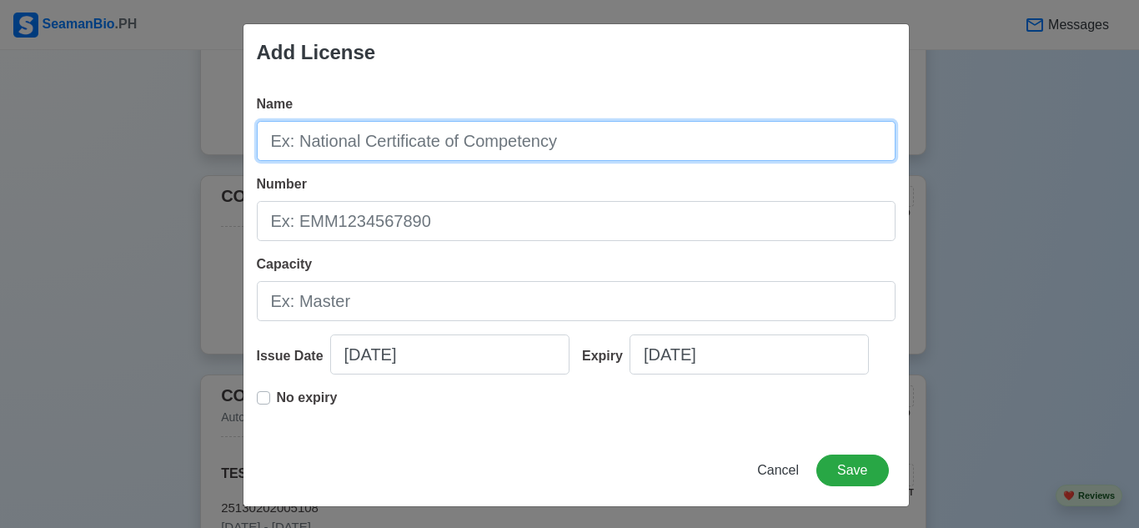
click at [582, 146] on input "Name" at bounding box center [576, 141] width 639 height 40
type input "t"
click at [405, 148] on input "Name" at bounding box center [576, 141] width 639 height 40
type input "basi"
type input "Basic Training"
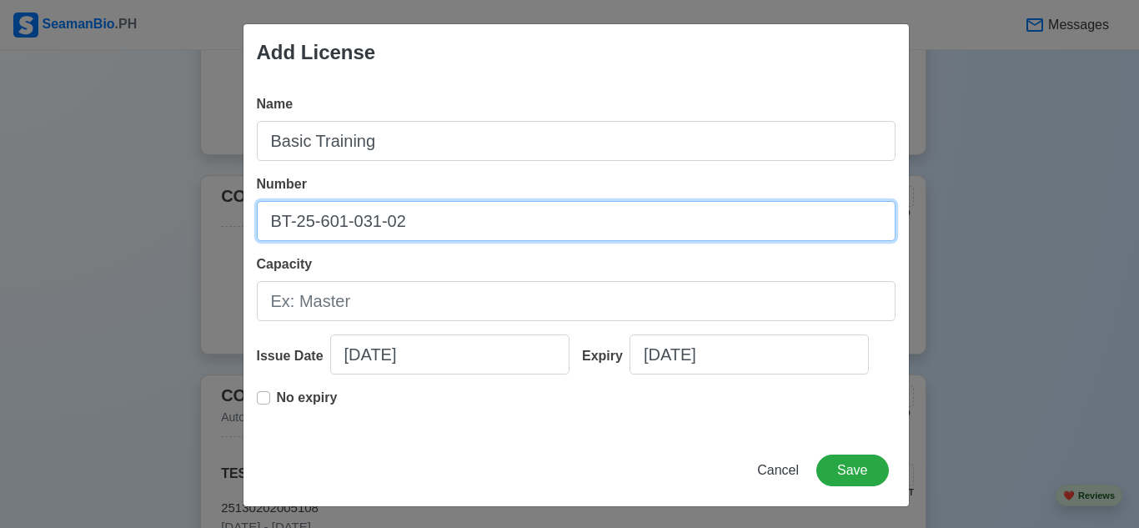
type input "BT-25-601-031-02"
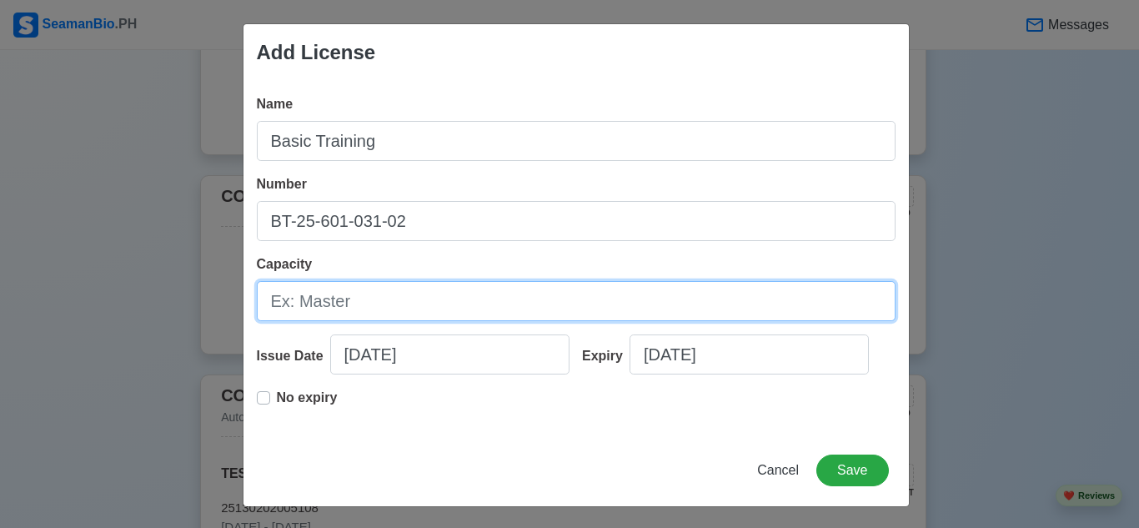
click at [317, 303] on input "Capacity" at bounding box center [576, 301] width 639 height 40
type input "Seafarer"
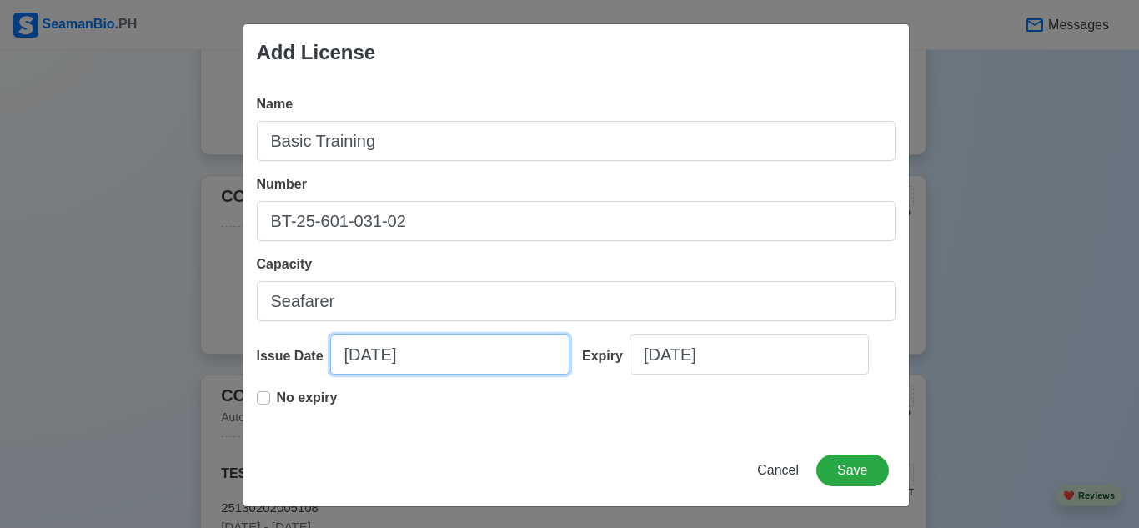
click at [456, 348] on input "[DATE]" at bounding box center [449, 354] width 239 height 40
select select "****"
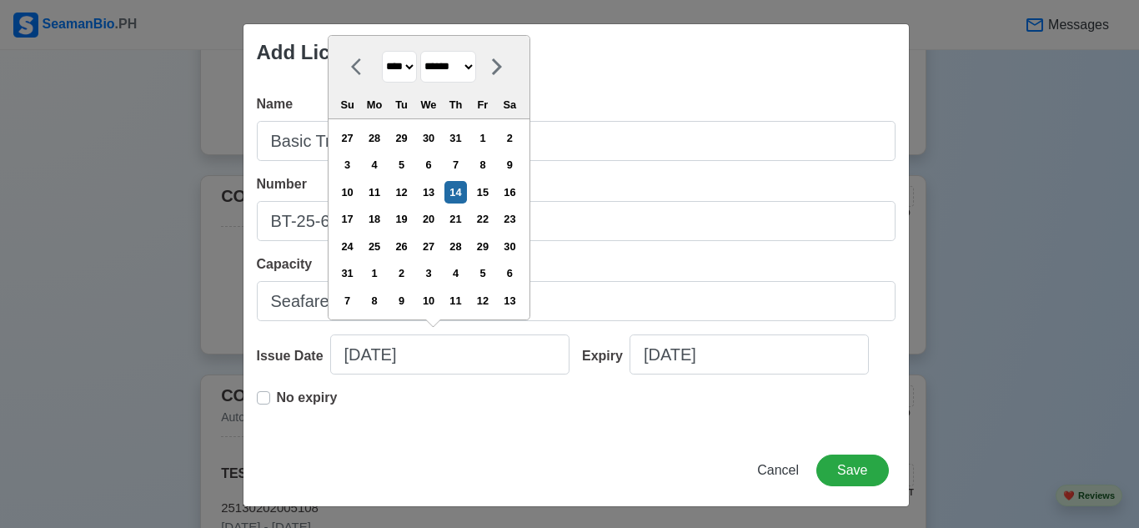
click at [457, 72] on select "******* ******** ***** ***** *** **** **** ****** ********* ******* ******** **…" at bounding box center [448, 67] width 56 height 33
select select "****"
click at [421, 78] on select "******* ******** ***** ***** *** **** **** ****** ********* ******* ******** **…" at bounding box center [448, 67] width 56 height 33
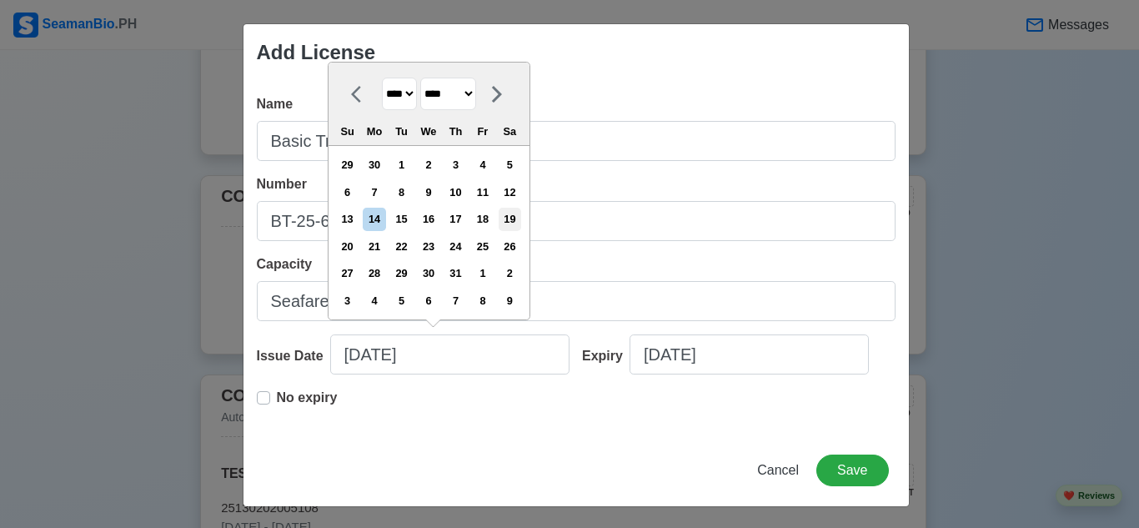
click at [517, 222] on div "19" at bounding box center [509, 219] width 23 height 23
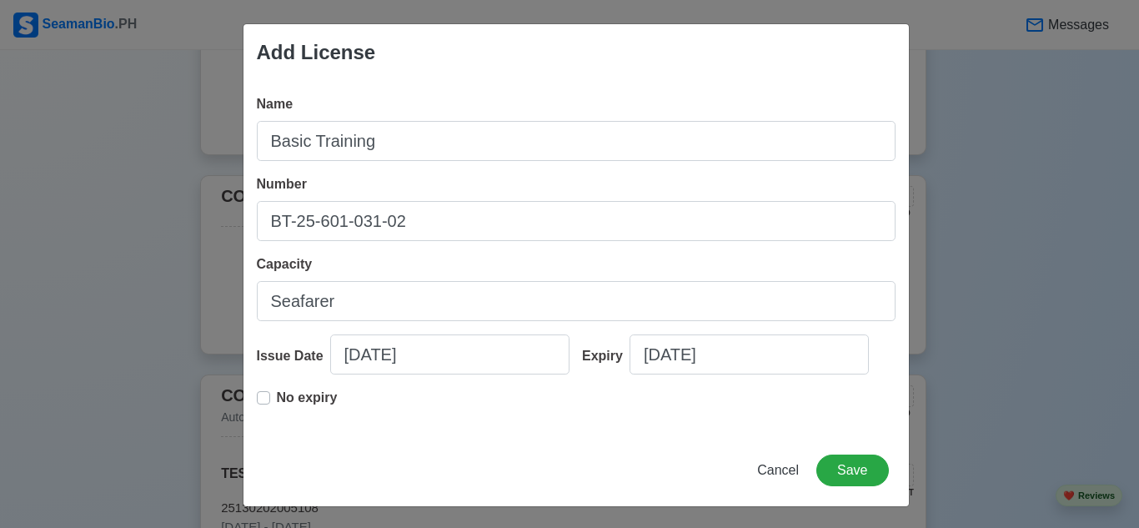
type input "[DATE]"
click at [744, 347] on input "[DATE]" at bounding box center [748, 354] width 239 height 40
select select "****"
select select "******"
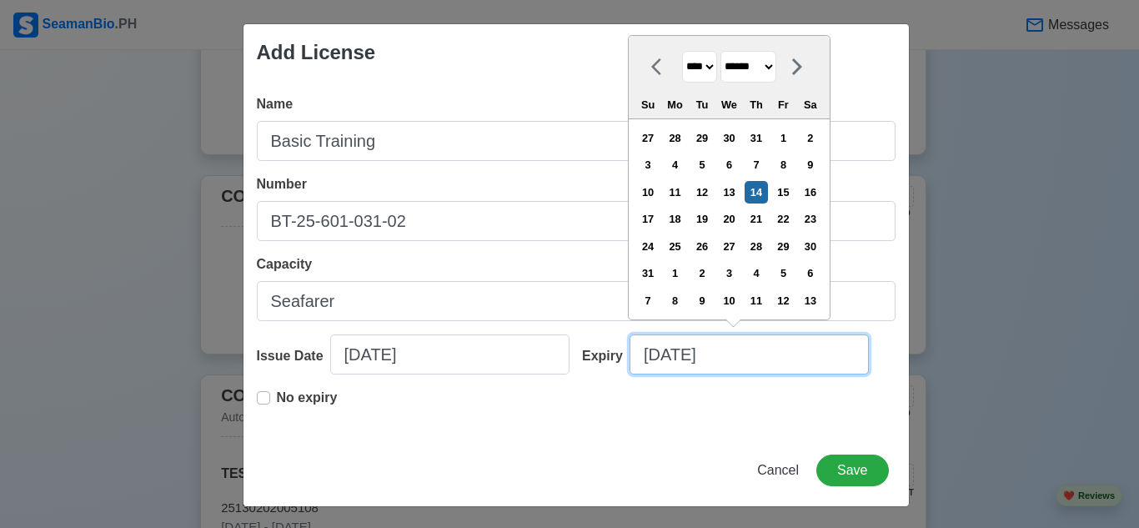
click at [660, 351] on input "[DATE]" at bounding box center [748, 354] width 239 height 40
click at [709, 68] on select "**** **** **** **** **** **** **** **** **** **** **** **** **** **** **** ****…" at bounding box center [699, 67] width 35 height 33
select select "****"
click at [682, 78] on select "**** **** **** **** **** **** **** **** **** **** **** **** **** **** **** ****…" at bounding box center [699, 67] width 35 height 33
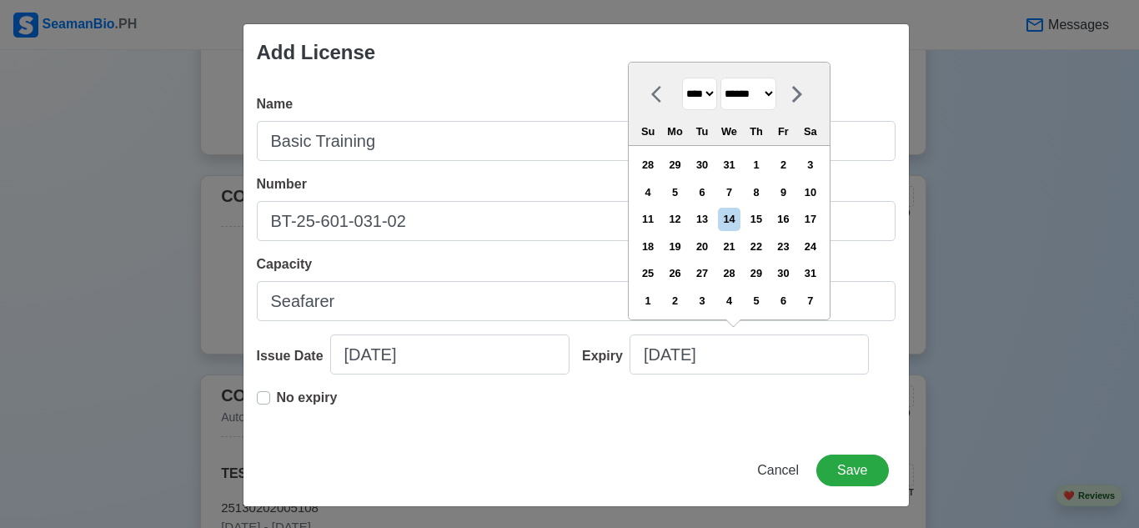
click at [765, 97] on select "******* ******** ***** ***** *** **** **** ****** ********* ******* ******** **…" at bounding box center [748, 94] width 56 height 33
select select "****"
click at [721, 78] on select "******* ******** ***** ***** *** **** **** ****** ********* ******* ******** **…" at bounding box center [748, 94] width 56 height 33
click at [790, 226] on div "19" at bounding box center [783, 219] width 23 height 23
type input "[DATE]"
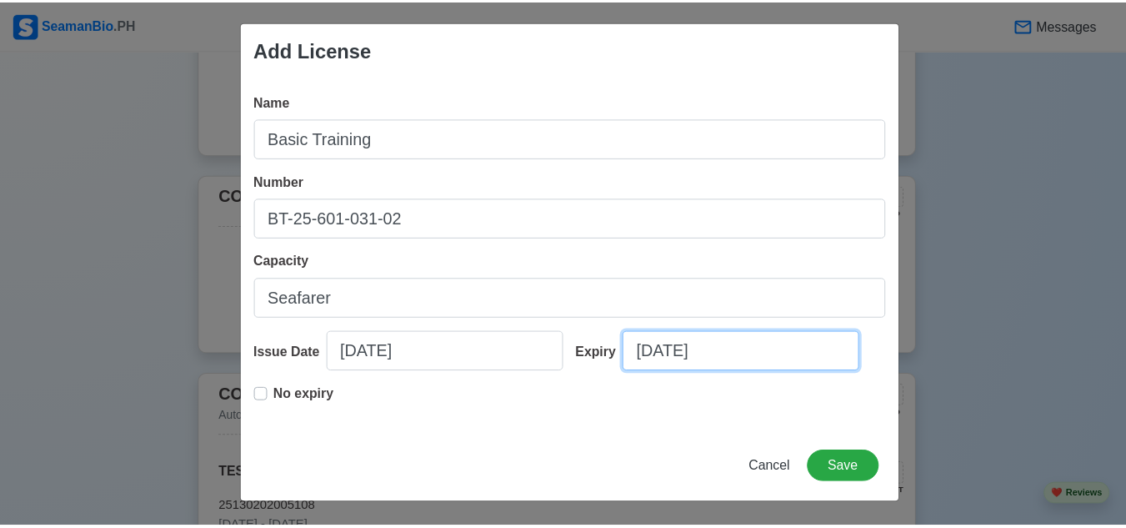
scroll to position [0, 0]
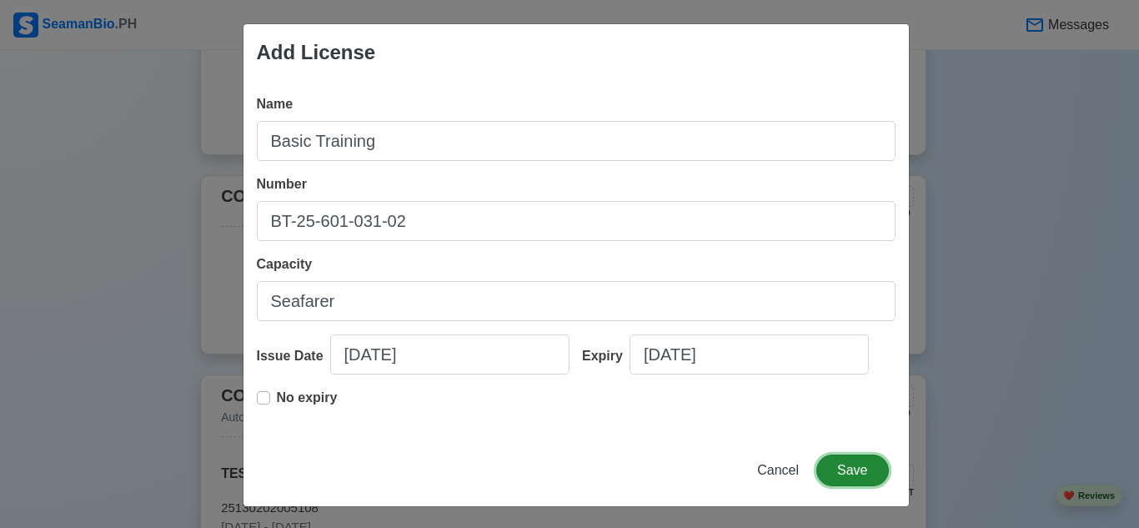
click at [843, 466] on button "Save" at bounding box center [852, 470] width 72 height 32
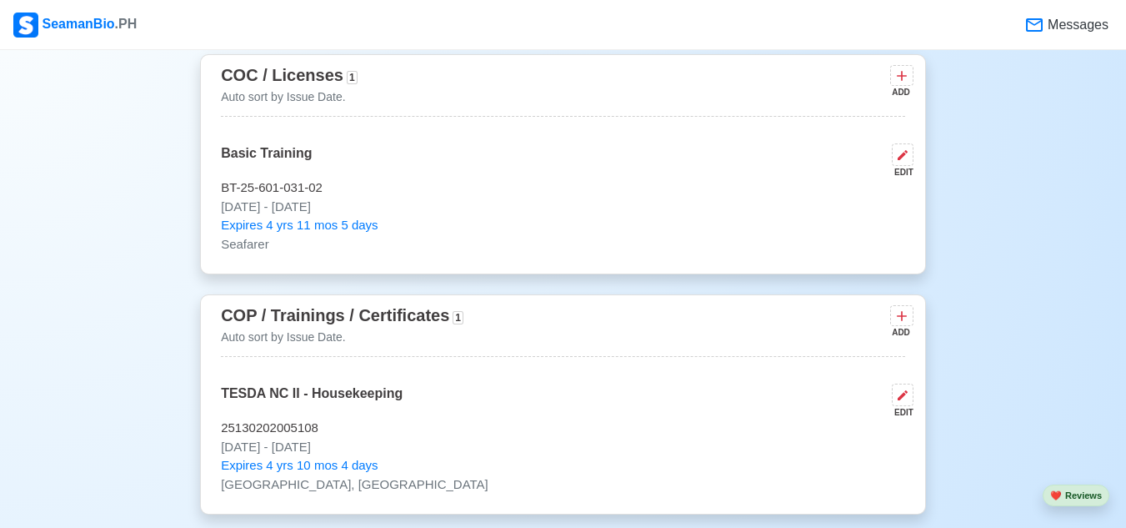
scroll to position [1961, 0]
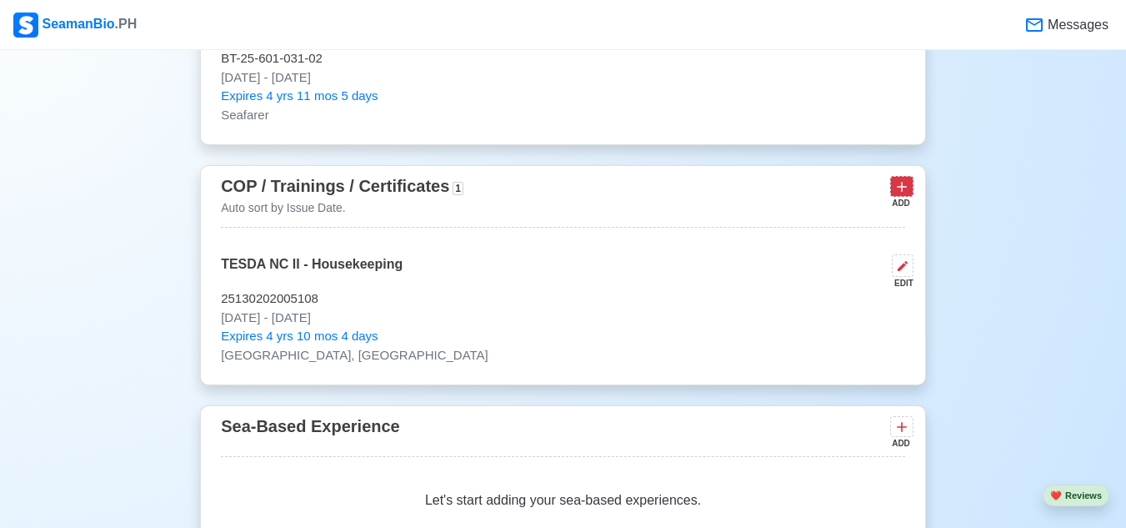
click at [909, 195] on icon at bounding box center [902, 186] width 17 height 17
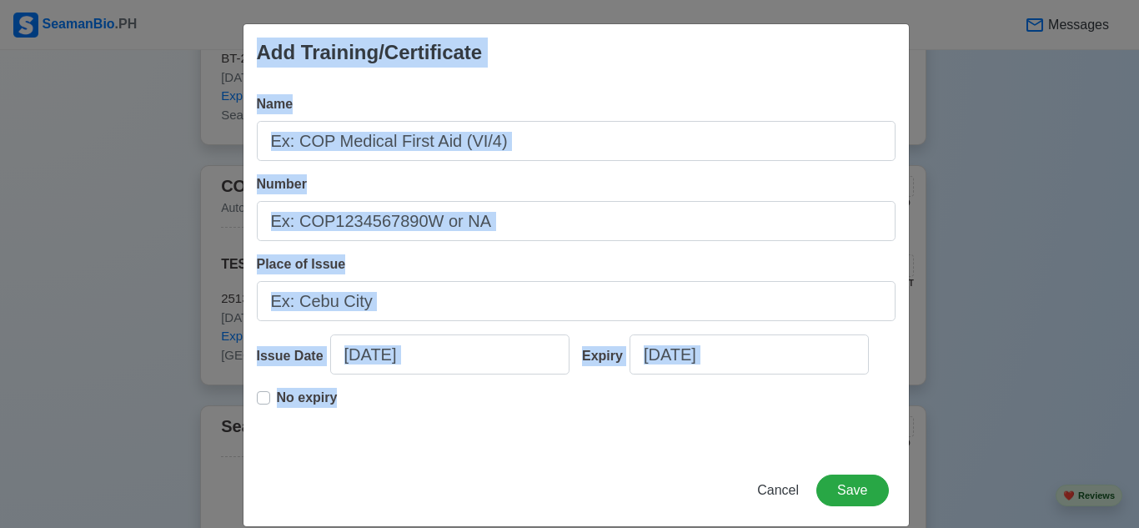
drag, startPoint x: 252, startPoint y: 53, endPoint x: 372, endPoint y: 397, distance: 363.8
click at [371, 397] on div "Add Training/Certificate Name Number Place of Issue Issue Date [DATE] Expiry [D…" at bounding box center [576, 274] width 667 height 503
copy div "Add Training/Certificate Name Number Place of Issue Issue Date Expiry No expiry"
click at [785, 498] on button "Cancel" at bounding box center [777, 490] width 63 height 32
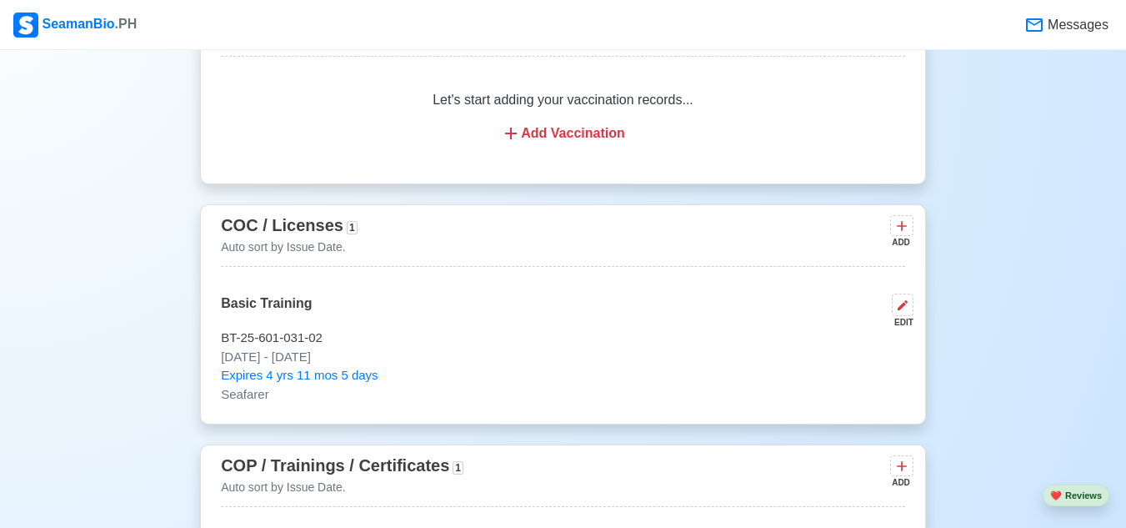
scroll to position [1711, 0]
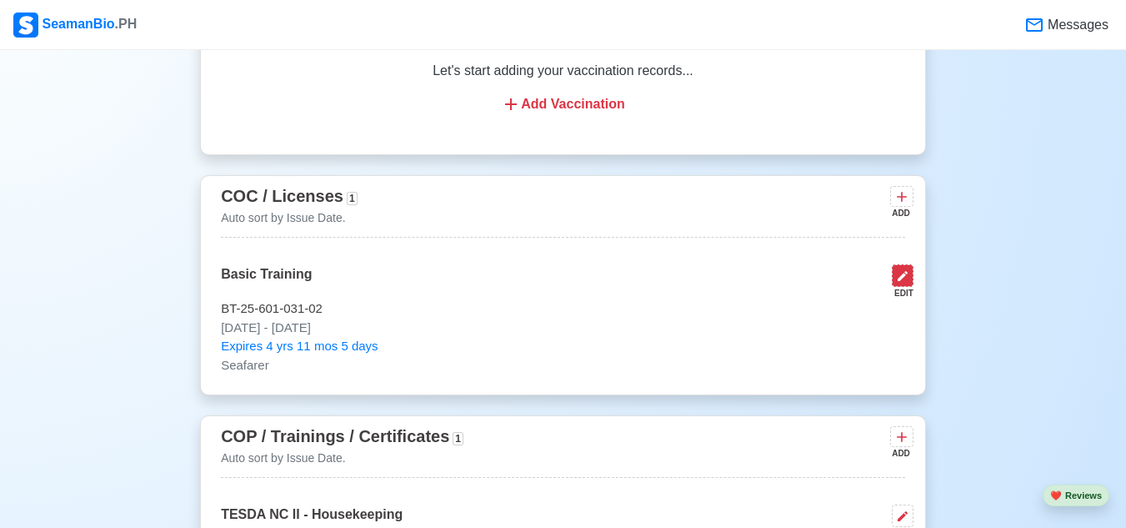
click at [909, 284] on button at bounding box center [903, 275] width 22 height 23
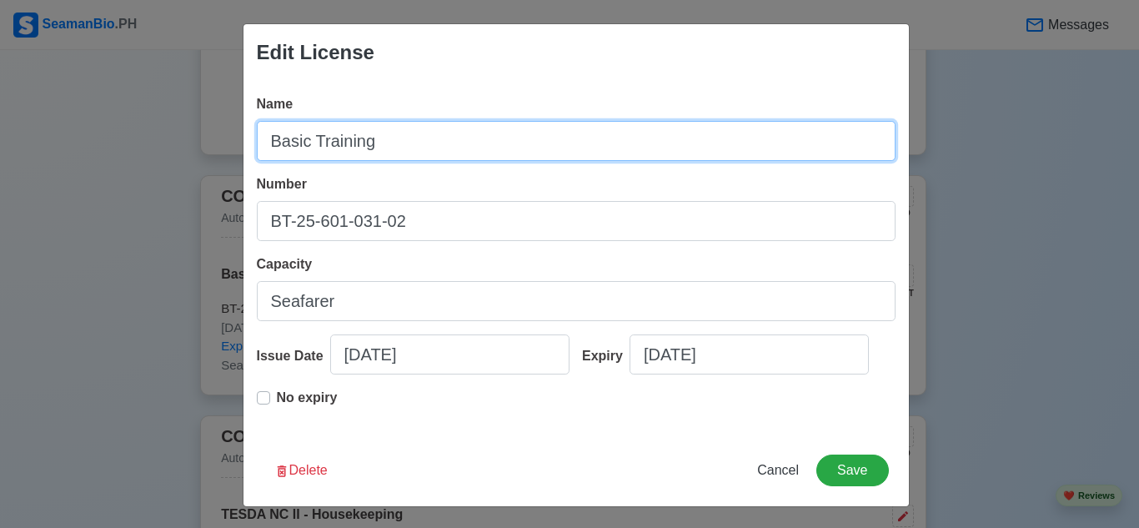
drag, startPoint x: 259, startPoint y: 137, endPoint x: 765, endPoint y: 375, distance: 559.3
click at [765, 375] on div "Name Basic Training Number BT-25-601-031-02 Capacity Seafarer Issue Date [DATE]…" at bounding box center [575, 257] width 665 height 353
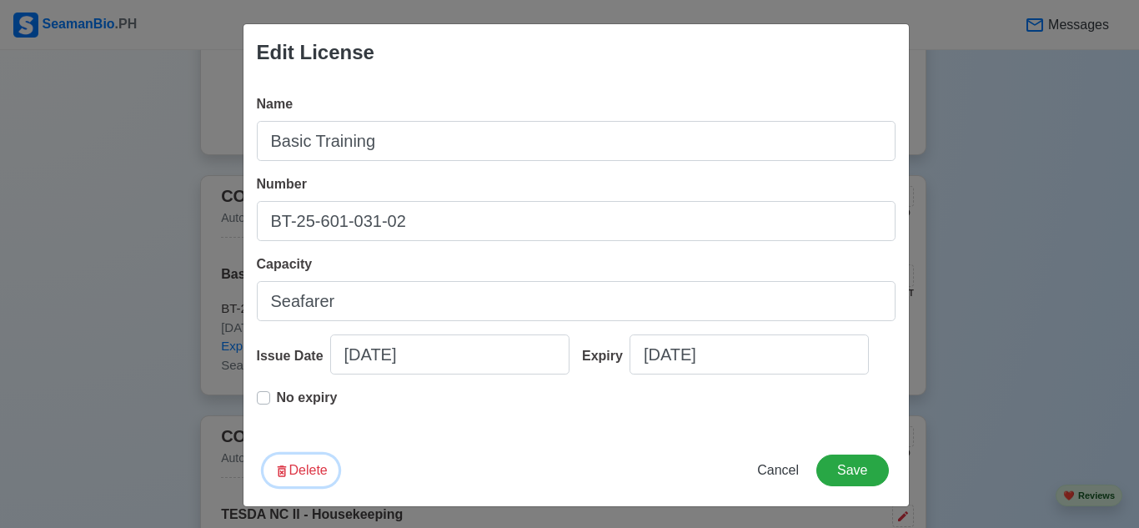
click at [281, 458] on button "Delete" at bounding box center [300, 470] width 75 height 32
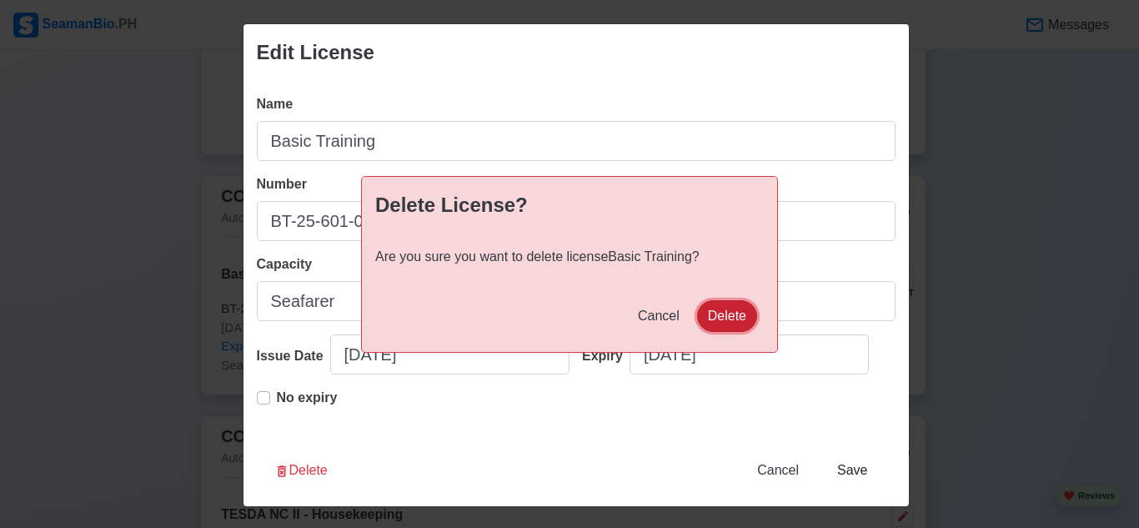
click at [726, 305] on button "Delete" at bounding box center [727, 316] width 60 height 32
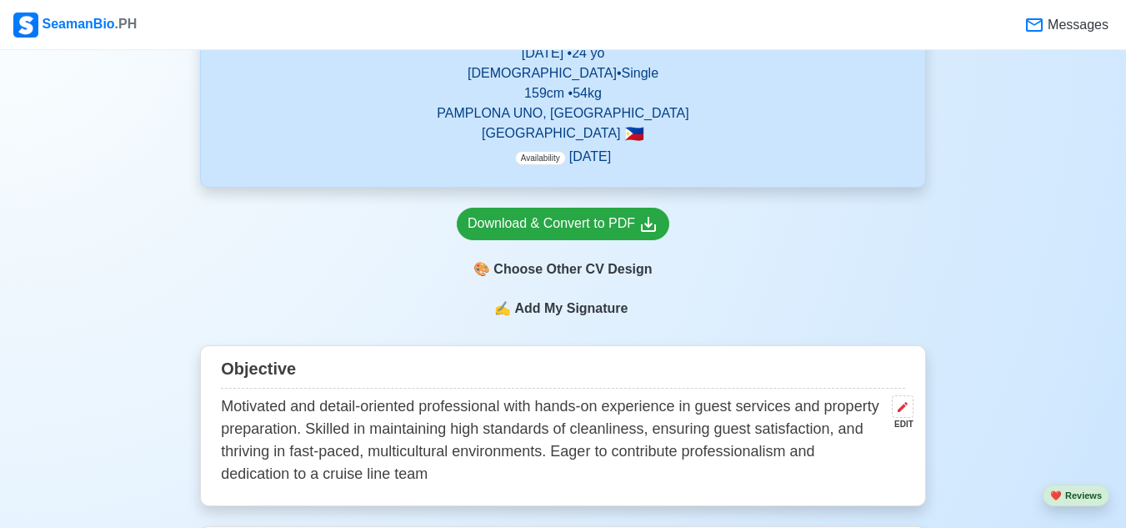
scroll to position [294, 0]
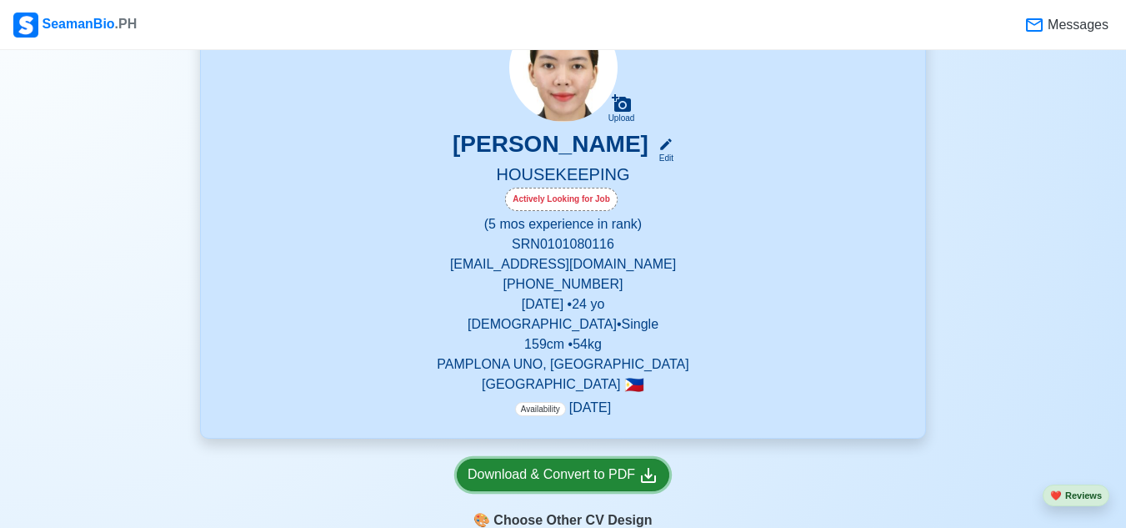
click at [509, 474] on div "Download & Convert to PDF" at bounding box center [563, 474] width 191 height 21
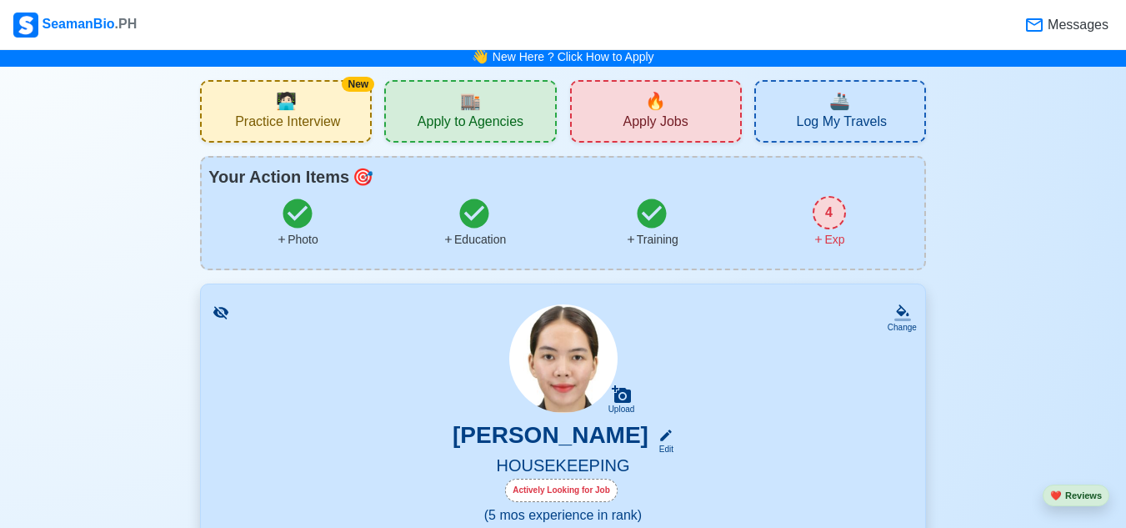
scroll to position [0, 0]
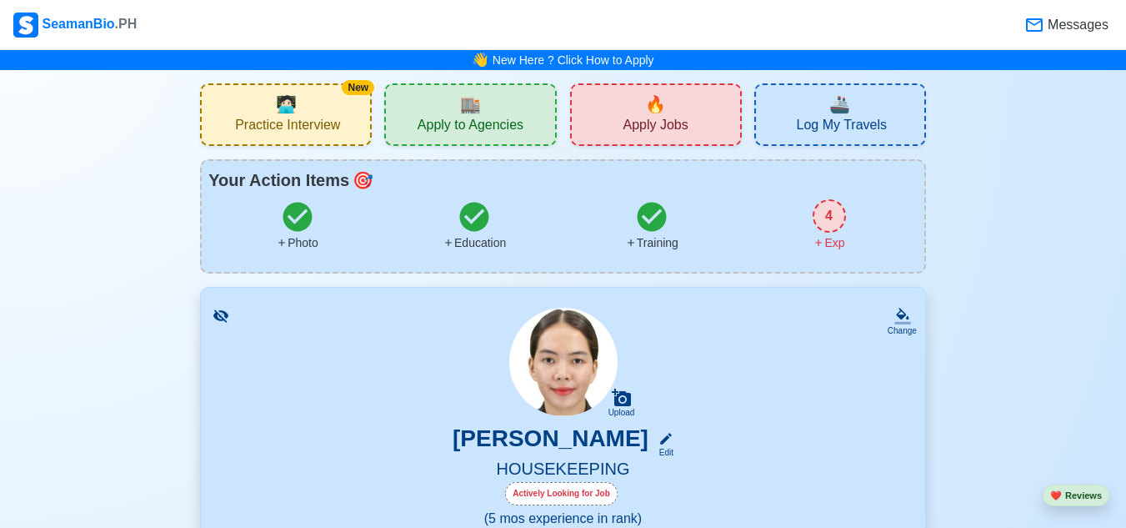
click at [463, 114] on span "🏬" at bounding box center [470, 104] width 21 height 25
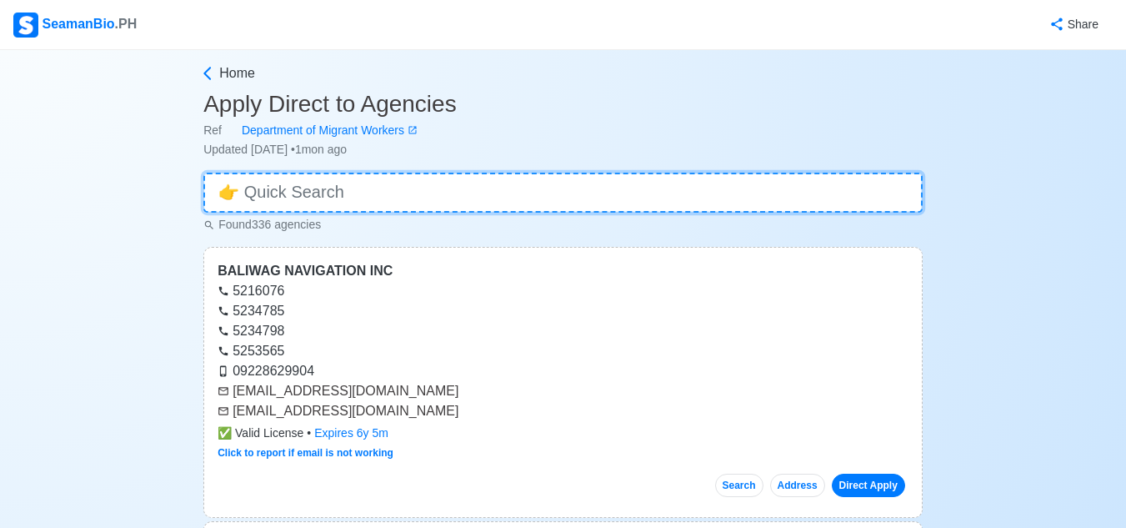
click at [461, 197] on input at bounding box center [562, 193] width 719 height 40
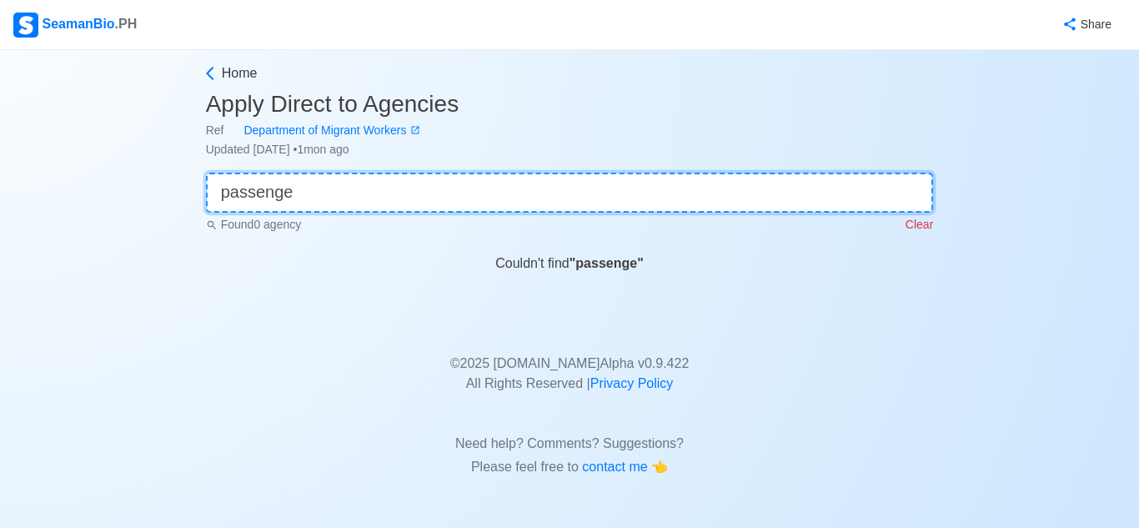
type input "passenger"
type input "c"
